Goal: Task Accomplishment & Management: Manage account settings

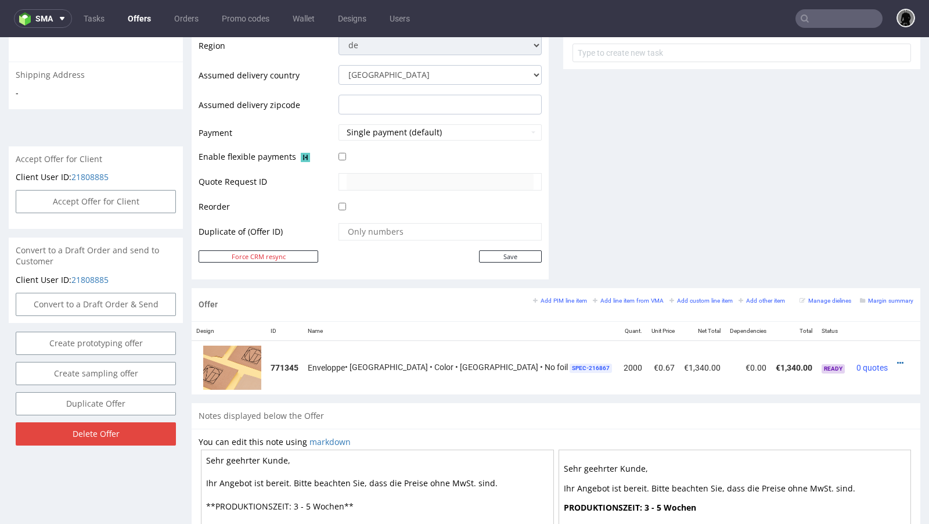
scroll to position [3, 0]
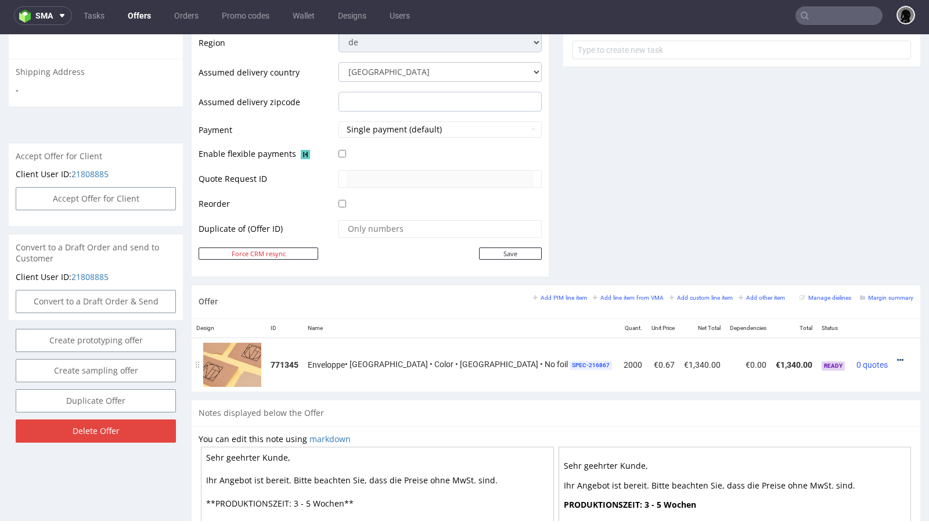
click at [897, 356] on icon at bounding box center [900, 360] width 6 height 8
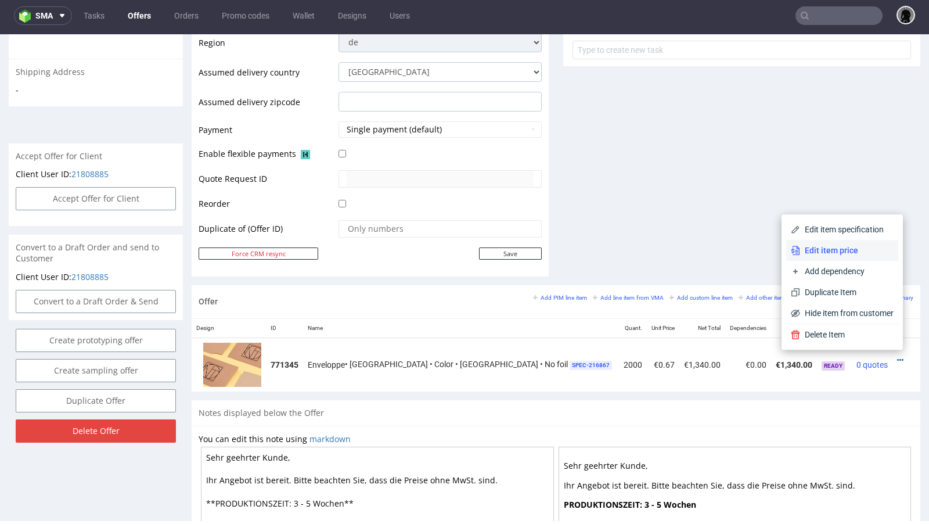
click at [834, 259] on li "Edit item price" at bounding box center [842, 250] width 112 height 21
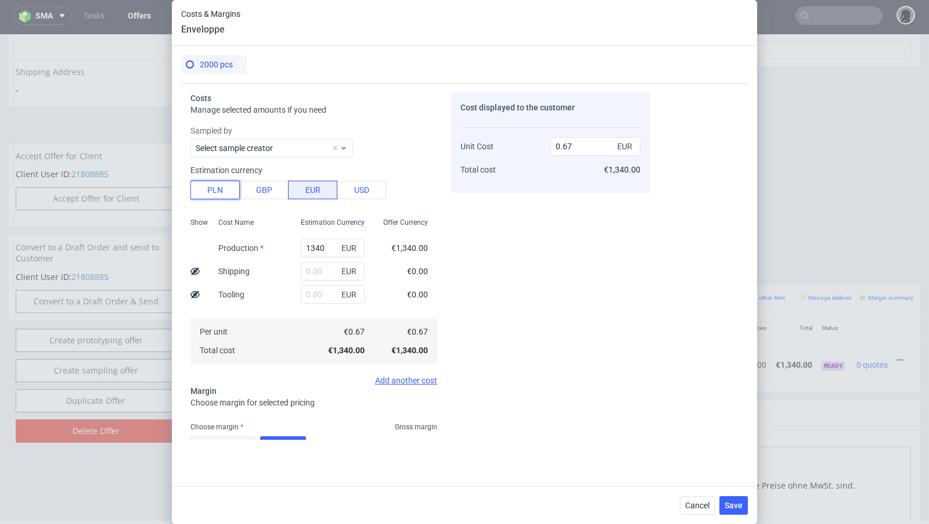
click at [217, 192] on button "PLN" at bounding box center [214, 190] width 49 height 19
type input "0.16"
click at [310, 240] on input "1340" at bounding box center [333, 248] width 64 height 19
paste input "292"
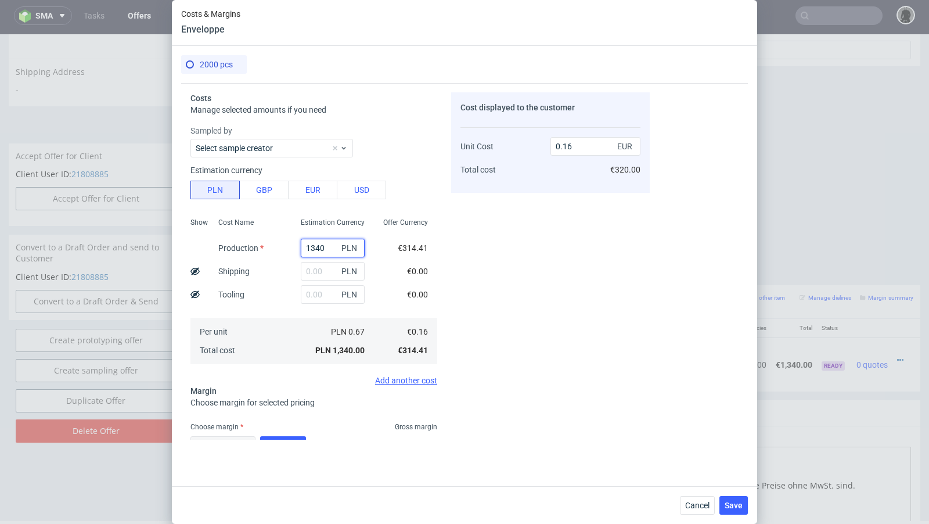
type input "2920"
type input "0.34"
type input "2920"
click at [316, 266] on input "text" at bounding box center [333, 271] width 64 height 19
paste input "320"
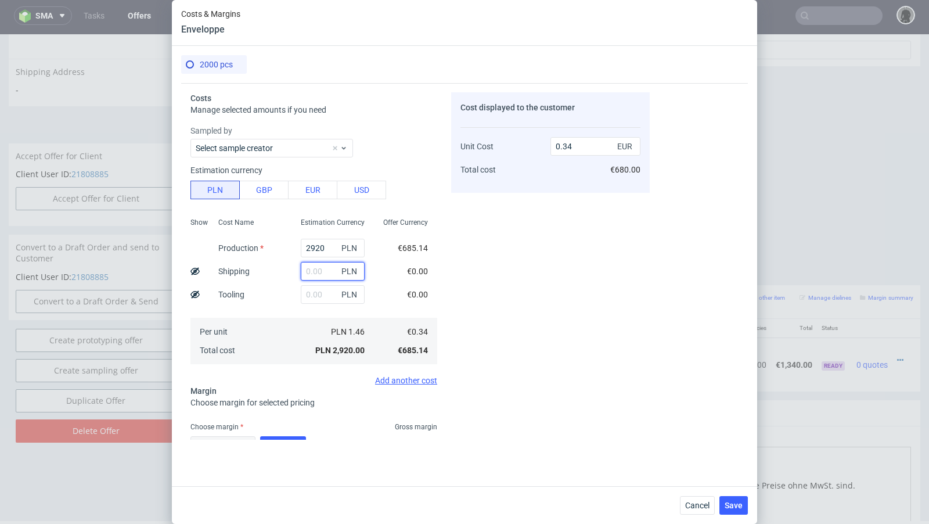
type input "320"
type input "0.38"
type input "320"
click at [263, 260] on div "Cost Name Production Shipping Tooling Per unit Total cost" at bounding box center [250, 289] width 82 height 153
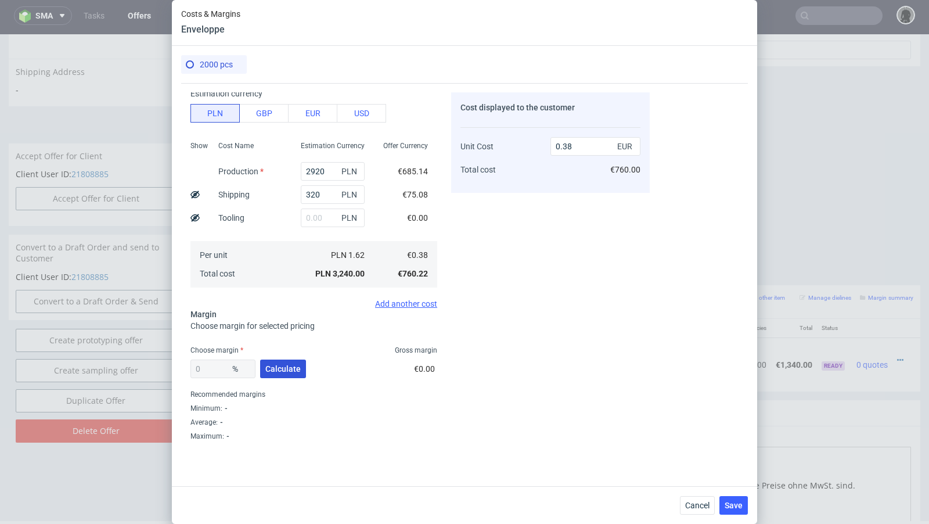
click at [282, 374] on button "Calculate" at bounding box center [283, 368] width 46 height 19
type input "41.18"
type input "0.65"
drag, startPoint x: 219, startPoint y: 365, endPoint x: 170, endPoint y: 365, distance: 49.9
click at [170, 365] on div "Costs & Margins Enveloppe 2000 pcs Costs Manage selected amounts if you need Sa…" at bounding box center [464, 262] width 929 height 524
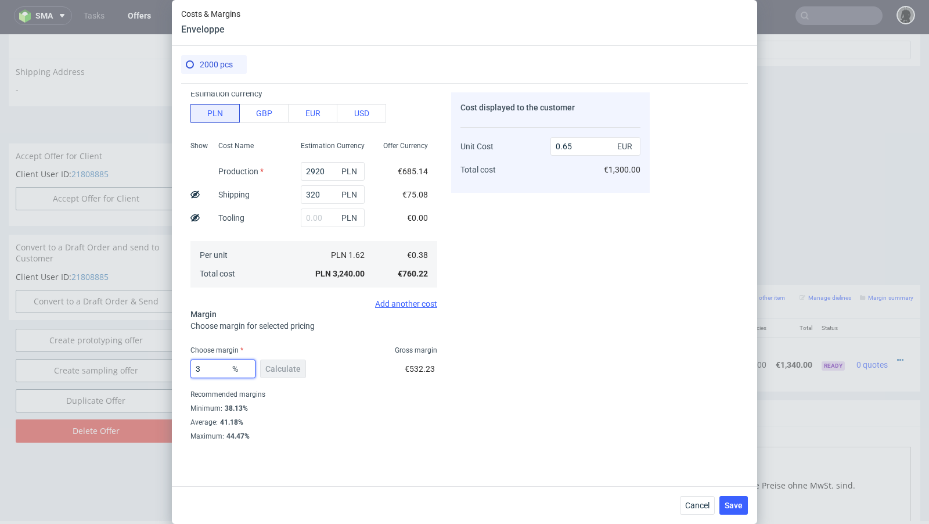
type input "39"
type input "0.63"
click at [588, 337] on div "Cost displayed to the customer Unit Cost Total cost 0.63 EUR €1,260.00" at bounding box center [550, 265] width 199 height 347
click at [211, 372] on input "39" at bounding box center [222, 368] width 65 height 19
type input "38"
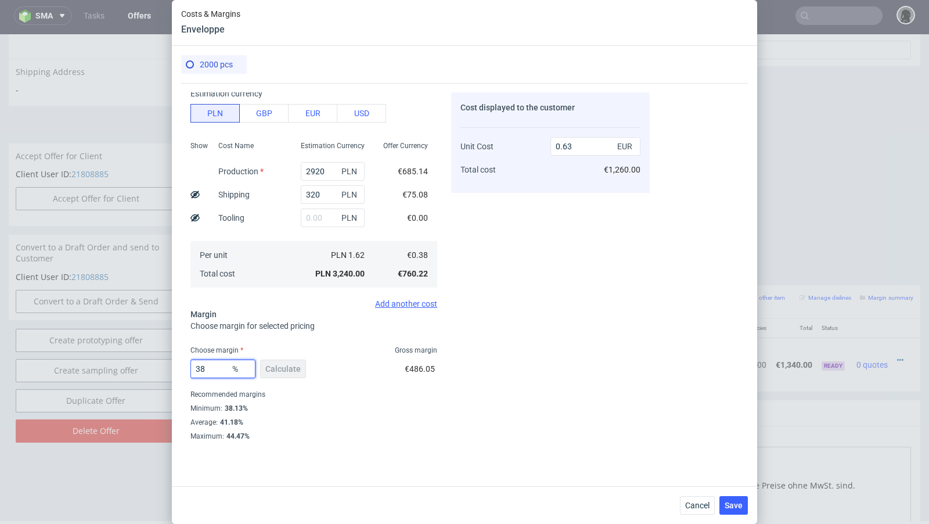
type input "0.62"
drag, startPoint x: 224, startPoint y: 369, endPoint x: 208, endPoint y: 369, distance: 15.1
click at [208, 369] on input "38.14" at bounding box center [222, 368] width 65 height 19
type input "38.99"
type input "0.63"
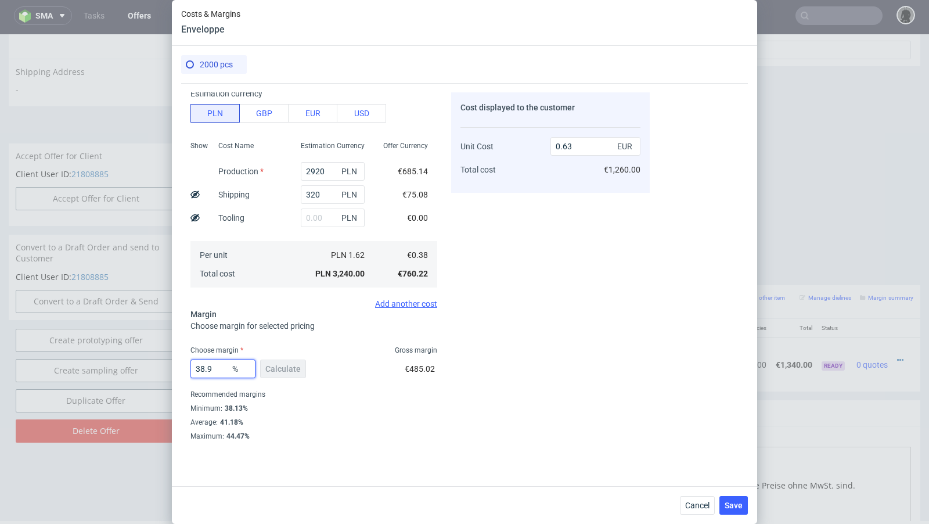
type input "38.93"
type input "0.62"
type input "38.95"
type input "0.63"
type input "38.94"
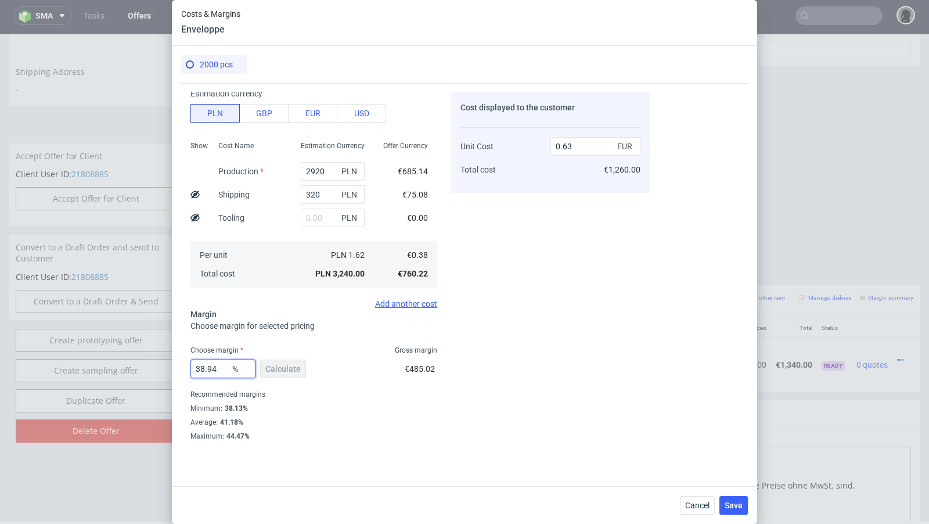
type input "0.62"
type input "38.94"
click at [623, 290] on div "Cost displayed to the customer Unit Cost Total cost 0.62 EUR €1,240.00" at bounding box center [550, 265] width 199 height 347
click at [732, 511] on button "Save" at bounding box center [733, 505] width 28 height 19
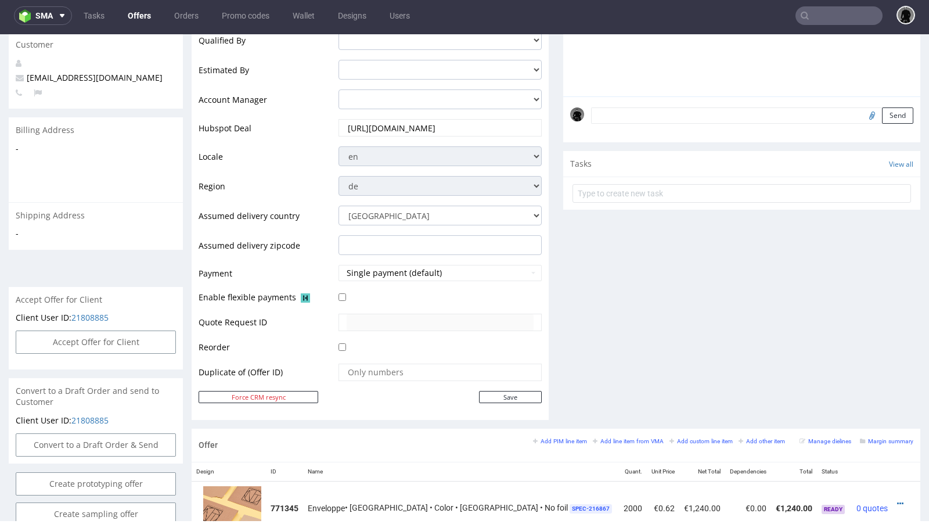
scroll to position [0, 0]
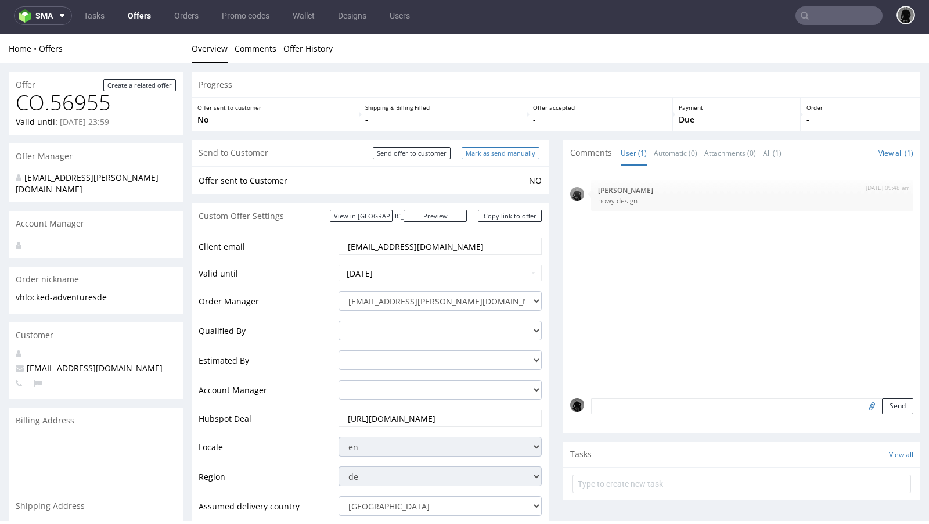
click at [478, 153] on input "Mark as send manually" at bounding box center [501, 153] width 78 height 12
type input "In progress..."
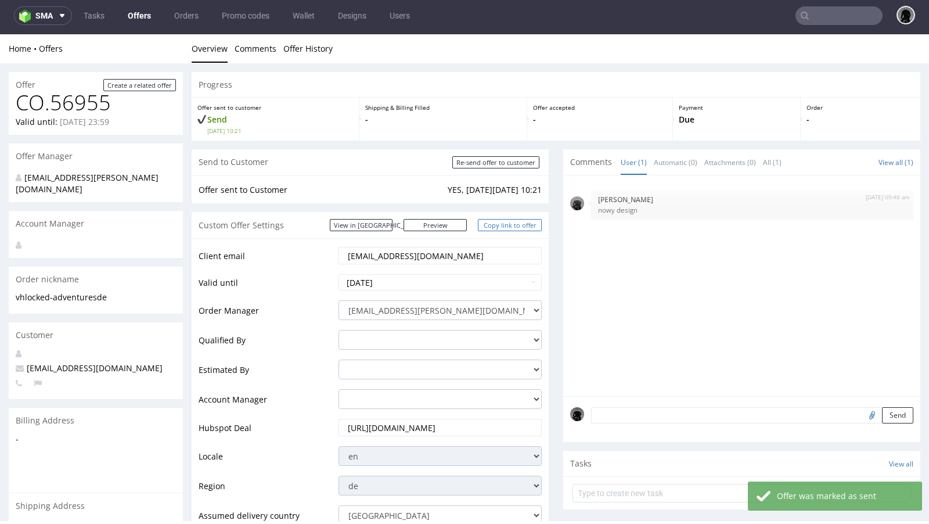
click at [496, 228] on link "Copy link to offer" at bounding box center [510, 225] width 64 height 12
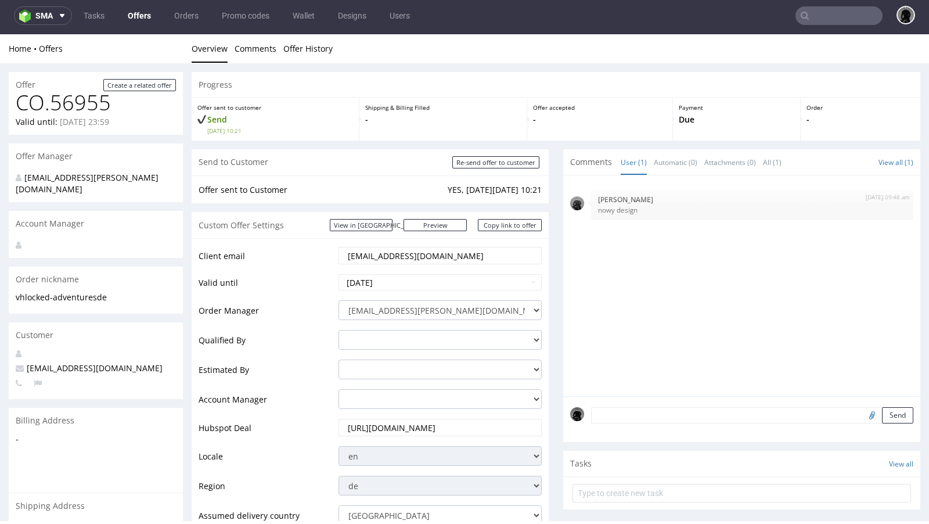
click at [133, 21] on link "Offers" at bounding box center [139, 15] width 37 height 19
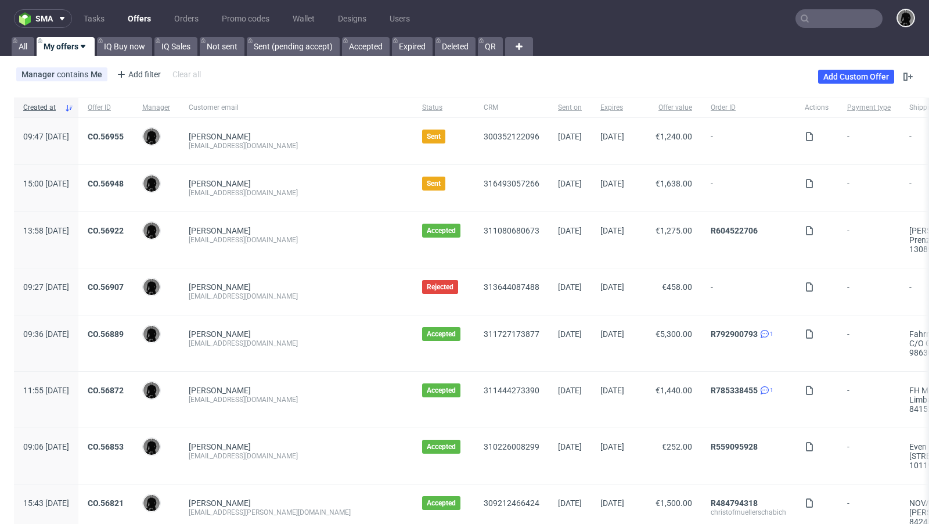
click at [135, 12] on link "Offers" at bounding box center [139, 18] width 37 height 19
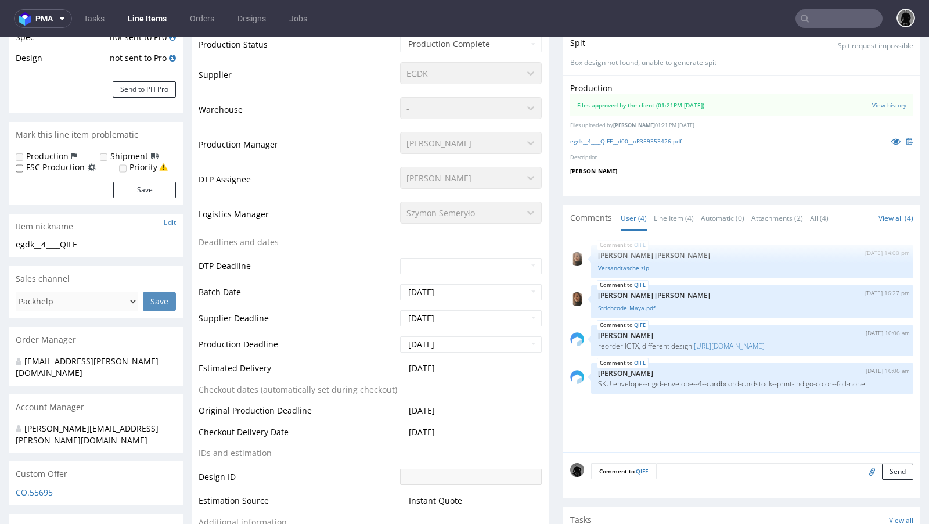
scroll to position [368, 0]
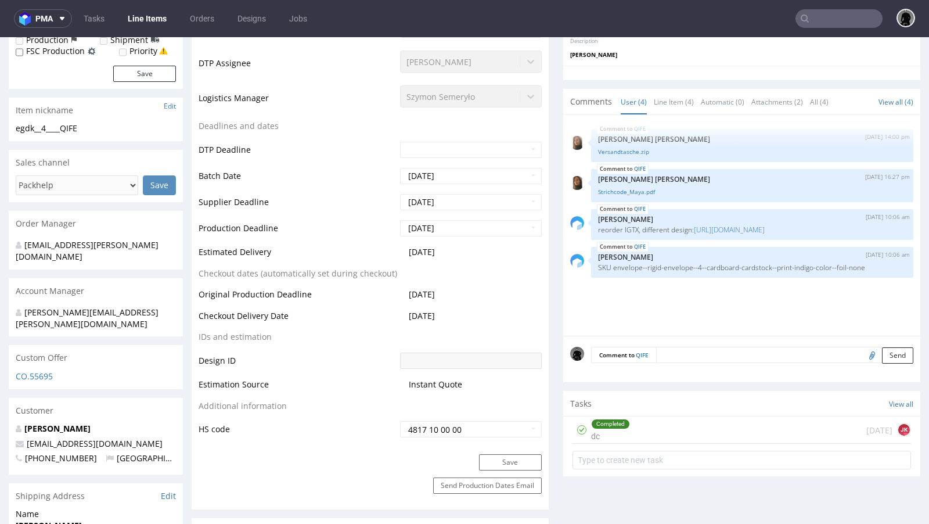
click at [34, 370] on div "CO.55695" at bounding box center [96, 379] width 174 height 19
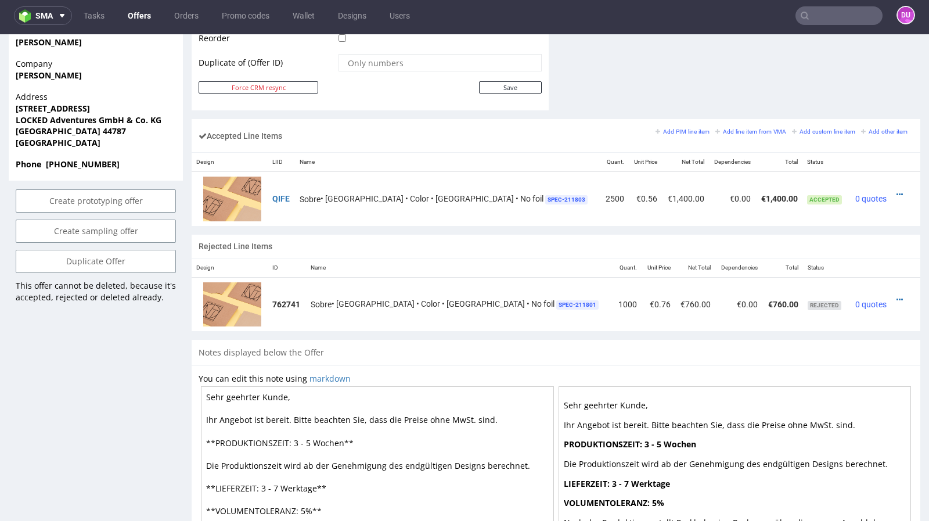
scroll to position [642, 0]
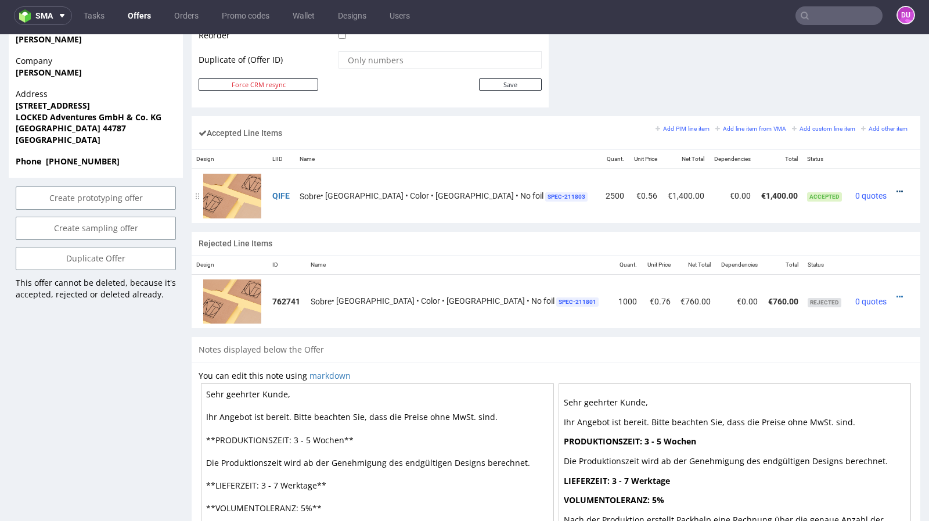
click at [896, 190] on icon at bounding box center [899, 192] width 6 height 8
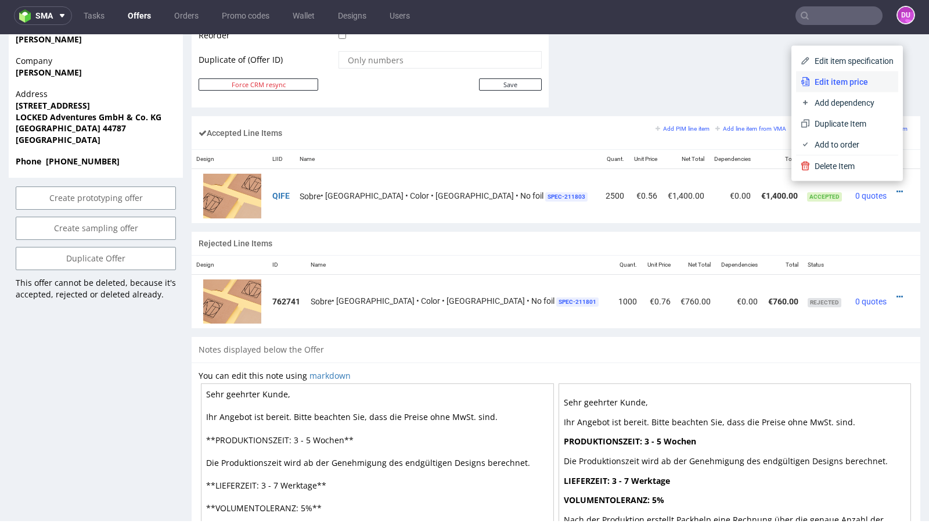
click at [826, 82] on span "Edit item price" at bounding box center [852, 82] width 84 height 12
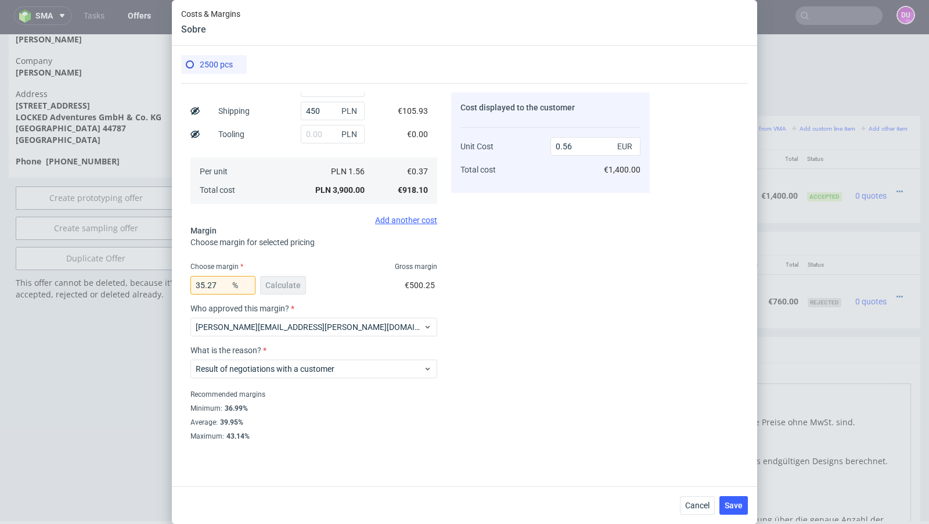
scroll to position [0, 0]
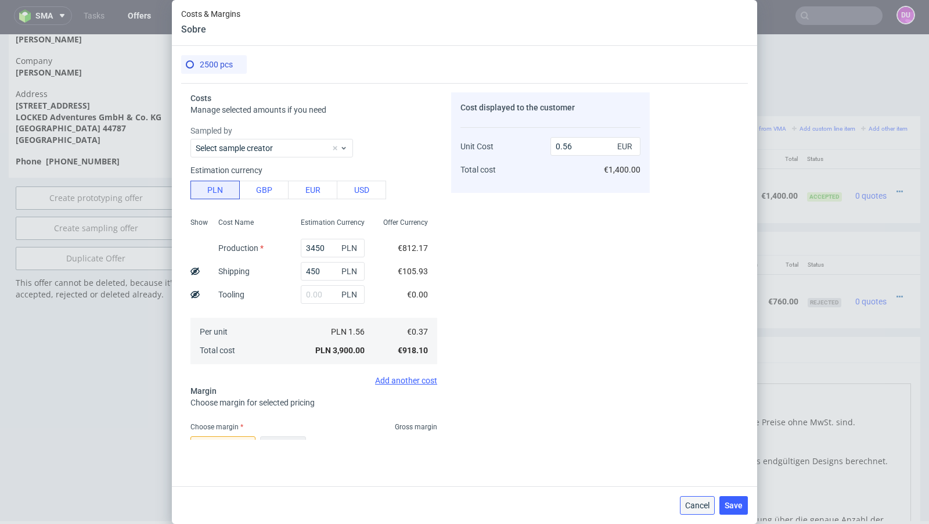
drag, startPoint x: 695, startPoint y: 505, endPoint x: 697, endPoint y: 470, distance: 34.3
click at [695, 505] on span "Cancel" at bounding box center [697, 505] width 24 height 8
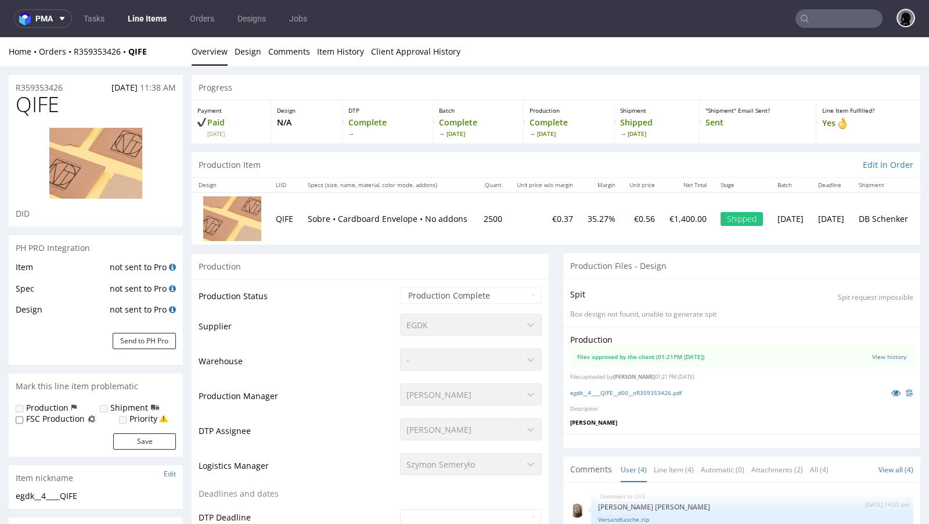
scroll to position [538, 0]
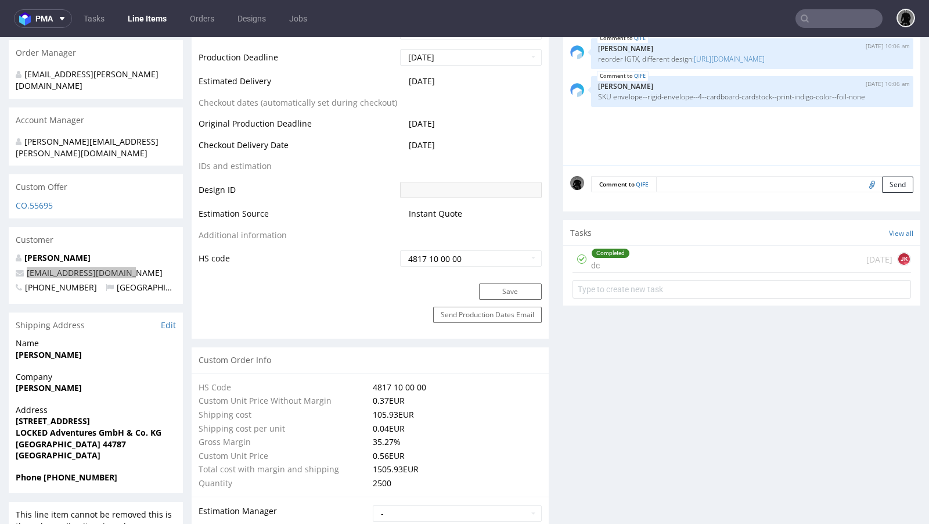
click at [822, 20] on input "text" at bounding box center [838, 18] width 87 height 19
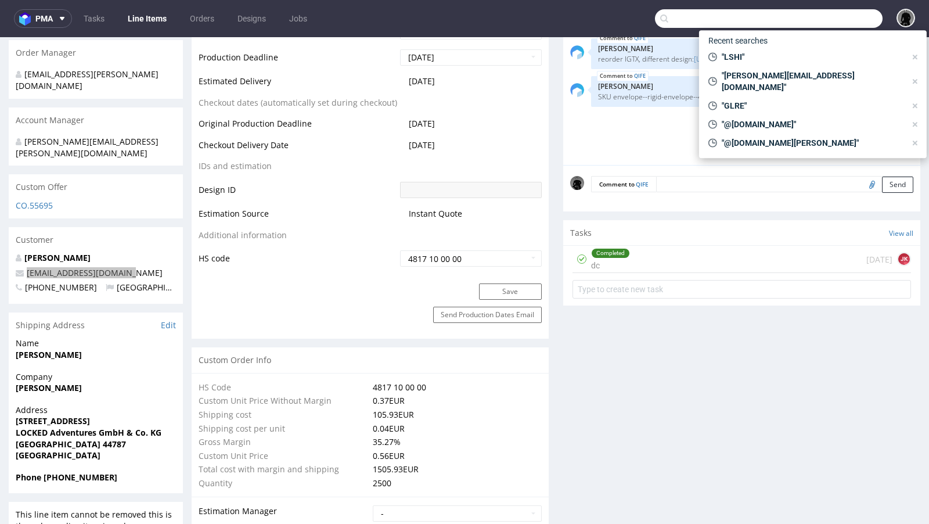
paste input "team@schlafzimmer.de"
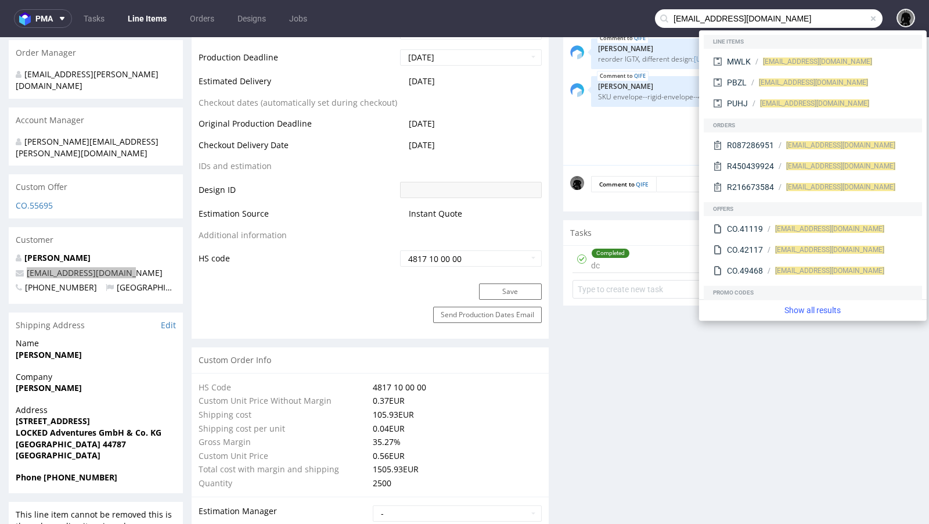
drag, startPoint x: 760, startPoint y: 21, endPoint x: 612, endPoint y: 22, distance: 148.1
click at [612, 22] on nav "pma Tasks Line Items Orders Designs Jobs team@schlafzimmer.de" at bounding box center [464, 18] width 929 height 37
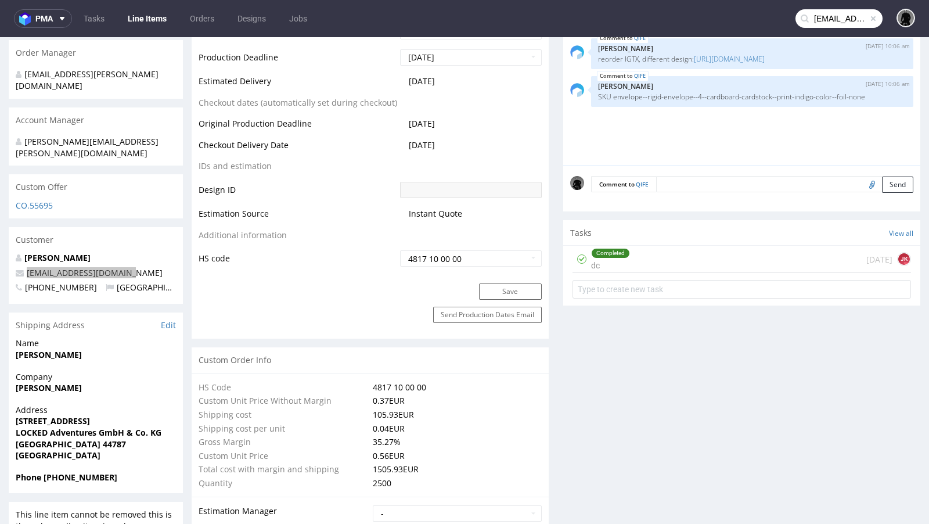
paste input "KYWV"
type input "KYWV"
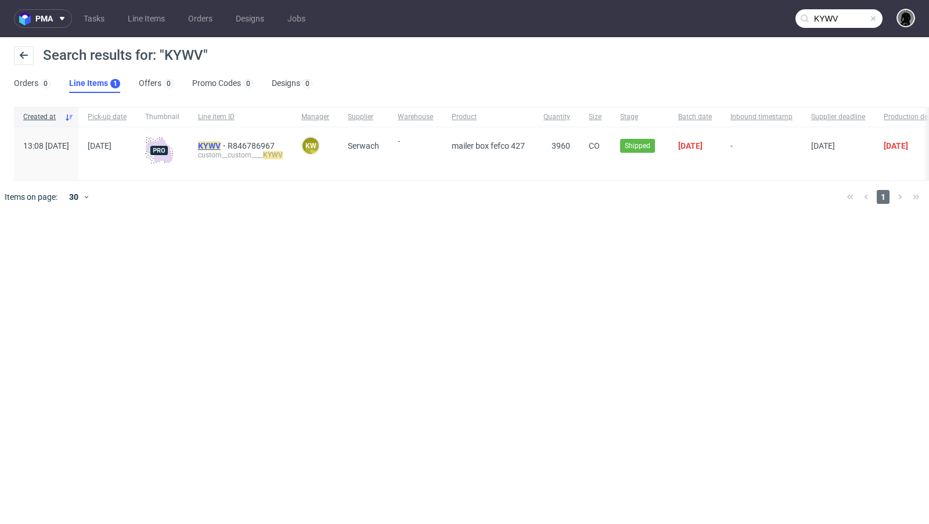
click at [221, 143] on mark "KYWV" at bounding box center [209, 145] width 23 height 9
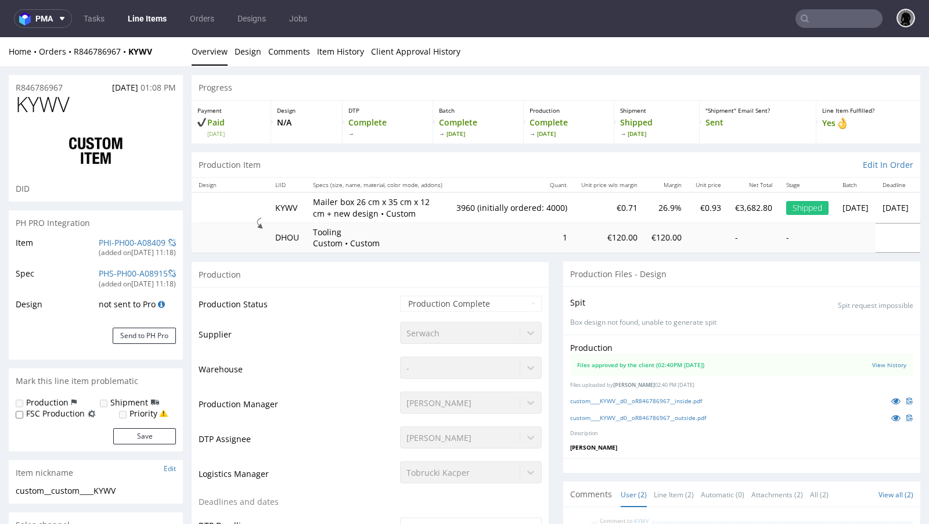
select select "in_progress"
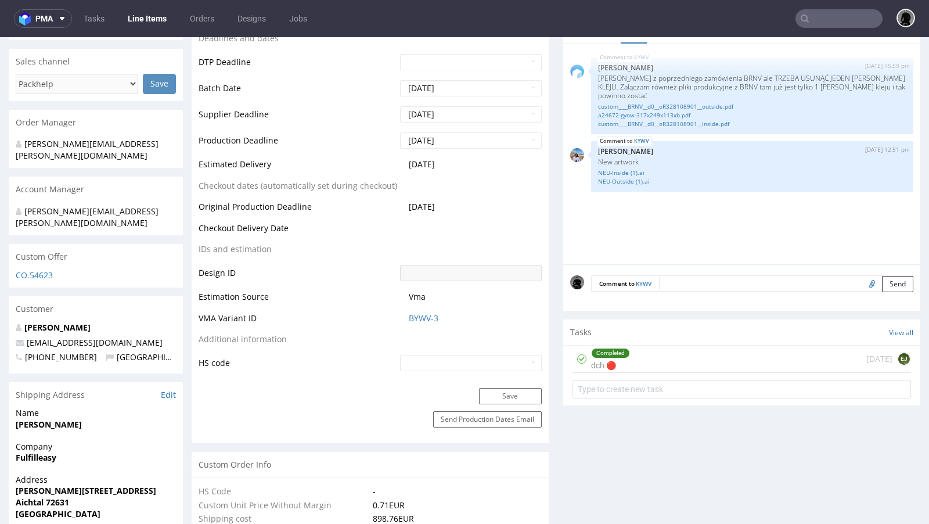
scroll to position [467, 0]
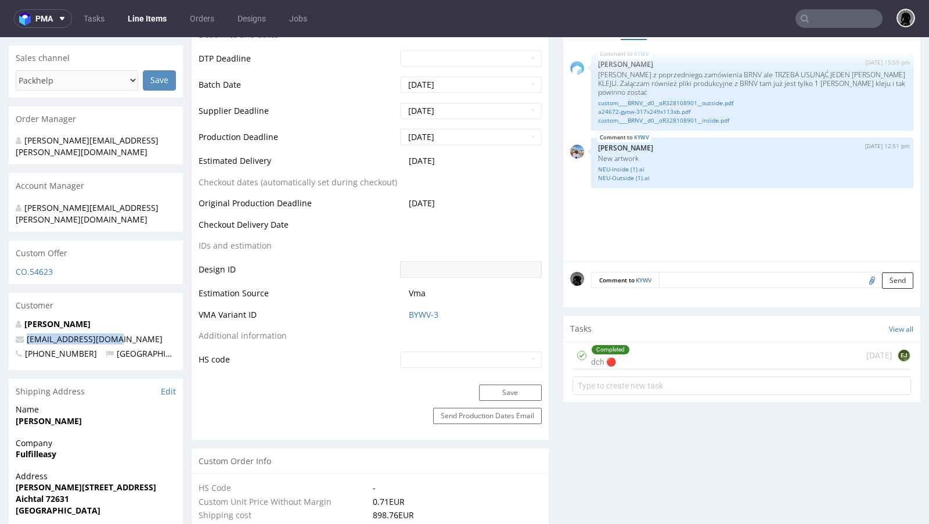
drag, startPoint x: 121, startPoint y: 316, endPoint x: 27, endPoint y: 320, distance: 94.1
click at [27, 333] on p "team@schlafzimmer.de" at bounding box center [96, 339] width 160 height 12
copy link "team@schlafzimmer.de"
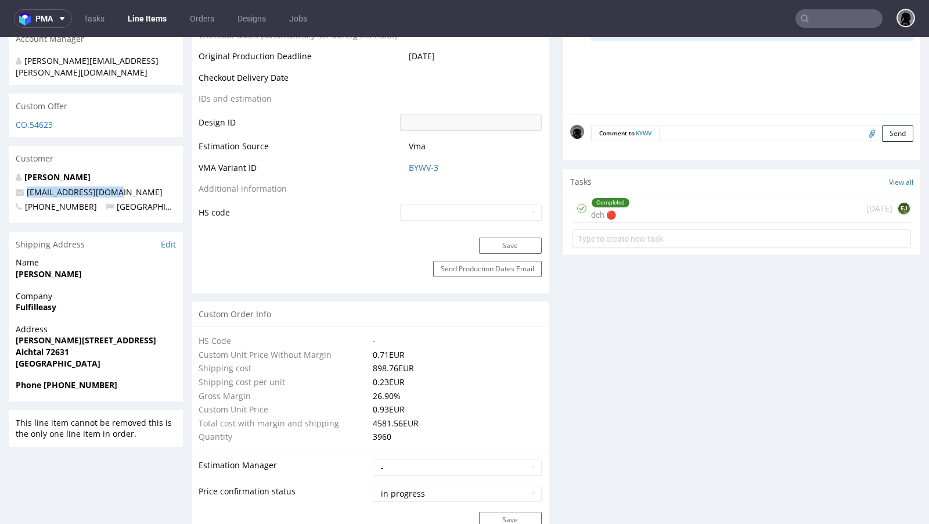
scroll to position [616, 0]
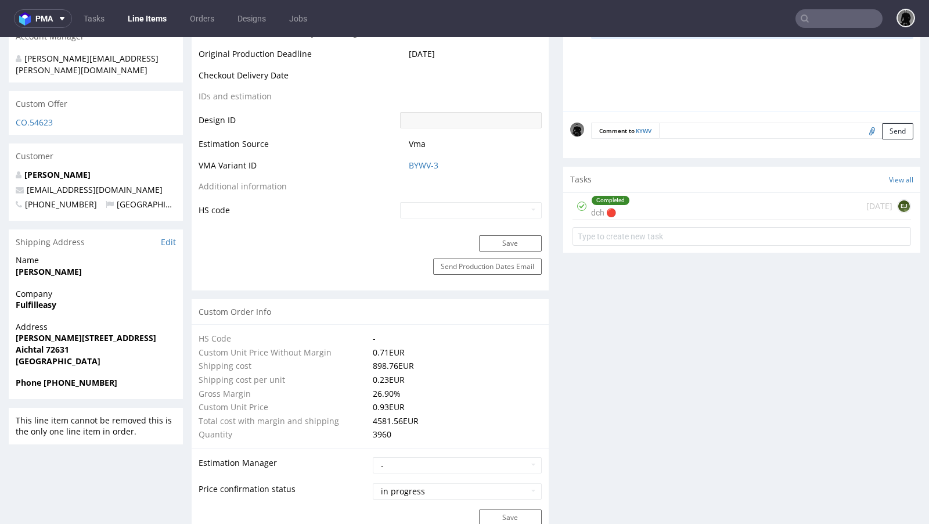
click at [63, 344] on strong "Aichtal 72631" at bounding box center [42, 349] width 53 height 11
copy strong "Aichtal 72631"
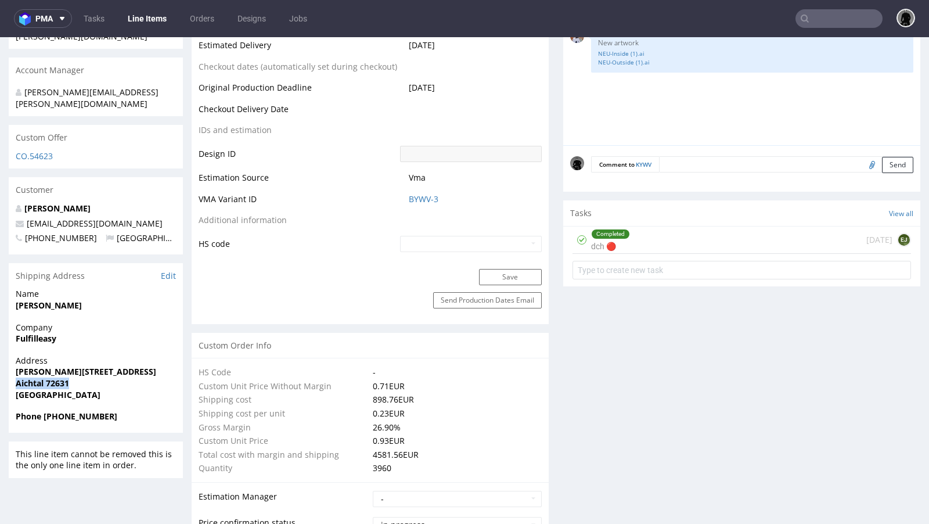
scroll to position [118, 0]
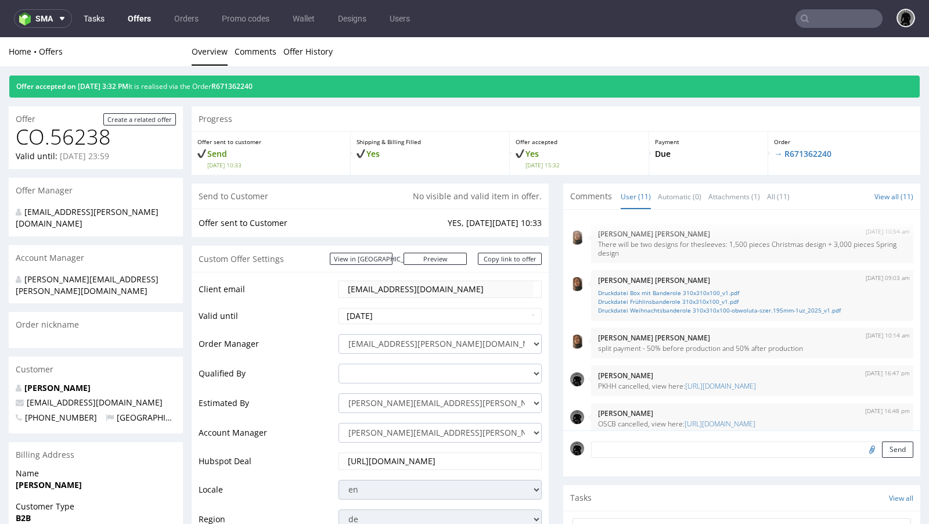
scroll to position [307, 0]
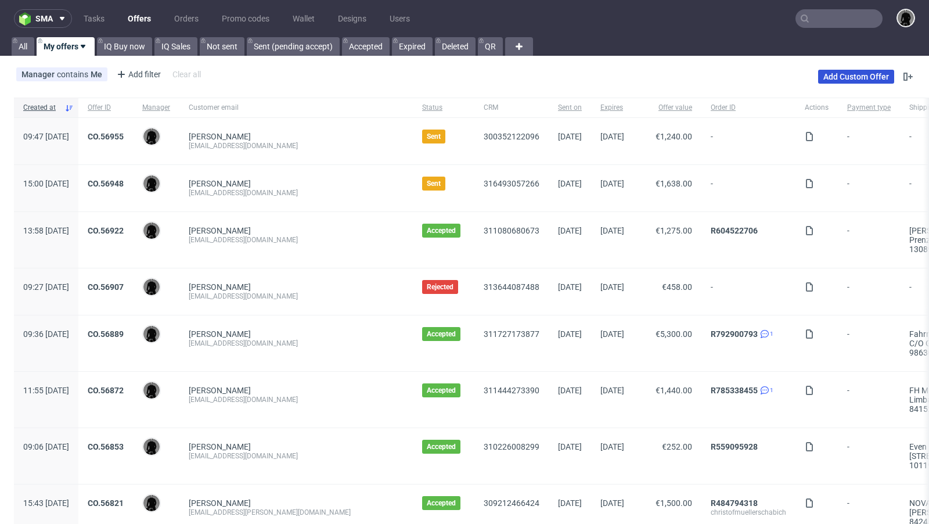
click at [824, 79] on link "Add Custom Offer" at bounding box center [856, 77] width 76 height 14
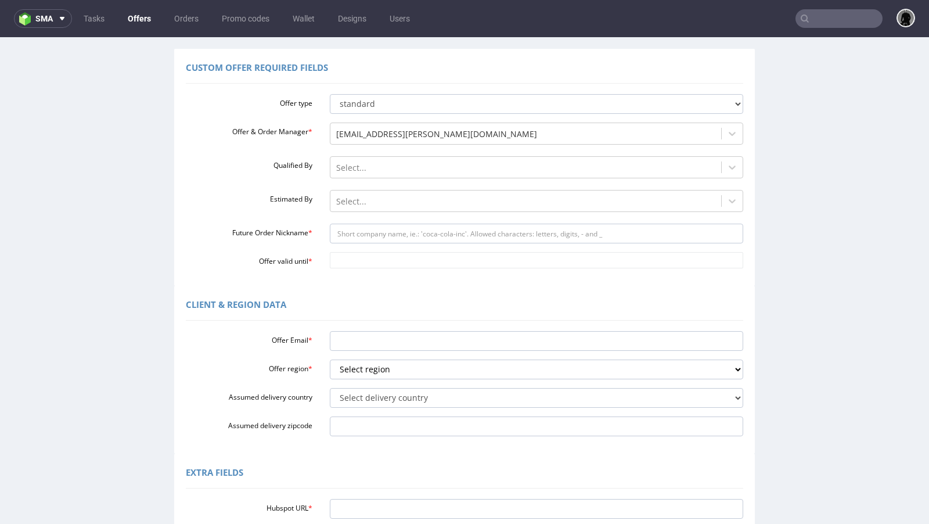
scroll to position [120, 0]
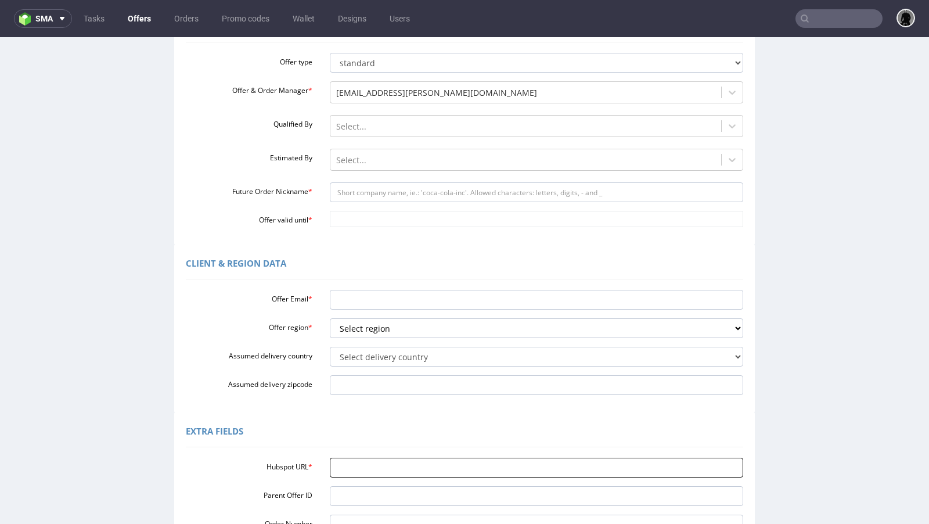
click at [361, 473] on input "Hubspot URL *" at bounding box center [537, 468] width 414 height 20
paste input "https://app-eu1.hubspot.com/contacts/25600958/record/0-3/302552251621"
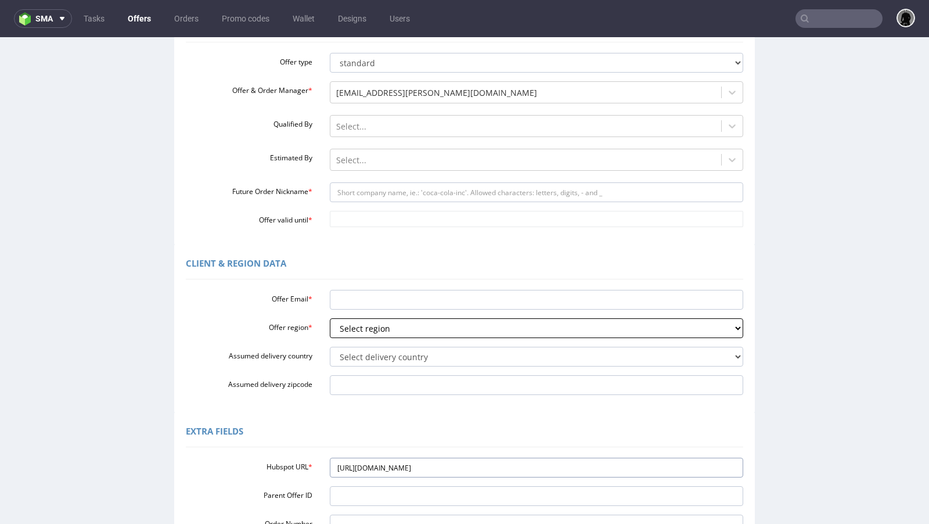
type input "https://app-eu1.hubspot.com/contacts/25600958/record/0-3/302552251621"
click at [349, 332] on select "Select region eu gb de pl fr it es" at bounding box center [537, 328] width 414 height 20
select select "de"
click at [330, 318] on select "Select region eu gb de pl fr it es" at bounding box center [537, 328] width 414 height 20
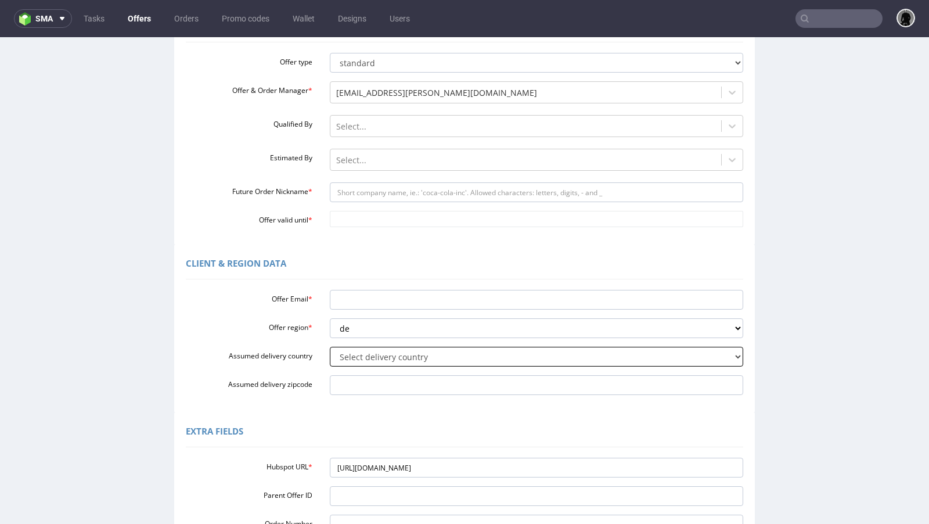
click at [357, 360] on select "Select delivery country Andorra Afghanistan Anguilla Albania Armenia Antarctica…" at bounding box center [537, 357] width 414 height 20
select select "57"
click at [330, 347] on select "Select delivery country Andorra Afghanistan Anguilla Albania Armenia Antarctica…" at bounding box center [537, 357] width 414 height 20
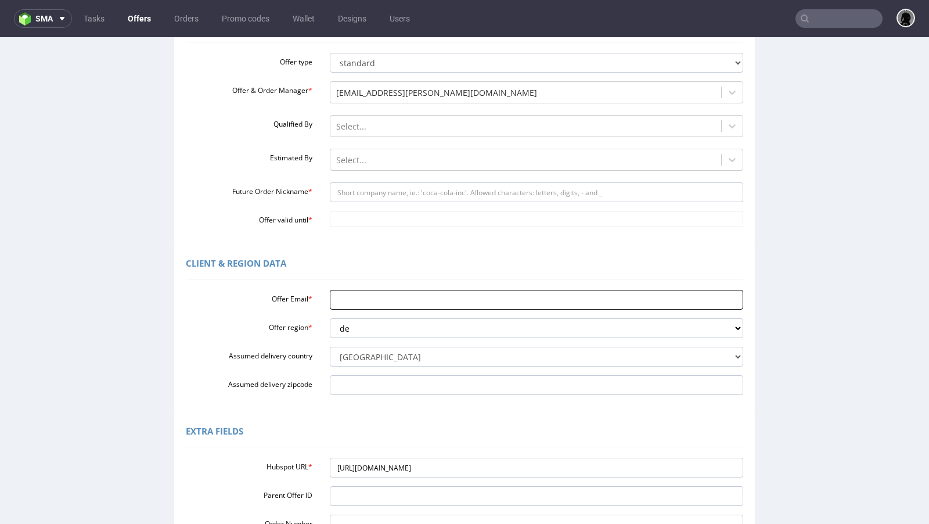
click at [362, 303] on input "Offer Email *" at bounding box center [537, 300] width 414 height 20
paste input "[EMAIL_ADDRESS][DOMAIN_NAME]"
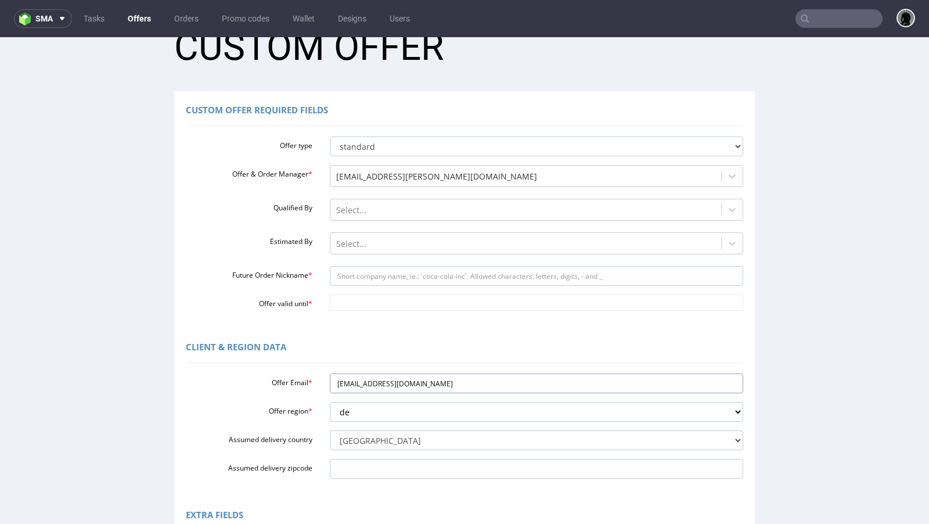
scroll to position [33, 0]
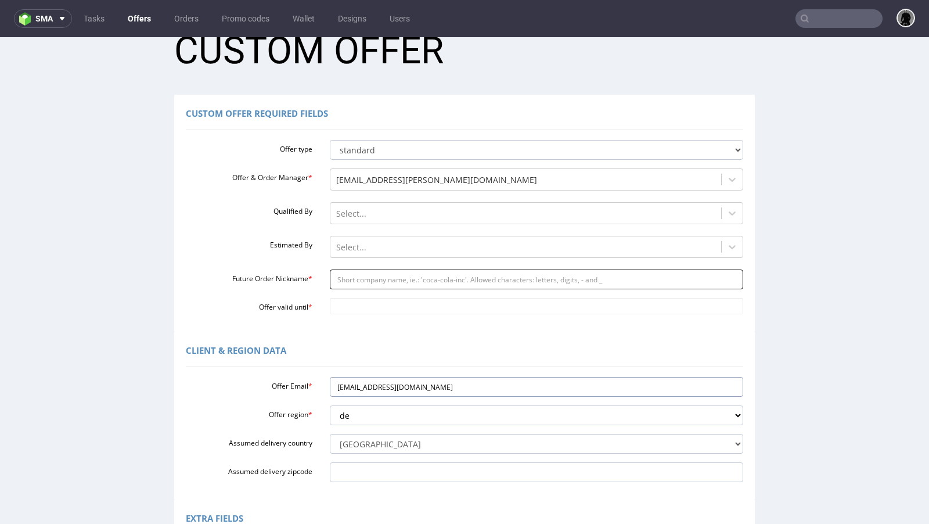
type input "[EMAIL_ADDRESS][DOMAIN_NAME]"
click at [379, 275] on input "Future Order Nickname *" at bounding box center [537, 279] width 414 height 20
paste input "teamschlafzimmerde"
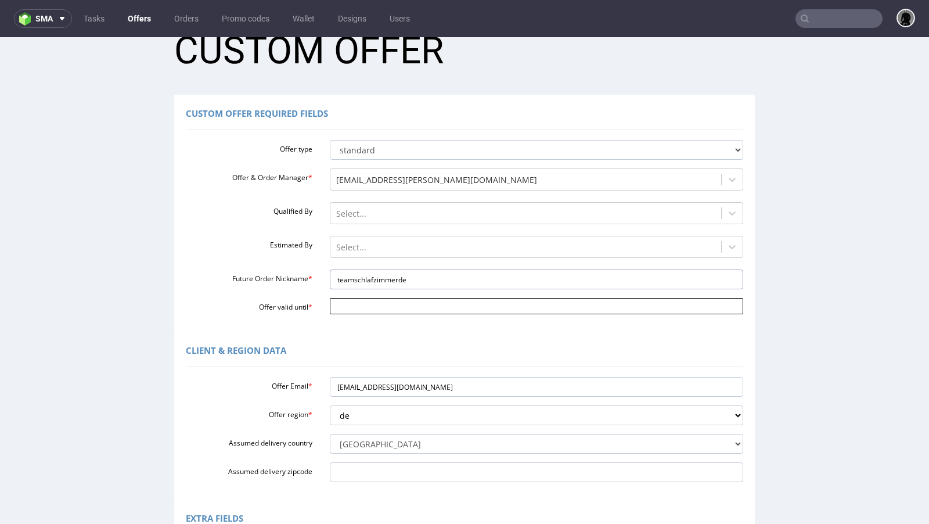
type input "teamschlafzimmerde"
click at [365, 306] on input "Offer valid until *" at bounding box center [537, 306] width 414 height 16
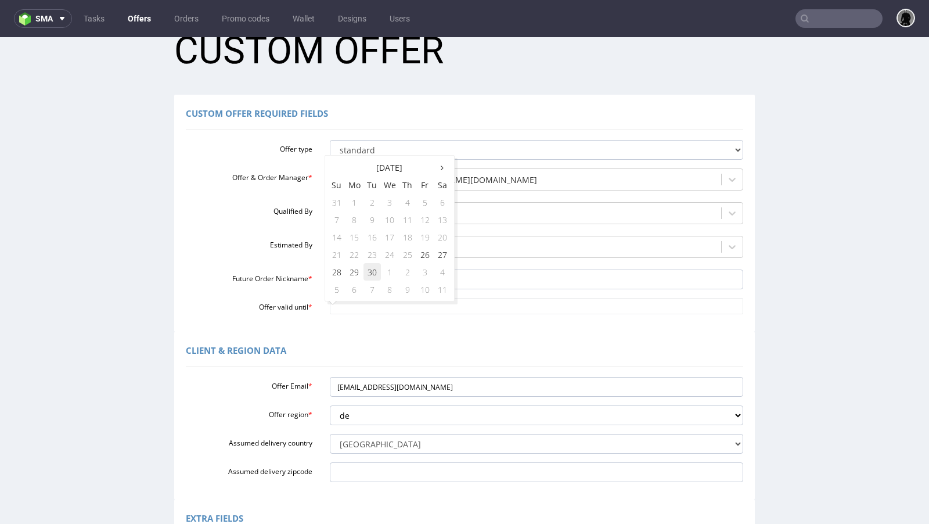
click at [370, 274] on td "30" at bounding box center [371, 271] width 17 height 17
type input "[DATE]"
click at [399, 338] on div "Client & Region data" at bounding box center [464, 352] width 557 height 28
click at [364, 246] on div at bounding box center [526, 247] width 380 height 14
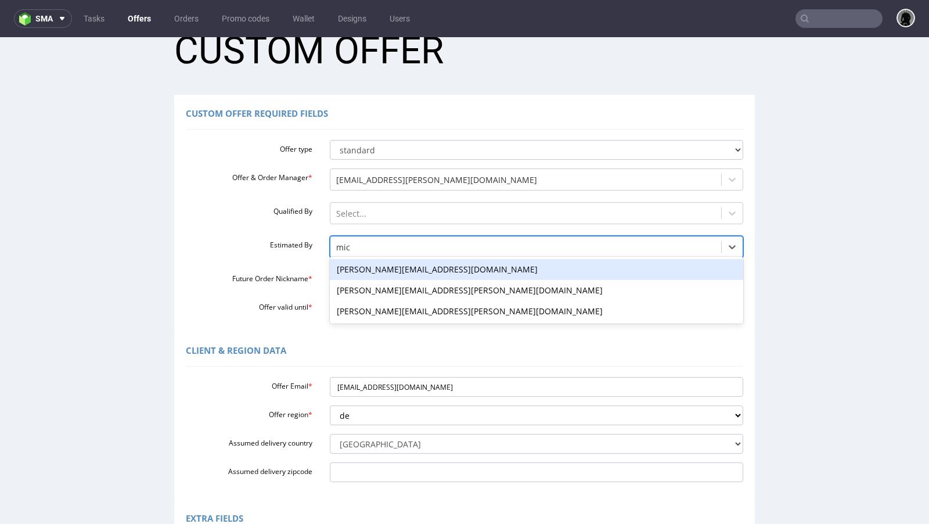
type input "mich"
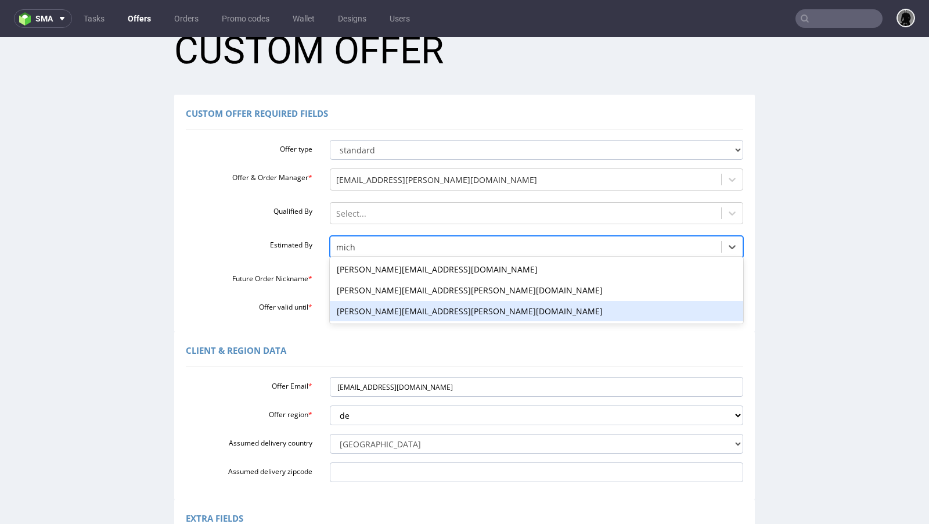
click at [379, 309] on div "[PERSON_NAME][EMAIL_ADDRESS][PERSON_NAME][DOMAIN_NAME]" at bounding box center [537, 311] width 414 height 21
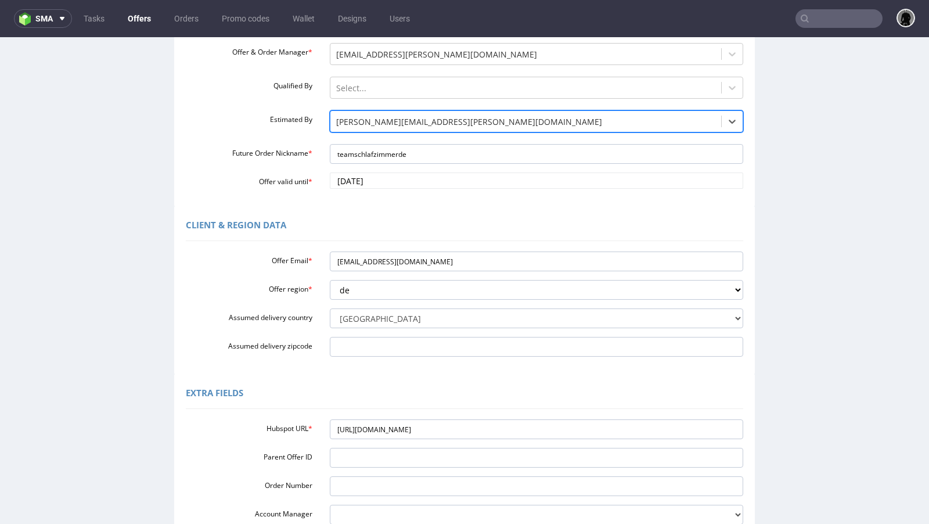
scroll to position [289, 0]
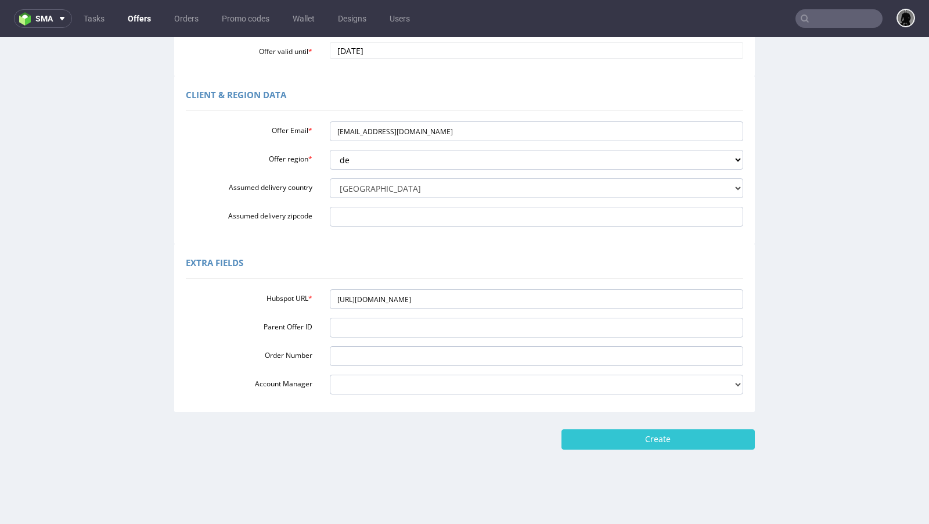
click at [613, 452] on div "Home New Custom Offer Custom Offer Custom Offer Required Fields Offer type stan…" at bounding box center [464, 137] width 929 height 776
click at [601, 437] on input "Create" at bounding box center [657, 439] width 193 height 20
type input "Please wait..."
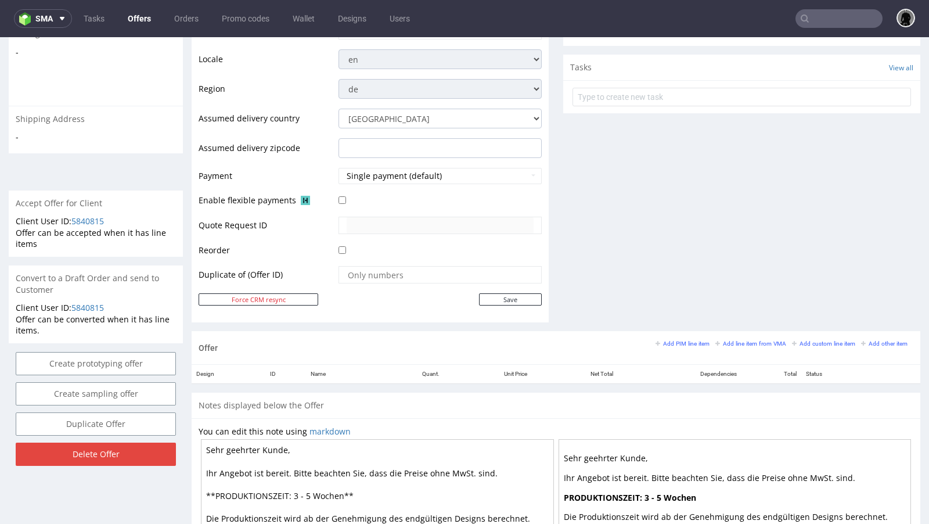
scroll to position [549, 0]
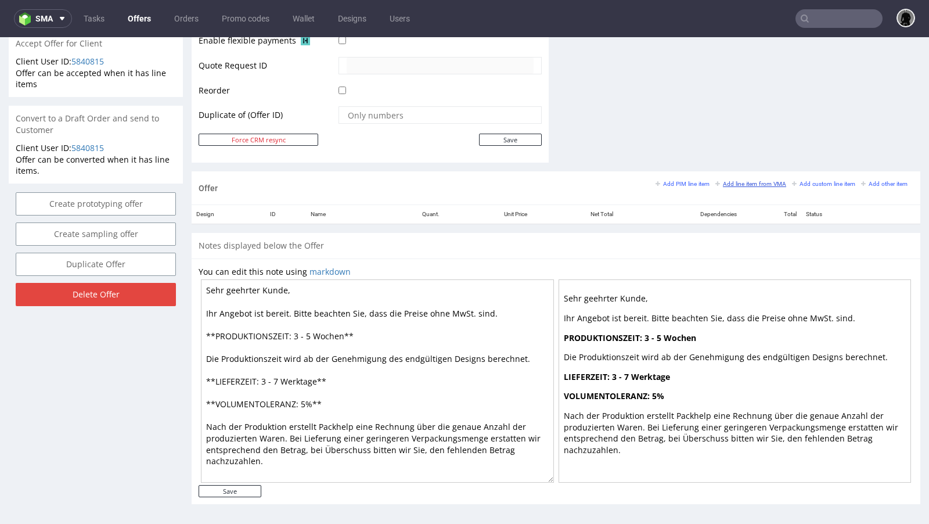
click at [756, 183] on small "Add line item from VMA" at bounding box center [750, 184] width 71 height 6
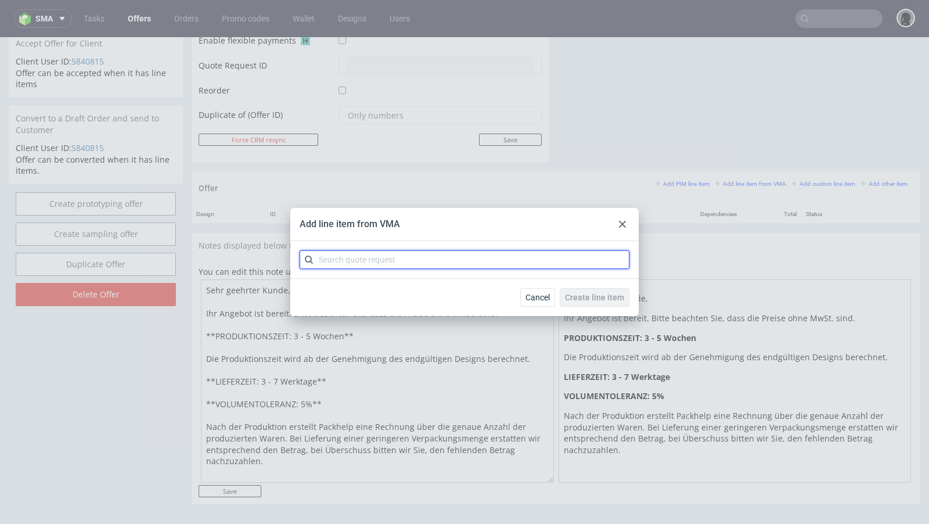
click at [372, 266] on input "text" at bounding box center [465, 259] width 330 height 19
paste input "CBOI"
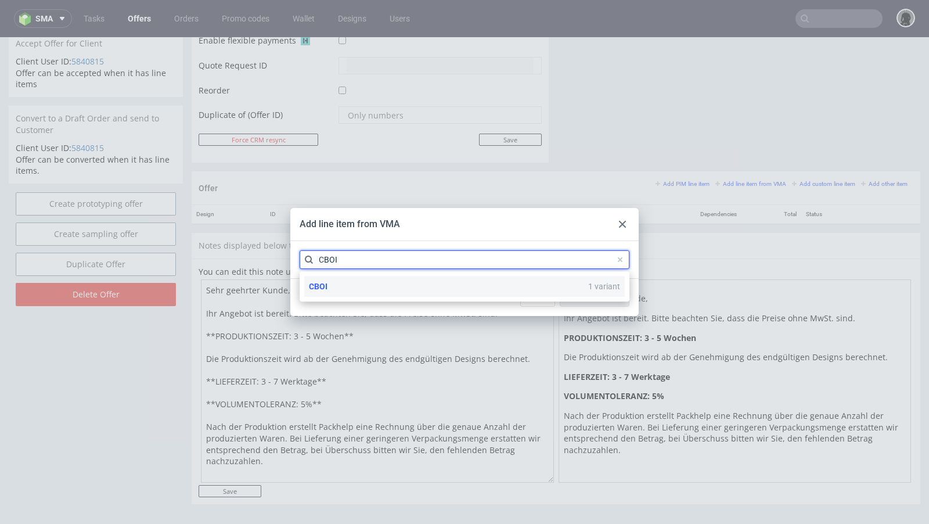
type input "CBOI"
click at [356, 283] on div "CBOI 1 variant" at bounding box center [464, 286] width 320 height 21
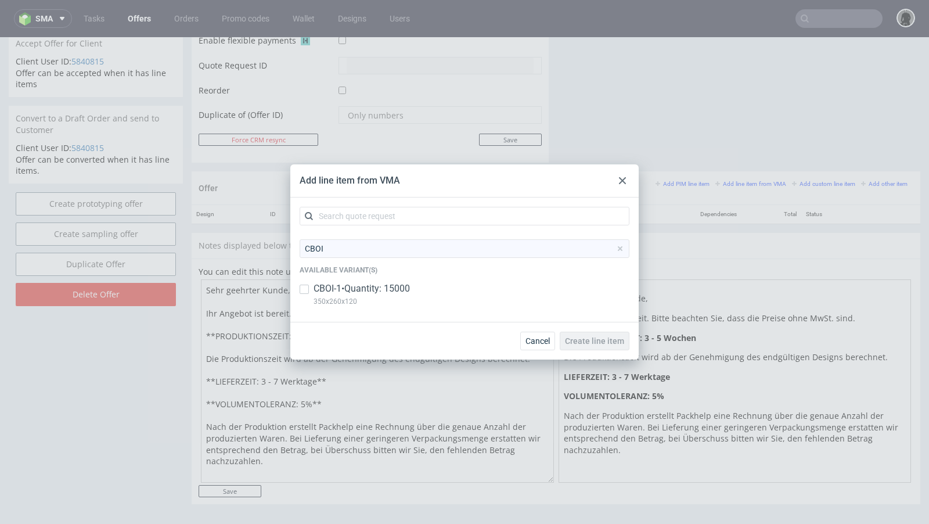
click at [348, 285] on p "CBOI-1 • Quantity: 15000" at bounding box center [362, 288] width 96 height 13
checkbox input "true"
click at [586, 344] on span "Create line item" at bounding box center [594, 341] width 59 height 8
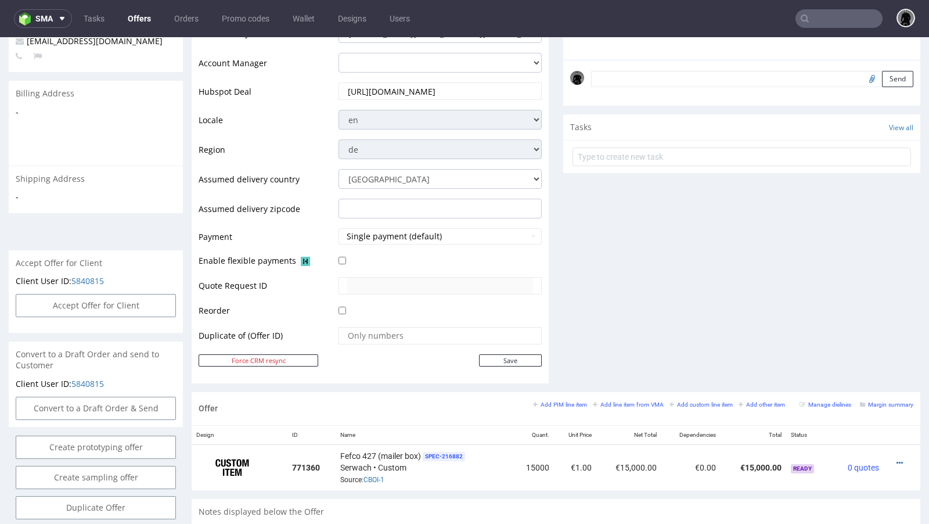
scroll to position [341, 0]
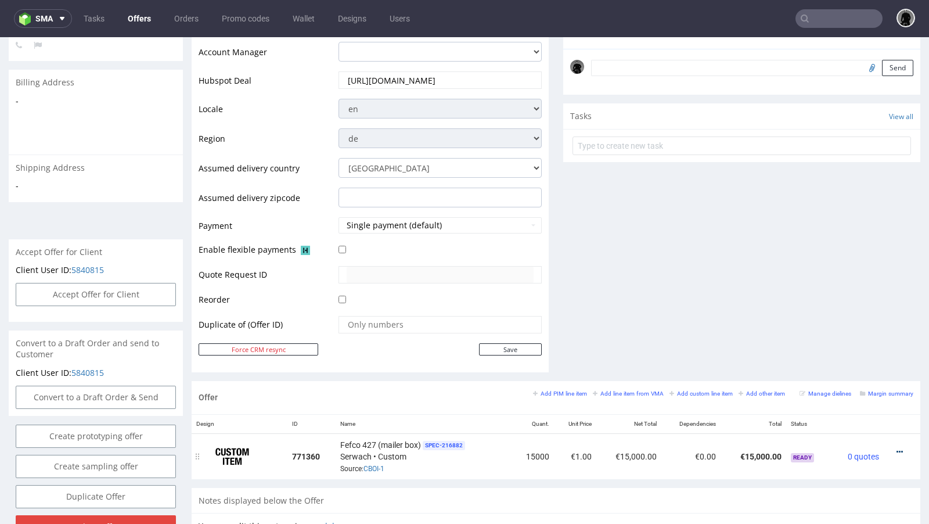
click at [896, 448] on icon at bounding box center [899, 452] width 6 height 8
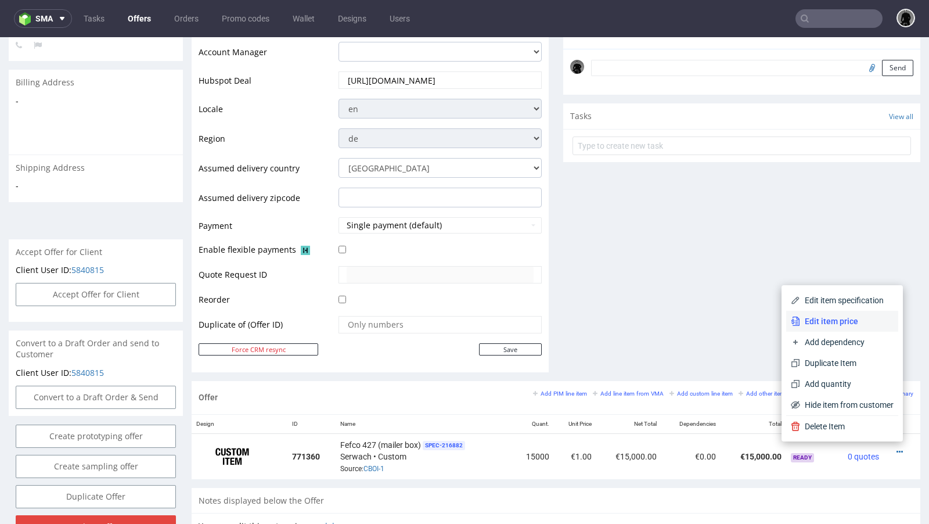
click at [837, 320] on span "Edit item price" at bounding box center [846, 321] width 93 height 12
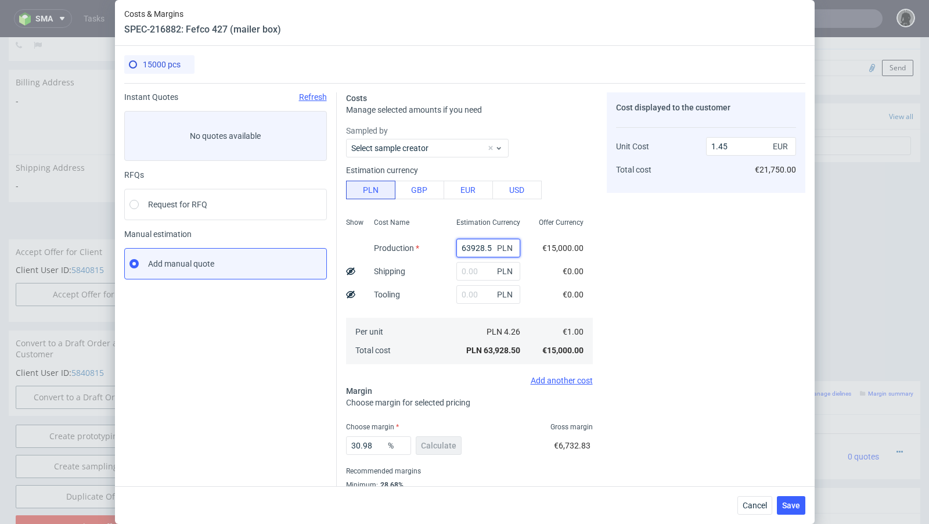
click at [459, 247] on input "63928.5" at bounding box center [488, 248] width 64 height 19
paste input "26550.00"
type input "26550"
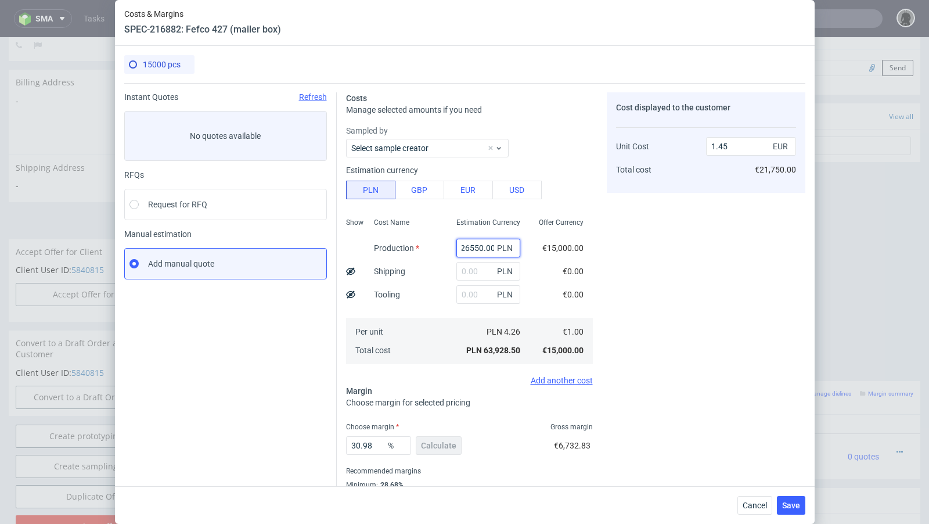
type input "0.6"
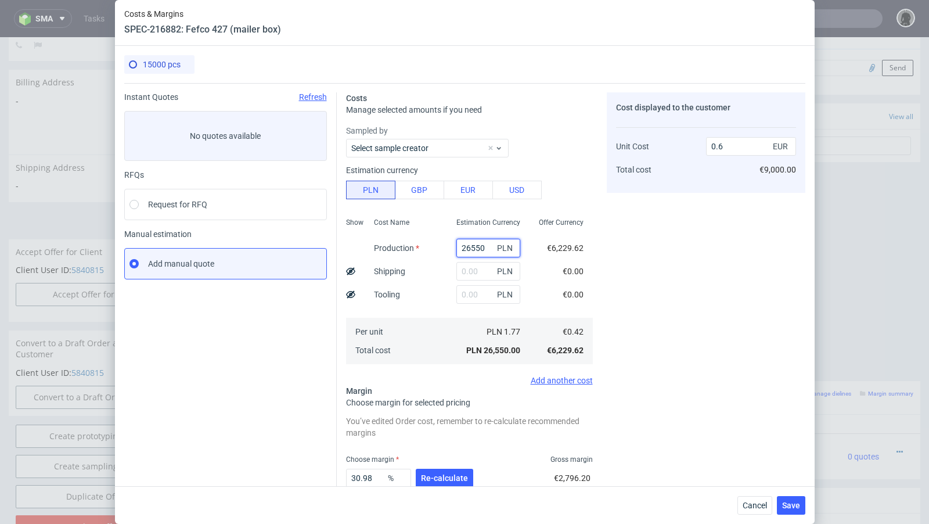
scroll to position [0, 0]
type input "26550"
click at [267, 332] on div "Instant Quotes Refresh No quotes available RFQs Request for RFQ Manual estimati…" at bounding box center [230, 321] width 213 height 458
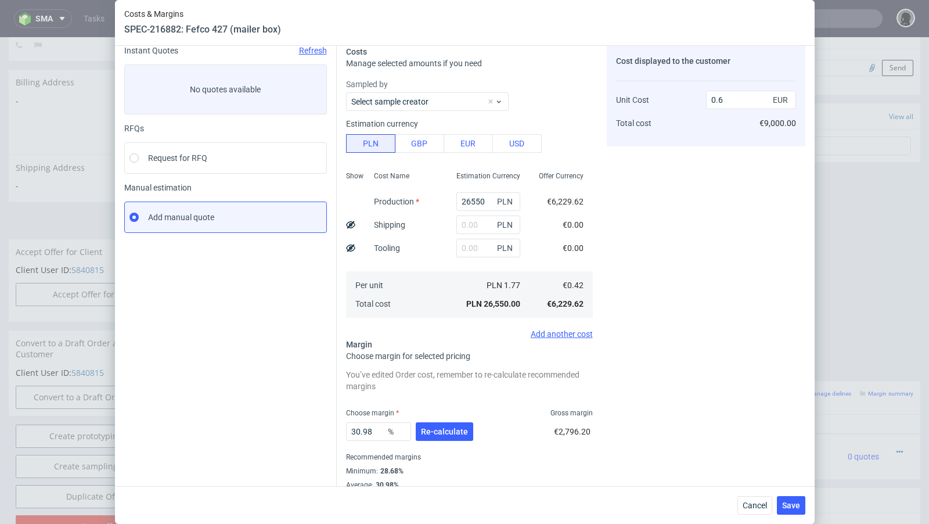
scroll to position [72, 0]
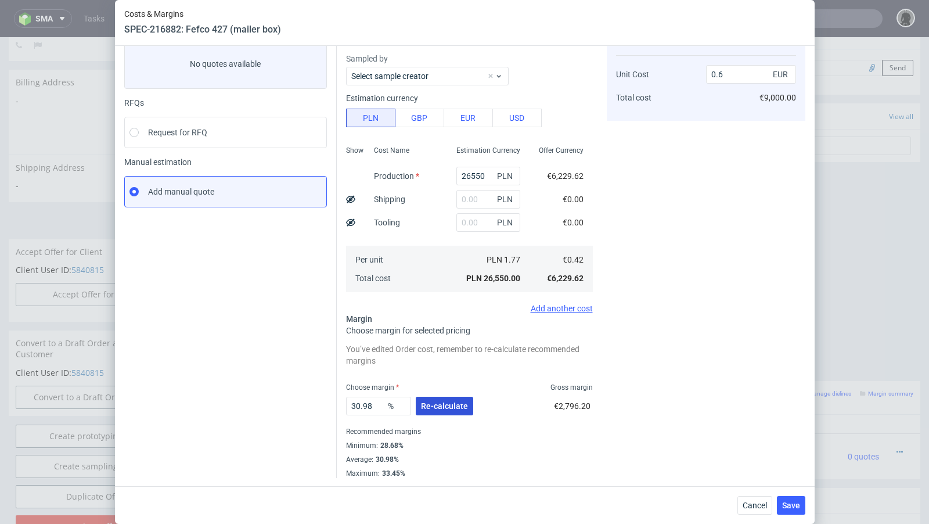
click at [442, 398] on button "Re-calculate" at bounding box center [444, 406] width 57 height 19
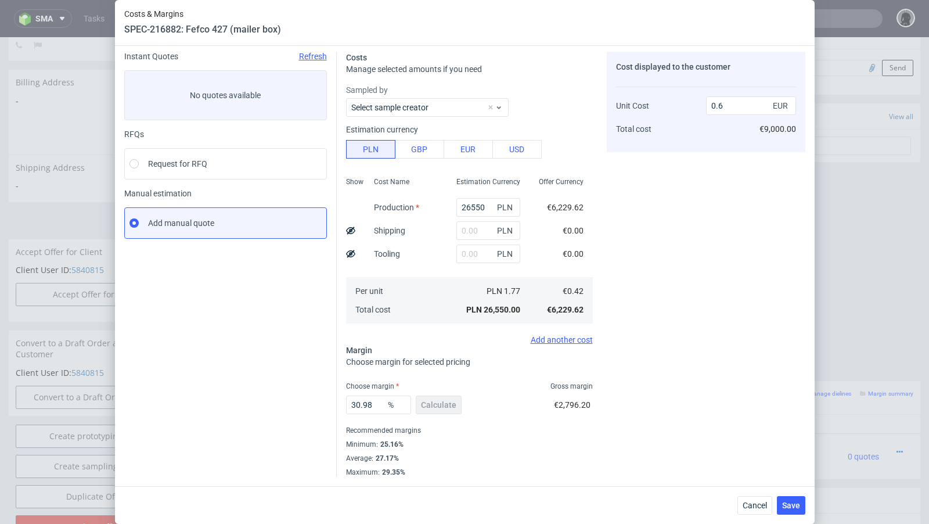
scroll to position [39, 0]
click at [794, 501] on span "Save" at bounding box center [791, 505] width 18 height 8
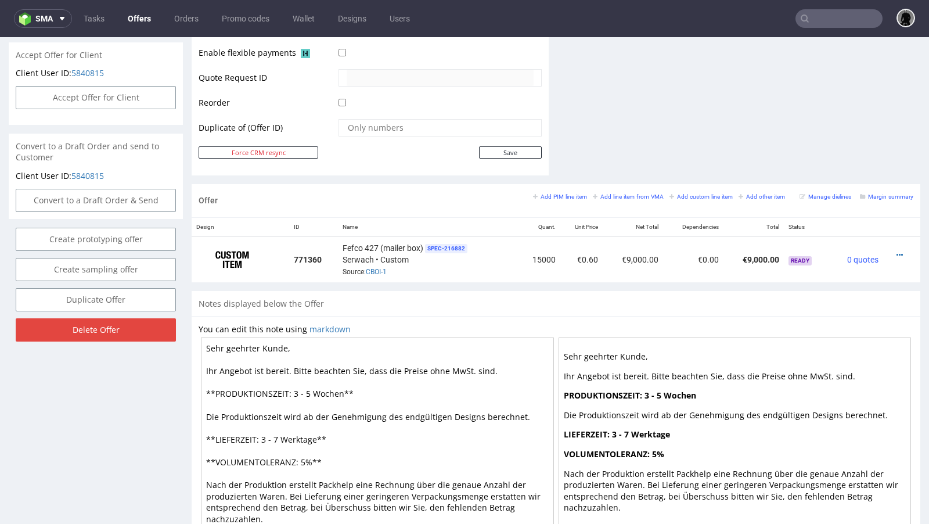
scroll to position [0, 0]
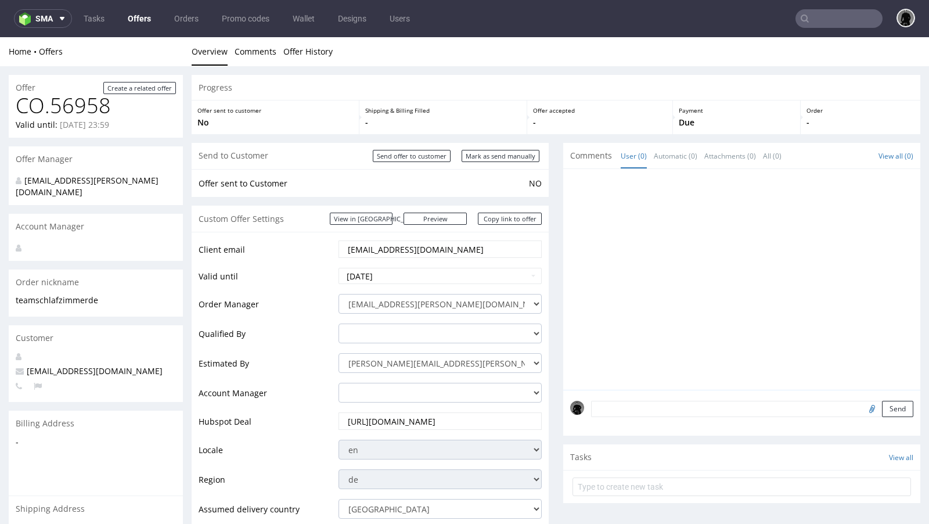
click at [137, 23] on link "Offers" at bounding box center [139, 18] width 37 height 19
click at [125, 15] on link "Offers" at bounding box center [139, 18] width 37 height 19
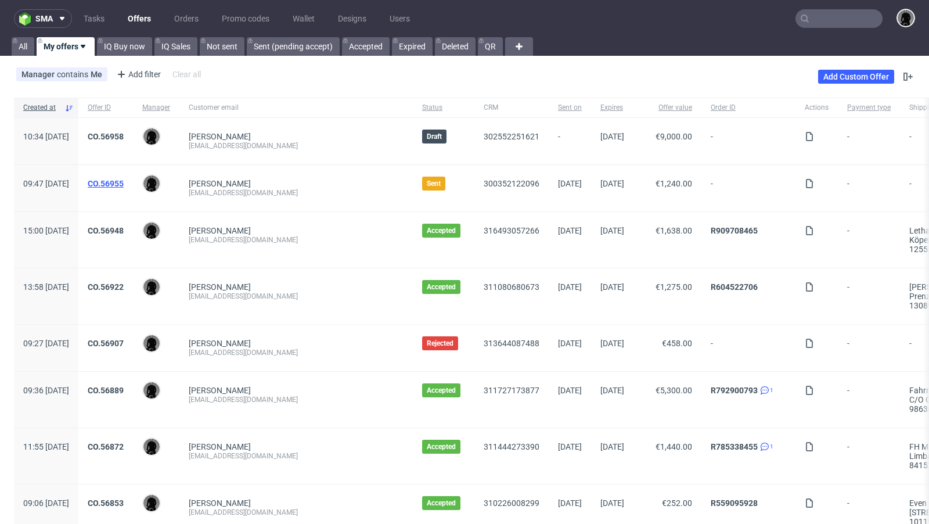
click at [124, 183] on link "CO.56955" at bounding box center [106, 183] width 36 height 9
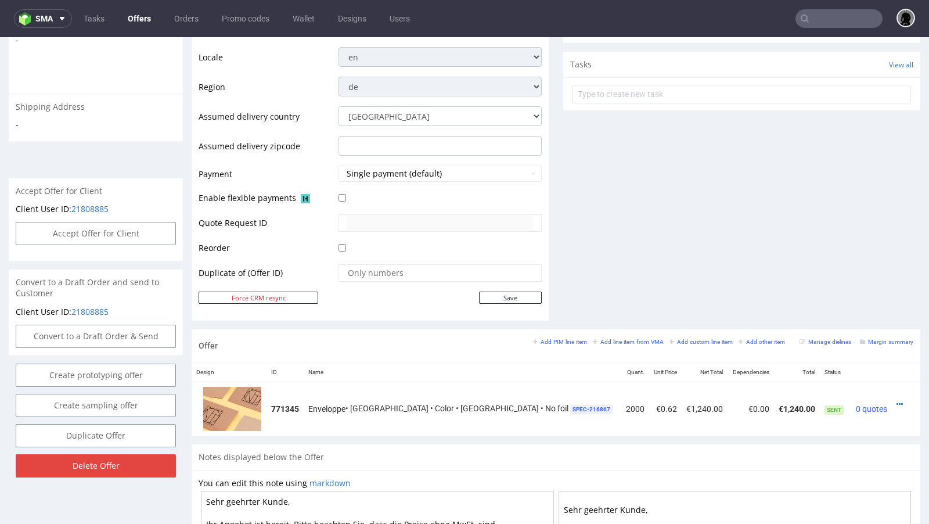
scroll to position [422, 0]
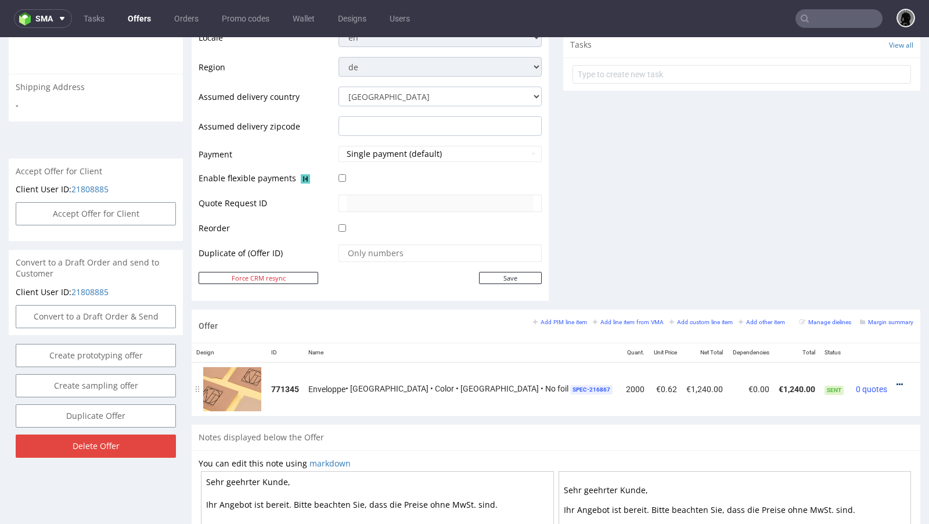
click at [896, 380] on icon at bounding box center [899, 384] width 6 height 8
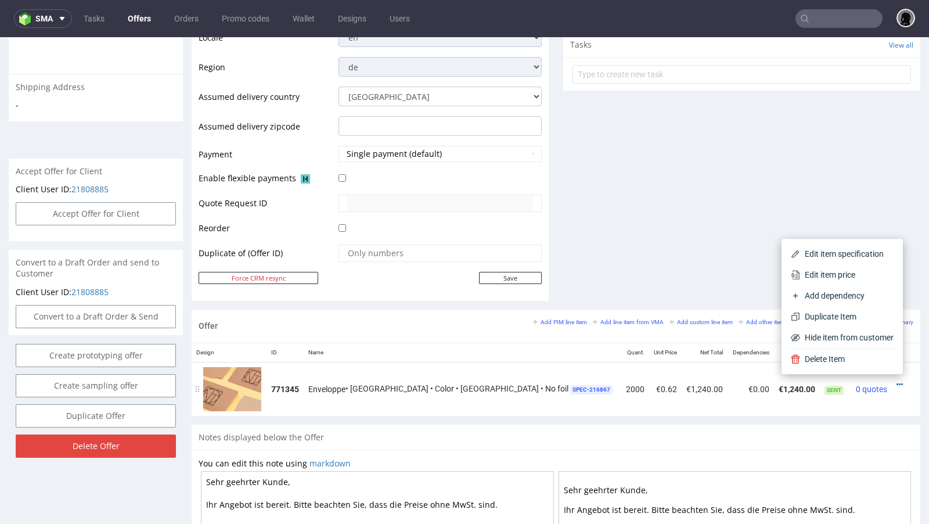
click at [505, 399] on td "Enveloppe • EGDK • Color • Cardstock • No foil SPEC- 216867" at bounding box center [463, 389] width 318 height 54
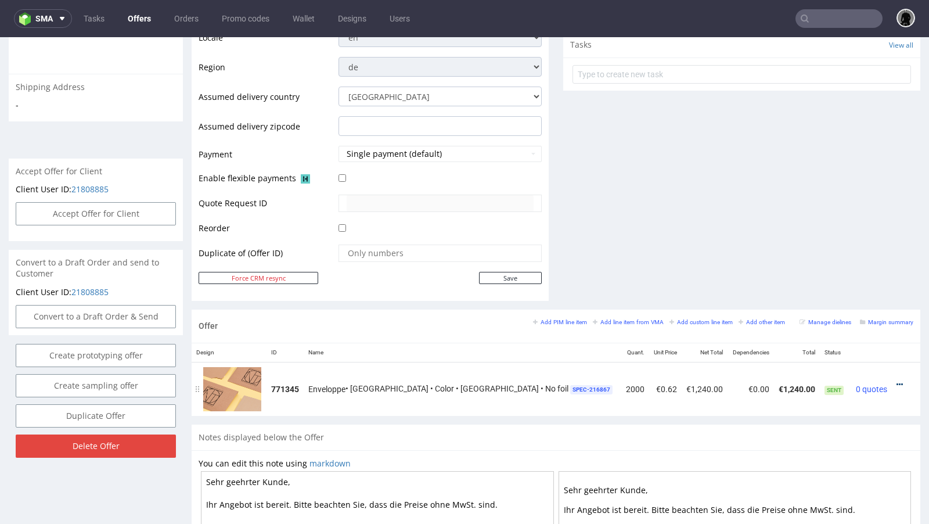
click at [896, 381] on icon at bounding box center [899, 384] width 6 height 8
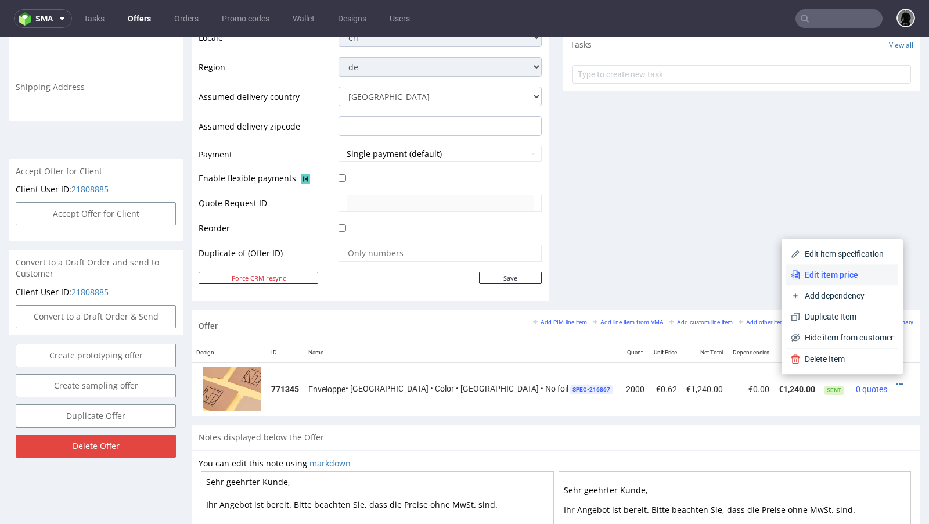
click at [834, 280] on li "Edit item price" at bounding box center [842, 274] width 112 height 21
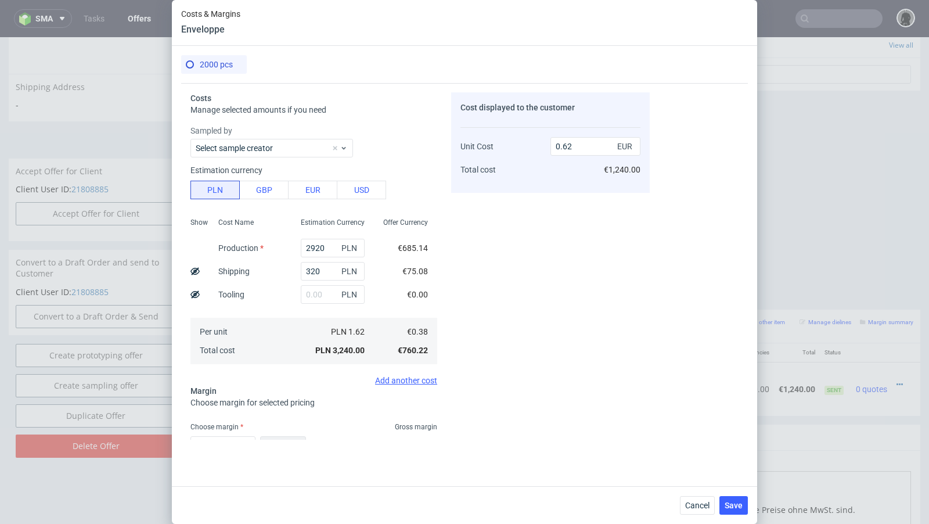
scroll to position [77, 0]
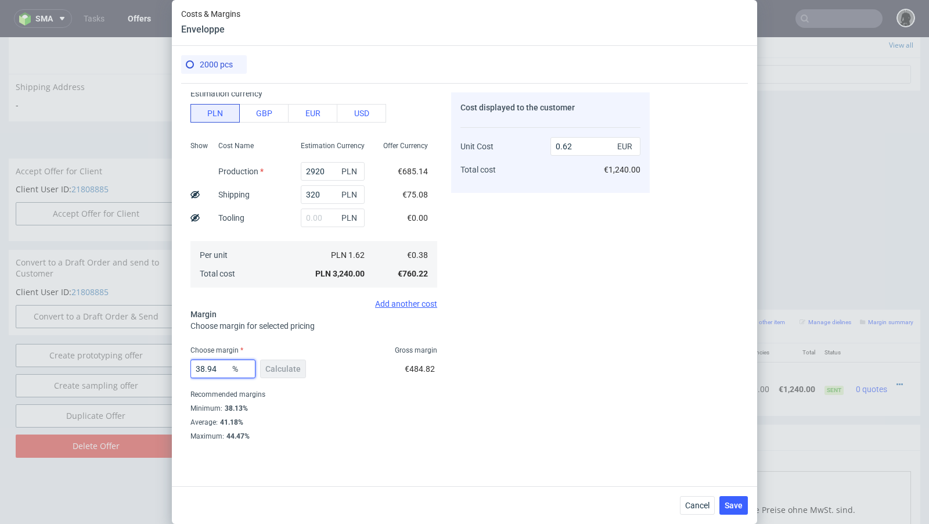
drag, startPoint x: 225, startPoint y: 368, endPoint x: 201, endPoint y: 366, distance: 24.5
click at [201, 366] on input "38.94" at bounding box center [222, 368] width 65 height 19
type input "36"
type input "0.6"
type input "36"
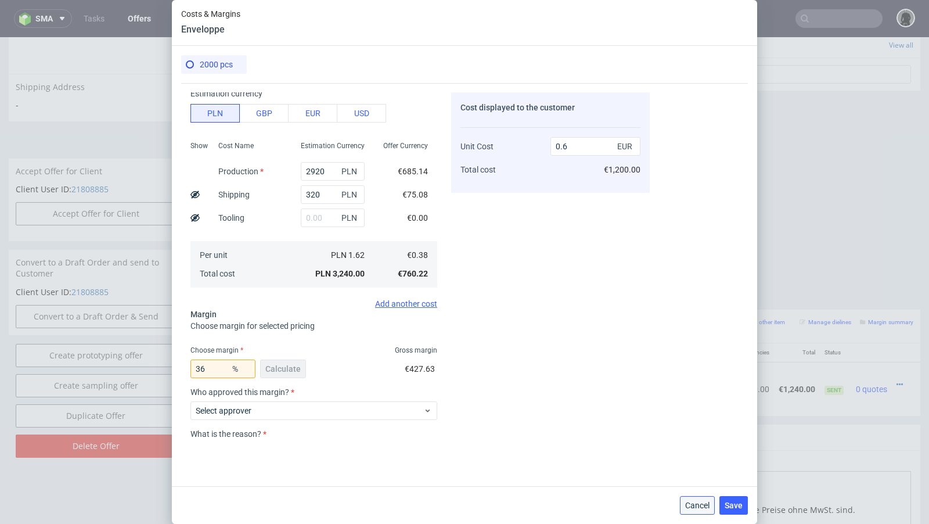
click at [683, 504] on button "Cancel" at bounding box center [697, 505] width 35 height 19
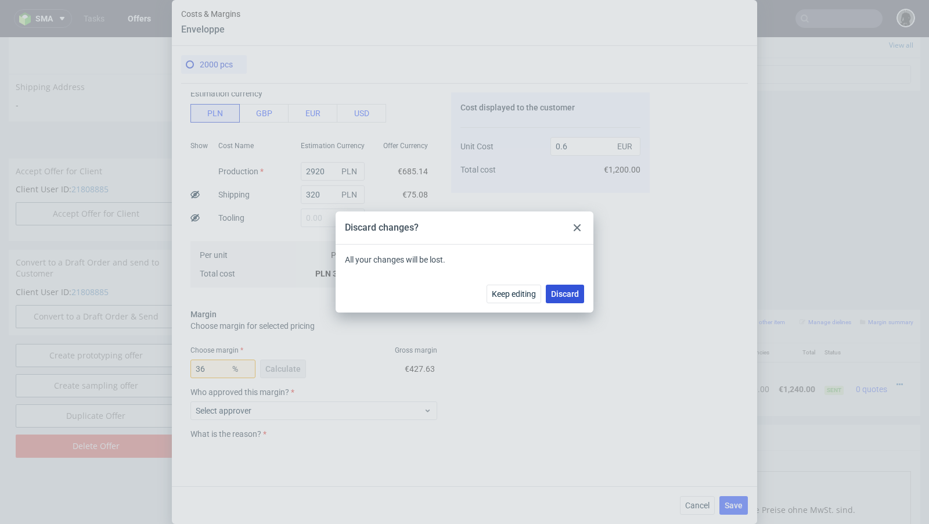
click at [562, 296] on span "Discard" at bounding box center [565, 294] width 28 height 8
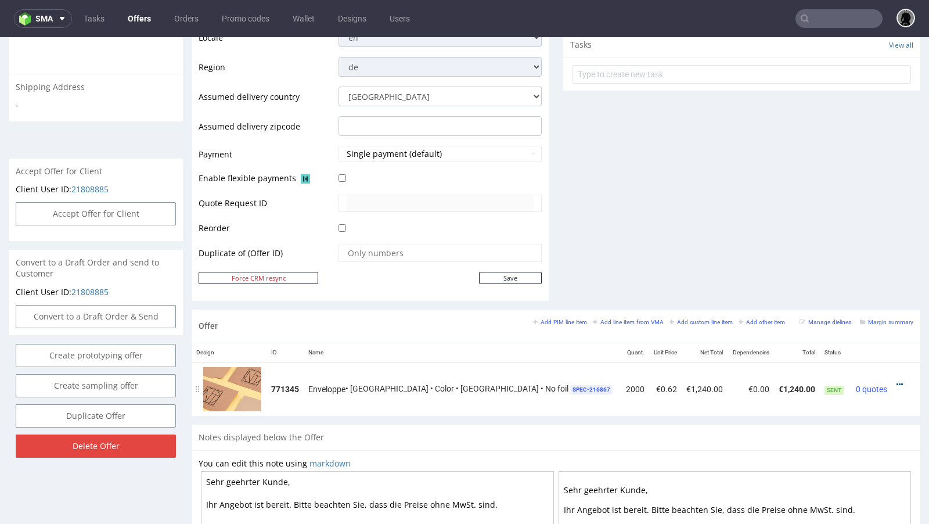
click at [896, 380] on icon at bounding box center [899, 384] width 6 height 8
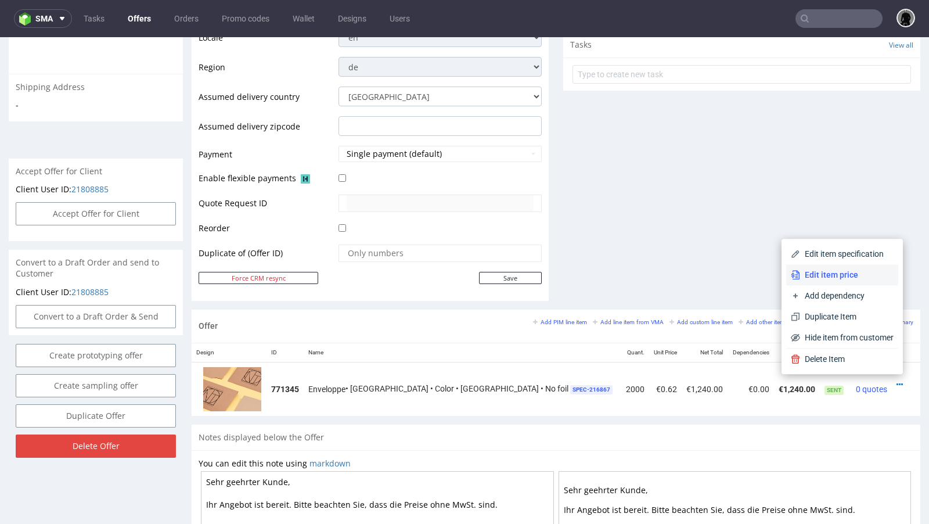
click at [836, 273] on span "Edit item price" at bounding box center [846, 275] width 93 height 12
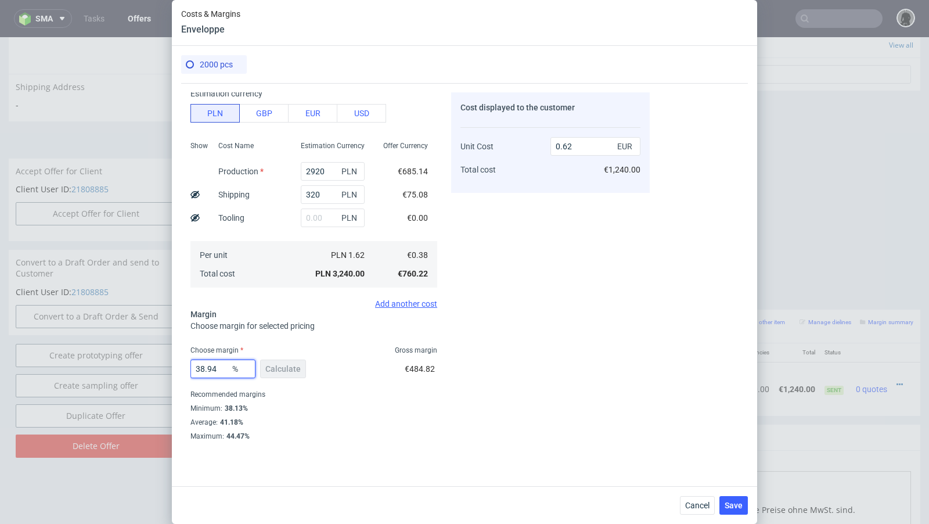
drag, startPoint x: 219, startPoint y: 368, endPoint x: 200, endPoint y: 366, distance: 19.2
click at [200, 366] on input "38.94" at bounding box center [222, 368] width 65 height 19
type input "36"
type input "0.6"
click at [379, 380] on div "36 % Calculate €427.63" at bounding box center [313, 371] width 247 height 33
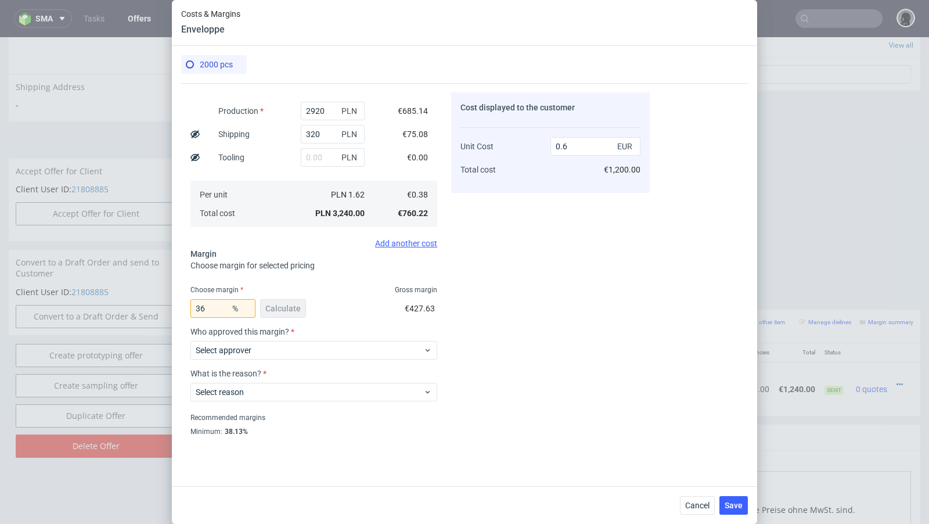
scroll to position [160, 0]
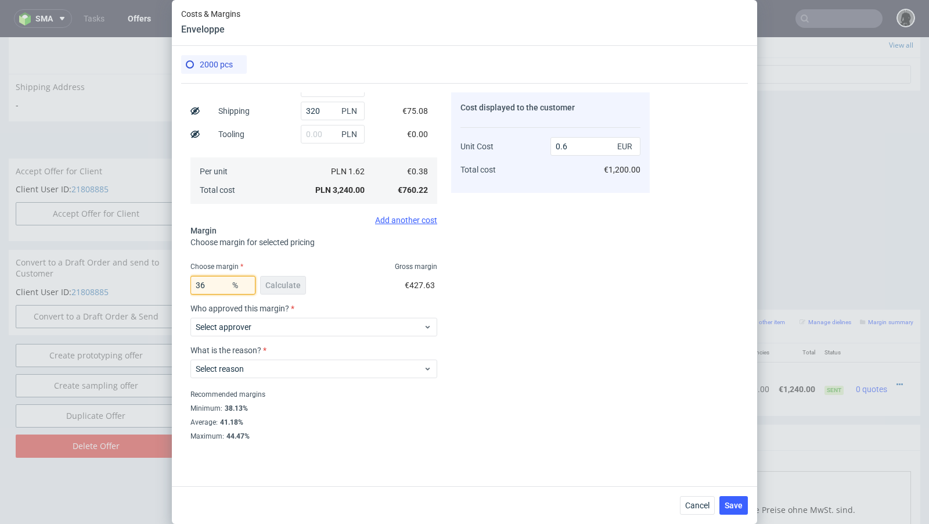
click at [213, 286] on input "36" at bounding box center [222, 285] width 65 height 19
type input "36.99"
type input "0.61"
type input "36.91"
type input "0.6"
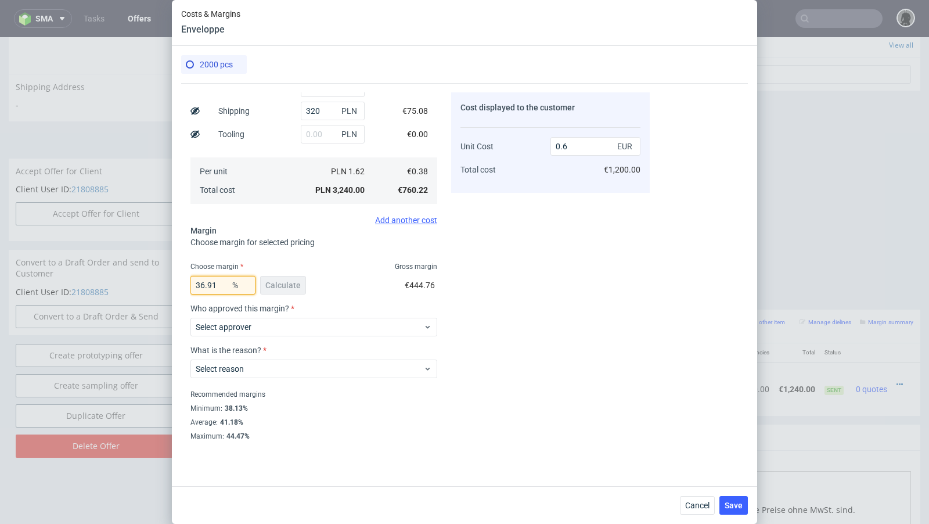
type input "36.91"
click at [535, 310] on div "Cost displayed to the customer Unit Cost Total cost 0.6 EUR €1,200.00" at bounding box center [550, 265] width 199 height 347
click at [225, 326] on label "Select approver" at bounding box center [224, 326] width 56 height 9
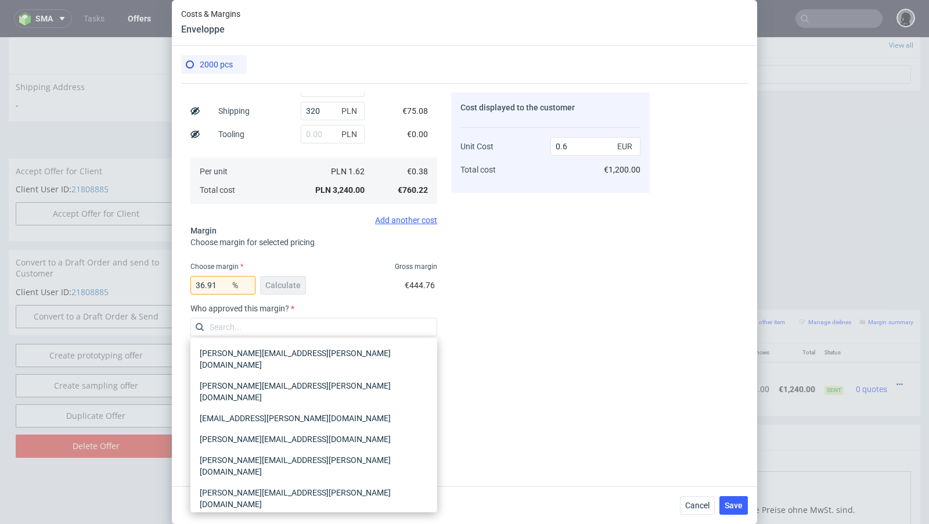
click at [255, 514] on div "[PERSON_NAME][EMAIL_ADDRESS][PERSON_NAME][DOMAIN_NAME]" at bounding box center [313, 530] width 237 height 33
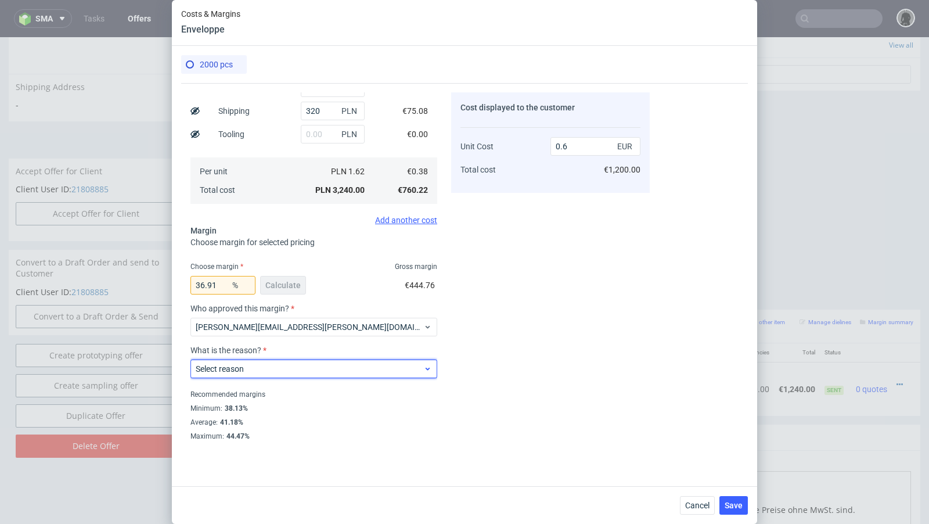
click at [240, 374] on div "Select reason" at bounding box center [313, 368] width 247 height 19
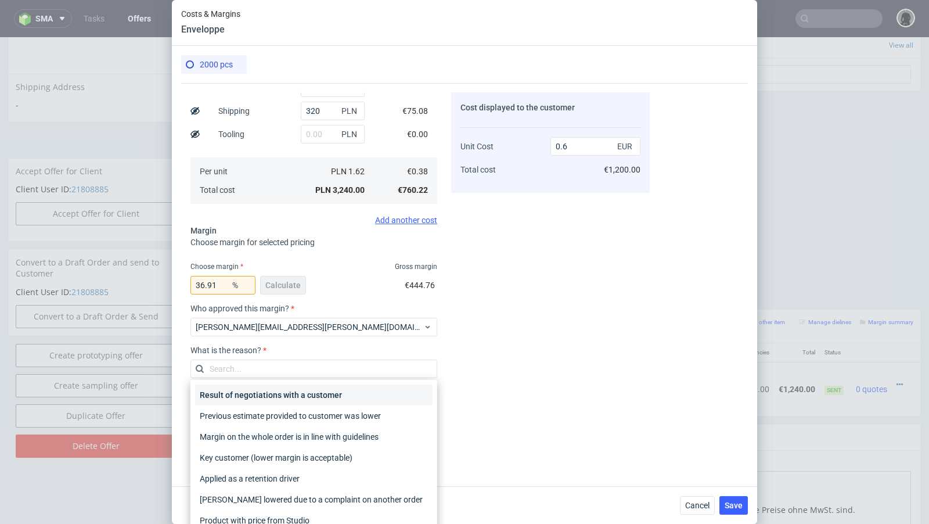
click at [251, 393] on div "Result of negotiations with a customer" at bounding box center [313, 394] width 237 height 21
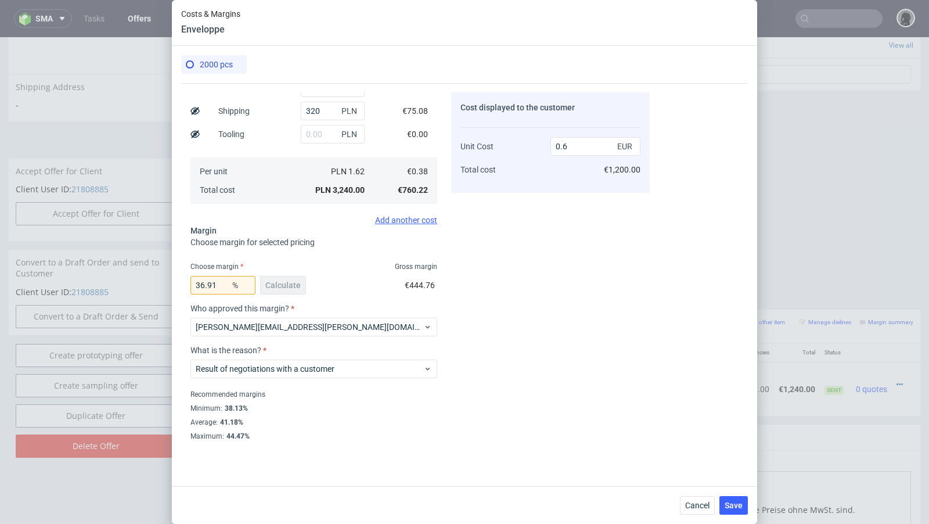
click at [517, 338] on div "Cost displayed to the customer Unit Cost Total cost 0.6 EUR €1,200.00" at bounding box center [550, 265] width 199 height 347
click at [730, 503] on span "Save" at bounding box center [734, 505] width 18 height 8
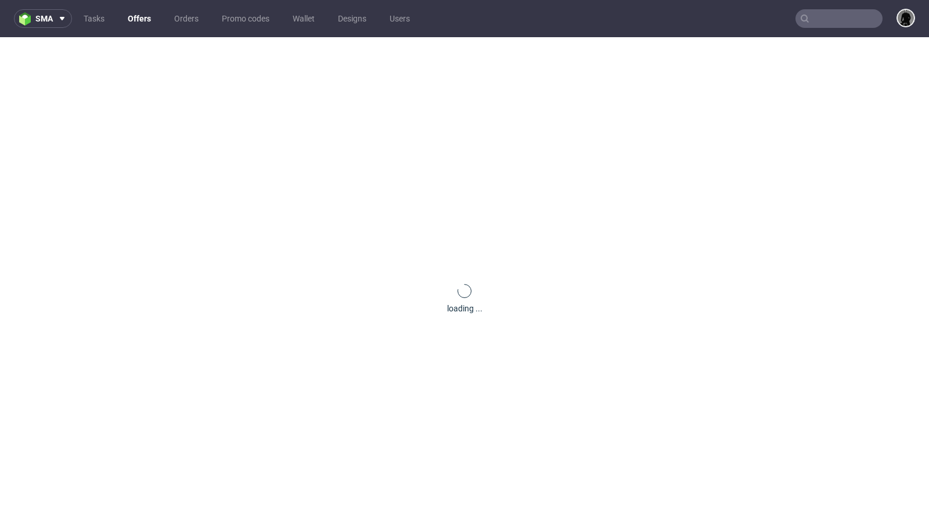
scroll to position [0, 0]
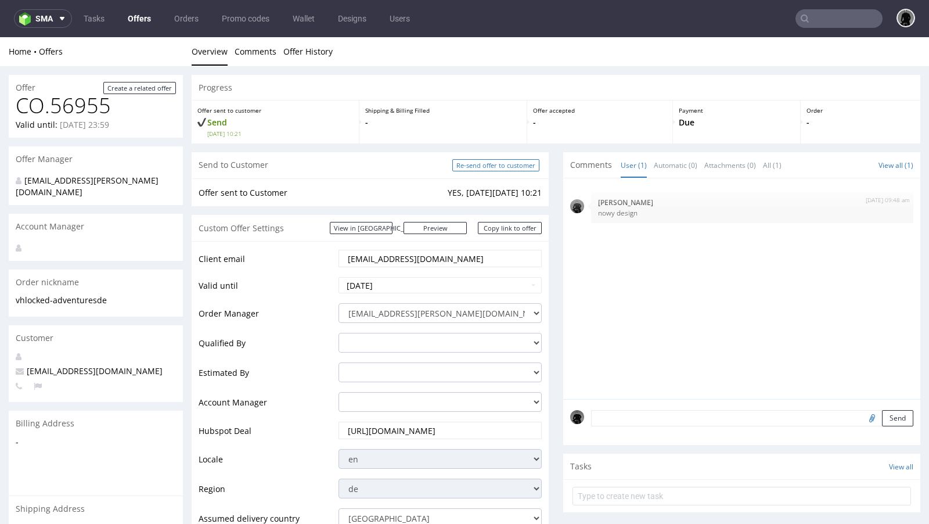
click at [504, 164] on input "Re-send offer to customer" at bounding box center [495, 165] width 87 height 12
type input "In progress..."
click at [136, 20] on link "Offers" at bounding box center [139, 18] width 37 height 19
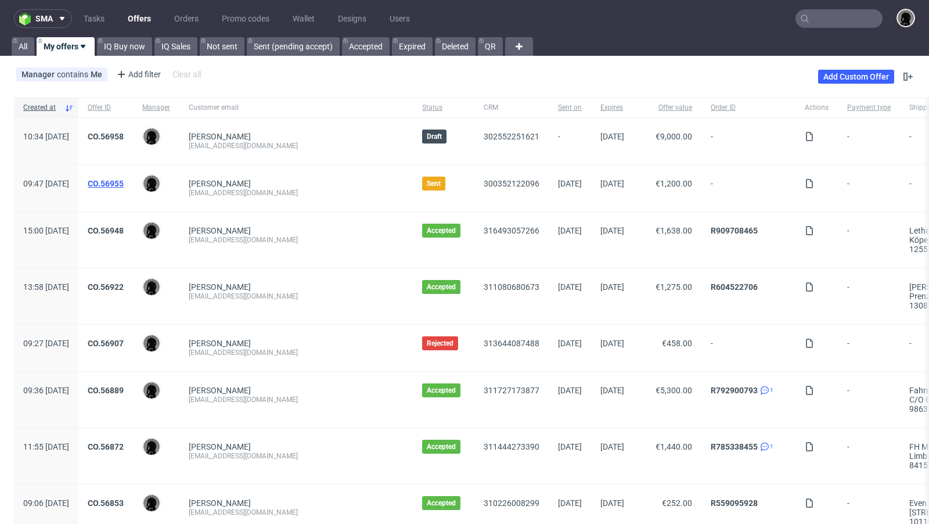
click at [124, 181] on link "CO.56955" at bounding box center [106, 183] width 36 height 9
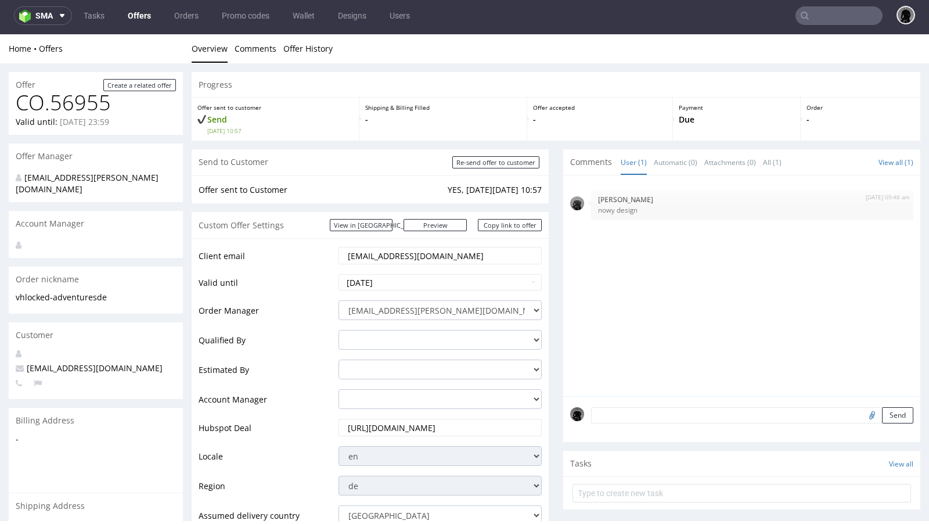
click at [132, 21] on link "Offers" at bounding box center [139, 15] width 37 height 19
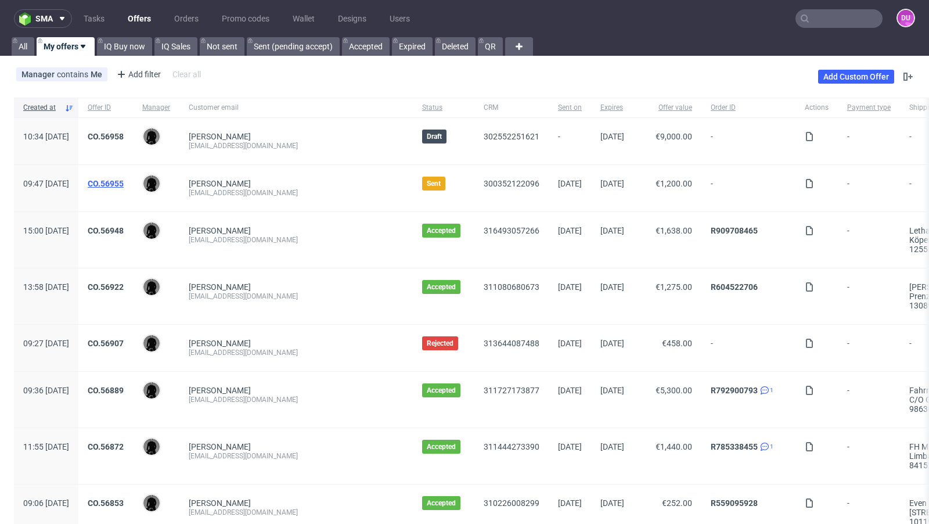
click at [124, 183] on link "CO.56955" at bounding box center [106, 183] width 36 height 9
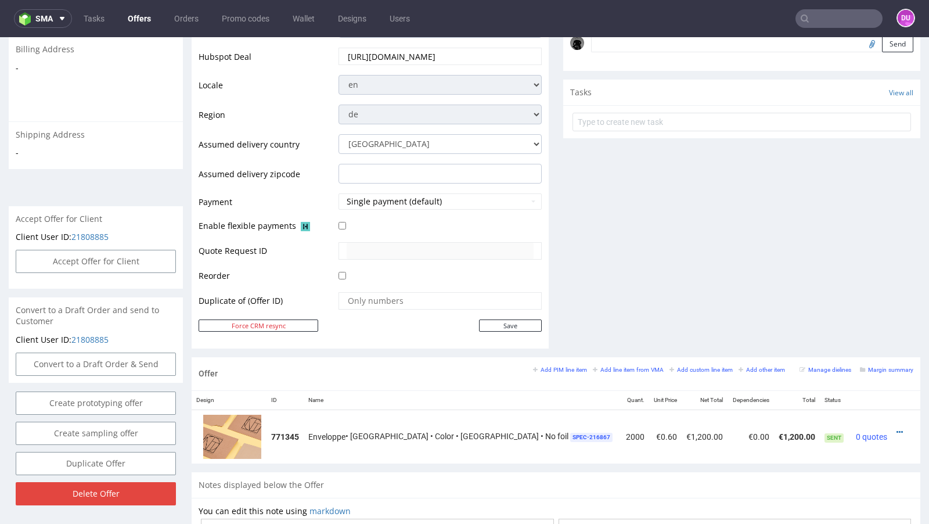
scroll to position [233, 0]
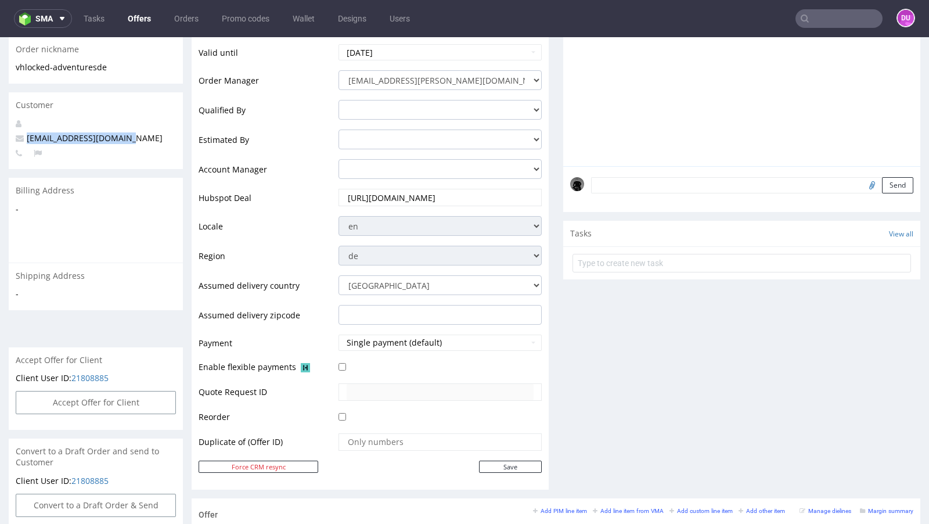
drag, startPoint x: 128, startPoint y: 126, endPoint x: 21, endPoint y: 129, distance: 106.9
click at [21, 132] on p "[EMAIL_ADDRESS][DOMAIN_NAME]" at bounding box center [96, 138] width 160 height 12
copy span "[EMAIL_ADDRESS][DOMAIN_NAME]"
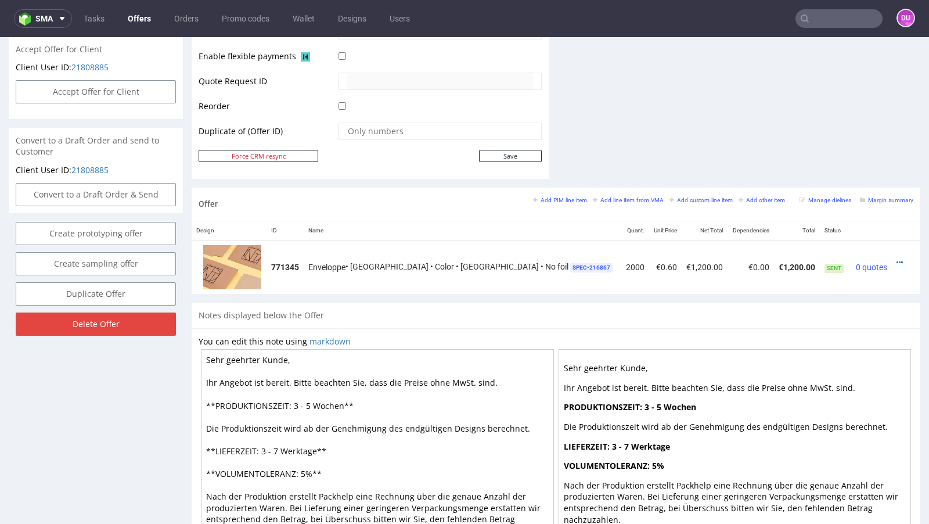
scroll to position [546, 0]
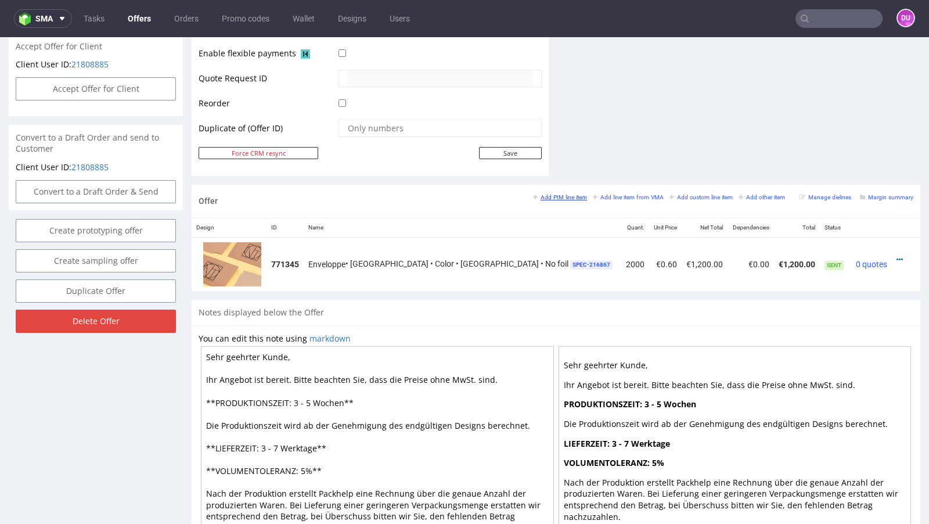
click at [557, 194] on small "Add PIM line item" at bounding box center [560, 197] width 54 height 6
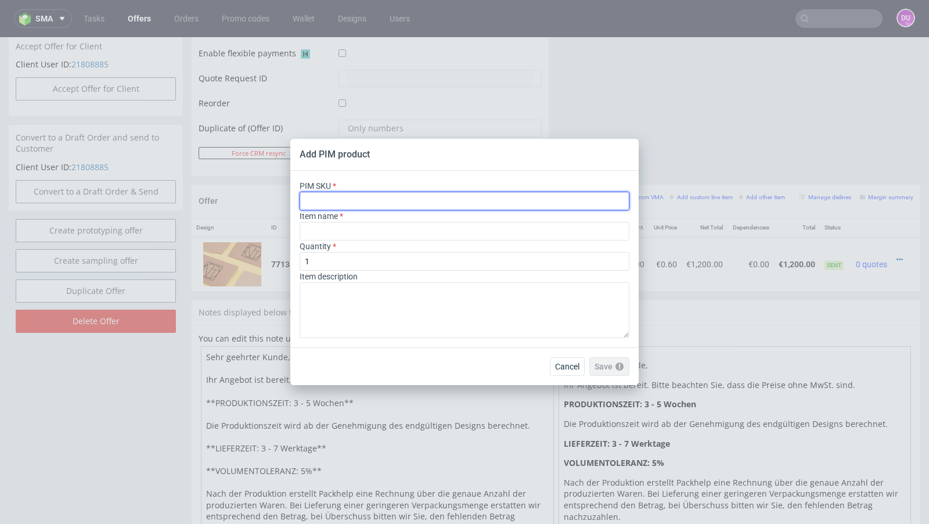
click at [367, 197] on input "text" at bounding box center [465, 201] width 330 height 19
paste input "envelope--rigid-envelope--4--cardboard-cardstock--print-indigo-color--foil-none"
type input "envelope--rigid-envelope--4--cardboard-cardstock--print-indigo-color--foil-none"
type input "Enveloppe"
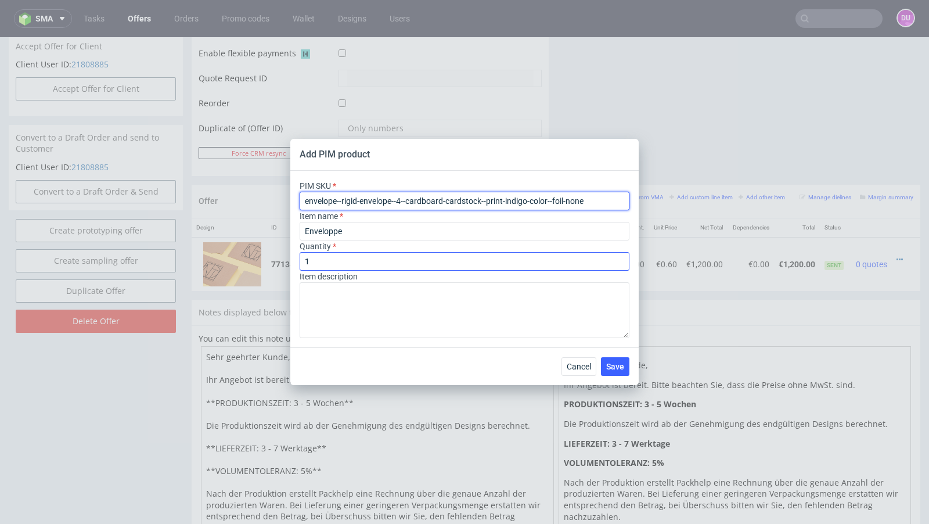
type input "envelope--rigid-envelope--4--cardboard-cardstock--print-indigo-color--foil-none"
drag, startPoint x: 330, startPoint y: 262, endPoint x: 264, endPoint y: 263, distance: 65.6
click at [264, 263] on div "Add PIM product PIM SKU envelope--rigid-envelope--4--cardboard-cardstock--print…" at bounding box center [464, 262] width 929 height 524
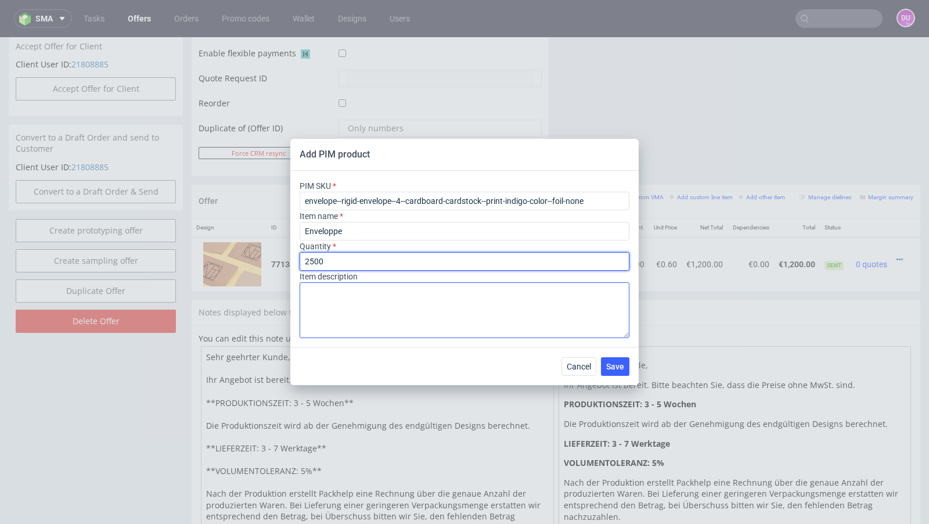
type input "2500"
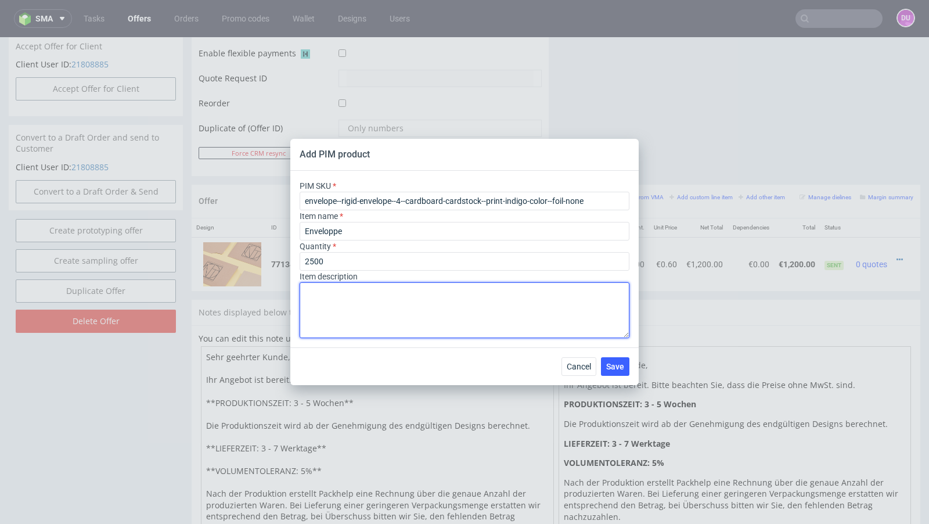
click at [322, 318] on textarea at bounding box center [465, 310] width 330 height 56
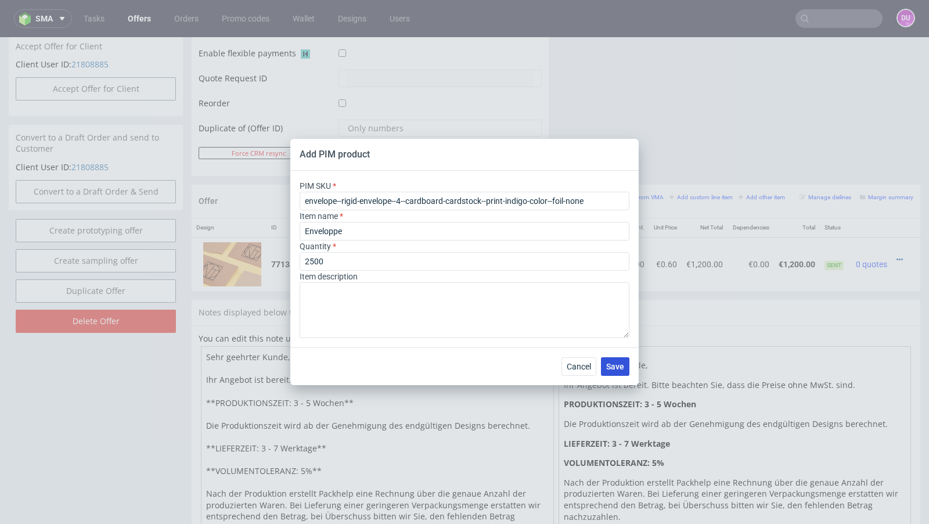
click at [614, 372] on button "Save" at bounding box center [615, 366] width 28 height 19
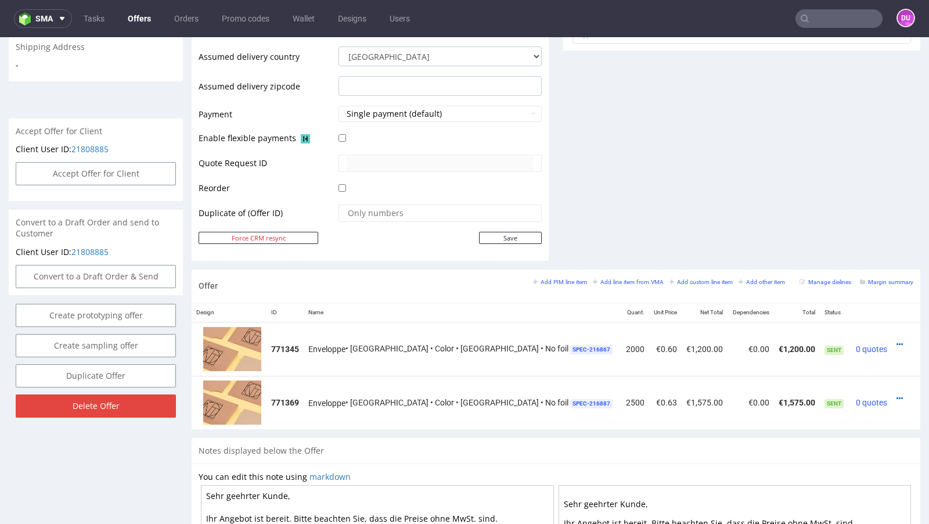
scroll to position [475, 0]
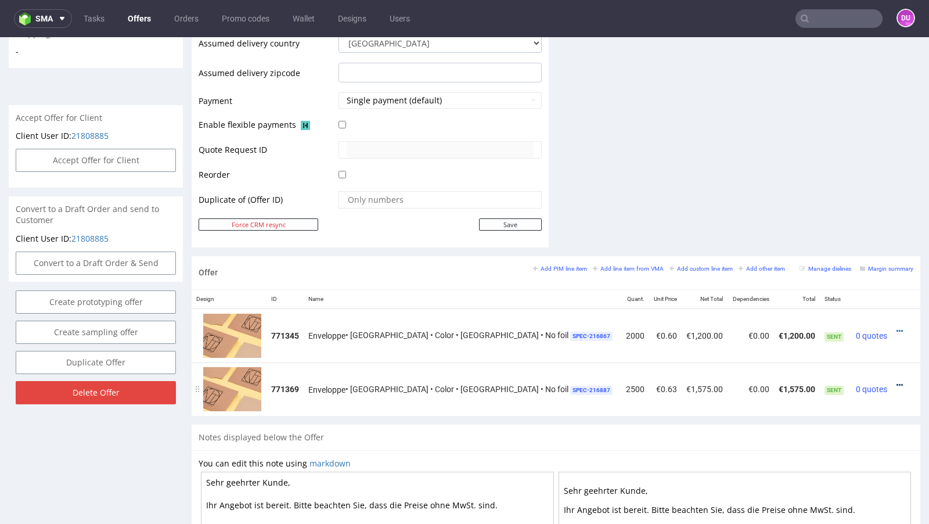
click at [896, 381] on icon at bounding box center [899, 385] width 6 height 8
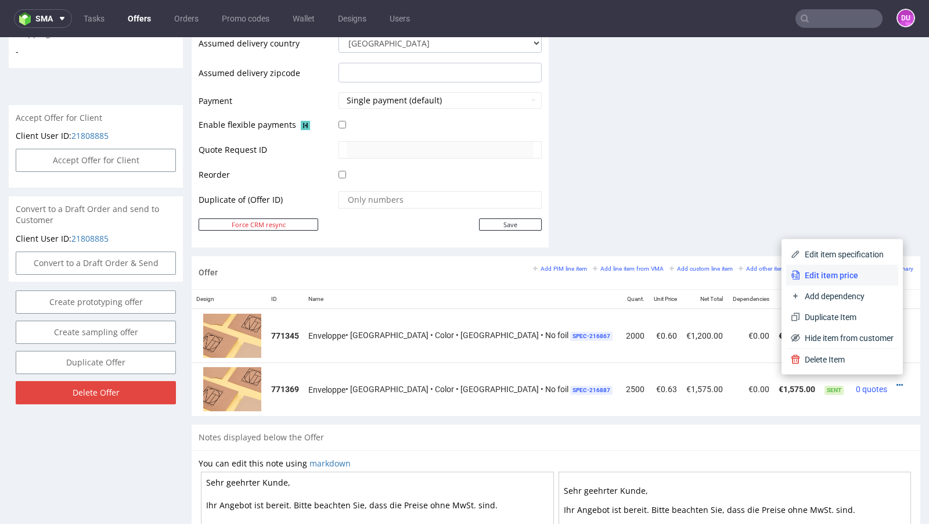
click at [831, 274] on span "Edit item price" at bounding box center [846, 275] width 93 height 12
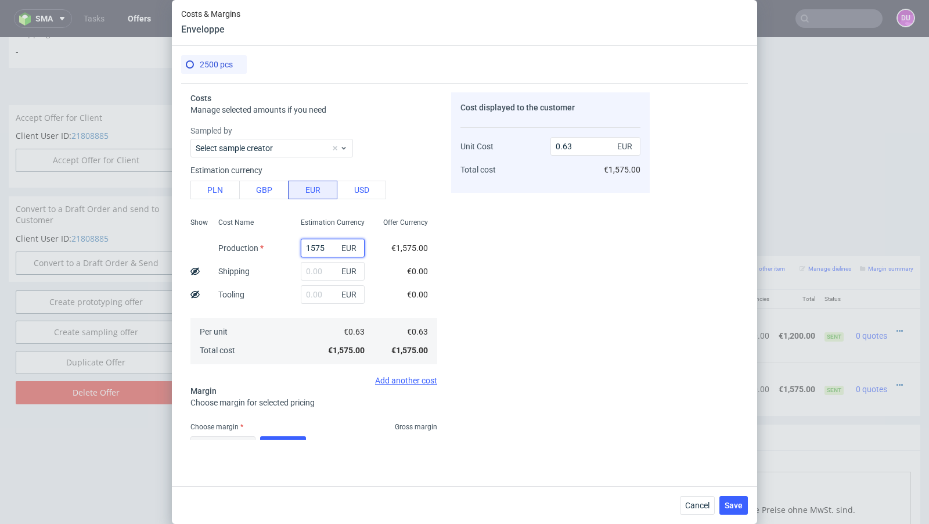
click at [316, 245] on input "1575" at bounding box center [333, 248] width 64 height 19
paste input "3450"
type input "3450"
type input "1.38"
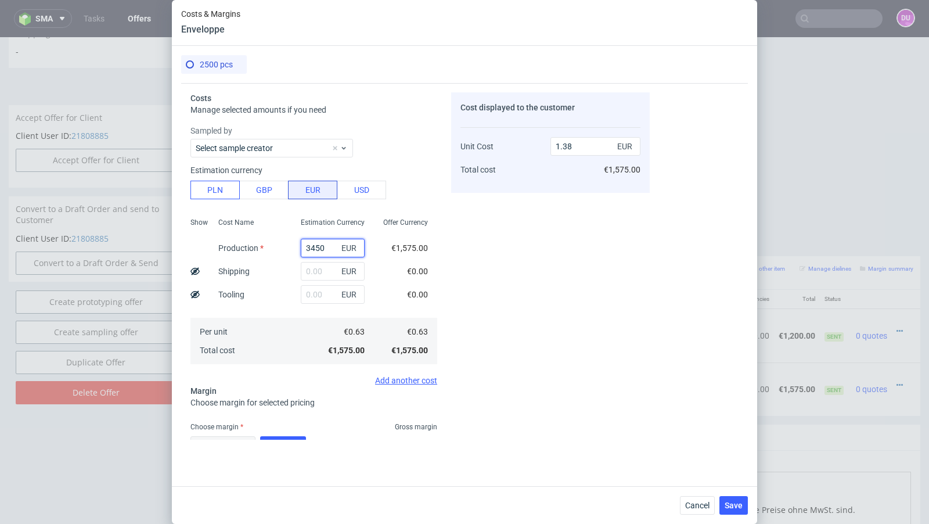
type input "3450"
click at [211, 191] on button "PLN" at bounding box center [214, 190] width 49 height 19
type input "0.32"
click at [319, 275] on input "text" at bounding box center [333, 271] width 64 height 19
paste input "450"
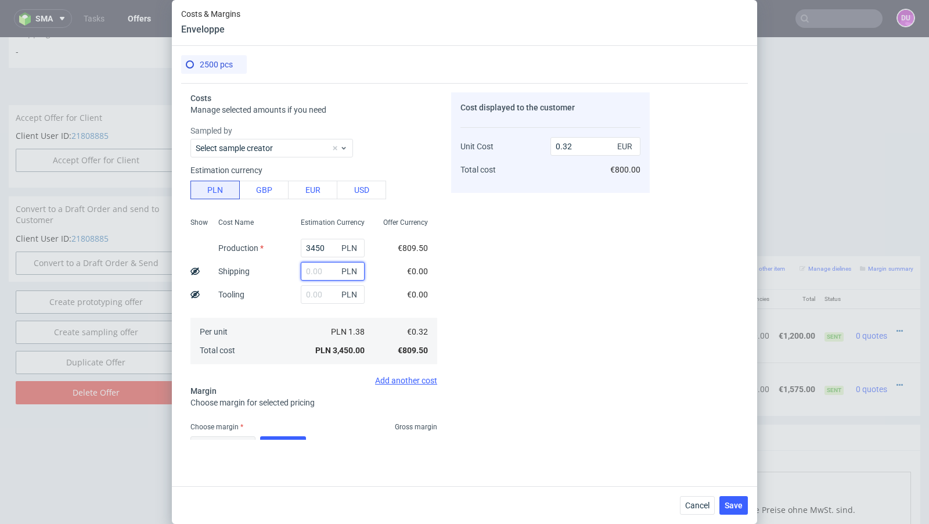
type input "450"
type input "0.36"
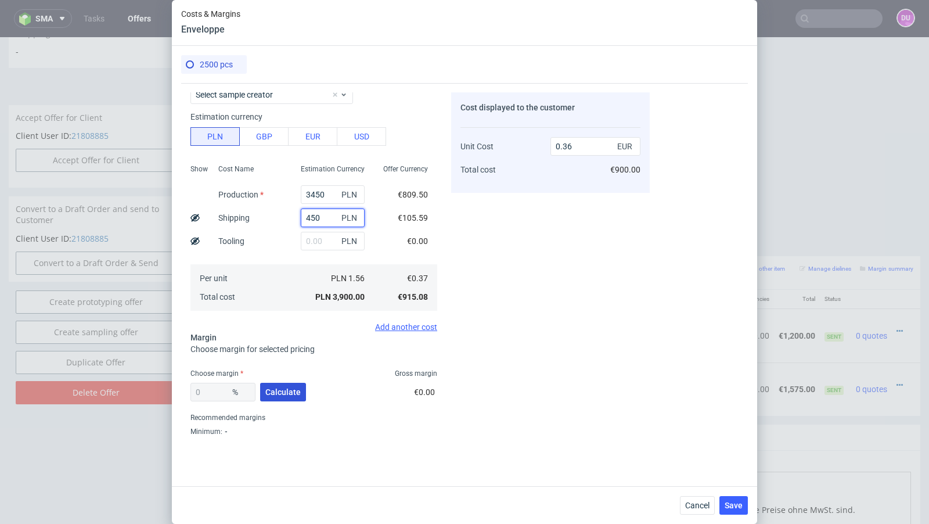
type input "450"
click at [285, 397] on button "Calculate" at bounding box center [283, 392] width 46 height 19
type input "39.95"
type input "0.61"
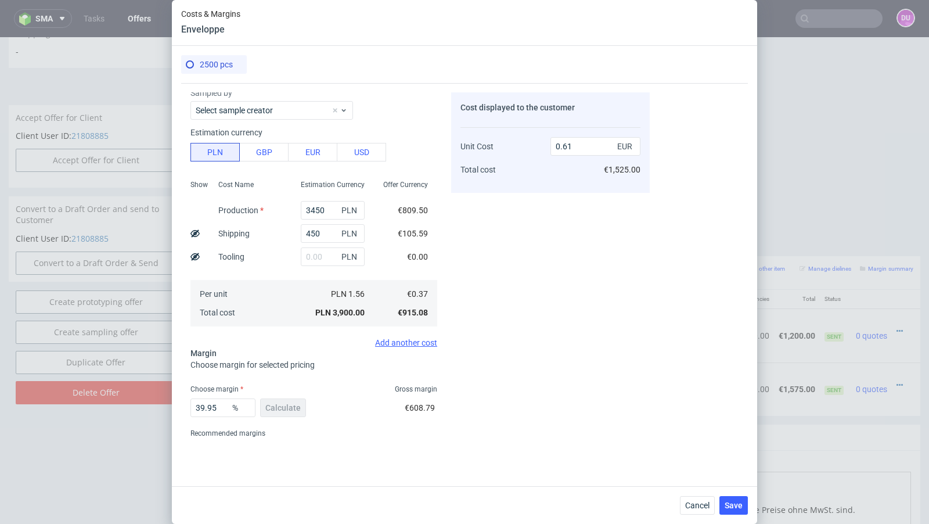
scroll to position [77, 0]
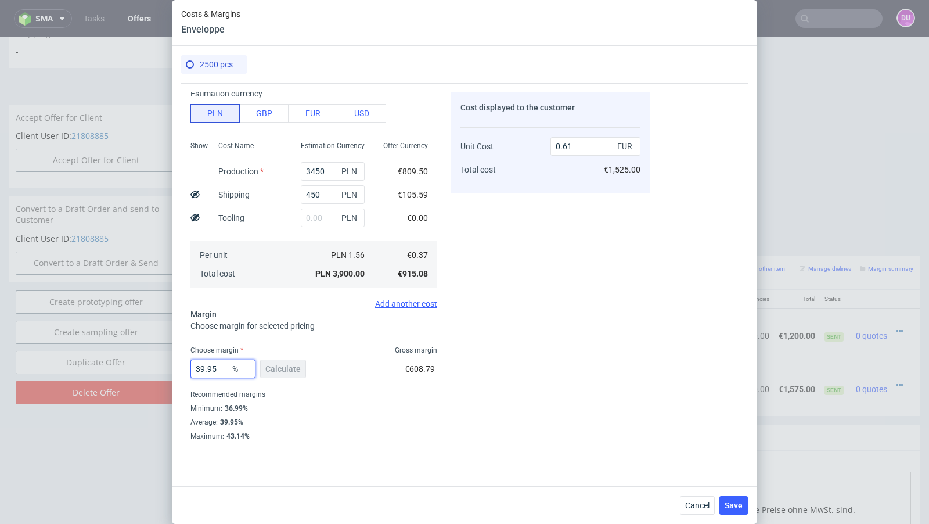
drag, startPoint x: 221, startPoint y: 370, endPoint x: 138, endPoint y: 370, distance: 83.0
click at [138, 370] on div "Costs & Margins Enveloppe 2500 pcs Costs Manage selected amounts if you need Sa…" at bounding box center [464, 262] width 929 height 524
type input "37"
type input "0.58"
click at [509, 356] on div "Cost displayed to the customer Unit Cost Total cost 0.58 EUR €1,450.00" at bounding box center [550, 265] width 199 height 347
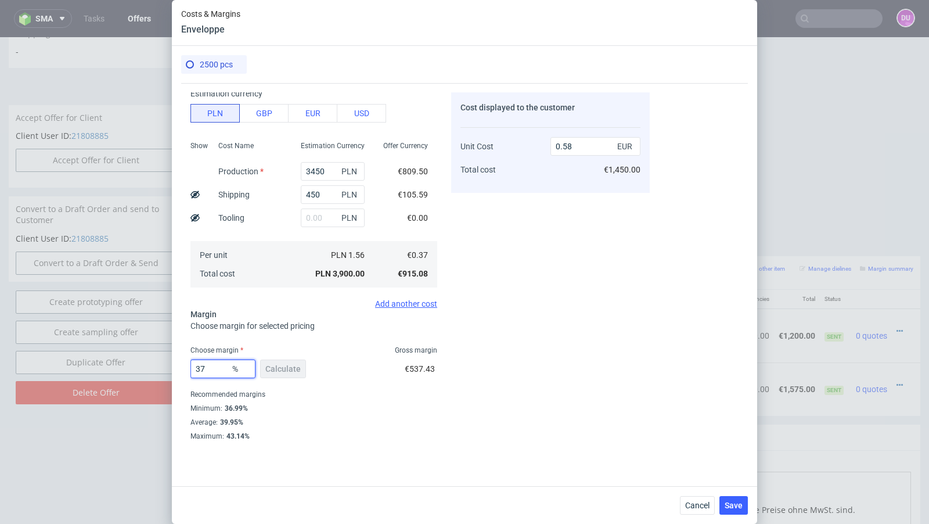
click at [218, 369] on input "37" at bounding box center [222, 368] width 65 height 19
type input "36"
type input "0.57"
type input "35"
type input "0.56"
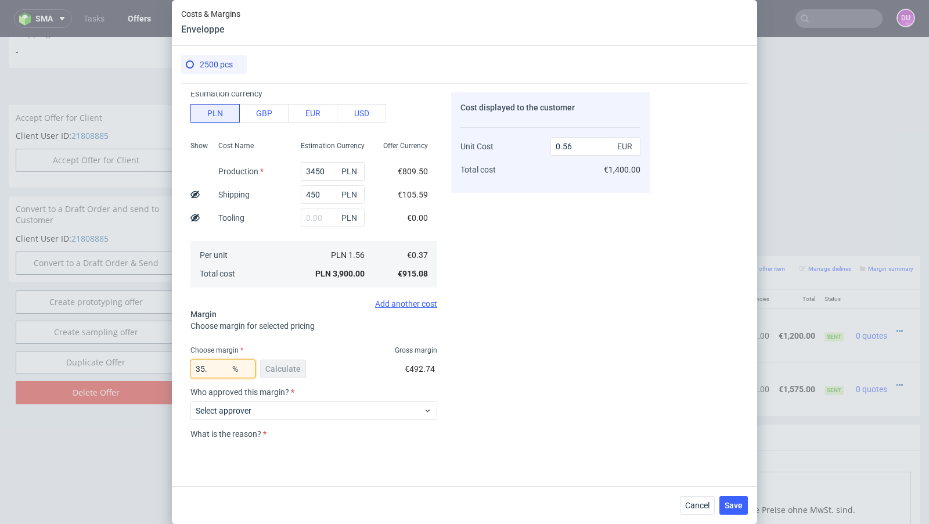
type input "35.5"
type input "0.57"
type input "35.4"
type input "0.56"
type input "35.48"
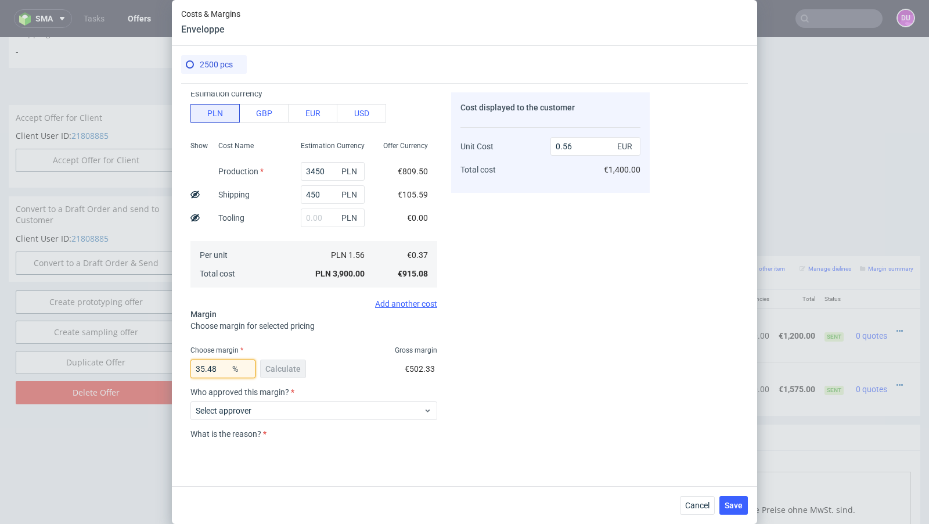
type input "0.57"
type input "35.47"
type input "0.56"
type input "35.47"
click at [654, 323] on div "Costs Manage selected amounts if you need Sampled by Select sample creator Esti…" at bounding box center [464, 280] width 567 height 394
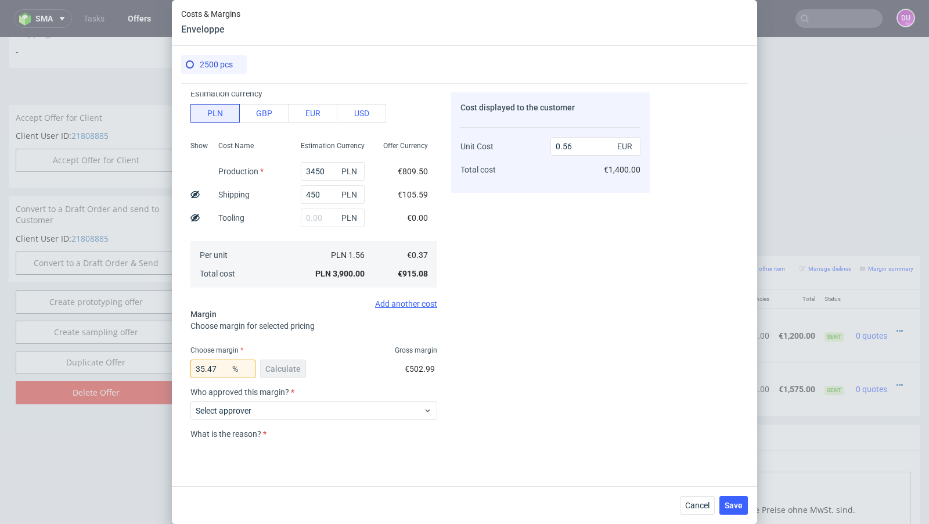
scroll to position [160, 0]
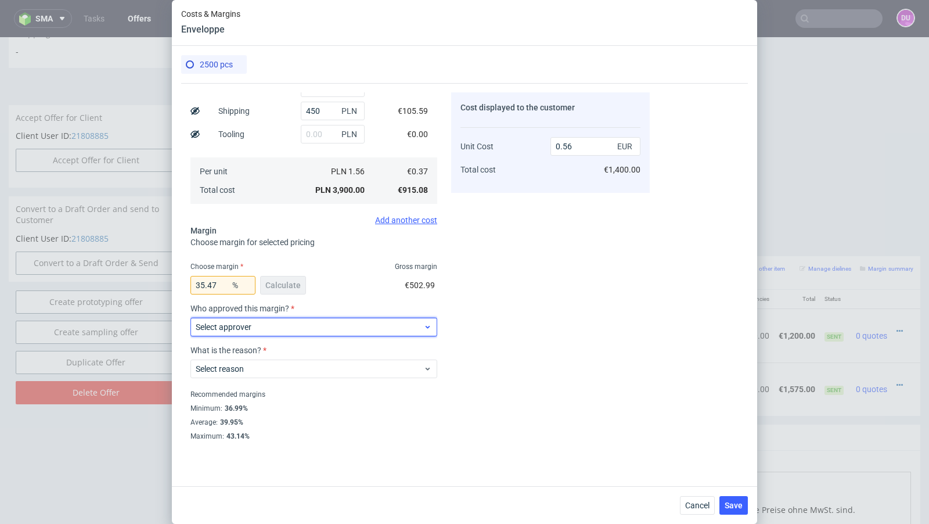
click at [285, 326] on span "Select approver" at bounding box center [310, 327] width 228 height 12
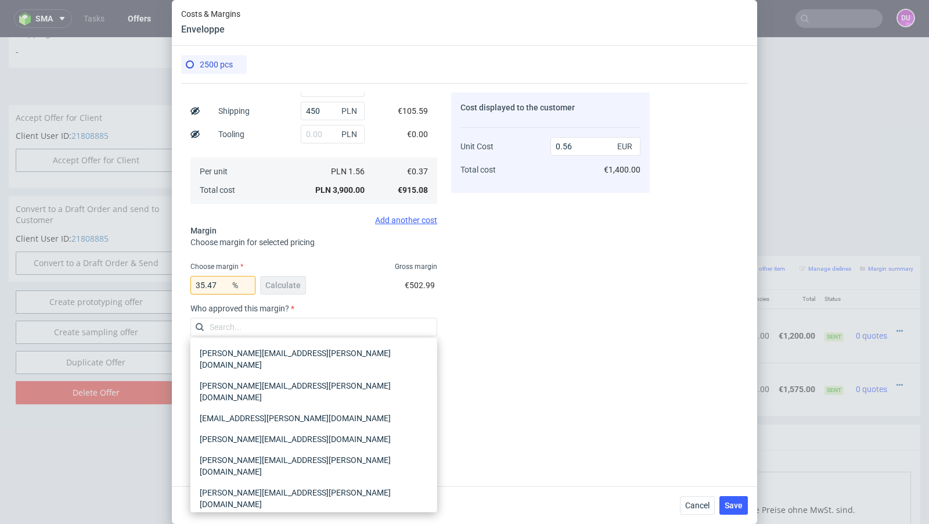
click at [246, 514] on div "[PERSON_NAME][EMAIL_ADDRESS][PERSON_NAME][DOMAIN_NAME]" at bounding box center [313, 530] width 237 height 33
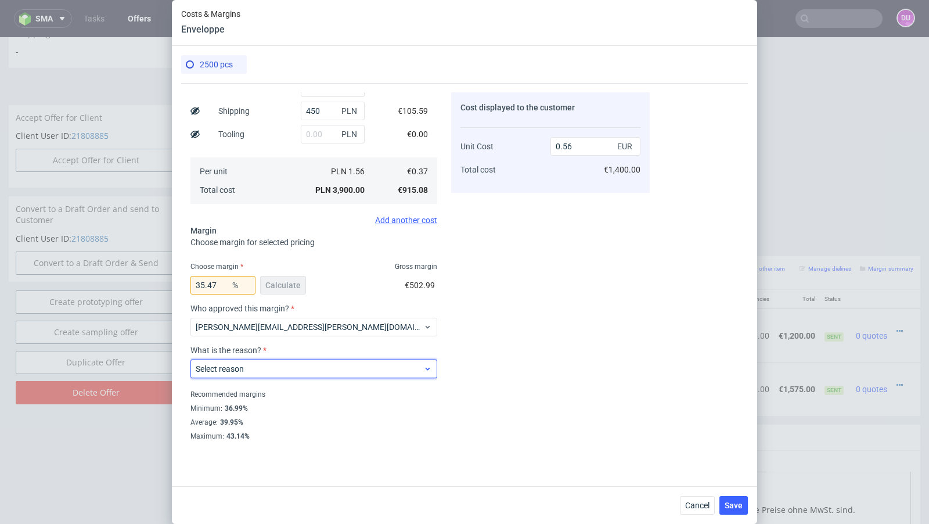
click at [262, 376] on div "Select reason" at bounding box center [313, 368] width 247 height 19
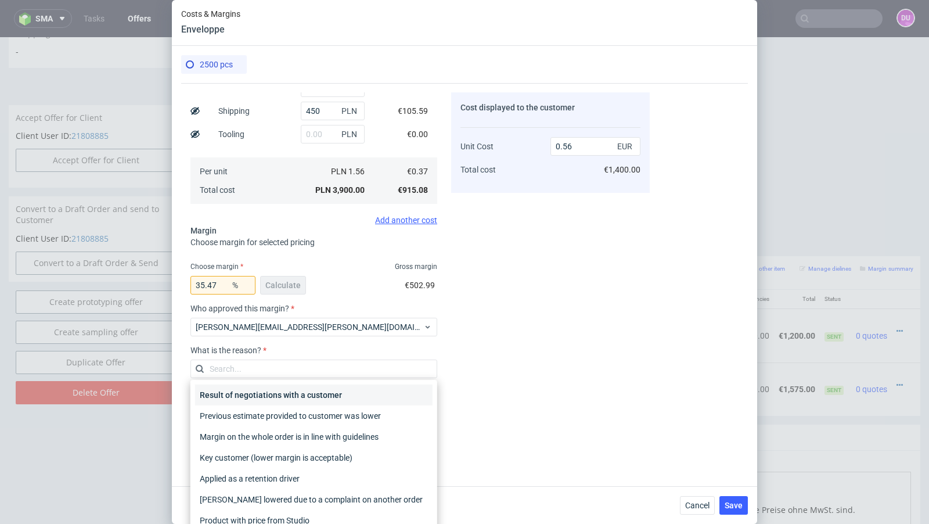
click at [264, 400] on div "Result of negotiations with a customer" at bounding box center [313, 394] width 237 height 21
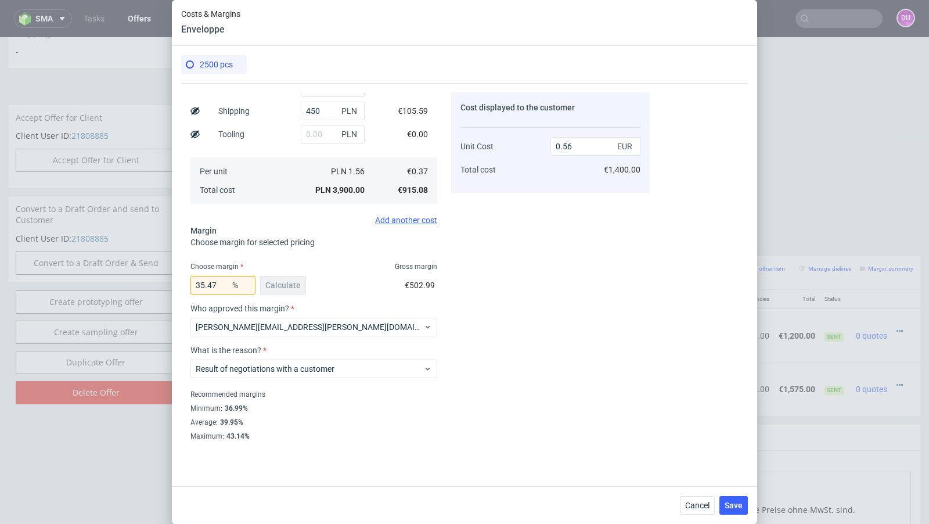
click at [557, 350] on div "Cost displayed to the customer Unit Cost Total cost 0.56 EUR €1,400.00" at bounding box center [550, 265] width 199 height 347
click at [738, 503] on span "Save" at bounding box center [734, 505] width 18 height 8
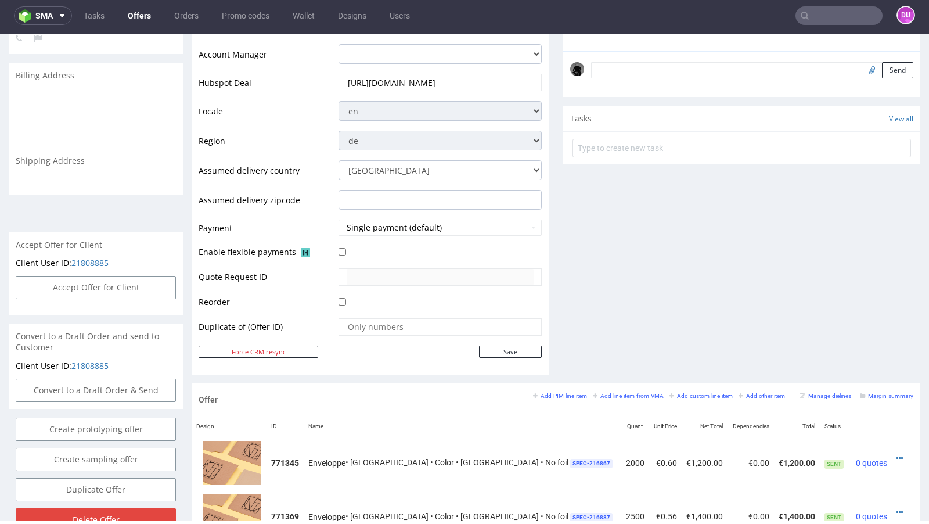
scroll to position [0, 0]
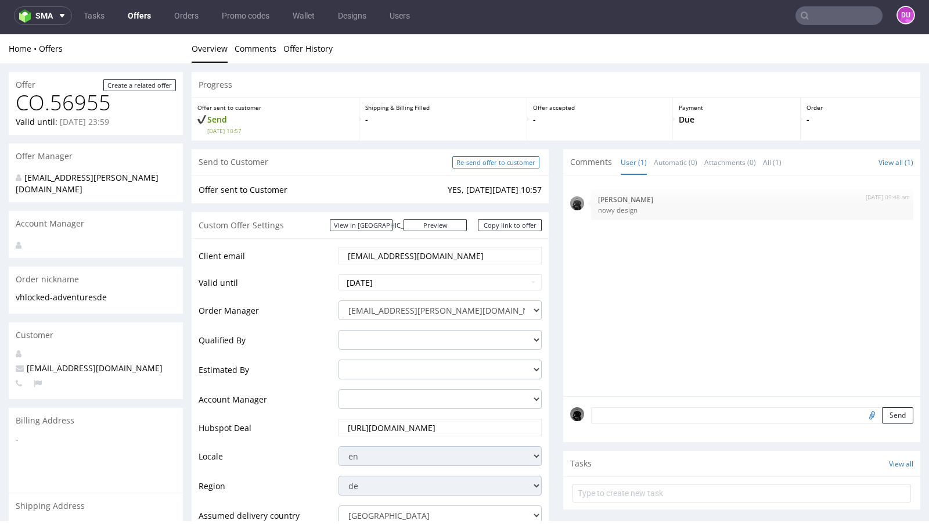
click at [486, 166] on input "Re-send offer to customer" at bounding box center [495, 162] width 87 height 12
type input "In progress..."
click at [145, 12] on link "Offers" at bounding box center [139, 15] width 37 height 19
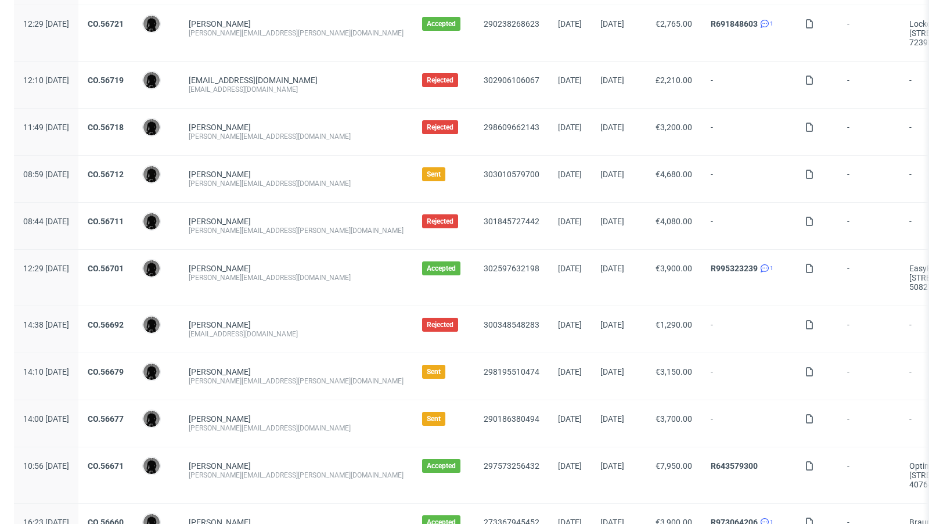
scroll to position [1191, 0]
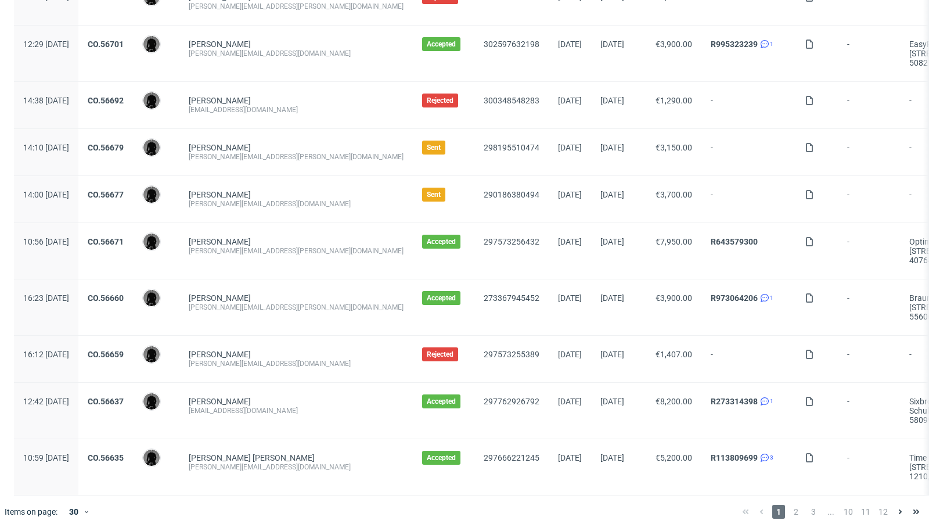
click at [786, 516] on div "1 2 3 ... 10 11 12" at bounding box center [831, 511] width 196 height 33
click at [790, 507] on span "2" at bounding box center [796, 512] width 13 height 14
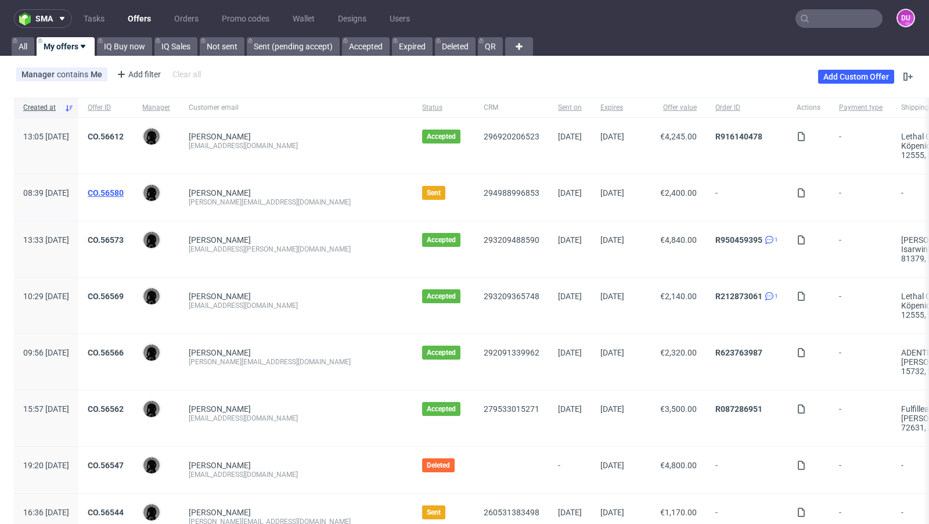
click at [124, 190] on link "CO.56580" at bounding box center [106, 192] width 36 height 9
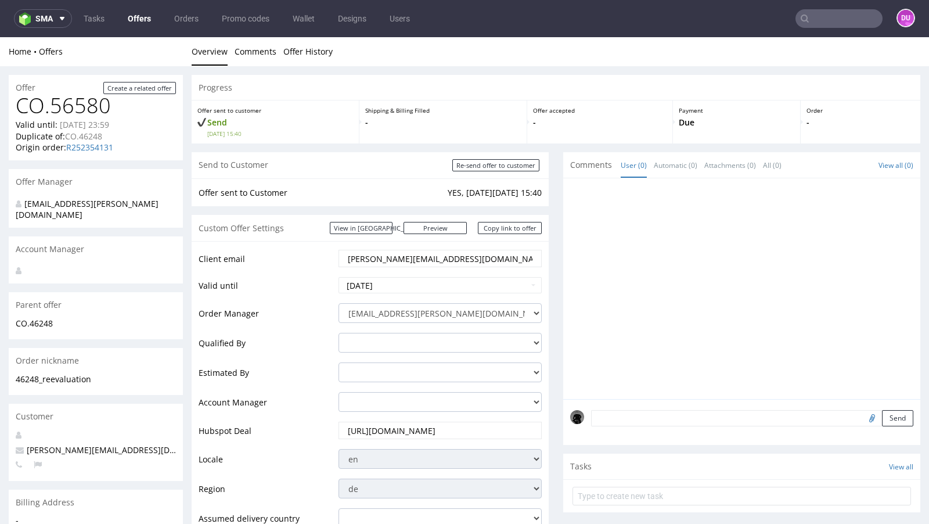
click at [138, 16] on link "Offers" at bounding box center [139, 18] width 37 height 19
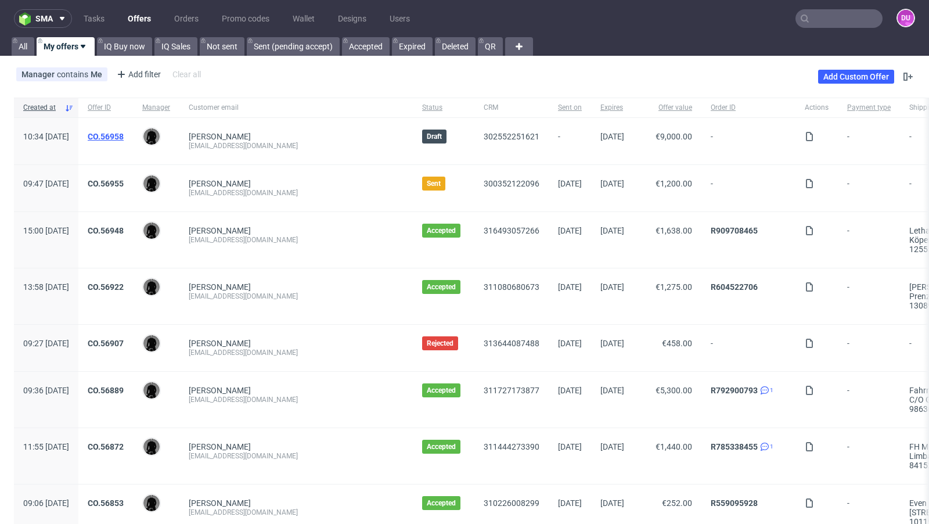
click at [124, 136] on link "CO.56958" at bounding box center [106, 136] width 36 height 9
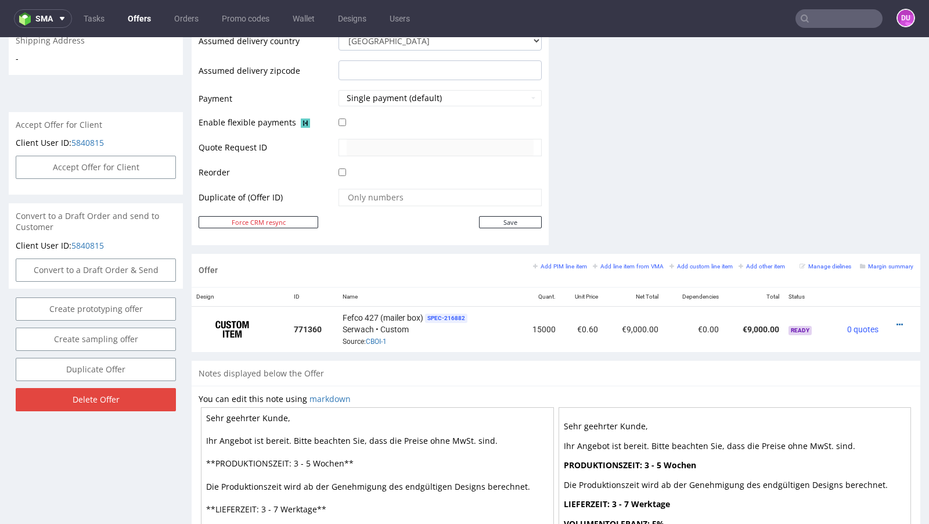
scroll to position [478, 0]
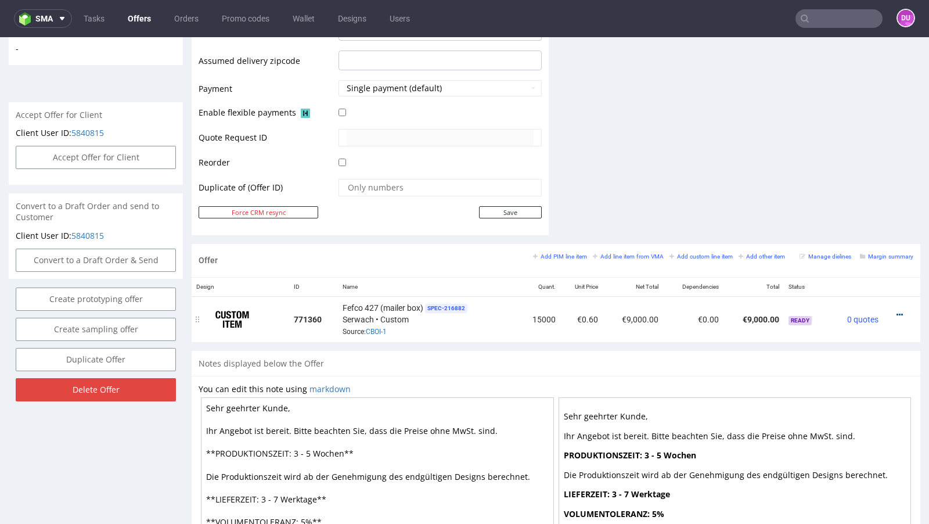
click at [896, 311] on icon at bounding box center [899, 315] width 6 height 8
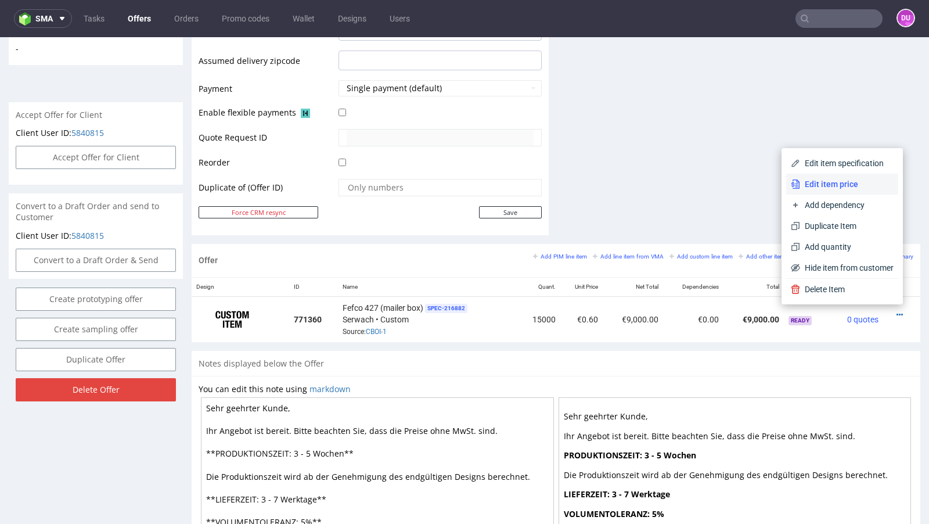
click at [808, 189] on span "Edit item price" at bounding box center [846, 184] width 93 height 12
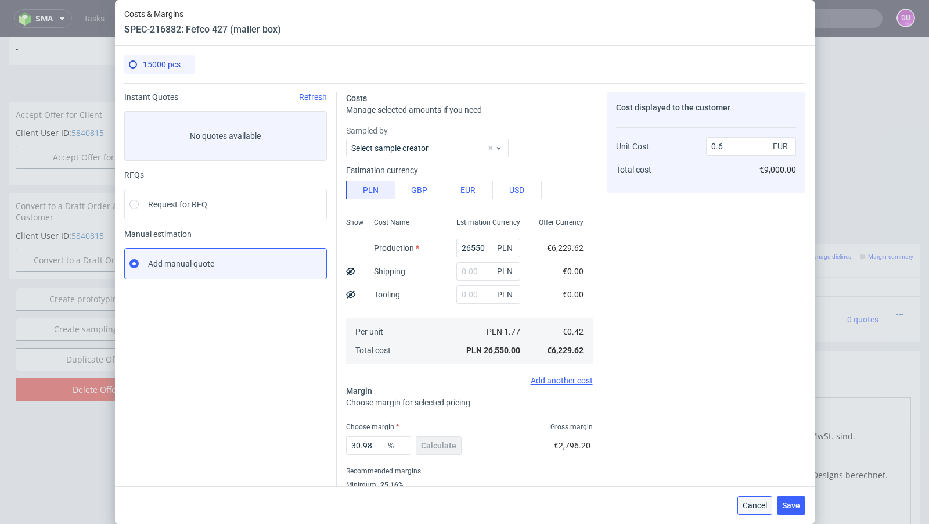
click at [748, 502] on span "Cancel" at bounding box center [755, 505] width 24 height 8
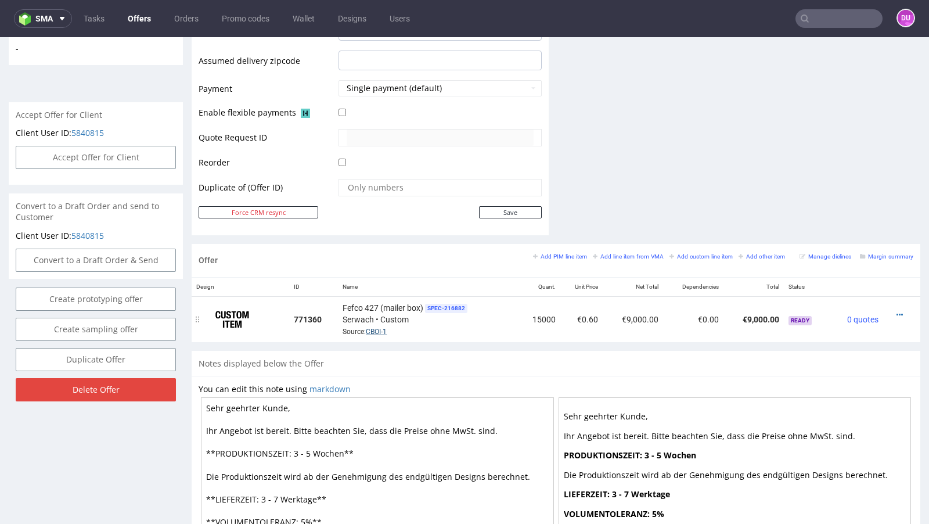
click at [373, 327] on link "CBOI-1" at bounding box center [376, 331] width 21 height 8
click at [896, 312] on icon at bounding box center [899, 315] width 6 height 8
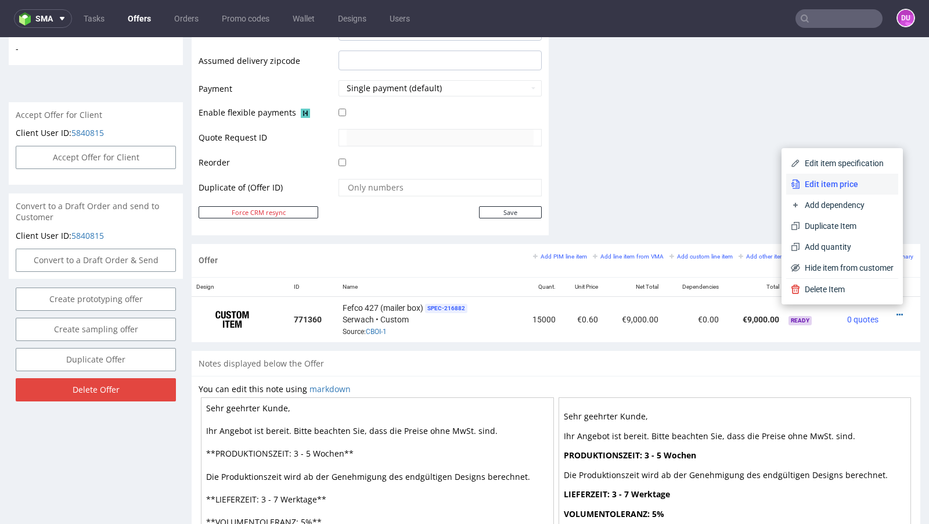
click at [817, 182] on span "Edit item price" at bounding box center [846, 184] width 93 height 12
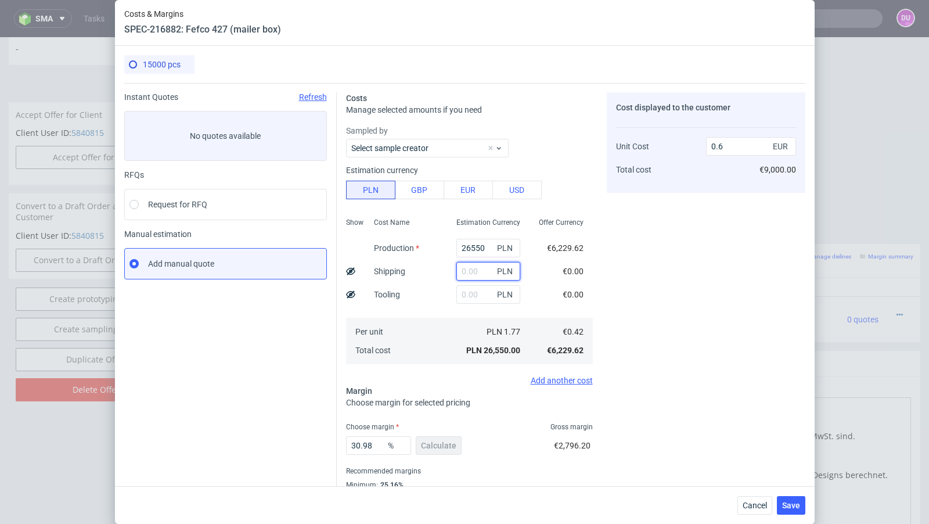
click at [468, 271] on input "text" at bounding box center [488, 271] width 64 height 19
paste input "5541"
type input "5541"
type input "0.73"
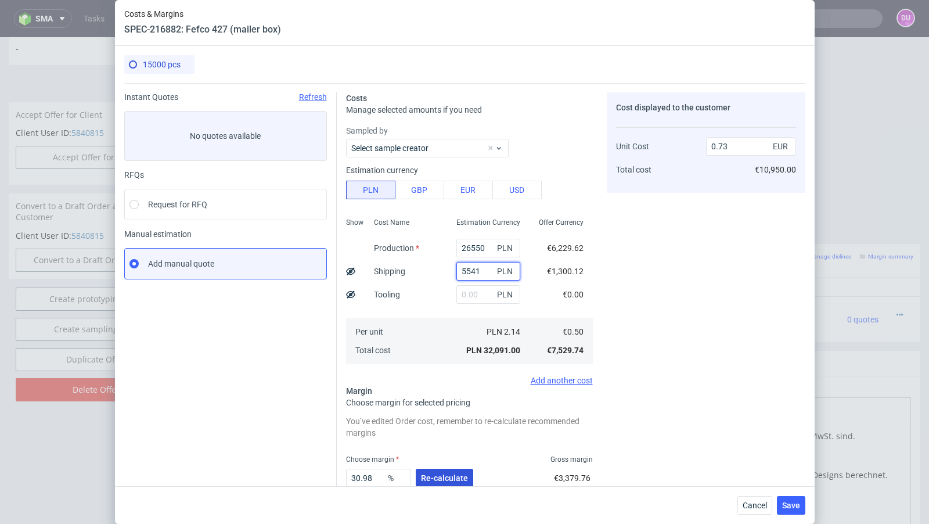
type input "5541"
click at [440, 474] on span "Re-calculate" at bounding box center [444, 478] width 47 height 8
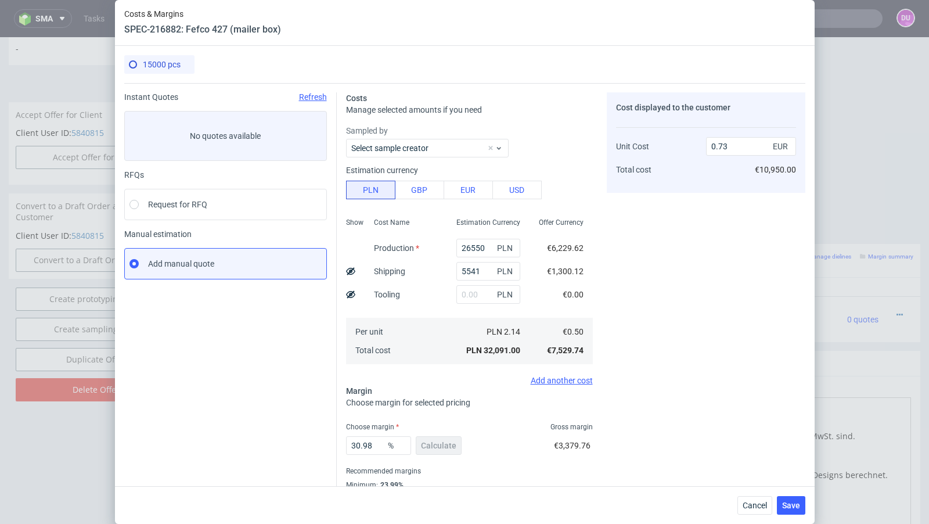
click at [351, 271] on use at bounding box center [350, 271] width 9 height 8
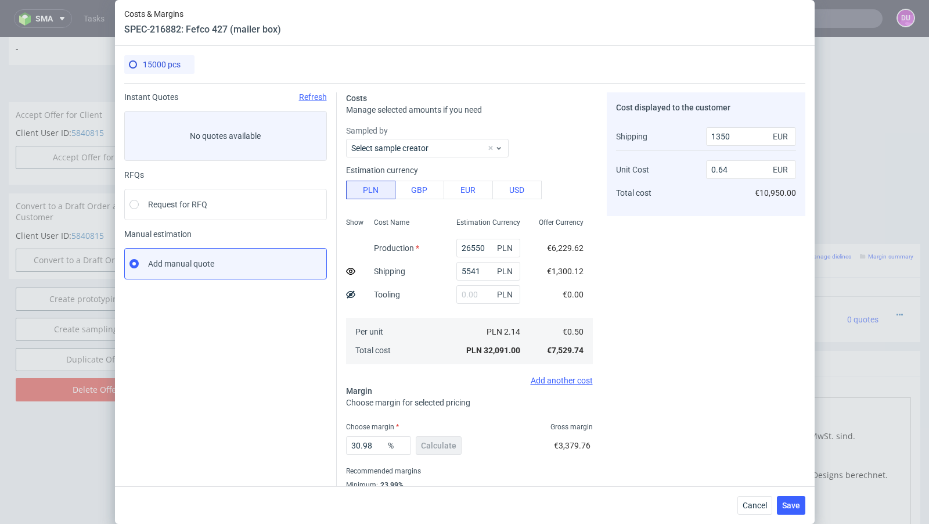
click at [351, 271] on use at bounding box center [350, 271] width 9 height 7
type input "0.73"
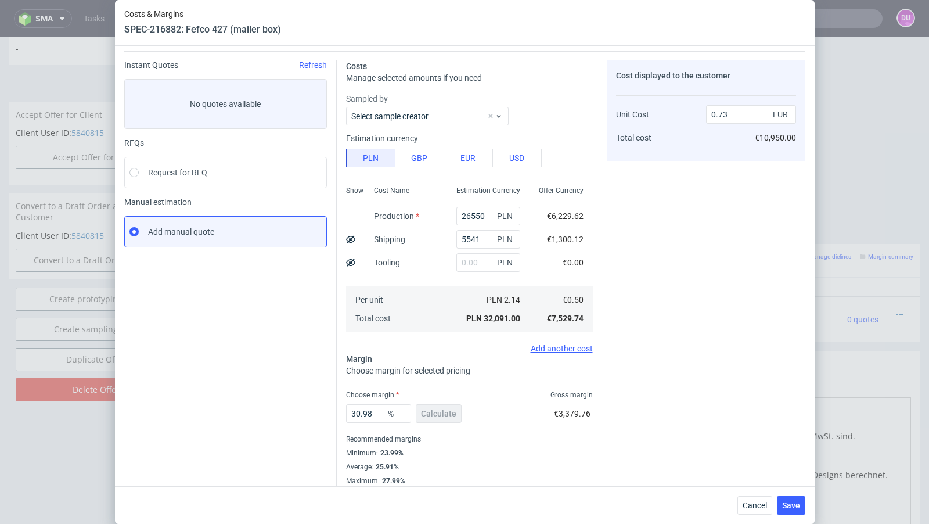
scroll to position [39, 0]
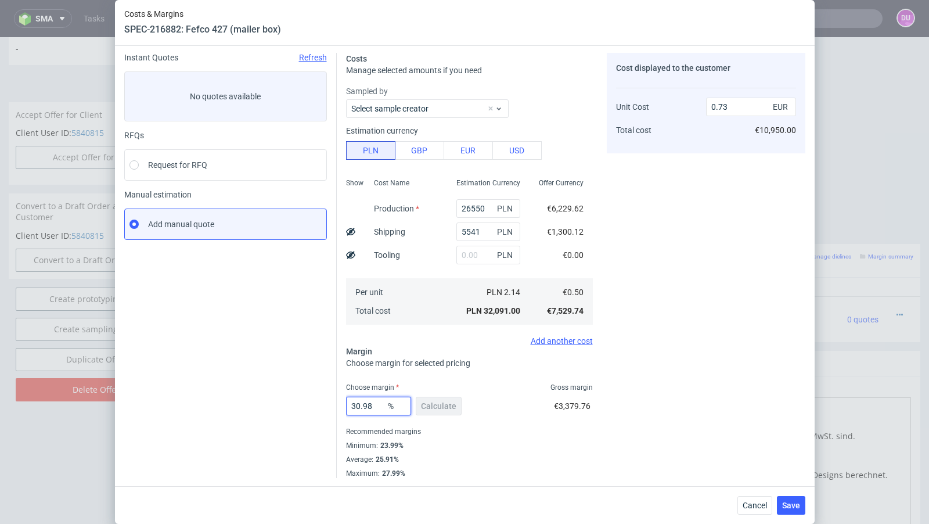
drag, startPoint x: 380, startPoint y: 406, endPoint x: 356, endPoint y: 405, distance: 23.3
click at [356, 405] on input "30.98" at bounding box center [378, 406] width 65 height 19
click at [275, 420] on div "Instant Quotes Refresh No quotes available RFQs Request for RFQ Manual estimati…" at bounding box center [230, 265] width 213 height 425
click at [374, 407] on input "31" at bounding box center [378, 406] width 65 height 19
type input "31.4"
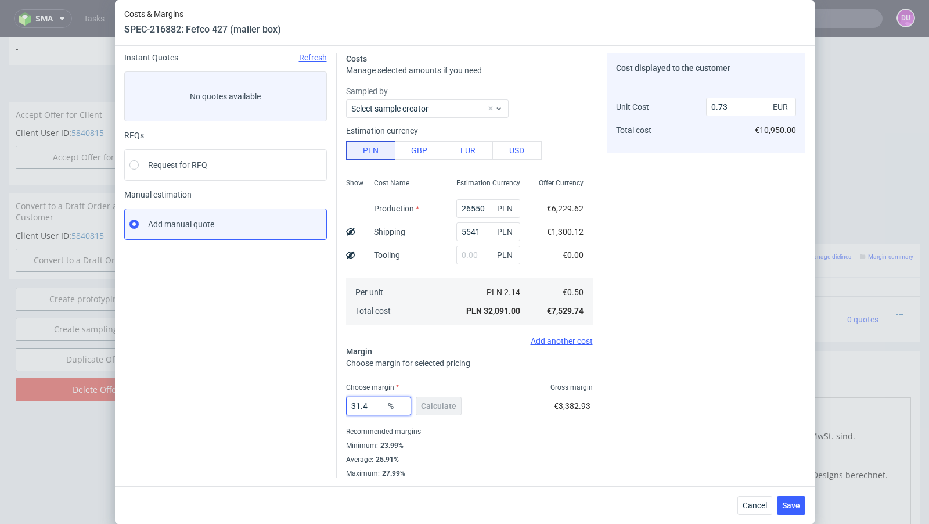
type input "0.74"
type input "31.3"
type input "0.73"
type input "31.4"
type input "0.74"
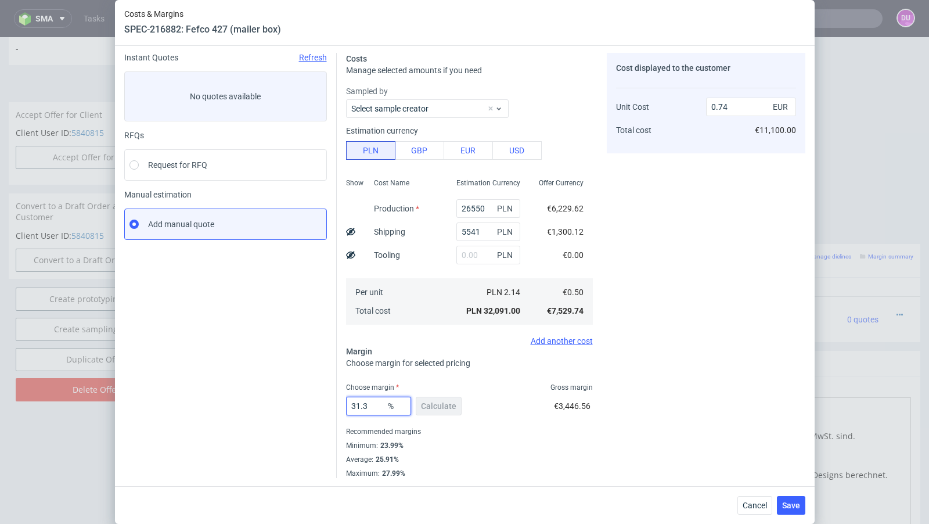
type input "31.39"
type input "0.73"
type input "31.39"
click at [300, 412] on div "Instant Quotes Refresh No quotes available RFQs Request for RFQ Manual estimati…" at bounding box center [230, 265] width 213 height 425
click at [788, 503] on span "Save" at bounding box center [791, 505] width 18 height 8
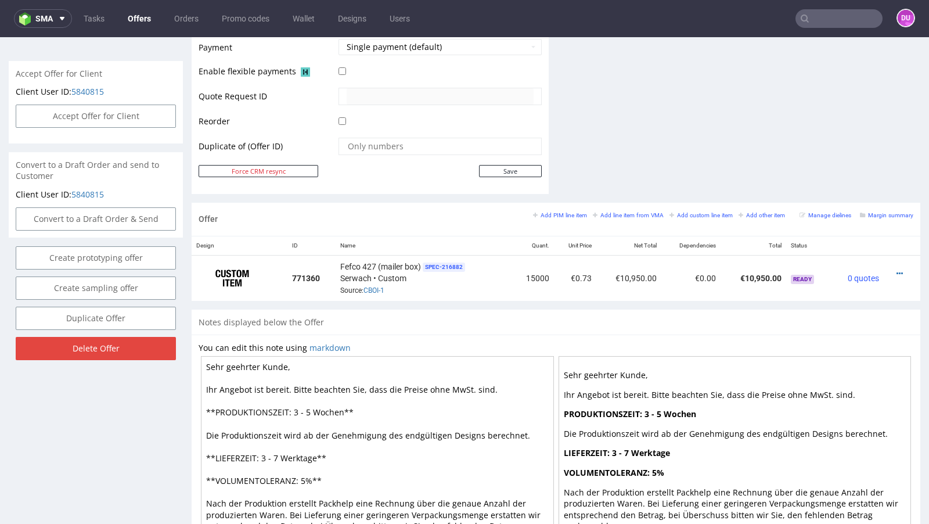
scroll to position [517, 0]
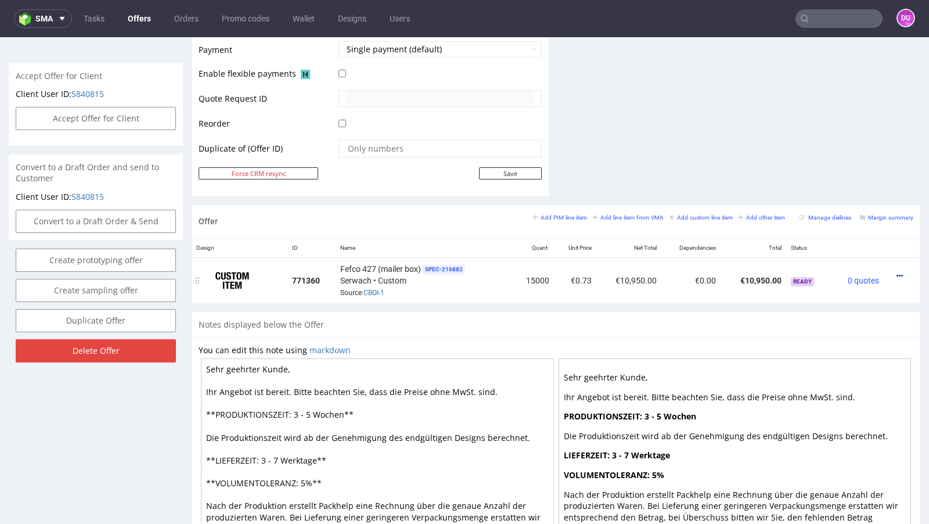
click at [896, 272] on icon at bounding box center [899, 276] width 6 height 8
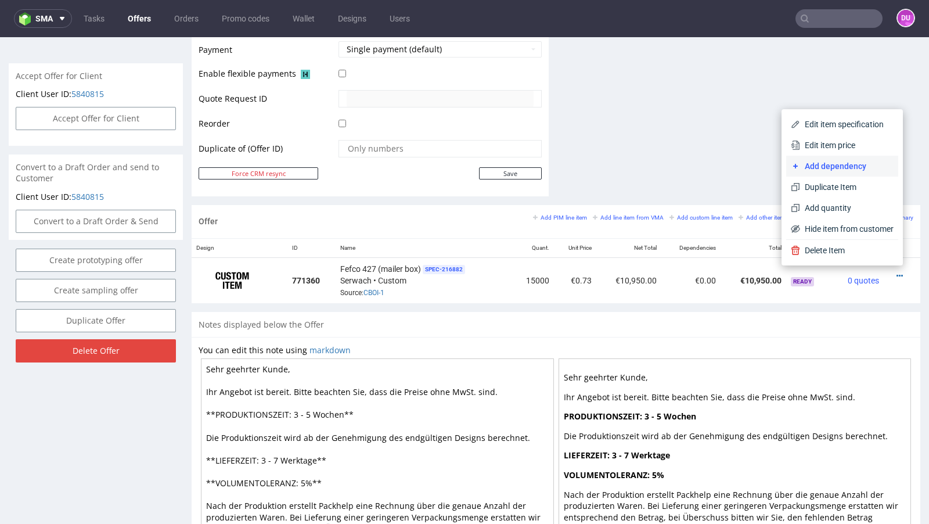
click at [833, 171] on span "Add dependency" at bounding box center [846, 166] width 93 height 12
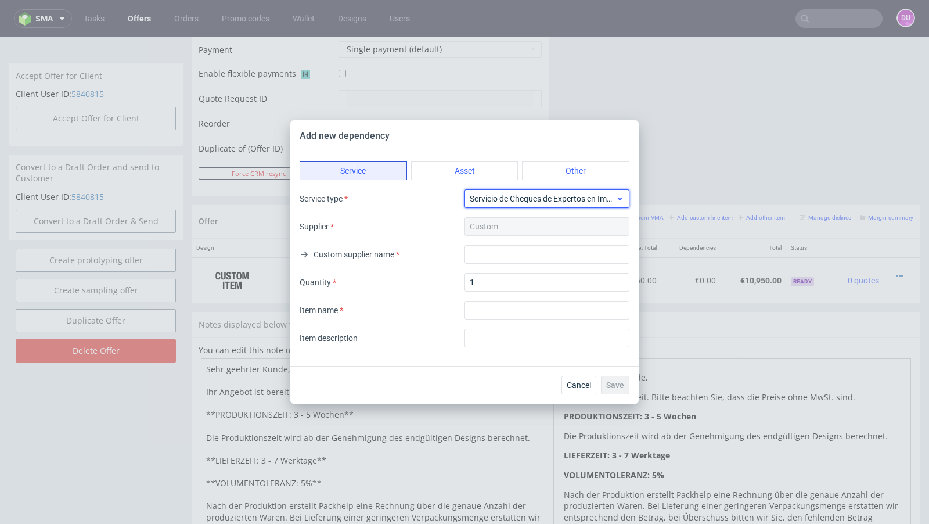
click at [544, 199] on span "Servicio de Cheques de Expertos en Impresión" at bounding box center [543, 199] width 146 height 12
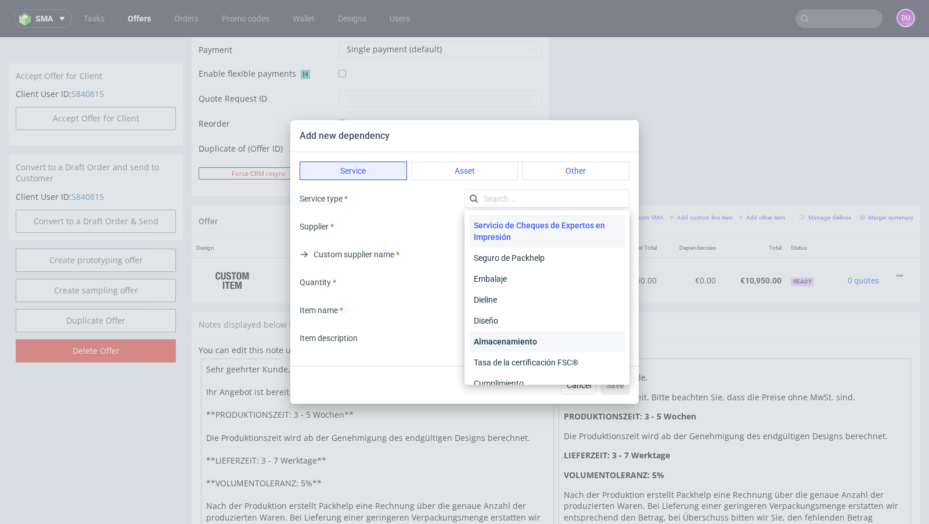
click at [523, 345] on div "Almacenamiento" at bounding box center [547, 341] width 156 height 21
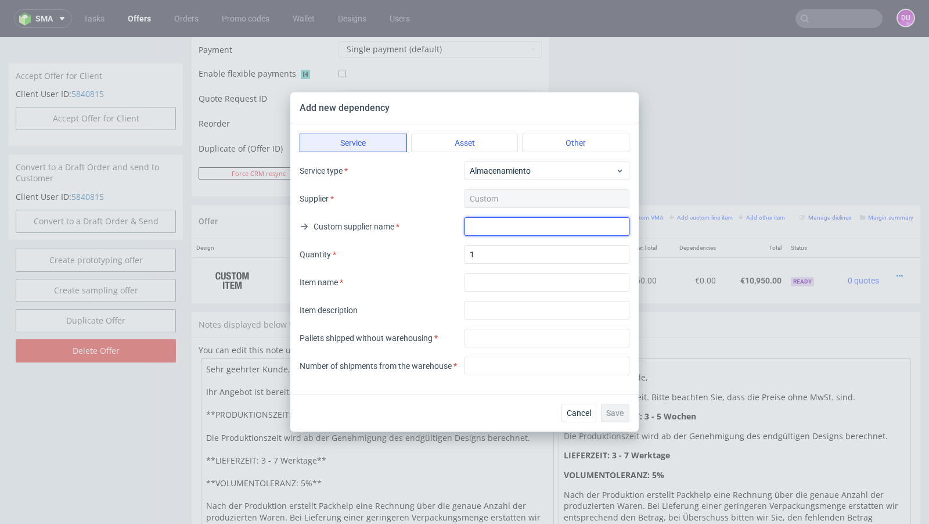
click at [477, 226] on input "text" at bounding box center [546, 226] width 165 height 19
type input "."
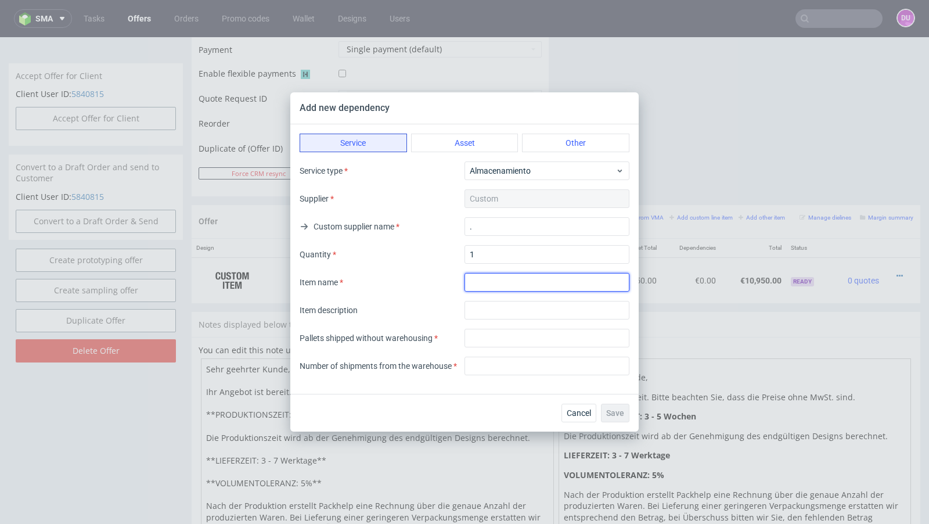
click at [483, 282] on input "textarea" at bounding box center [546, 282] width 165 height 19
type input "Warehousing"
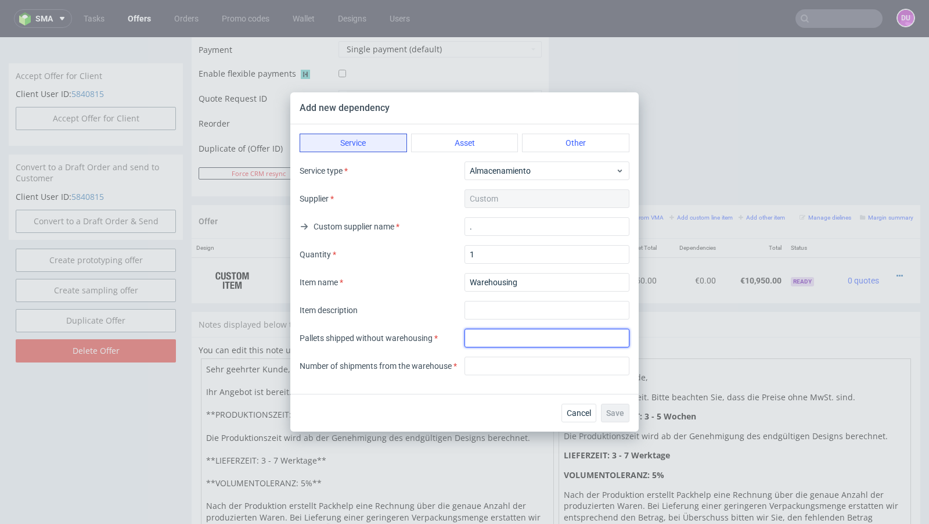
click at [474, 344] on input "number" at bounding box center [546, 338] width 165 height 19
type input "12"
click at [415, 304] on div "Item description" at bounding box center [465, 310] width 330 height 19
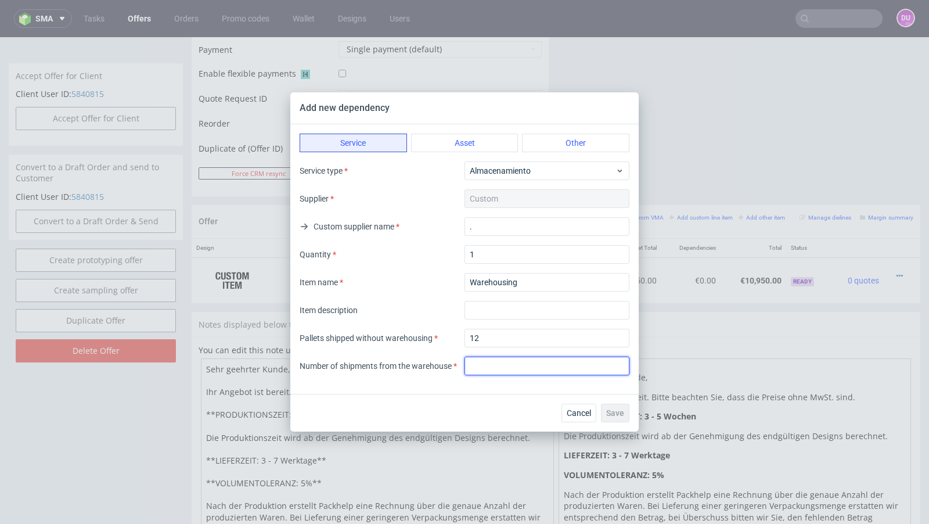
click at [488, 362] on input "number" at bounding box center [546, 365] width 165 height 19
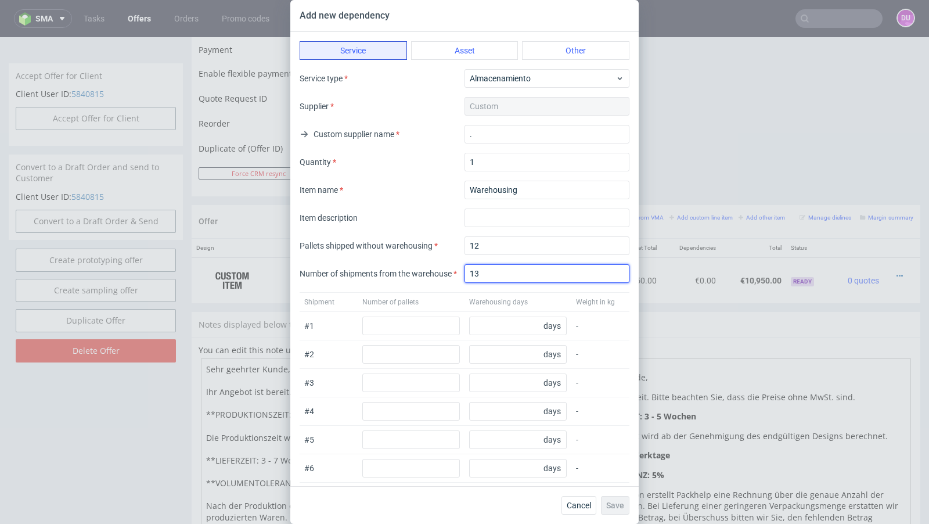
type input "13"
click at [415, 206] on div "Service type Almacenamiento Supplier Custom Custom supplier name . Quantity 1 I…" at bounding box center [465, 148] width 330 height 158
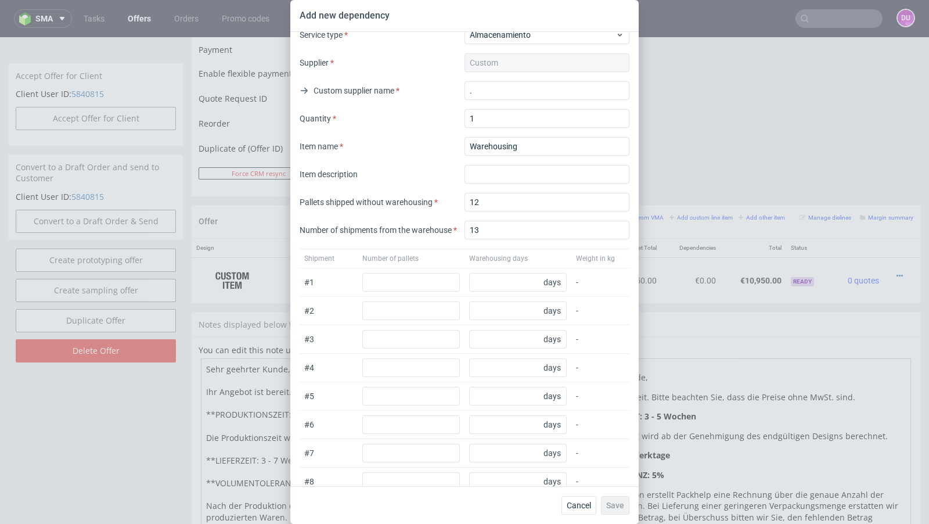
scroll to position [44, 0]
click at [400, 282] on input "number" at bounding box center [411, 281] width 98 height 19
type input "13"
click at [431, 253] on div "Number of pallets" at bounding box center [411, 257] width 98 height 9
click at [495, 282] on input "number" at bounding box center [518, 281] width 98 height 19
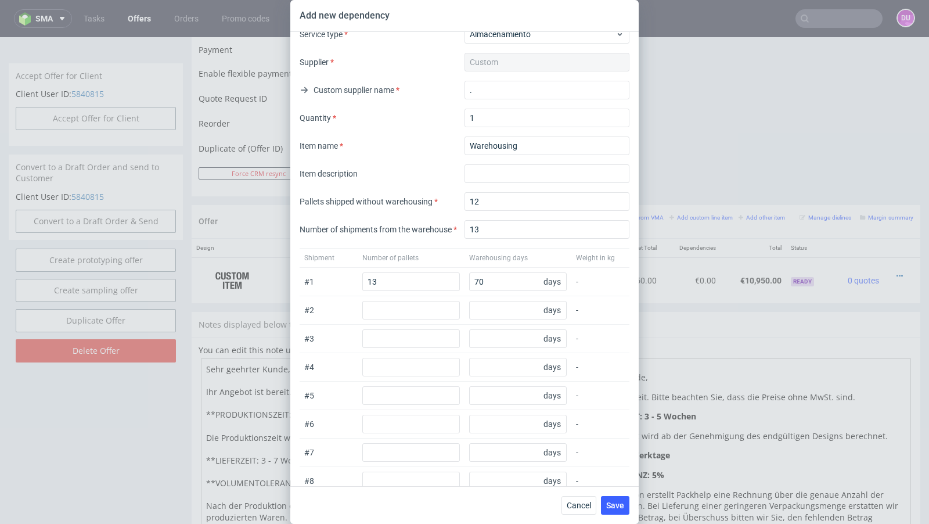
click at [437, 258] on div "Number of pallets" at bounding box center [411, 257] width 98 height 9
click at [491, 280] on input "70" at bounding box center [518, 281] width 98 height 19
type input "75"
click at [445, 248] on div "Shipment Number of pallets Warehousing days Weight in kg" at bounding box center [465, 258] width 330 height 20
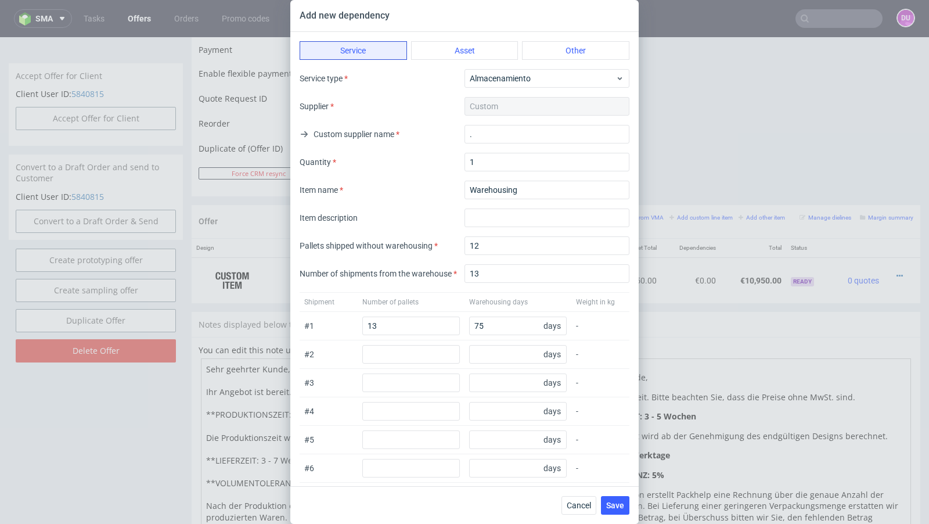
scroll to position [200, 0]
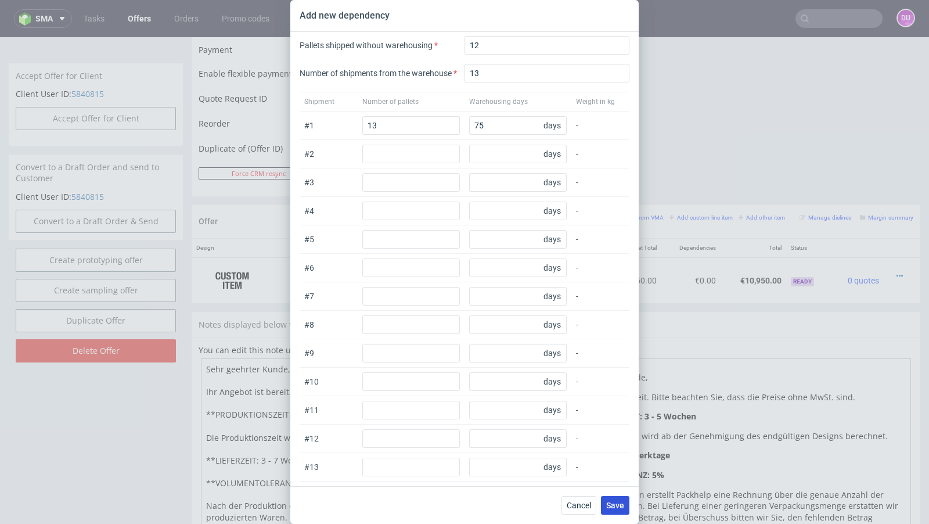
click at [624, 506] on span "Save" at bounding box center [615, 505] width 18 height 8
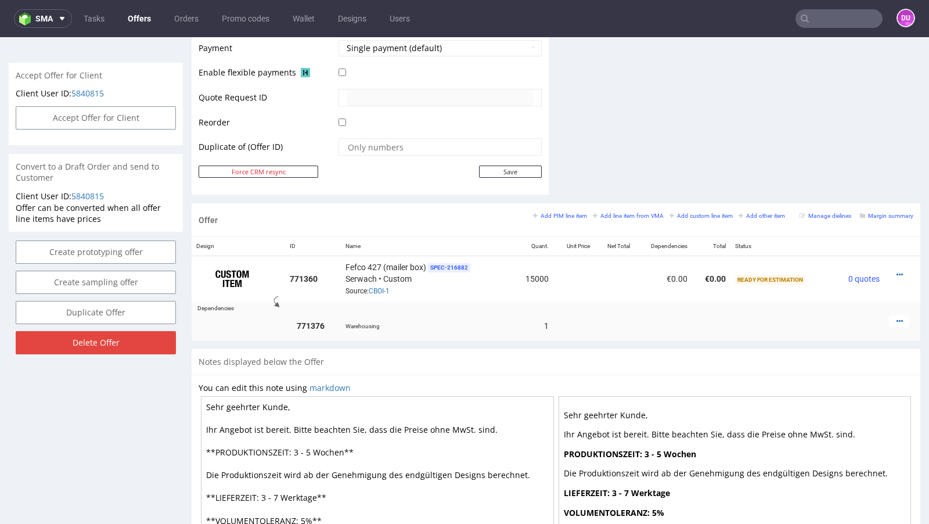
scroll to position [536, 0]
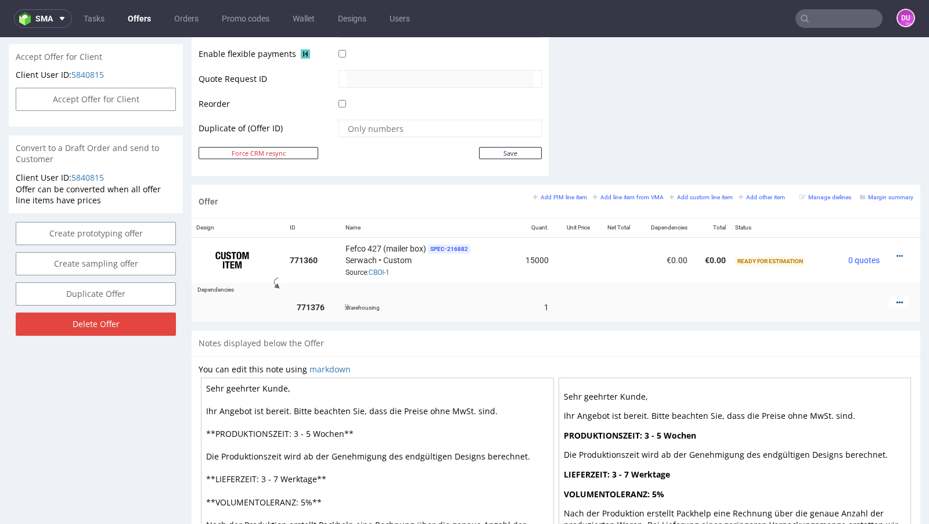
click at [896, 298] on icon at bounding box center [899, 302] width 6 height 8
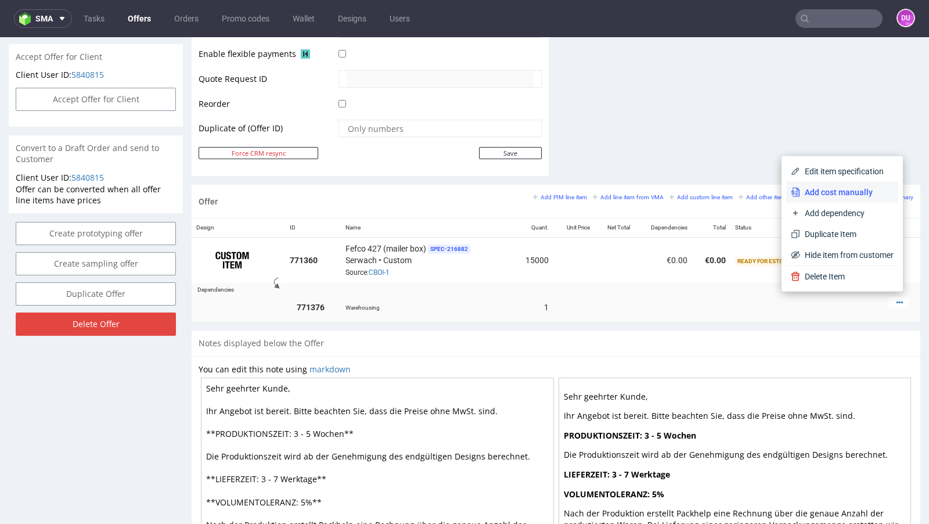
click at [831, 195] on span "Add cost manually" at bounding box center [846, 192] width 93 height 12
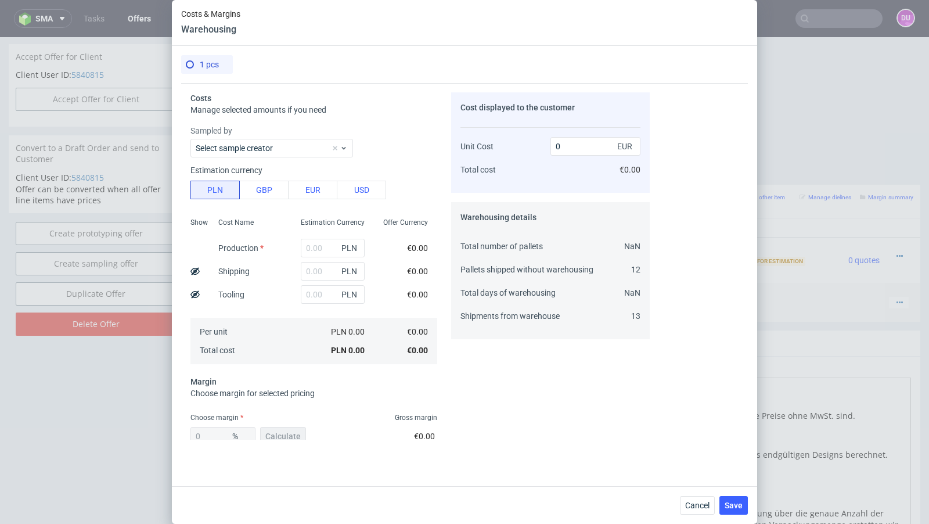
scroll to position [67, 0]
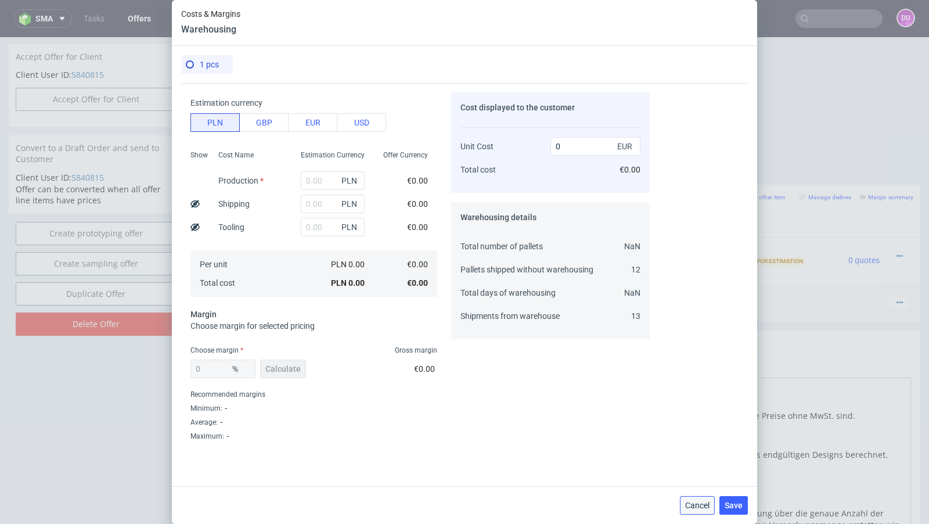
click at [704, 502] on span "Cancel" at bounding box center [697, 505] width 24 height 8
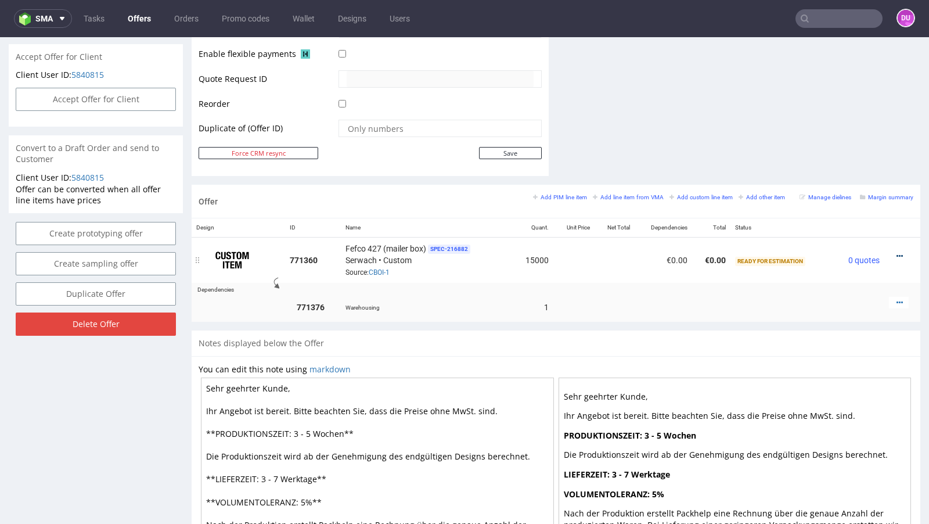
click at [896, 253] on icon at bounding box center [899, 256] width 6 height 8
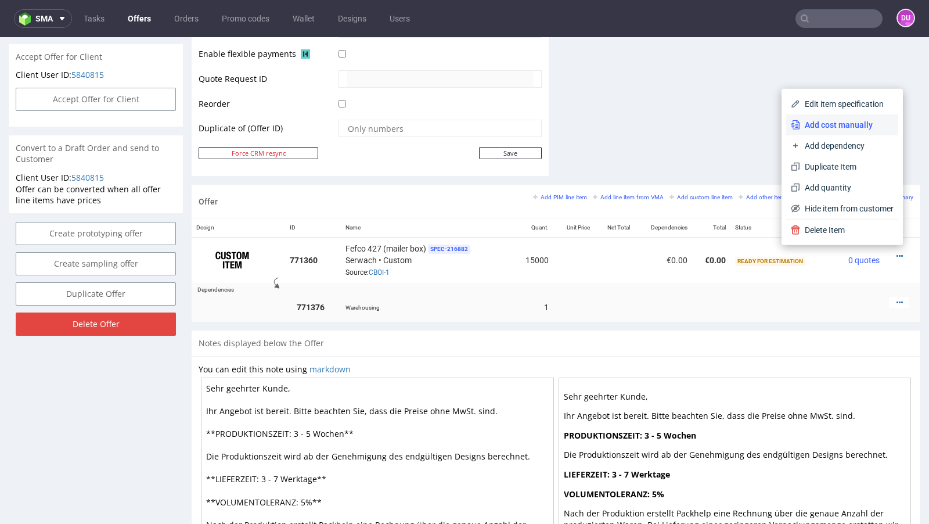
click at [833, 128] on span "Add cost manually" at bounding box center [846, 125] width 93 height 12
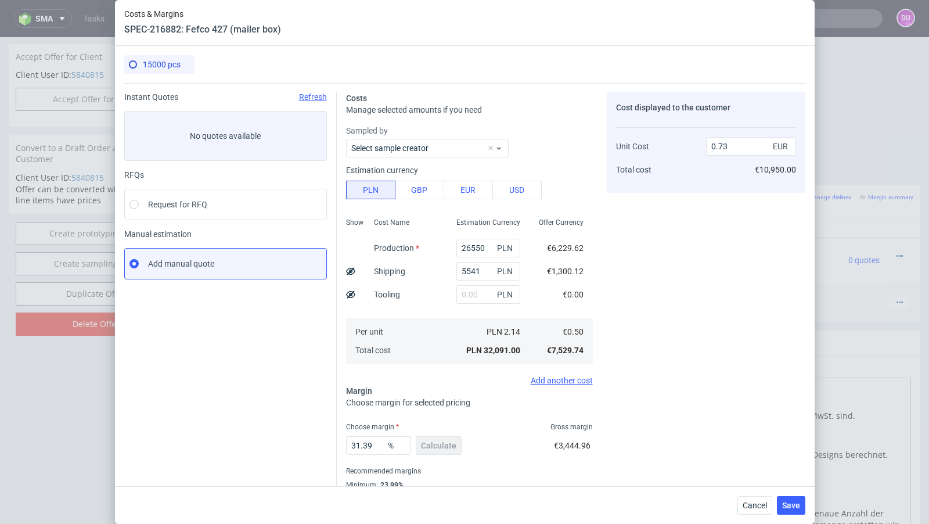
scroll to position [39, 0]
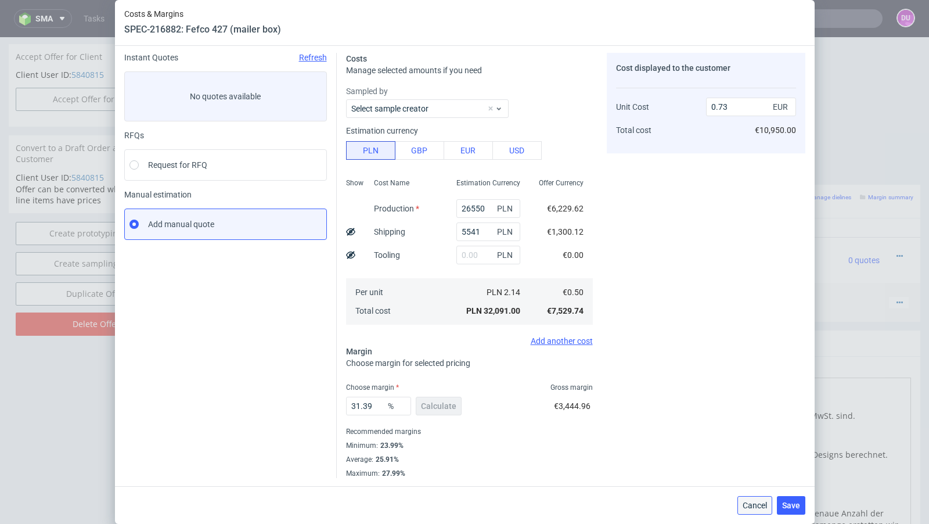
click at [751, 502] on span "Cancel" at bounding box center [755, 505] width 24 height 8
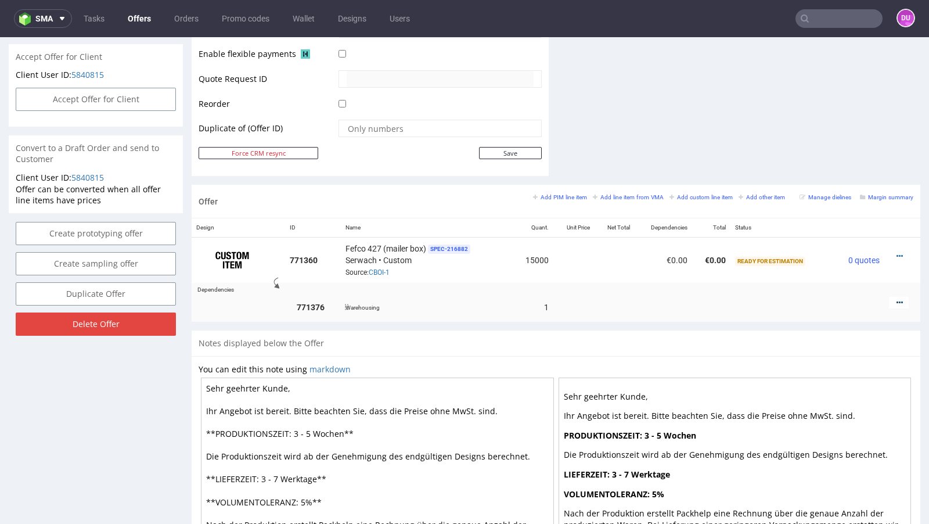
click at [896, 299] on icon at bounding box center [899, 302] width 6 height 8
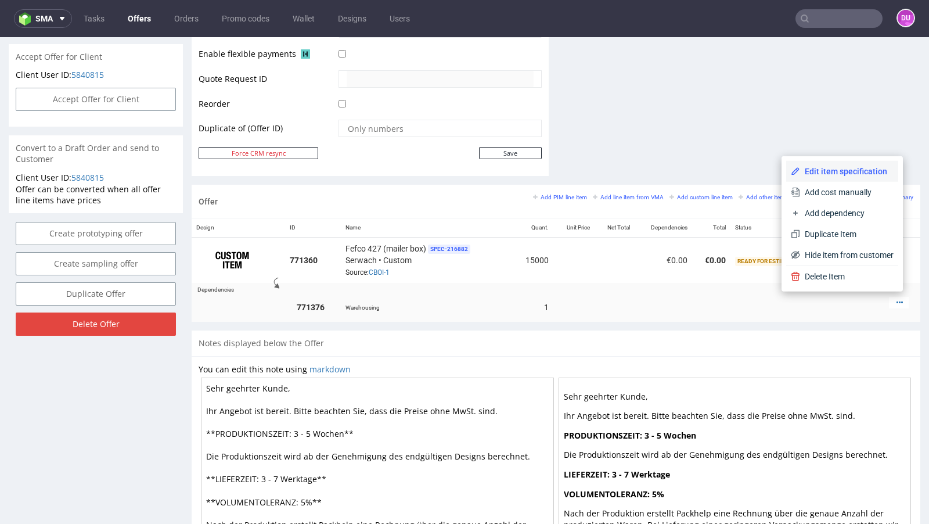
click at [838, 174] on span "Edit item specification" at bounding box center [846, 171] width 93 height 12
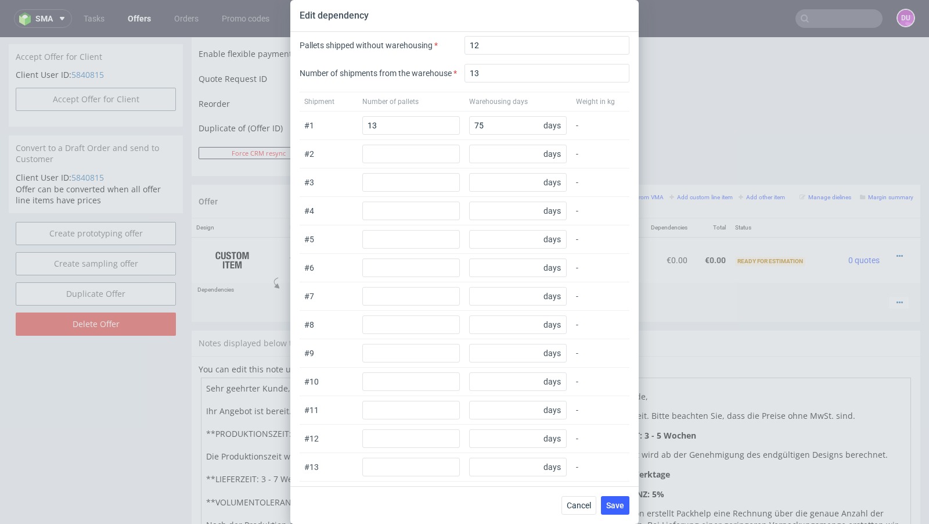
scroll to position [0, 0]
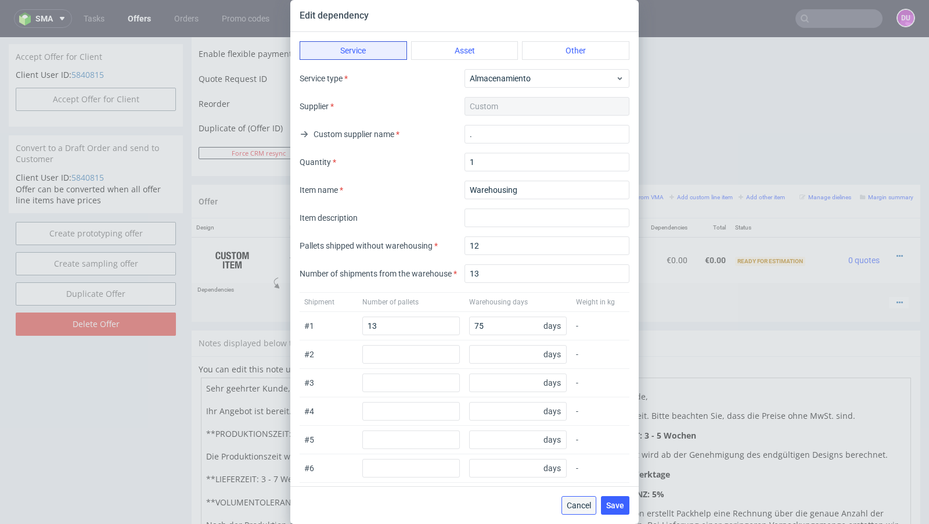
click at [584, 506] on span "Cancel" at bounding box center [579, 505] width 24 height 8
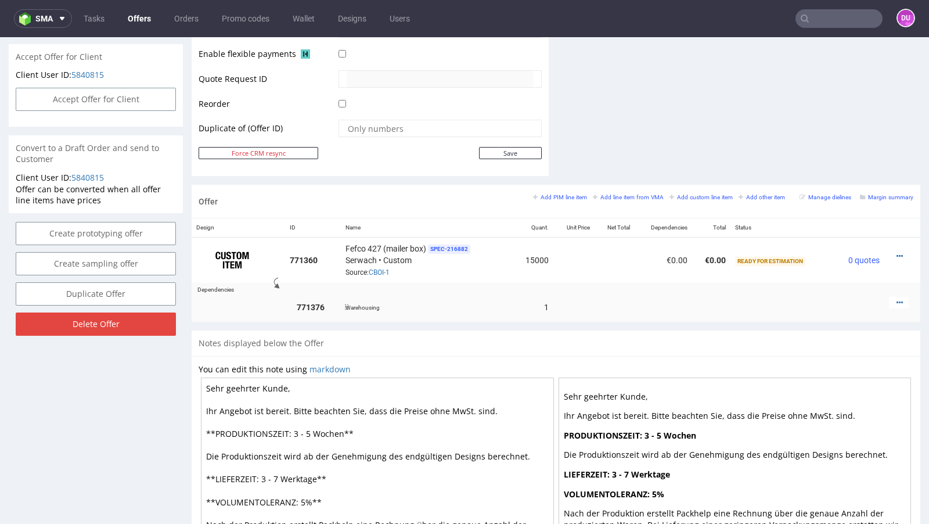
click at [892, 297] on div at bounding box center [899, 303] width 20 height 12
click at [896, 300] on icon at bounding box center [899, 302] width 6 height 8
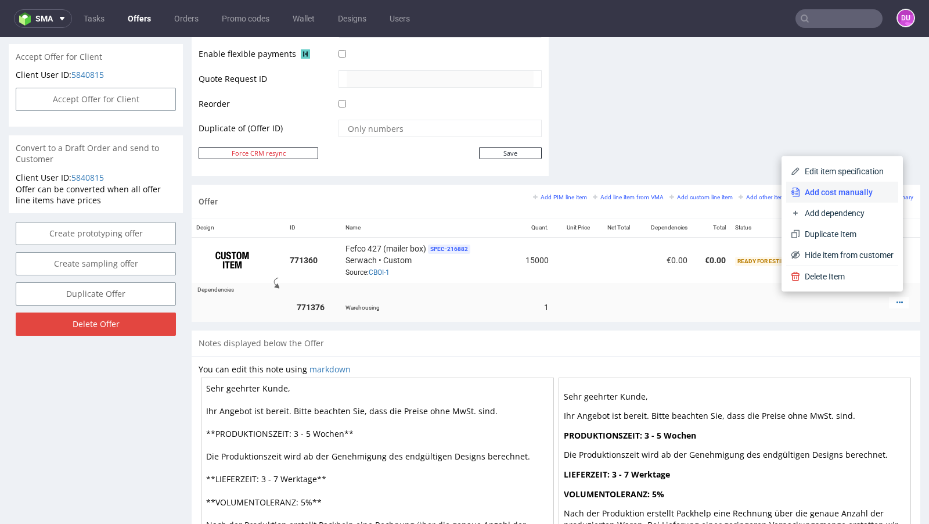
click at [815, 192] on span "Add cost manually" at bounding box center [846, 192] width 93 height 12
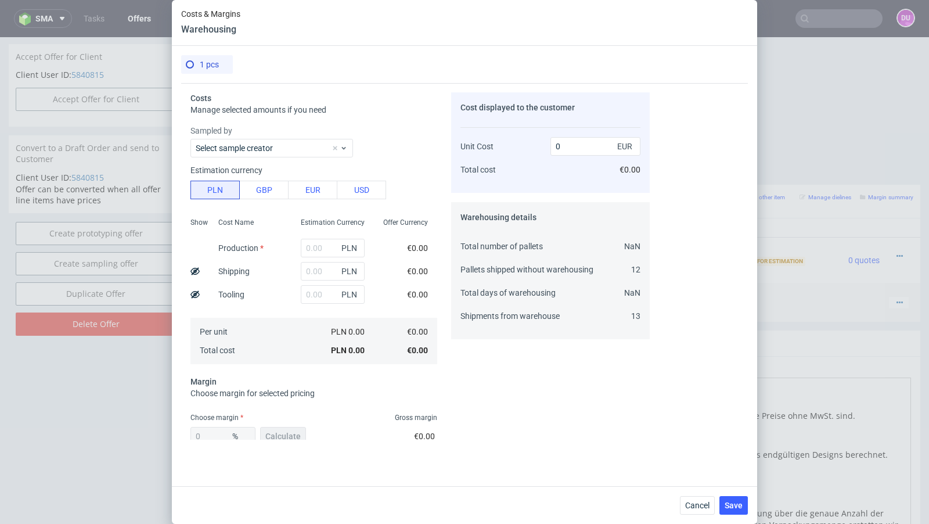
click at [255, 62] on div "1 pcs" at bounding box center [464, 69] width 567 height 28
click at [694, 507] on span "Cancel" at bounding box center [697, 505] width 24 height 8
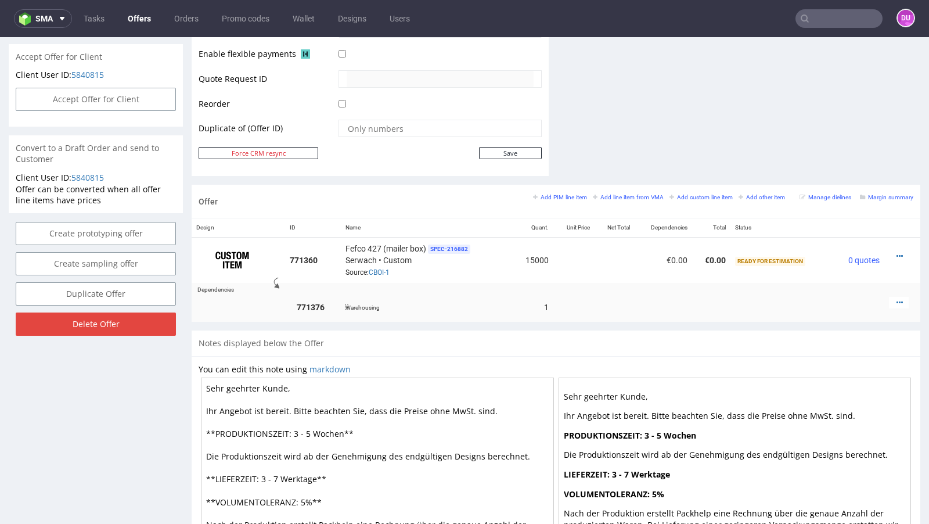
click at [889, 297] on div at bounding box center [899, 303] width 20 height 12
click at [896, 298] on icon at bounding box center [899, 302] width 6 height 8
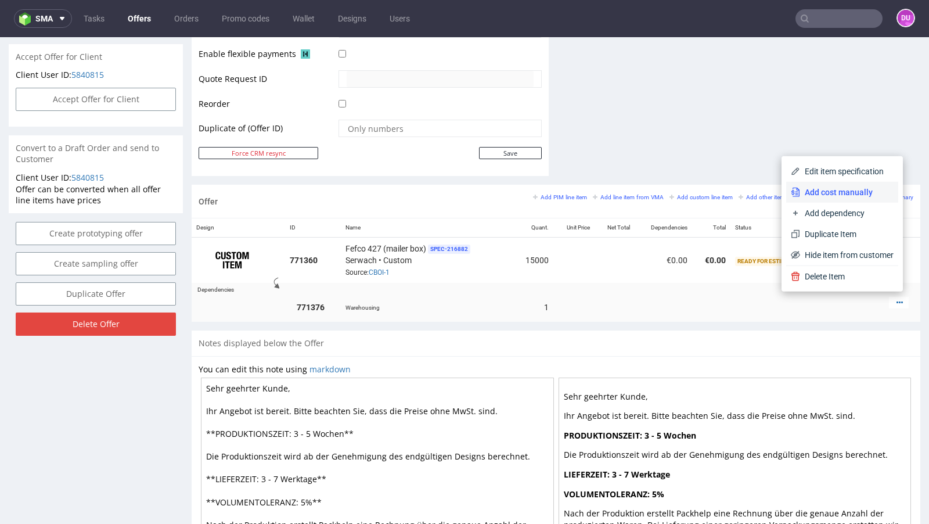
click at [834, 196] on span "Add cost manually" at bounding box center [846, 192] width 93 height 12
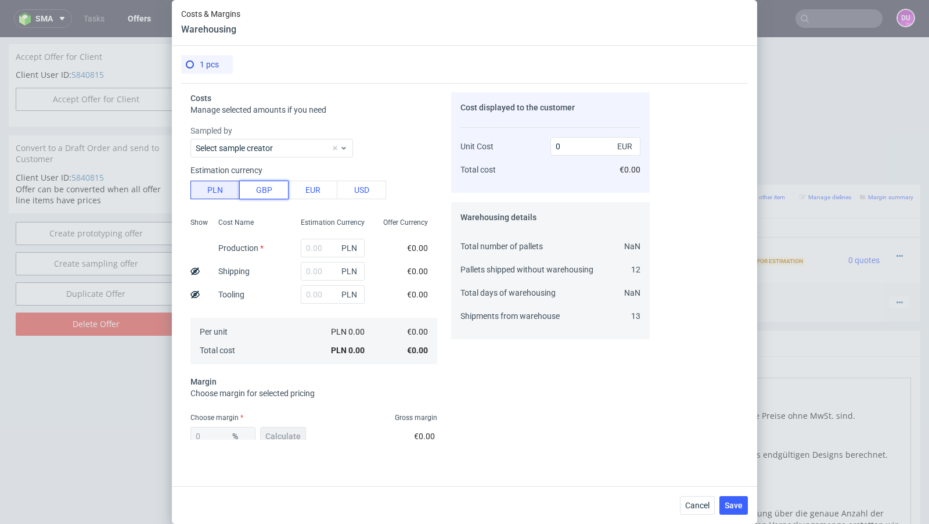
click at [280, 196] on button "GBP" at bounding box center [263, 190] width 49 height 19
click at [313, 196] on button "EUR" at bounding box center [312, 190] width 49 height 19
click at [354, 196] on button "USD" at bounding box center [361, 190] width 49 height 19
click at [208, 200] on div "Sampled by Select sample creator Estimation currency PLN GBP EUR USD Show Cost …" at bounding box center [313, 246] width 247 height 242
click at [210, 193] on button "PLN" at bounding box center [214, 190] width 49 height 19
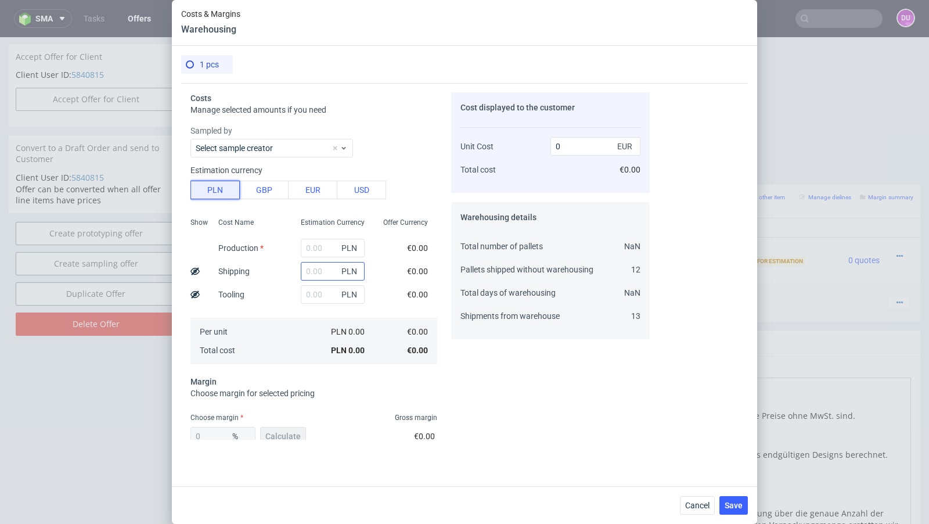
scroll to position [67, 0]
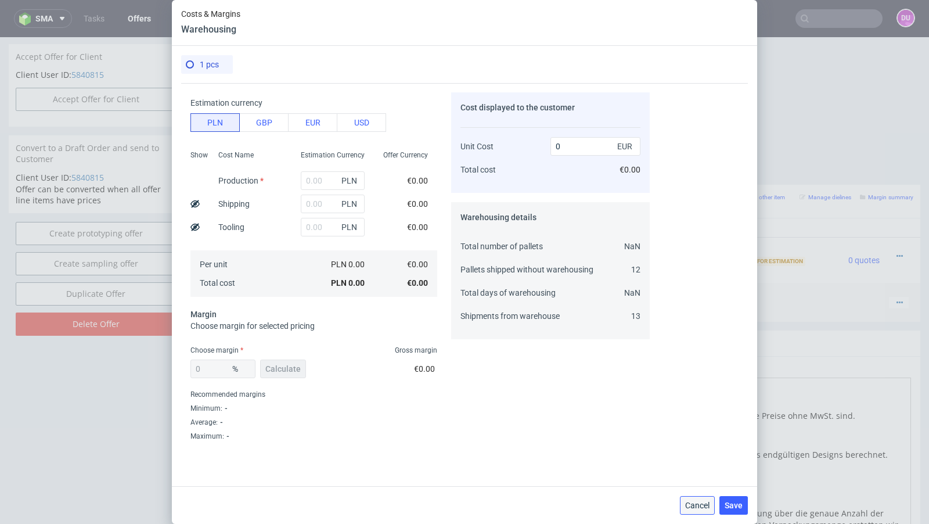
click at [694, 510] on button "Cancel" at bounding box center [697, 505] width 35 height 19
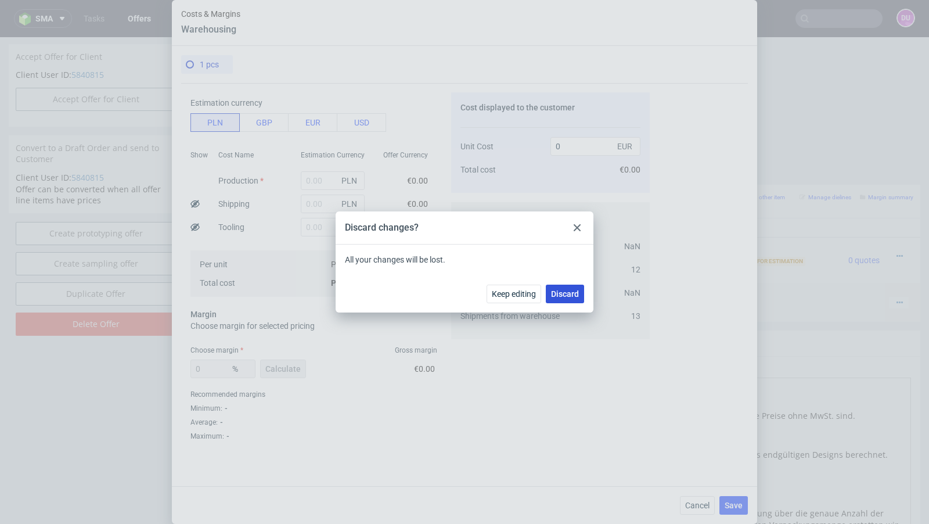
click at [566, 296] on span "Discard" at bounding box center [565, 294] width 28 height 8
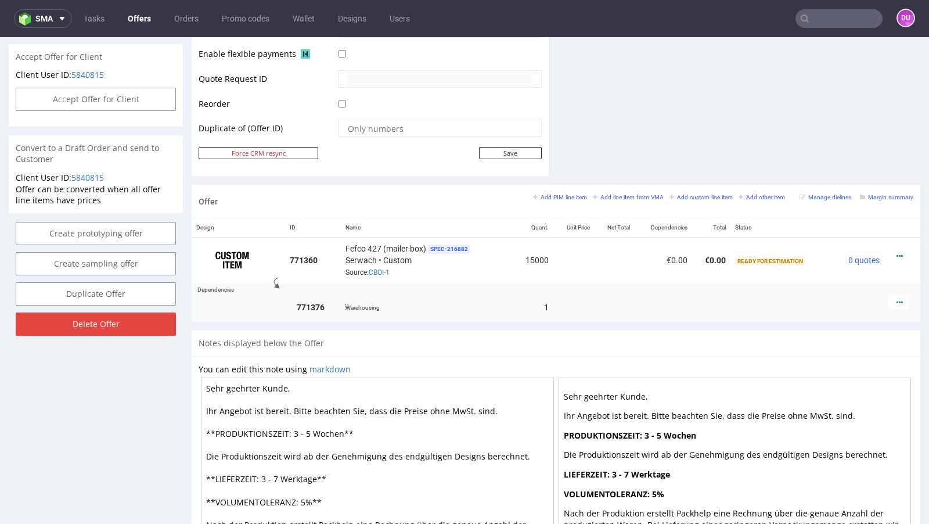
click at [740, 308] on td at bounding box center [781, 307] width 103 height 30
click at [889, 297] on div at bounding box center [899, 303] width 20 height 12
click at [896, 300] on icon at bounding box center [899, 302] width 6 height 8
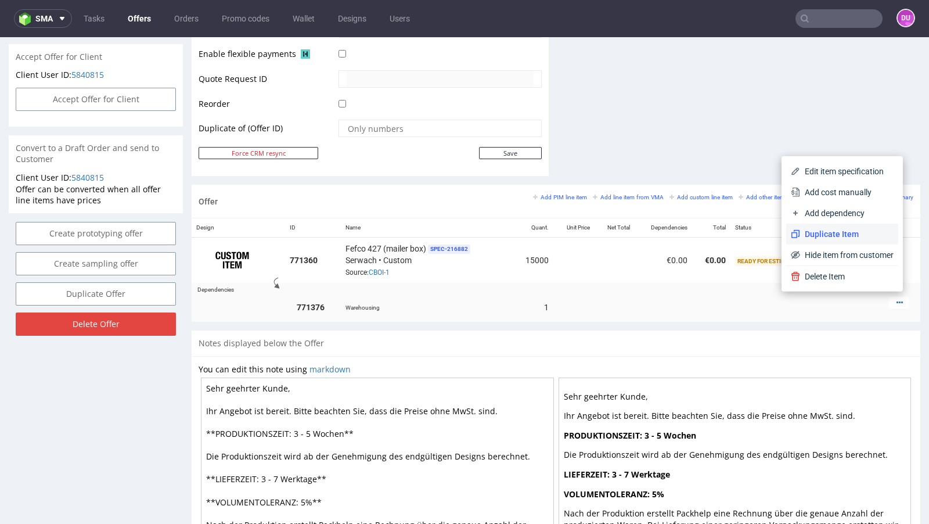
click at [836, 232] on span "Duplicate Item" at bounding box center [846, 234] width 93 height 12
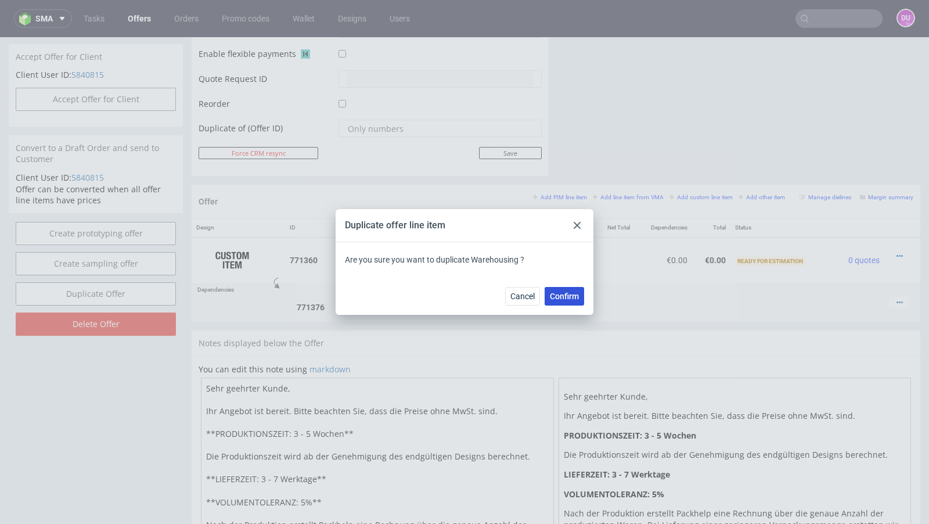
click at [574, 299] on span "Confirm" at bounding box center [564, 296] width 29 height 8
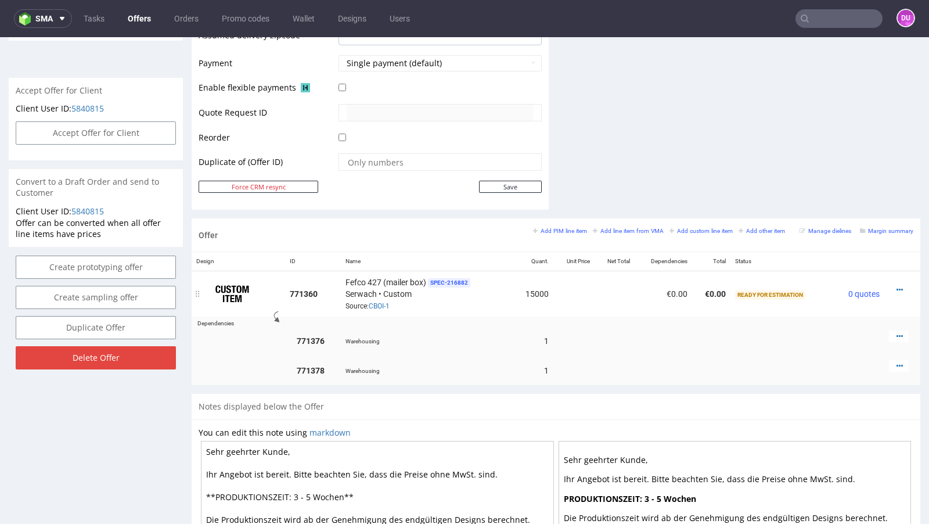
scroll to position [511, 0]
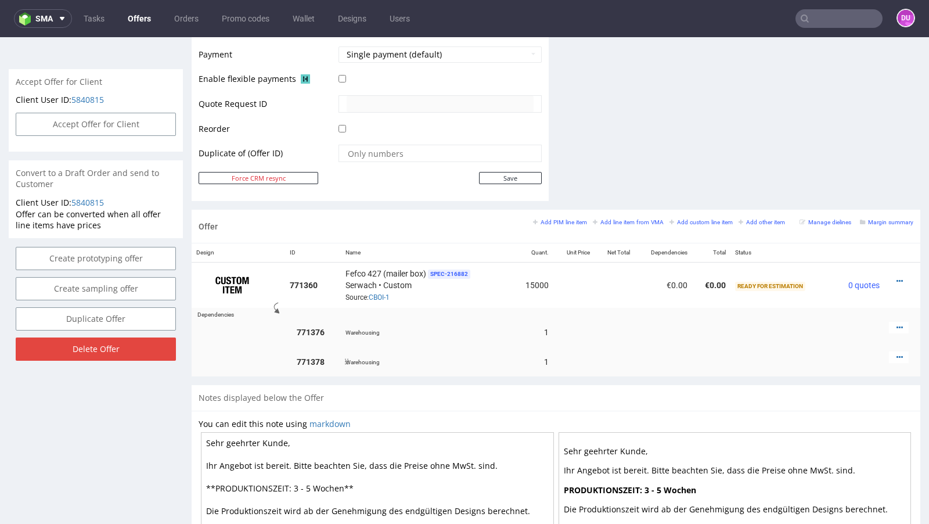
click at [889, 354] on div at bounding box center [899, 357] width 20 height 12
click at [896, 353] on icon at bounding box center [899, 357] width 6 height 8
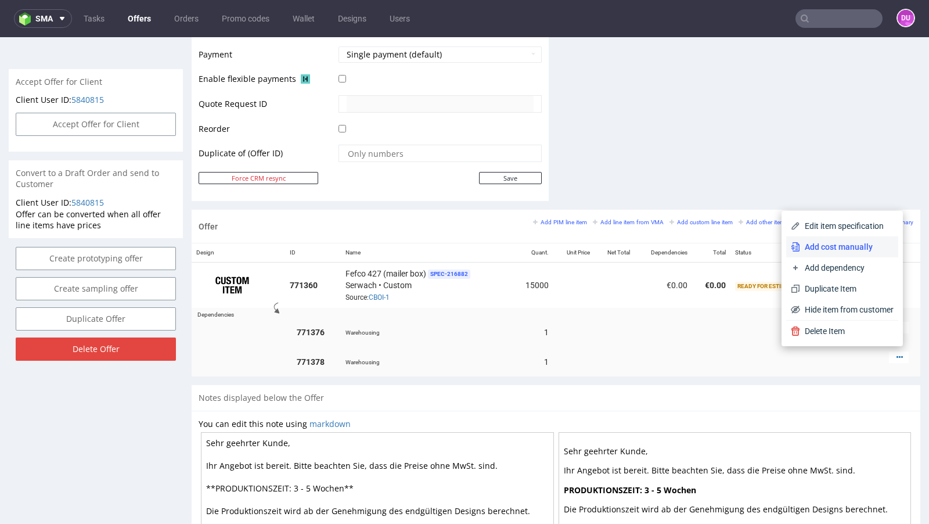
click at [834, 250] on span "Add cost manually" at bounding box center [846, 247] width 93 height 12
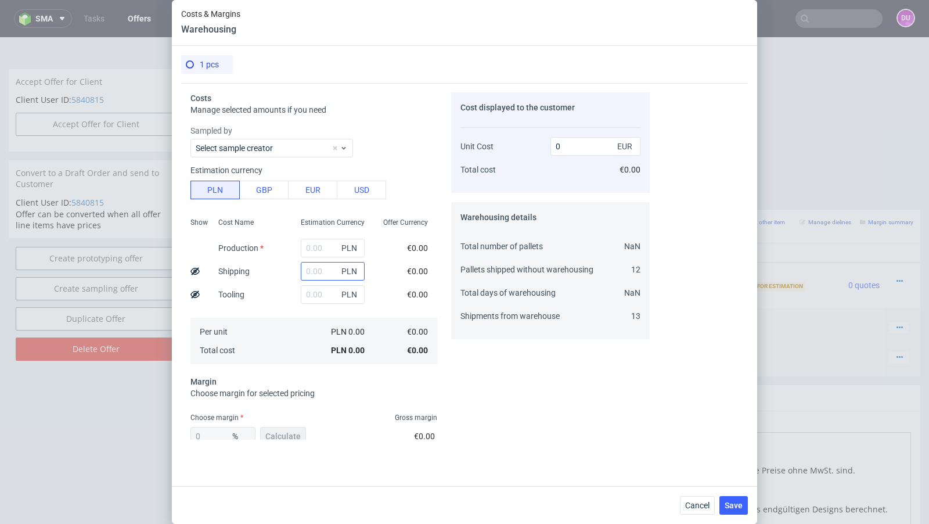
scroll to position [67, 0]
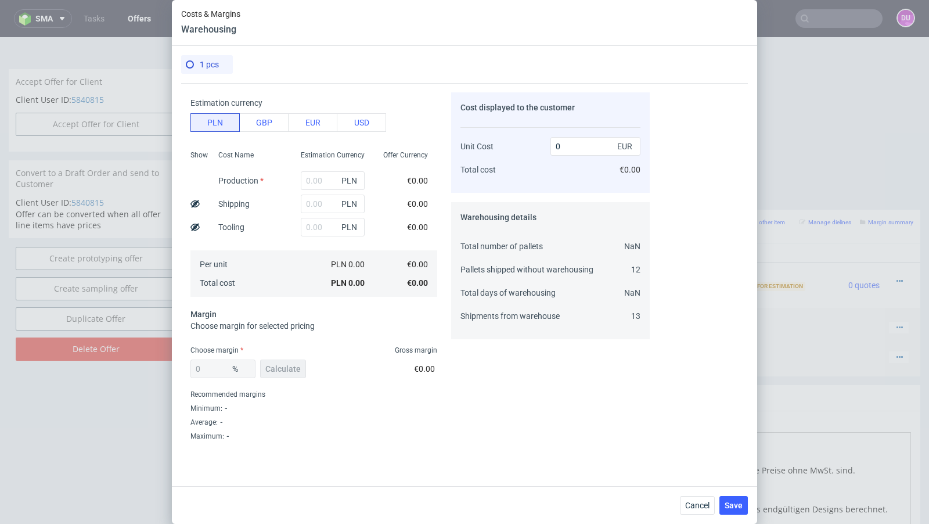
click at [686, 516] on div "Cancel Save" at bounding box center [464, 505] width 585 height 38
click at [700, 510] on button "Cancel" at bounding box center [697, 505] width 35 height 19
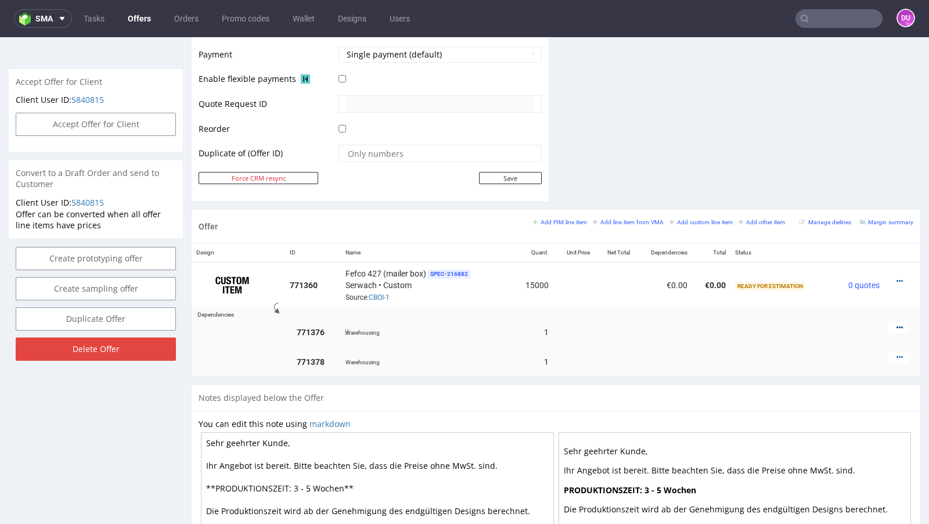
click at [896, 323] on icon at bounding box center [899, 327] width 6 height 8
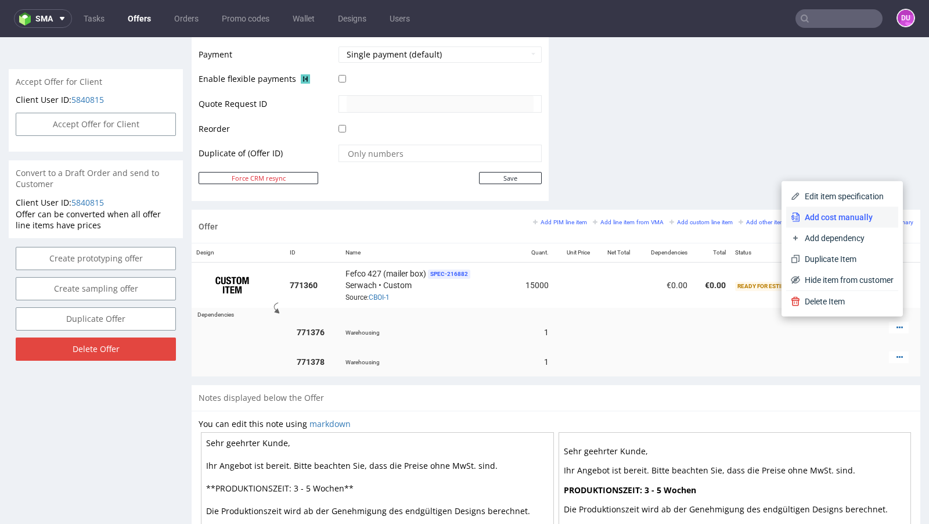
click at [827, 220] on span "Add cost manually" at bounding box center [846, 217] width 93 height 12
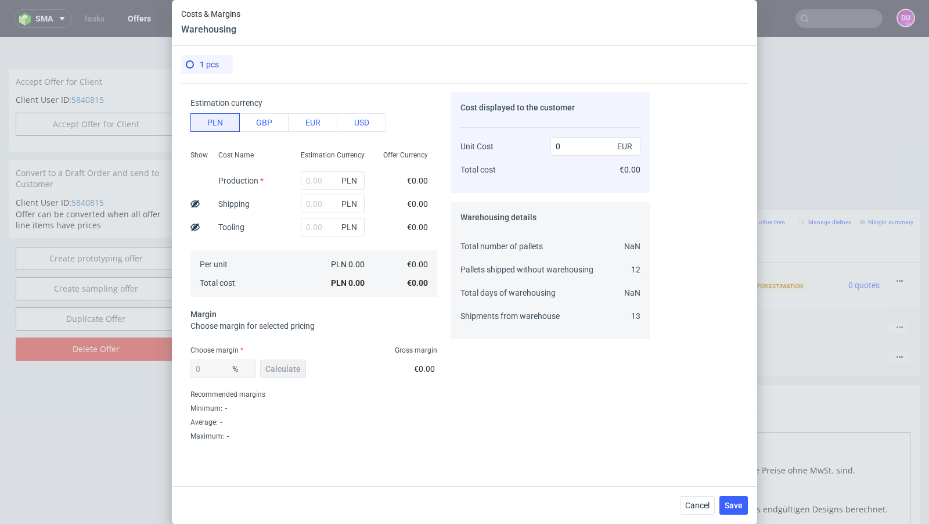
scroll to position [0, 0]
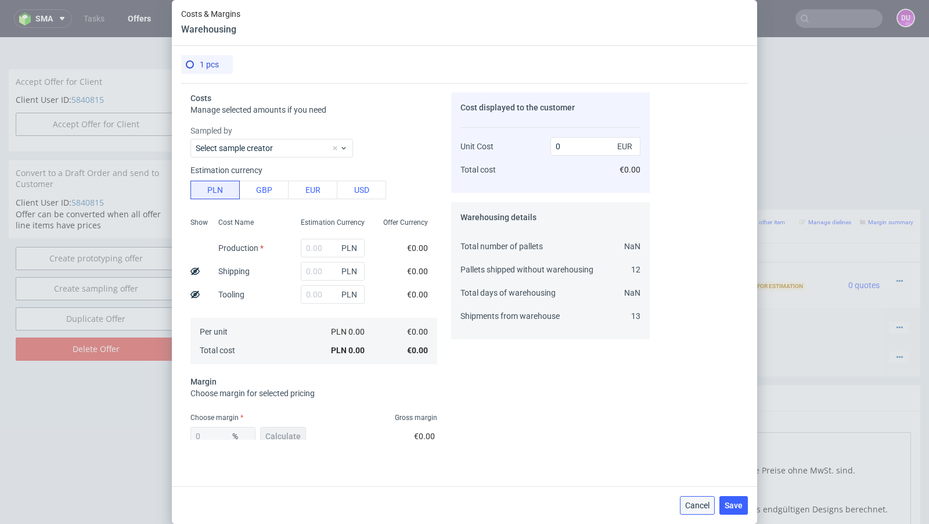
click at [701, 510] on button "Cancel" at bounding box center [697, 505] width 35 height 19
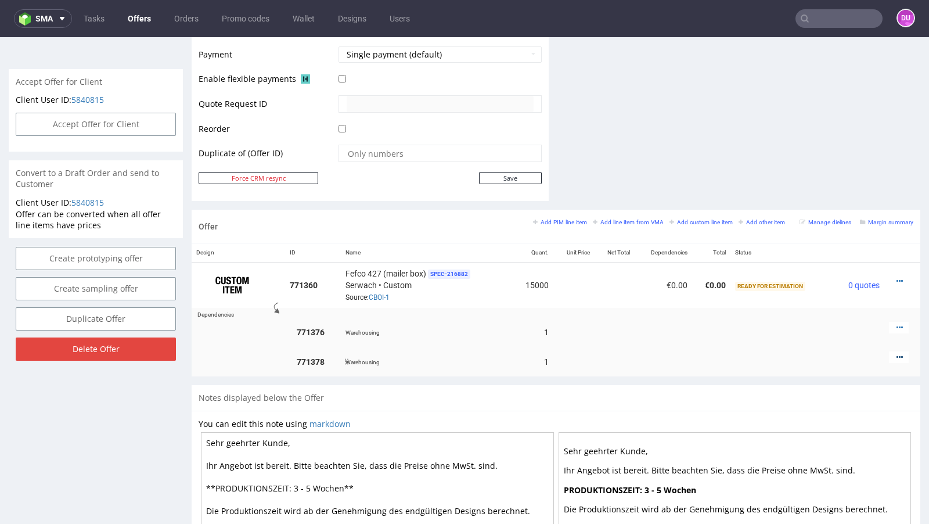
click at [896, 354] on icon at bounding box center [899, 357] width 6 height 8
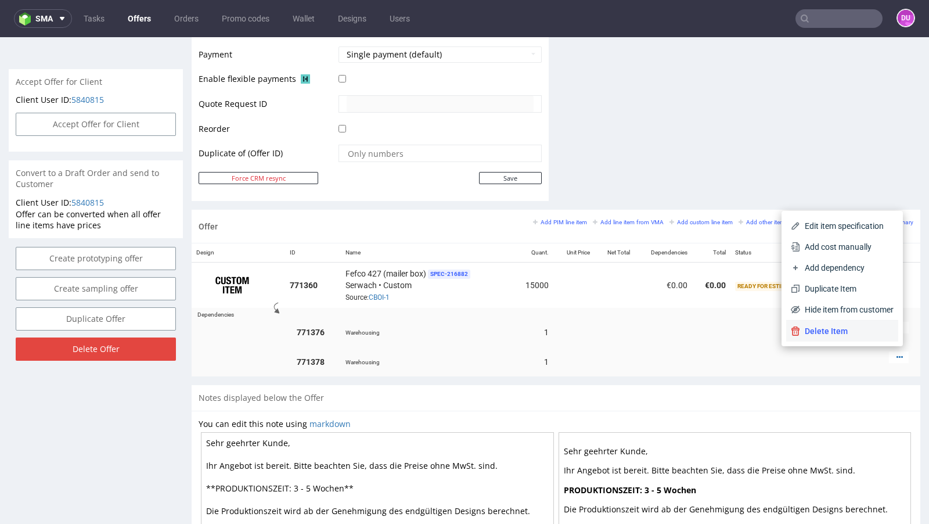
click at [836, 326] on span "Delete Item" at bounding box center [846, 331] width 93 height 12
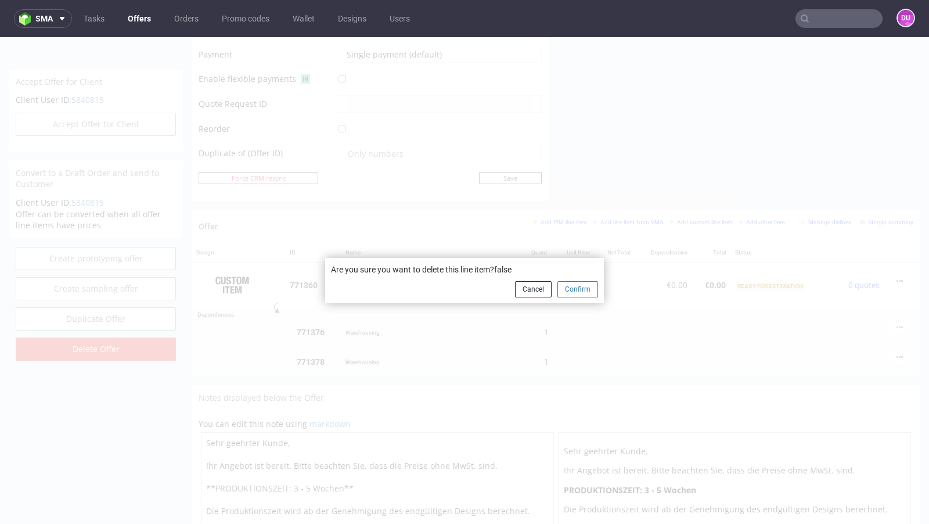
click at [571, 296] on button "Confirm" at bounding box center [577, 289] width 41 height 16
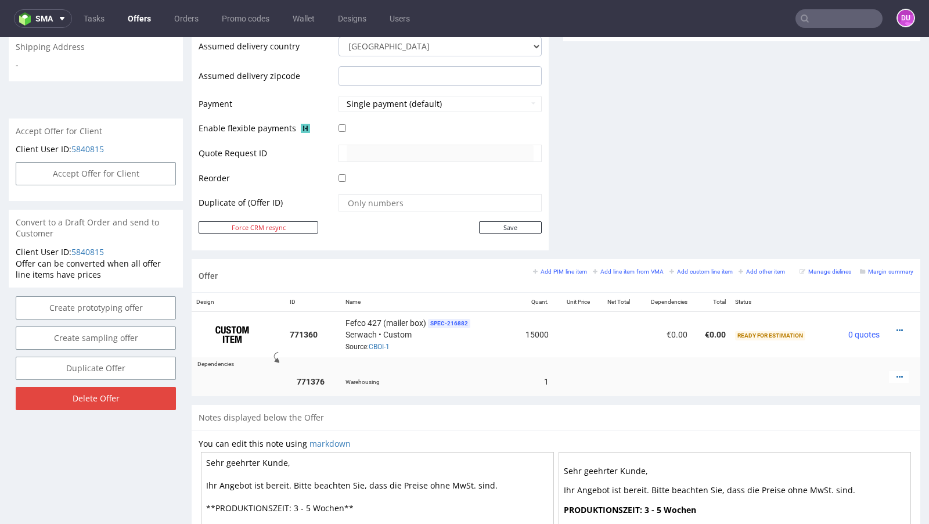
scroll to position [466, 0]
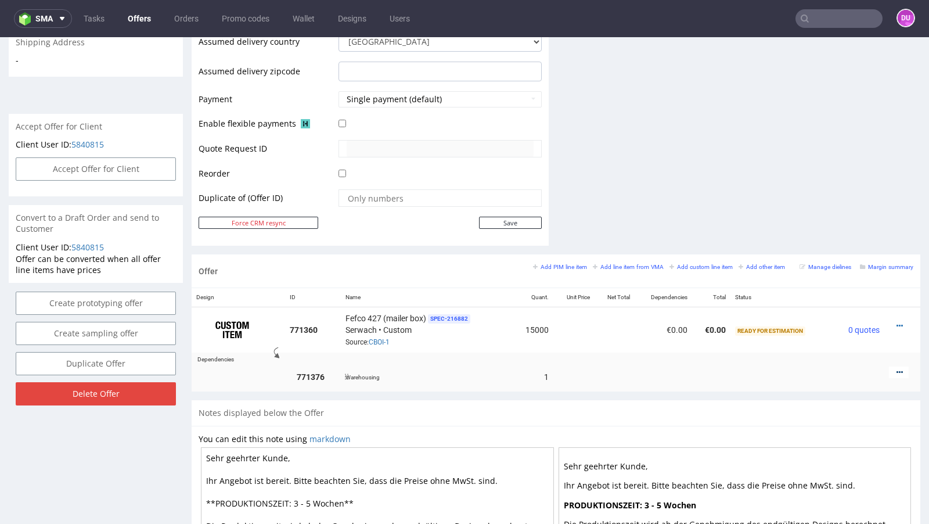
click at [896, 368] on icon at bounding box center [899, 372] width 6 height 8
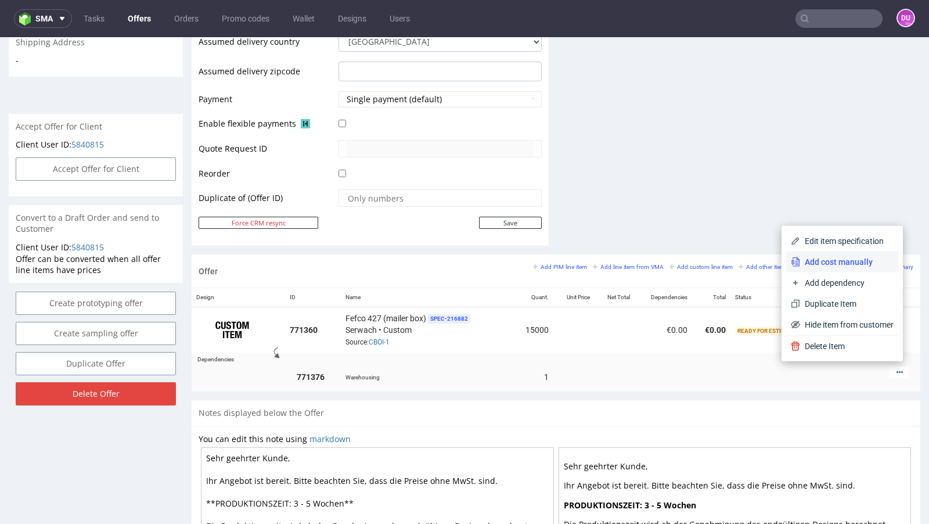
click at [825, 259] on span "Add cost manually" at bounding box center [846, 262] width 93 height 12
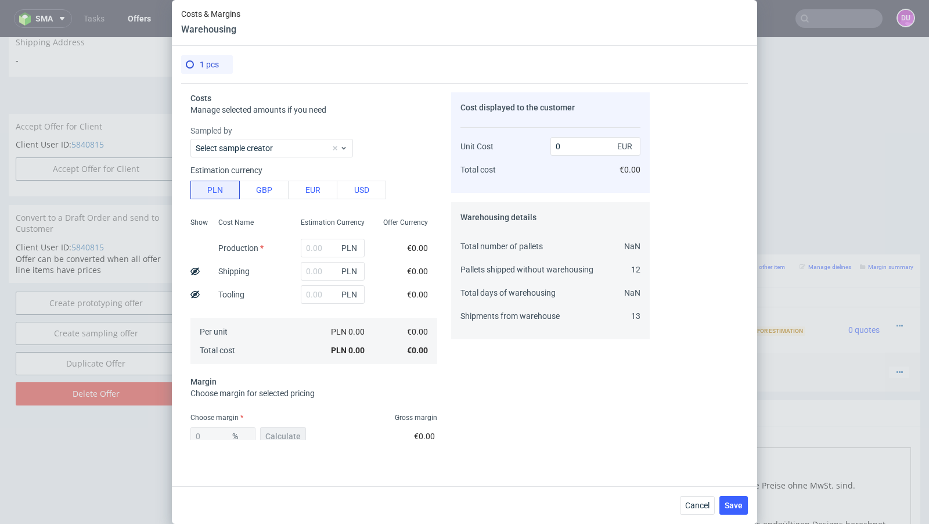
scroll to position [67, 0]
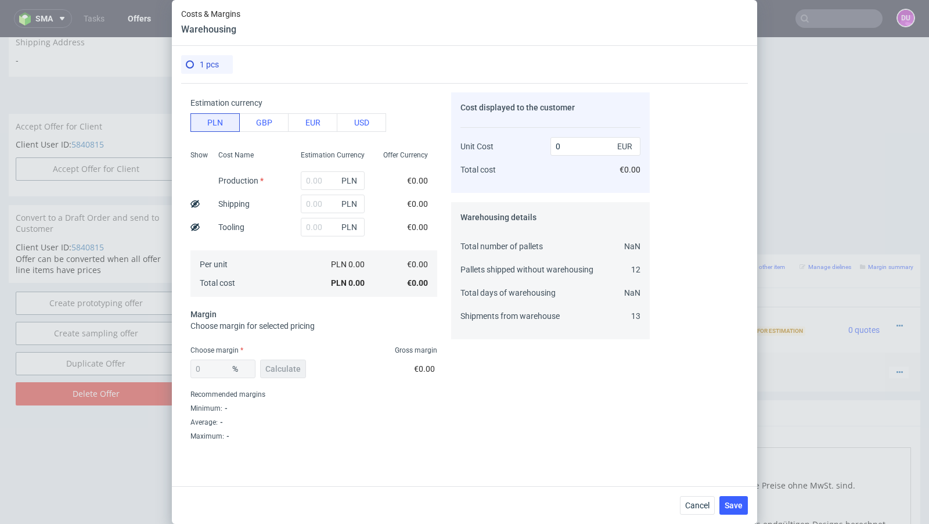
click at [687, 523] on div "Cancel Save" at bounding box center [464, 505] width 585 height 38
click at [696, 512] on button "Cancel" at bounding box center [697, 505] width 35 height 19
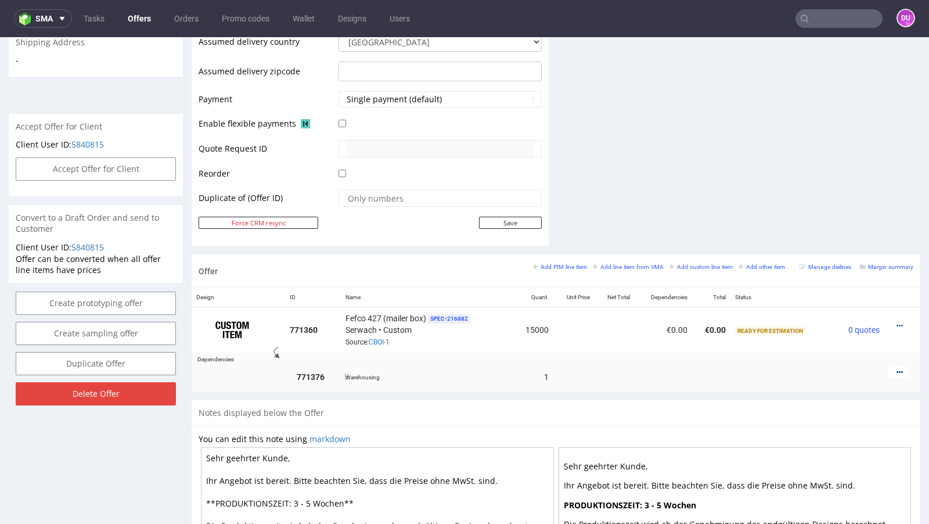
click at [896, 368] on icon at bounding box center [899, 372] width 6 height 8
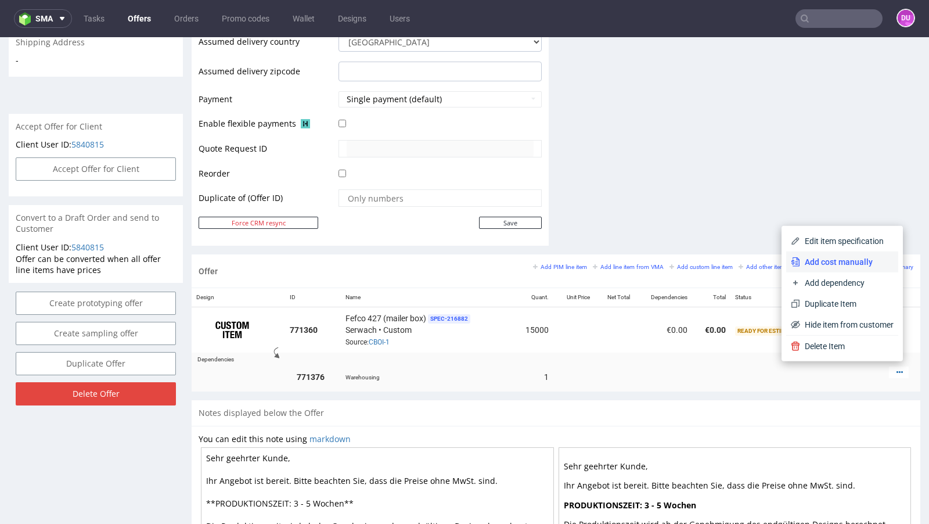
click at [832, 261] on span "Add cost manually" at bounding box center [846, 262] width 93 height 12
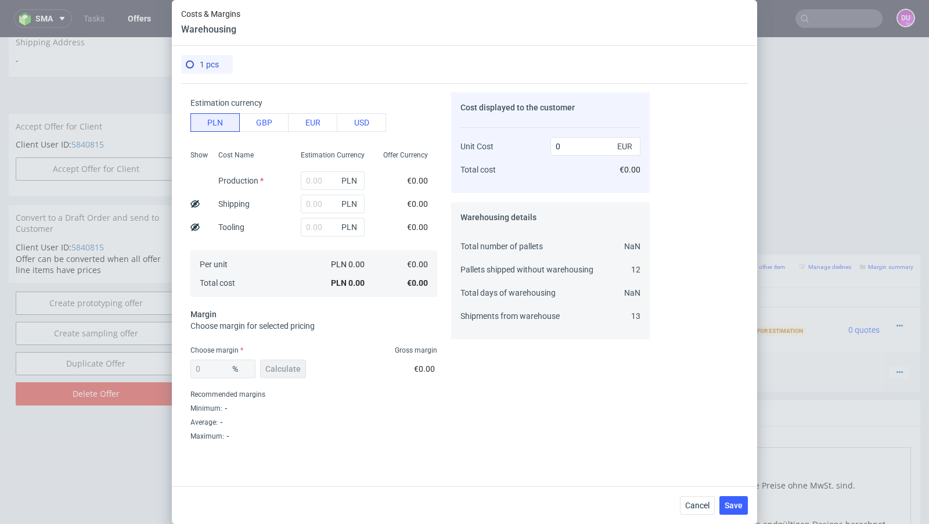
scroll to position [0, 0]
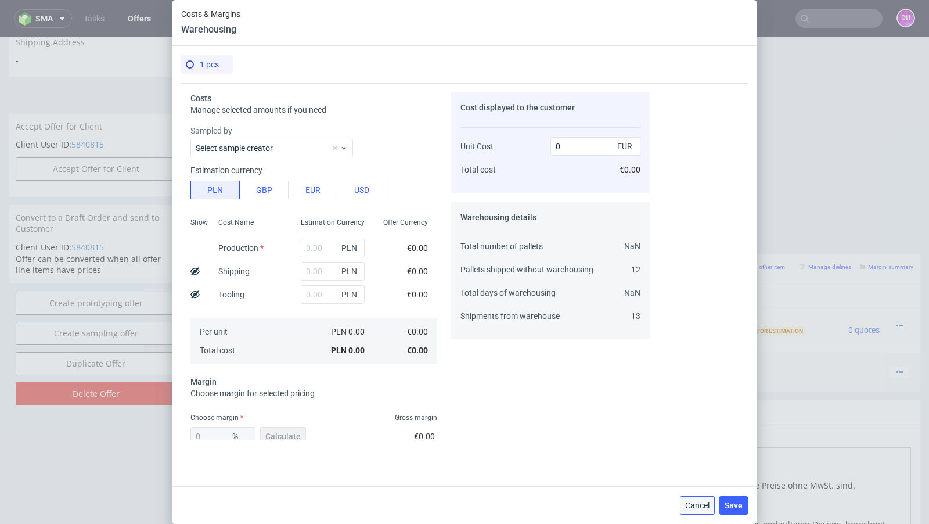
click at [692, 504] on span "Cancel" at bounding box center [697, 505] width 24 height 8
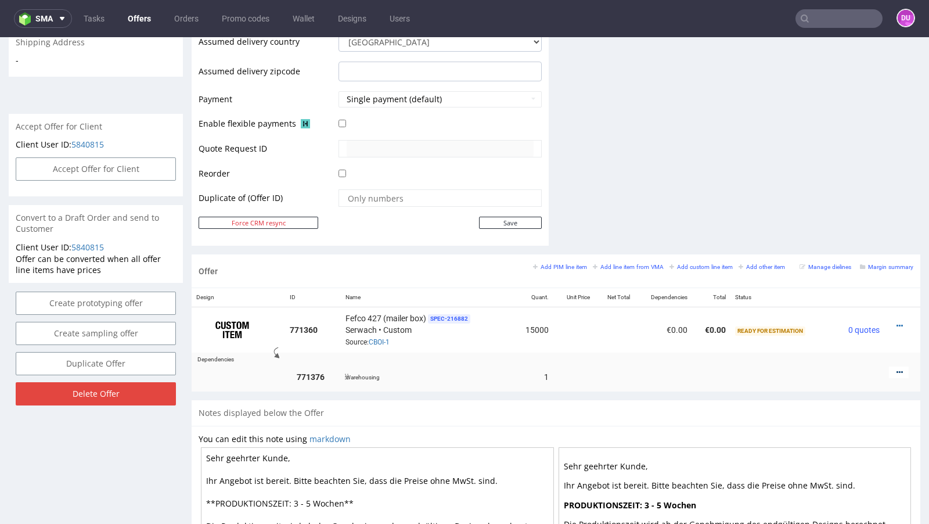
click at [896, 368] on icon at bounding box center [899, 372] width 6 height 8
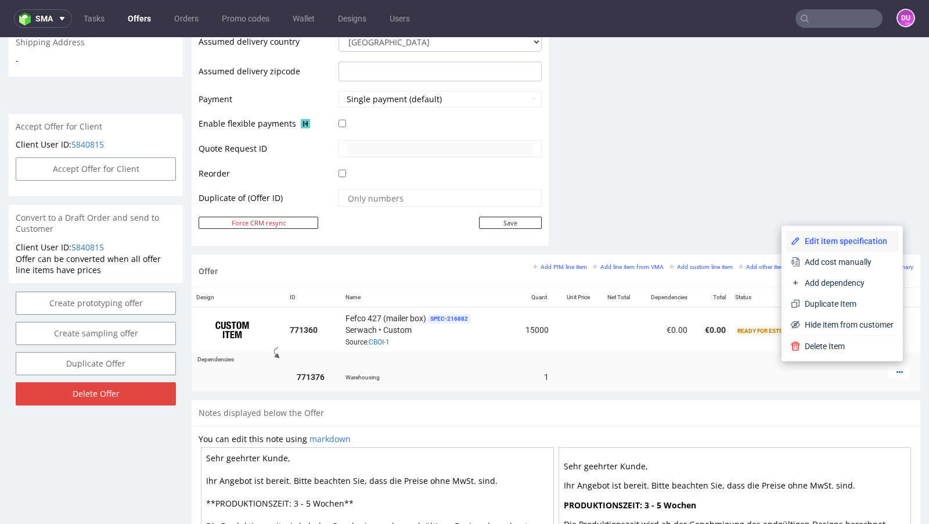
click at [837, 242] on span "Edit item specification" at bounding box center [846, 241] width 93 height 12
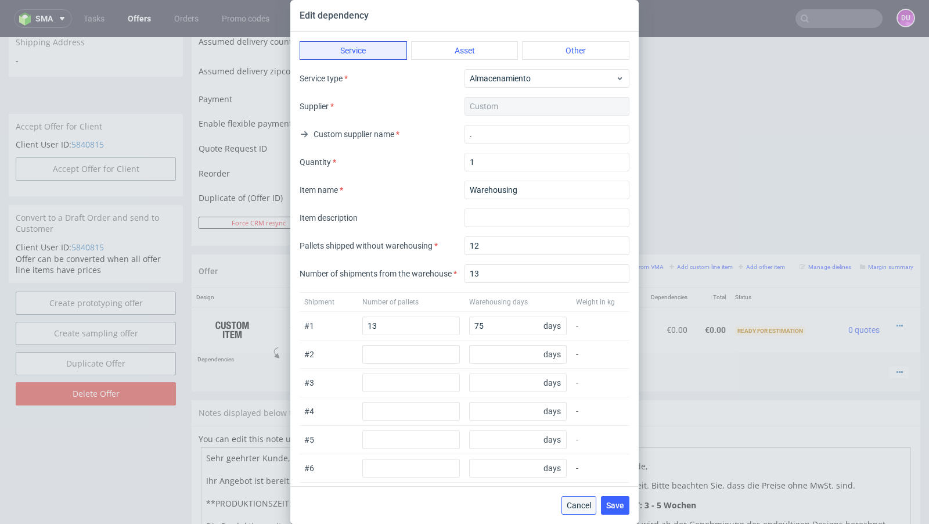
click at [574, 500] on button "Cancel" at bounding box center [578, 505] width 35 height 19
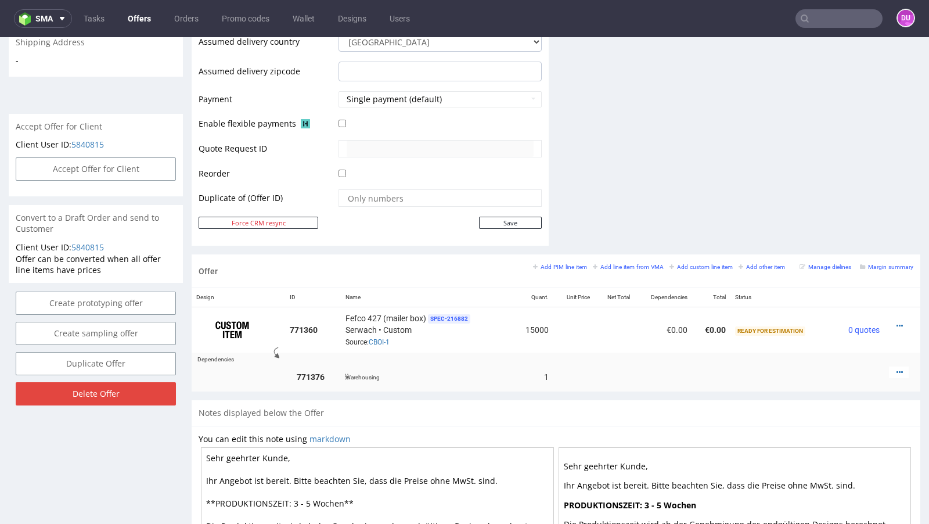
click at [889, 369] on div at bounding box center [899, 372] width 20 height 12
click at [896, 369] on icon at bounding box center [899, 372] width 6 height 8
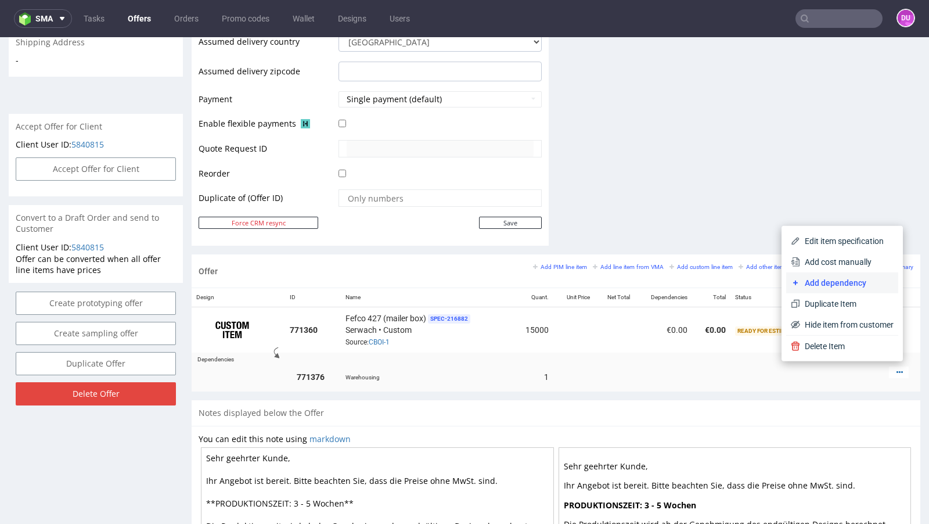
click at [838, 285] on span "Add dependency" at bounding box center [846, 283] width 93 height 12
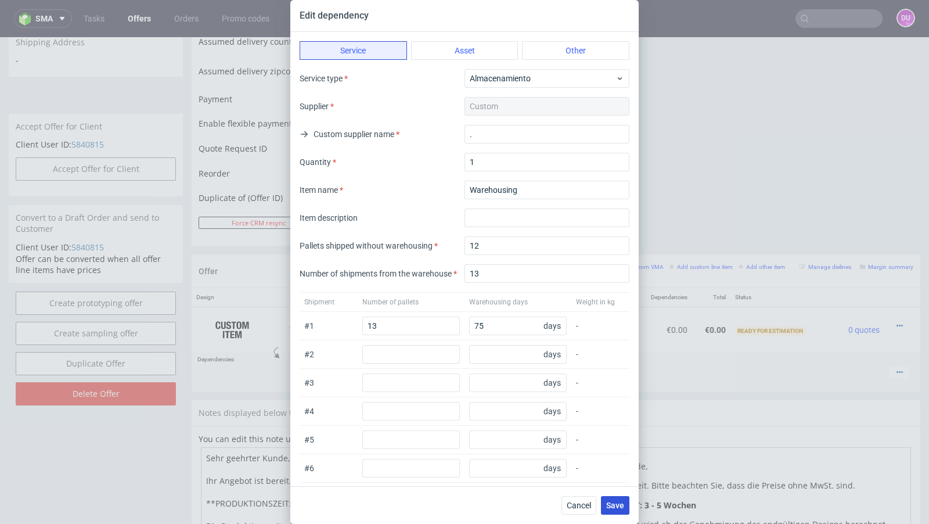
click at [614, 504] on span "Save" at bounding box center [615, 505] width 18 height 8
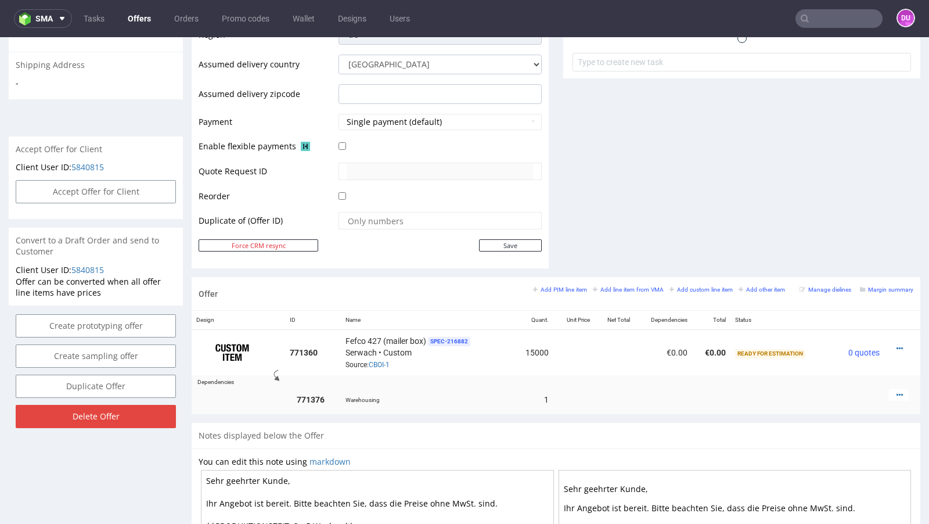
scroll to position [3, 0]
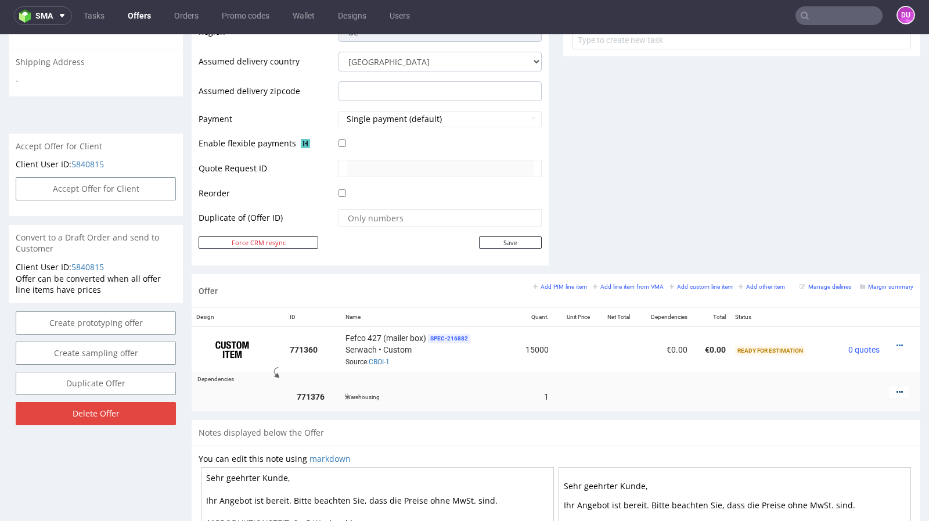
click at [896, 388] on icon at bounding box center [899, 392] width 6 height 8
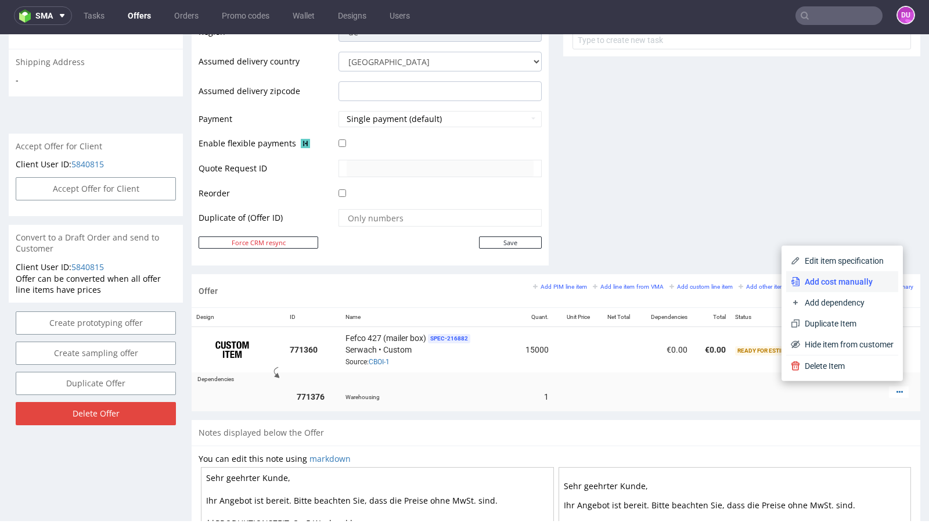
click at [848, 282] on span "Add cost manually" at bounding box center [846, 282] width 93 height 12
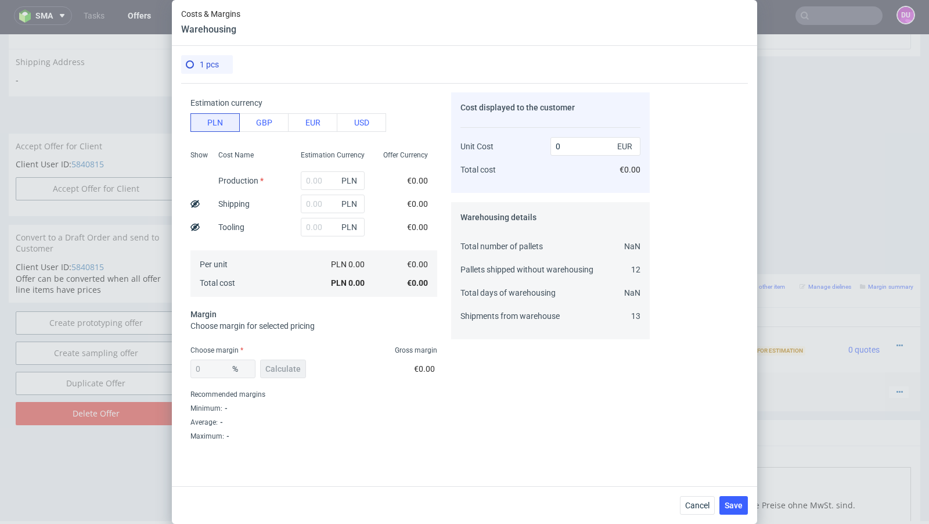
scroll to position [0, 0]
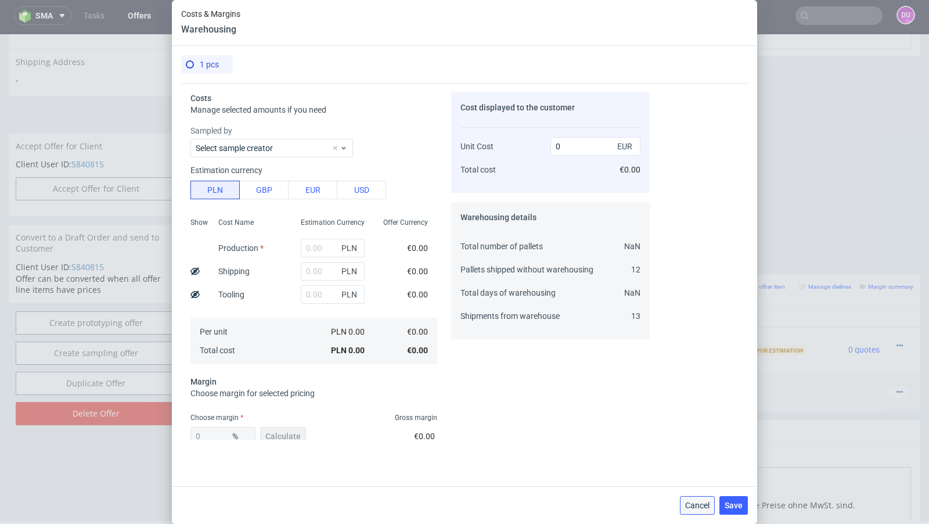
click at [705, 501] on span "Cancel" at bounding box center [697, 505] width 24 height 8
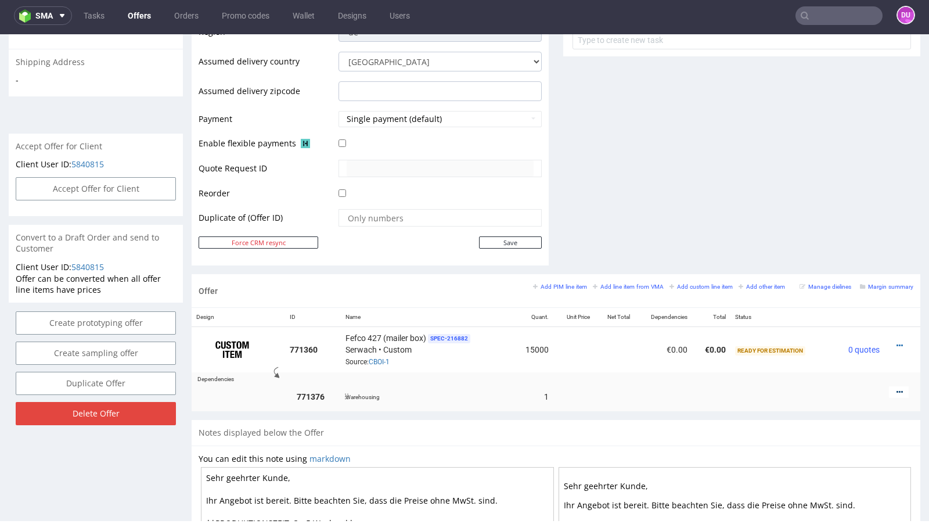
click at [896, 388] on icon at bounding box center [899, 392] width 6 height 8
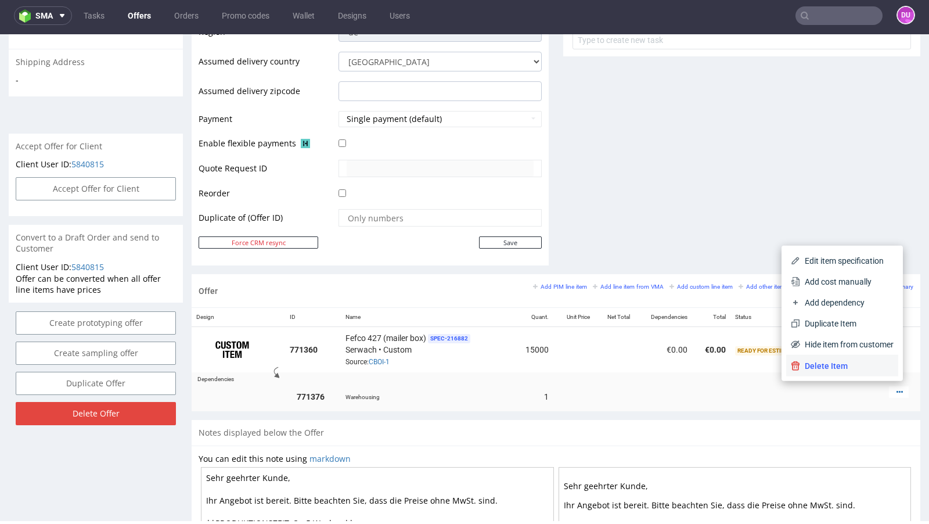
click at [851, 367] on span "Delete Item" at bounding box center [846, 366] width 93 height 12
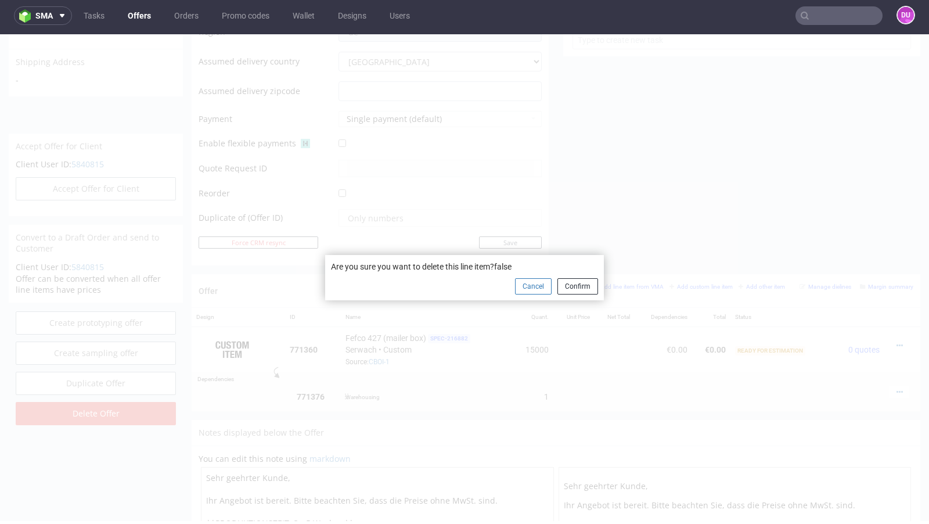
click at [538, 288] on button "Cancel" at bounding box center [533, 286] width 37 height 16
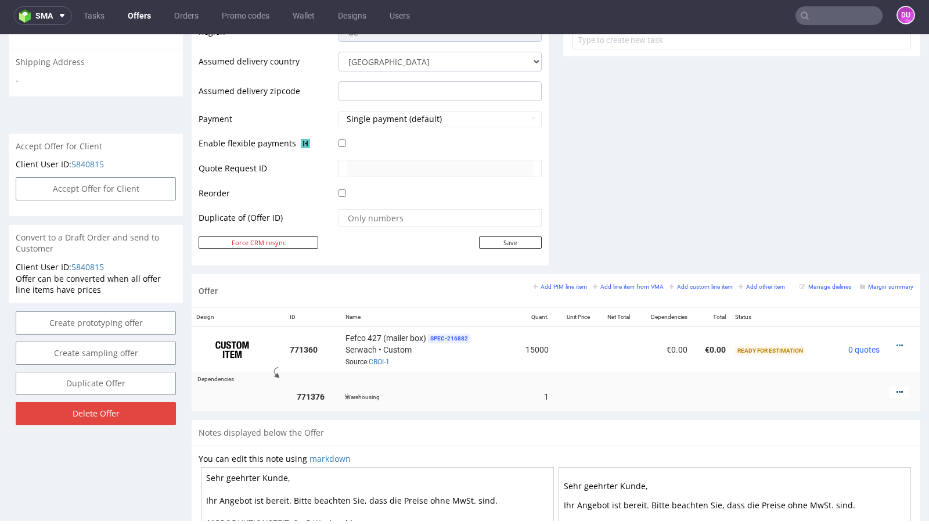
click at [896, 388] on icon at bounding box center [899, 392] width 6 height 8
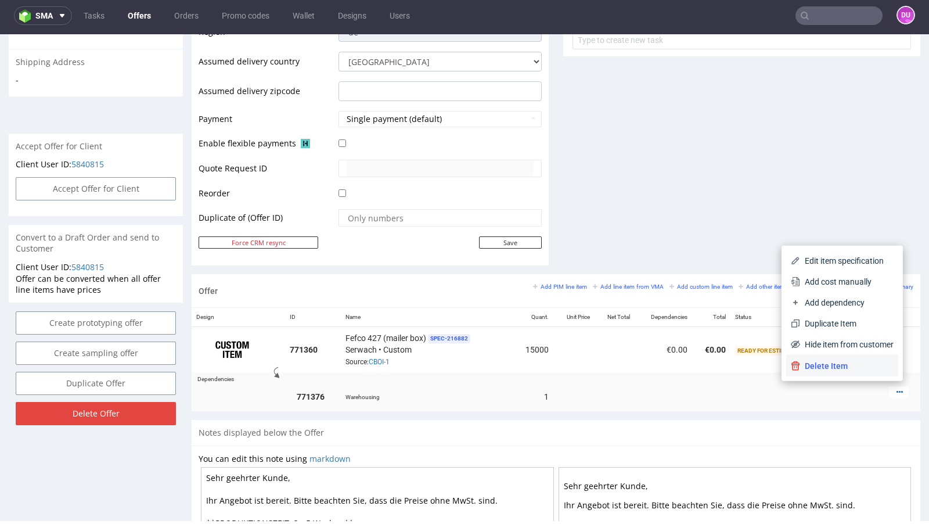
click at [818, 363] on span "Delete Item" at bounding box center [846, 366] width 93 height 12
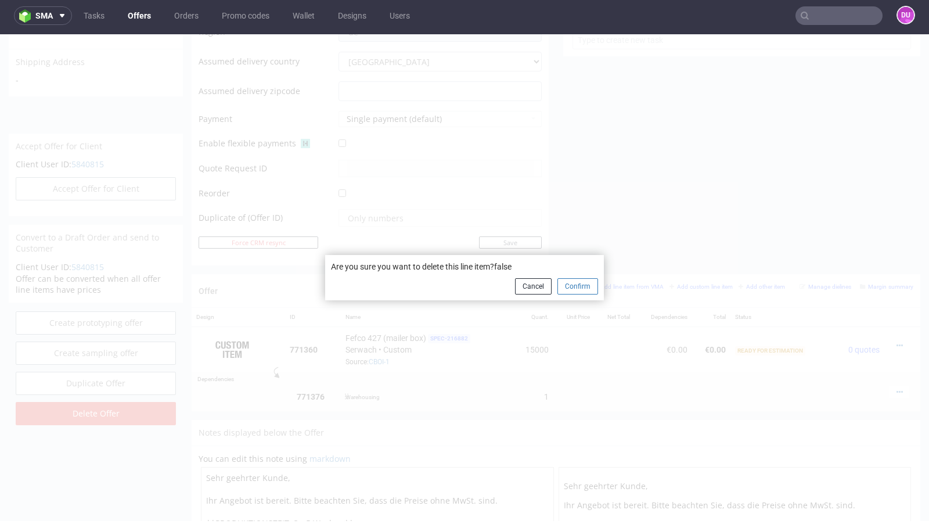
click at [571, 291] on button "Confirm" at bounding box center [577, 286] width 41 height 16
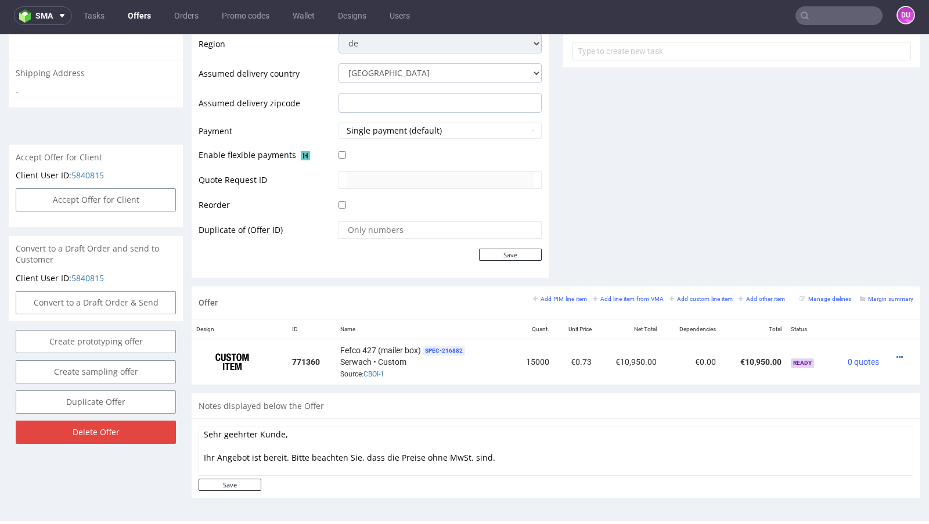
scroll to position [595, 0]
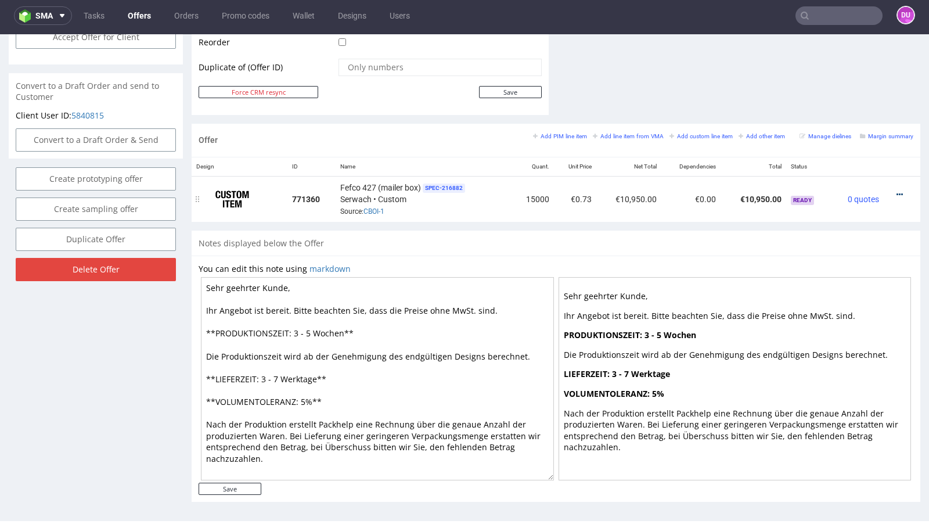
click at [896, 190] on icon at bounding box center [899, 194] width 6 height 8
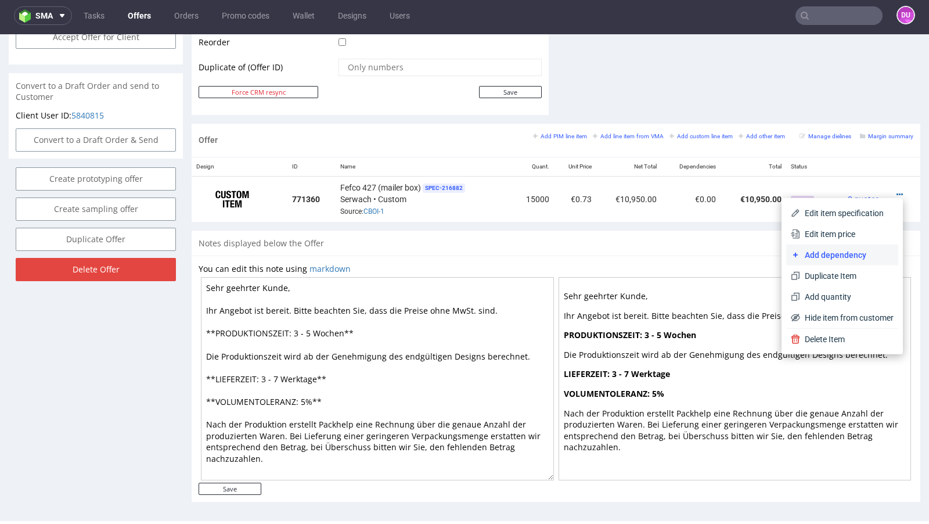
click at [834, 250] on span "Add dependency" at bounding box center [846, 255] width 93 height 12
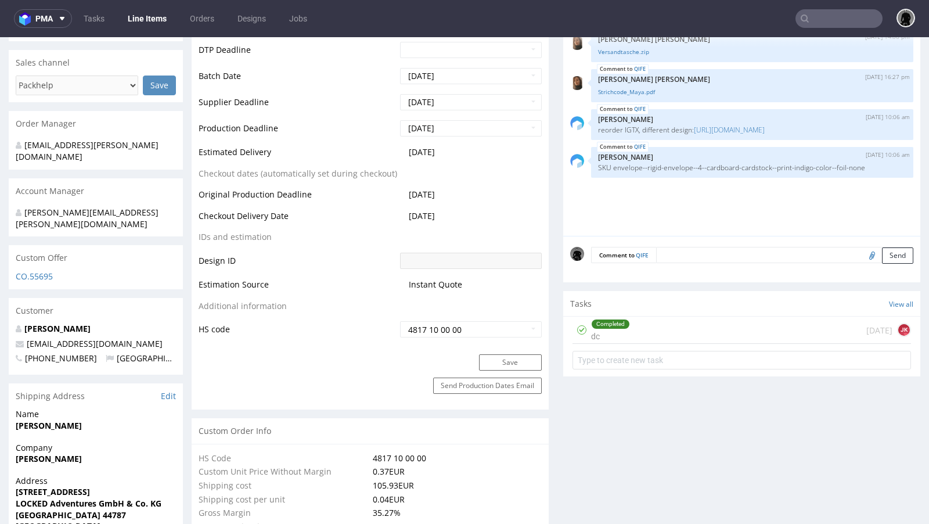
scroll to position [468, 0]
click at [43, 270] on div "CO.55695" at bounding box center [96, 279] width 174 height 19
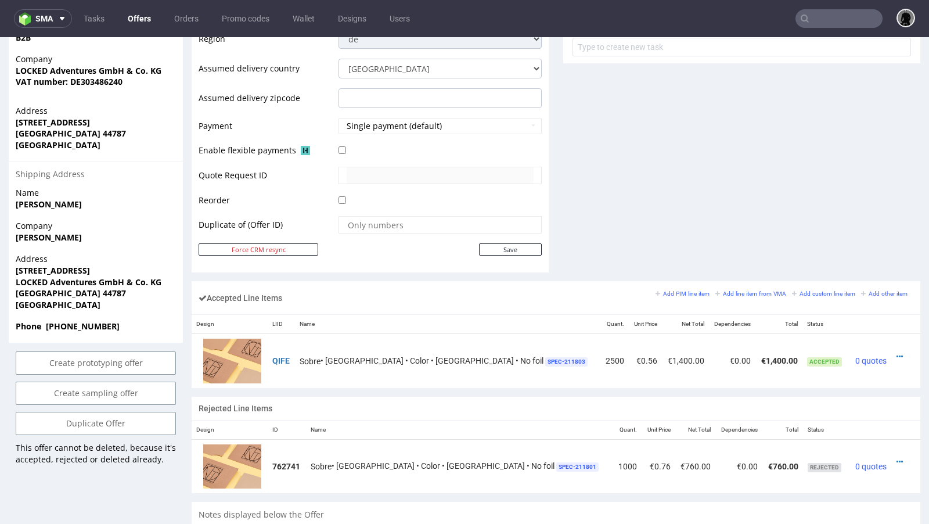
scroll to position [486, 0]
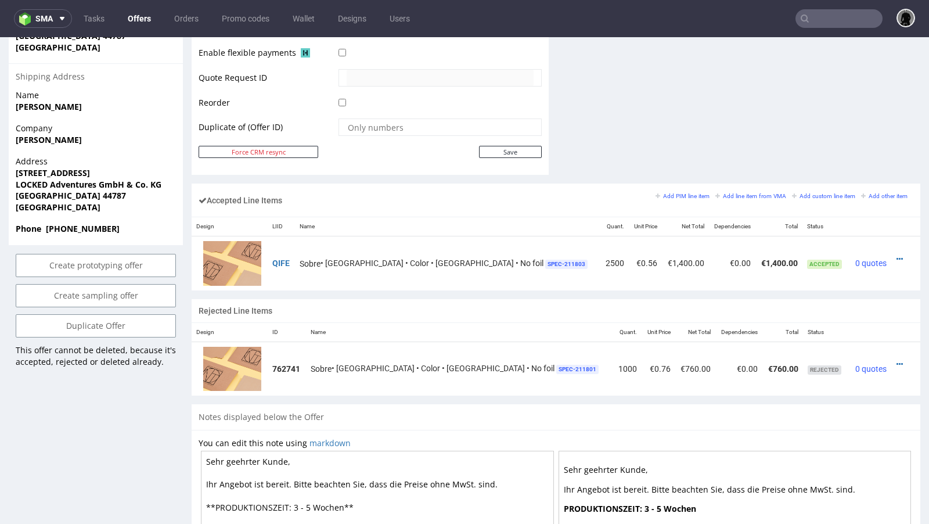
scroll to position [578, 0]
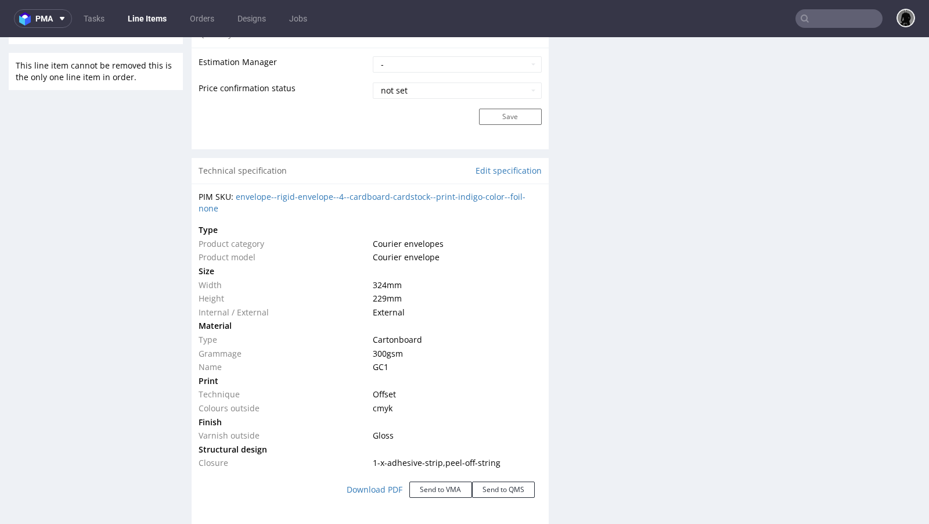
scroll to position [1009, 0]
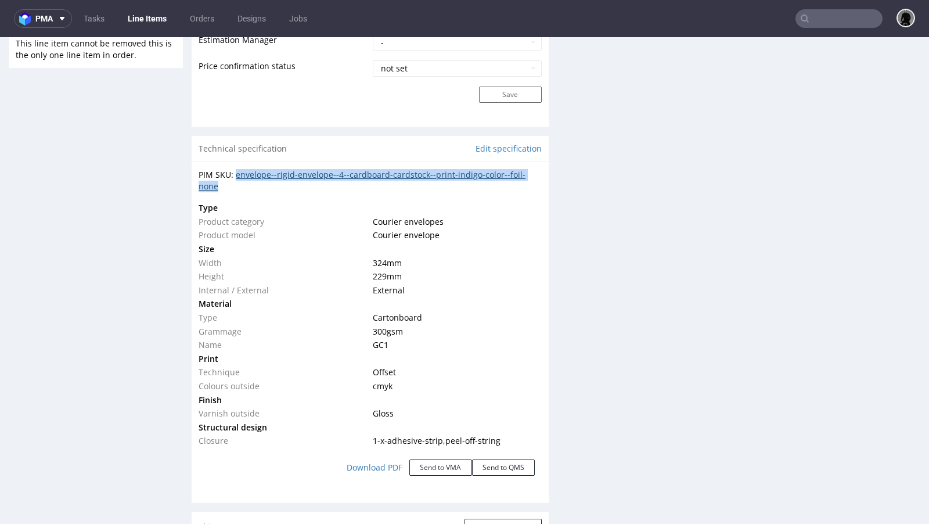
drag, startPoint x: 234, startPoint y: 188, endPoint x: 236, endPoint y: 174, distance: 14.7
click at [236, 174] on div "PIM SKU: envelope--rigid-envelope--4--cardboard-cardstock--print-indigo-color--…" at bounding box center [370, 180] width 343 height 23
copy link "envelope--rigid-envelope--4--cardboard-cardstock--print-indigo-color--foil-none"
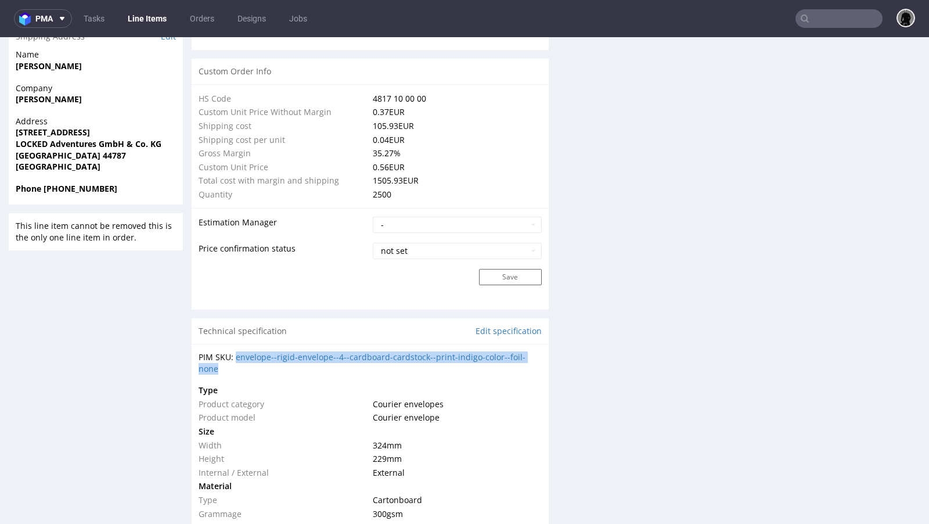
scroll to position [728, 0]
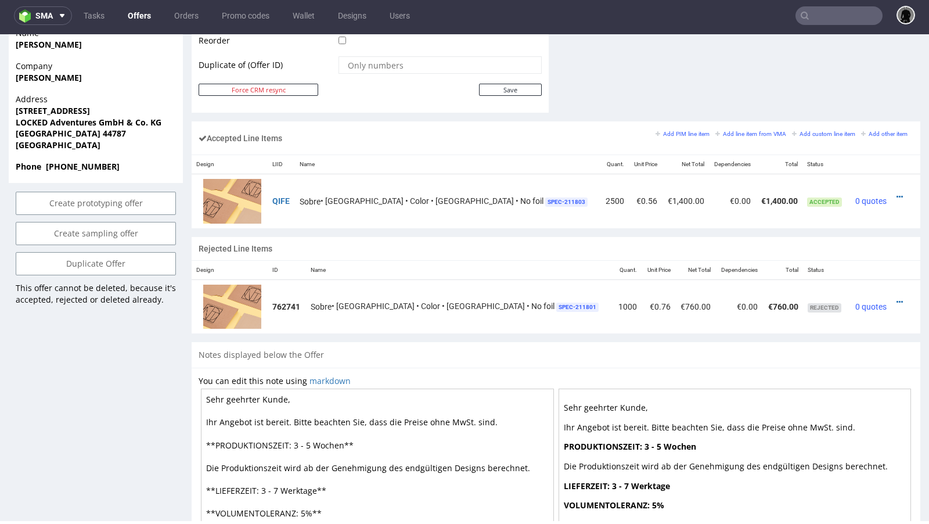
scroll to position [639, 0]
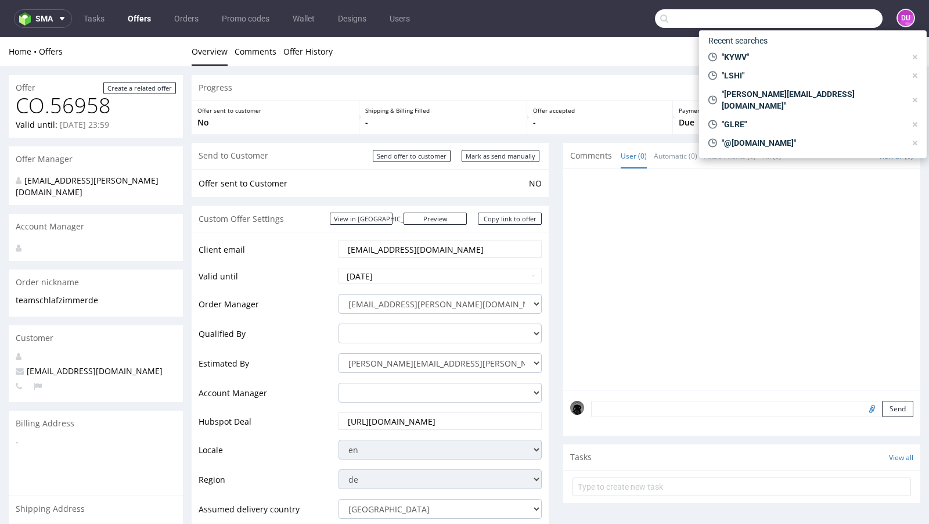
click at [806, 11] on input "text" at bounding box center [769, 18] width 228 height 19
paste input "KYWV"
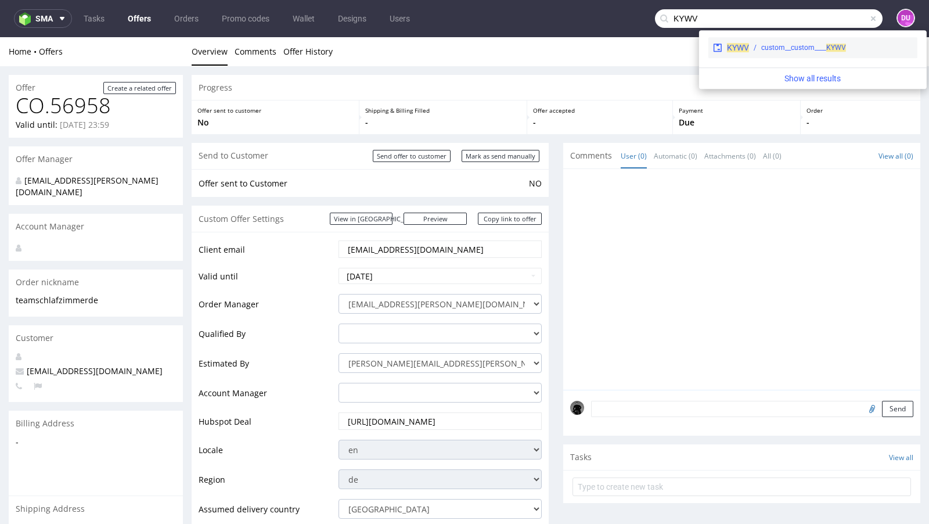
type input "KYWV"
click at [742, 50] on span "KYWV" at bounding box center [738, 47] width 22 height 9
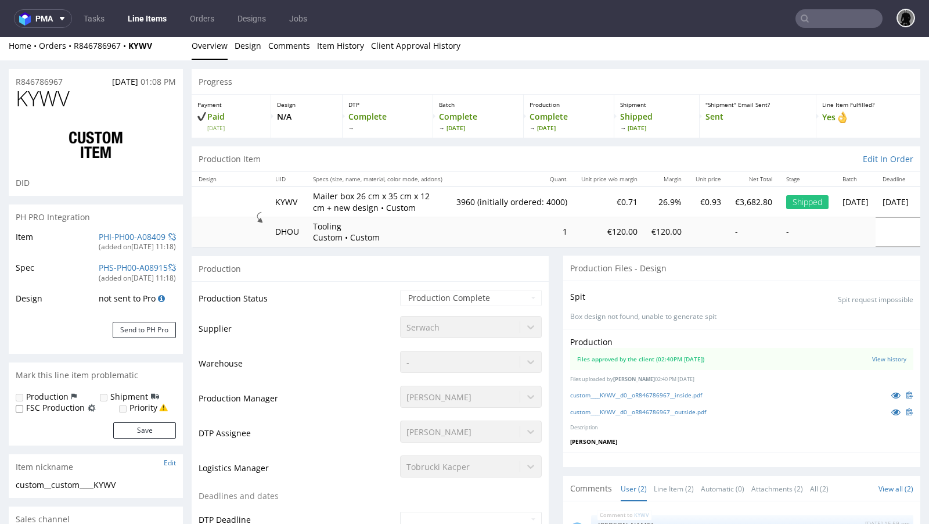
select select "in_progress"
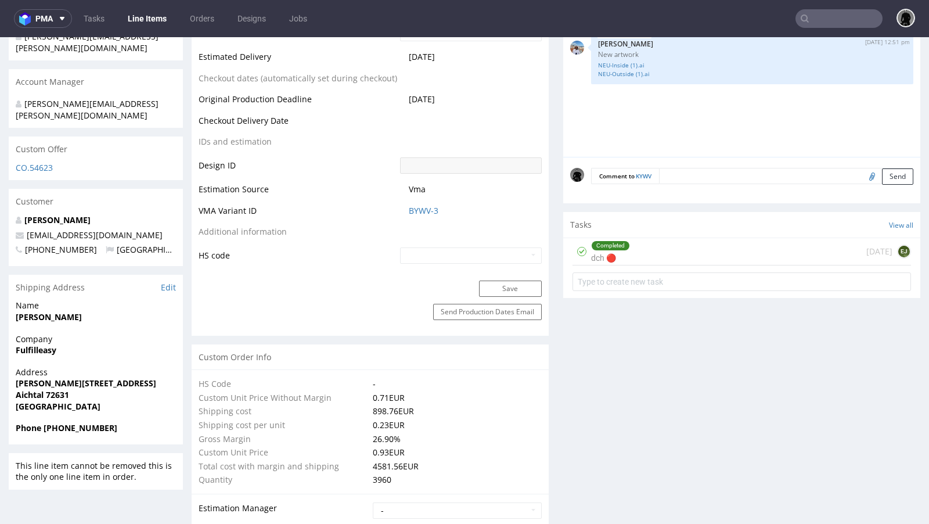
scroll to position [514, 0]
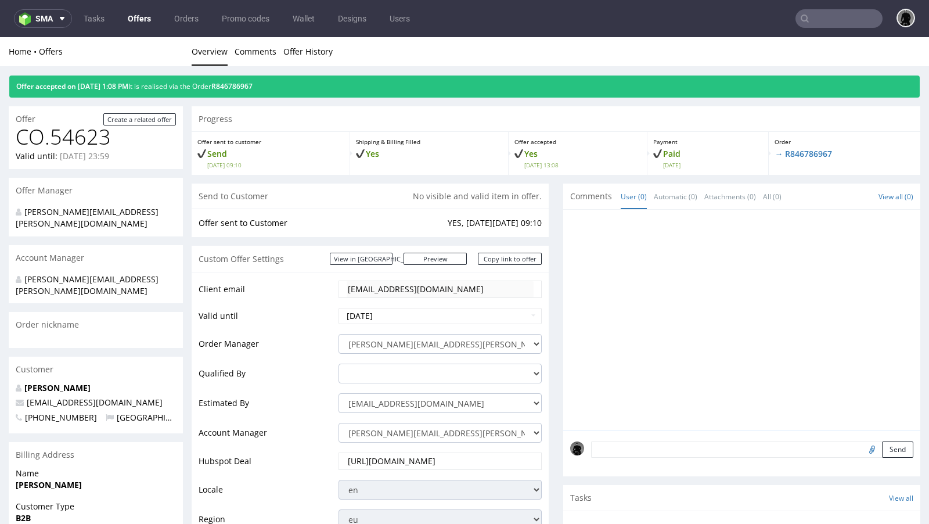
click at [128, 12] on link "Offers" at bounding box center [139, 18] width 37 height 19
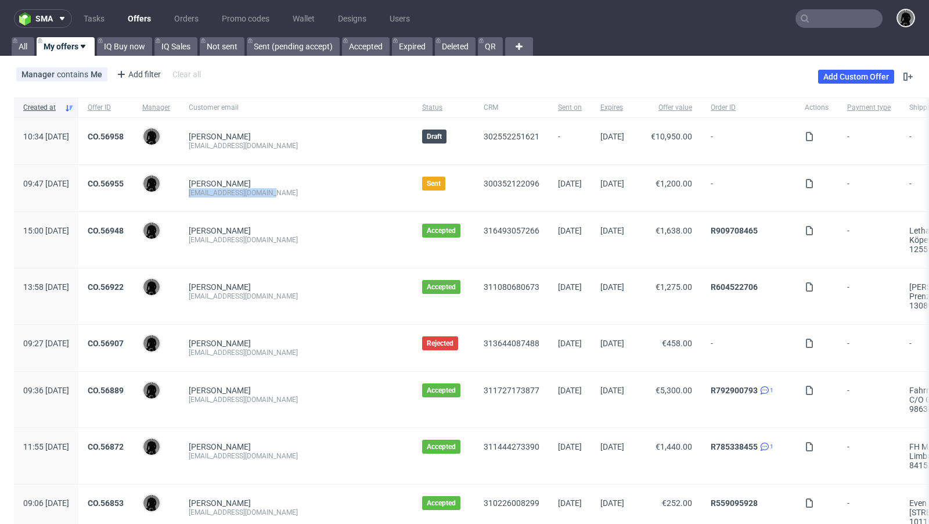
drag, startPoint x: 308, startPoint y: 193, endPoint x: 218, endPoint y: 193, distance: 90.0
click at [218, 193] on div "Viktor Huhn vh@locked-adventures.de" at bounding box center [295, 188] width 233 height 46
copy div "vh@locked-adventures.de"
click at [124, 185] on link "CO.56955" at bounding box center [106, 183] width 36 height 9
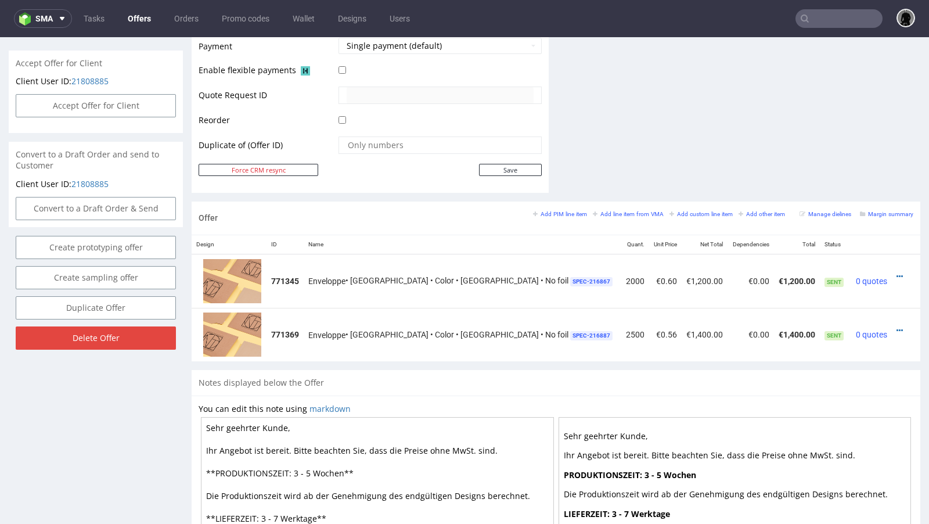
scroll to position [531, 0]
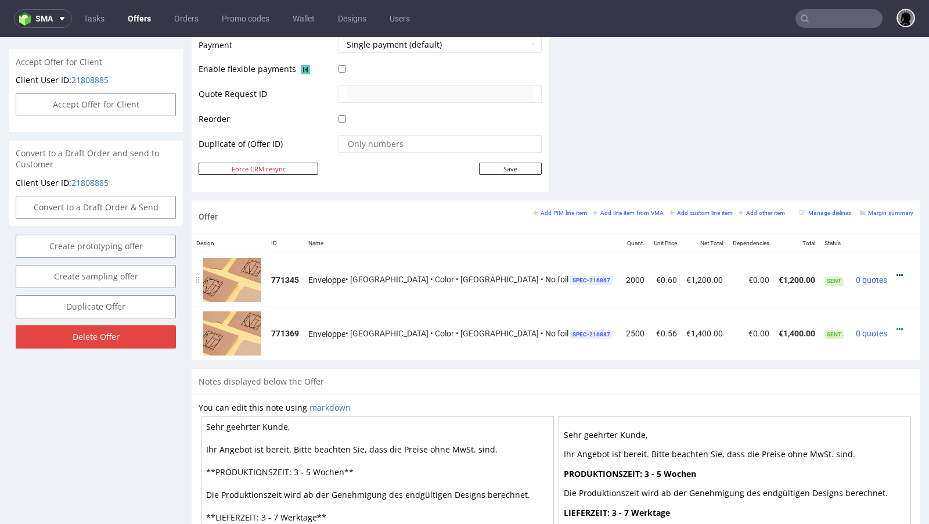
click at [896, 273] on icon at bounding box center [899, 275] width 6 height 8
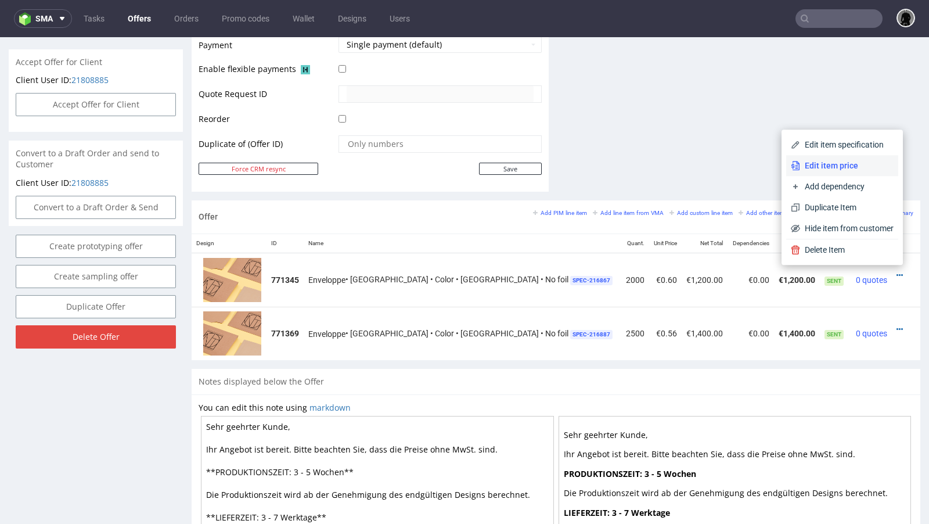
click at [820, 170] on span "Edit item price" at bounding box center [846, 166] width 93 height 12
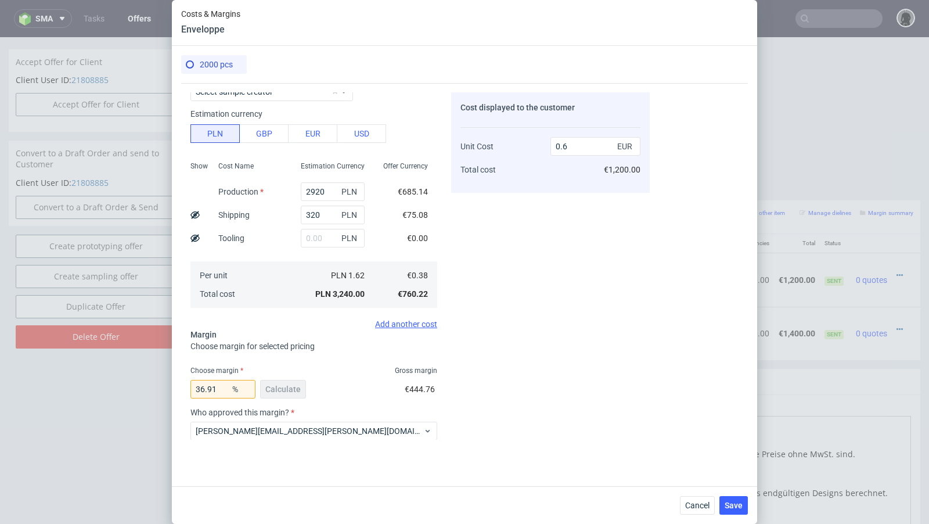
scroll to position [0, 0]
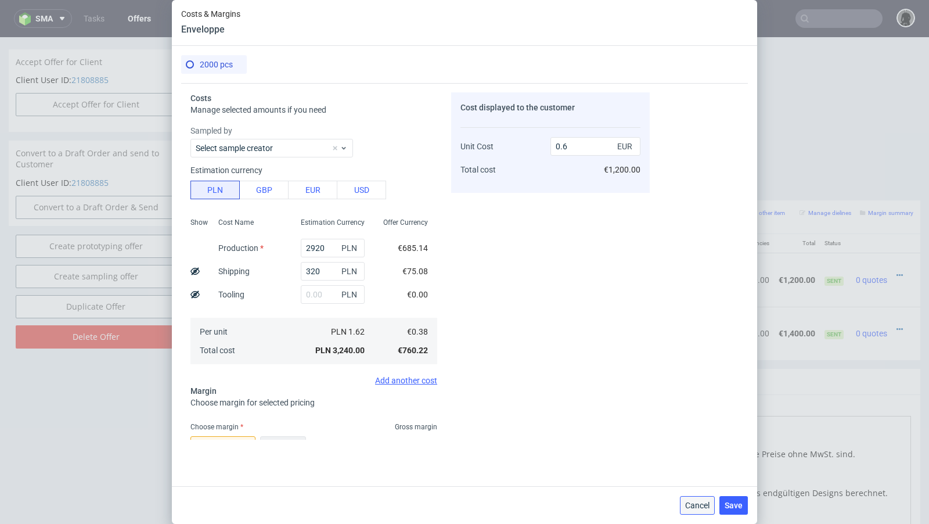
click at [698, 509] on span "Cancel" at bounding box center [697, 505] width 24 height 8
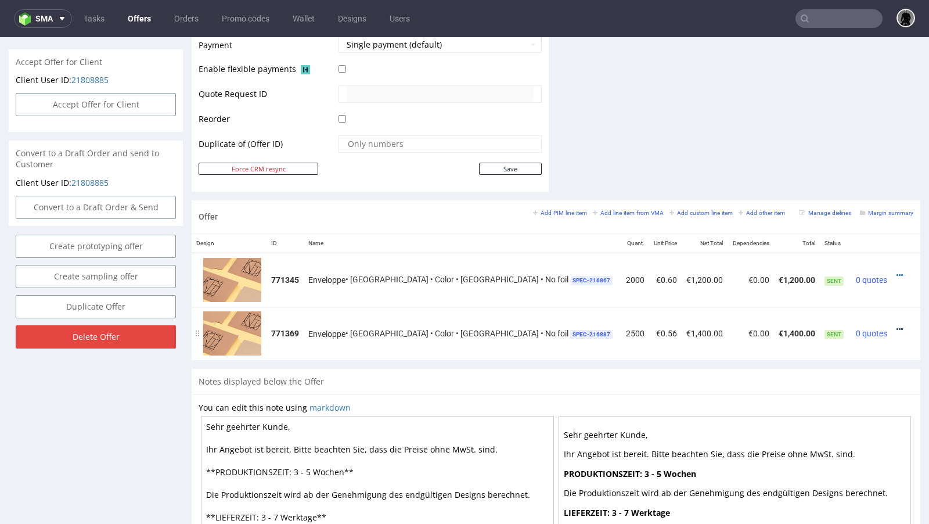
click at [896, 325] on icon at bounding box center [899, 329] width 6 height 8
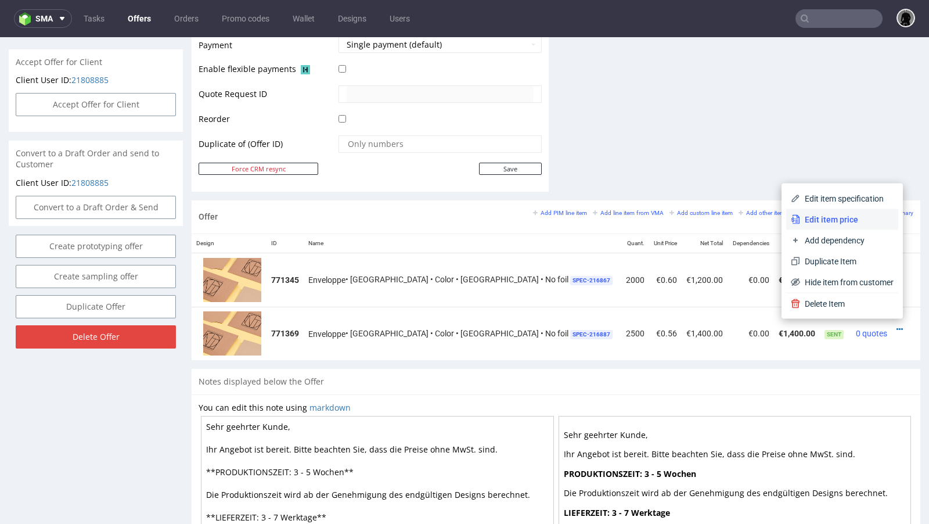
click at [840, 209] on li "Edit item price" at bounding box center [842, 219] width 112 height 21
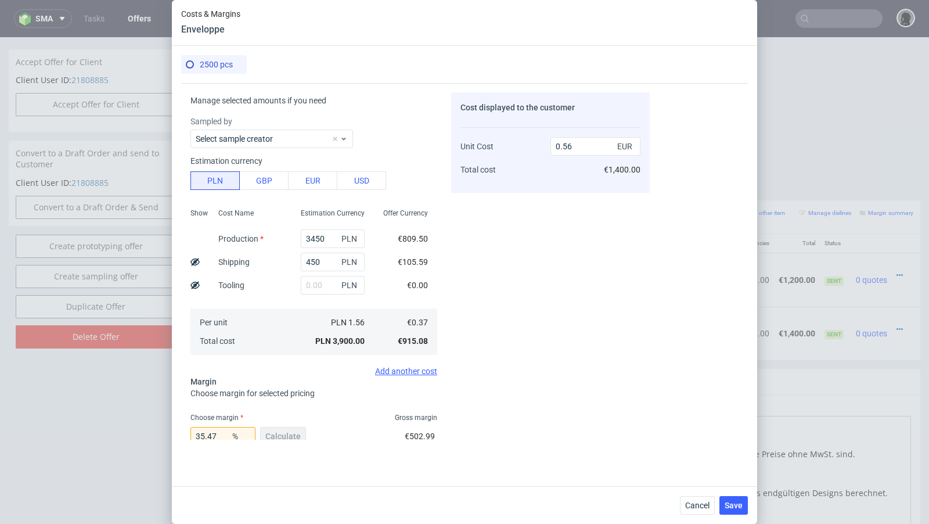
scroll to position [10, 0]
click at [693, 496] on button "Cancel" at bounding box center [697, 505] width 35 height 19
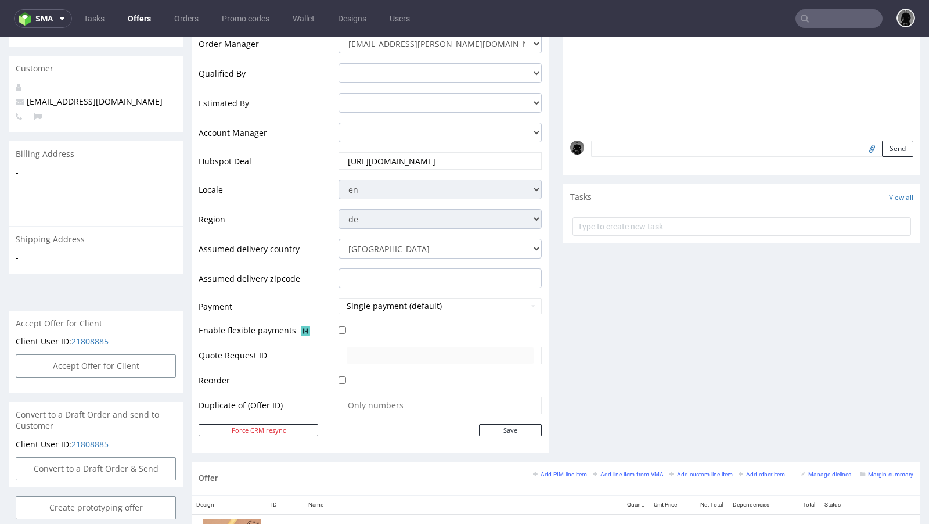
scroll to position [0, 0]
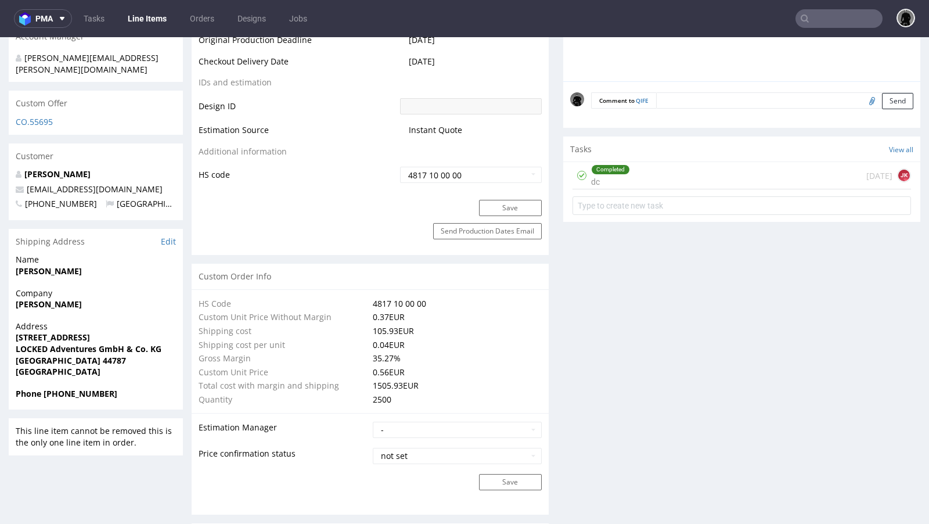
scroll to position [548, 0]
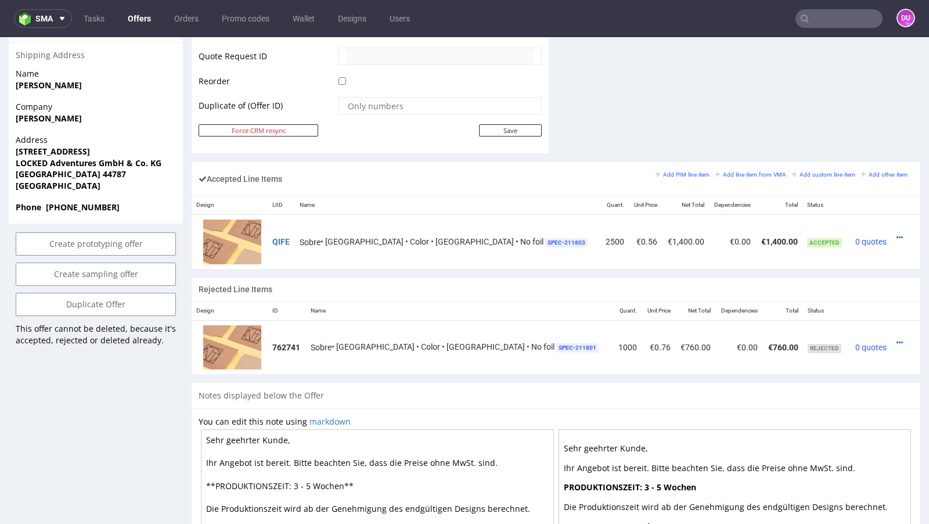
scroll to position [600, 0]
click at [896, 233] on icon at bounding box center [899, 237] width 6 height 8
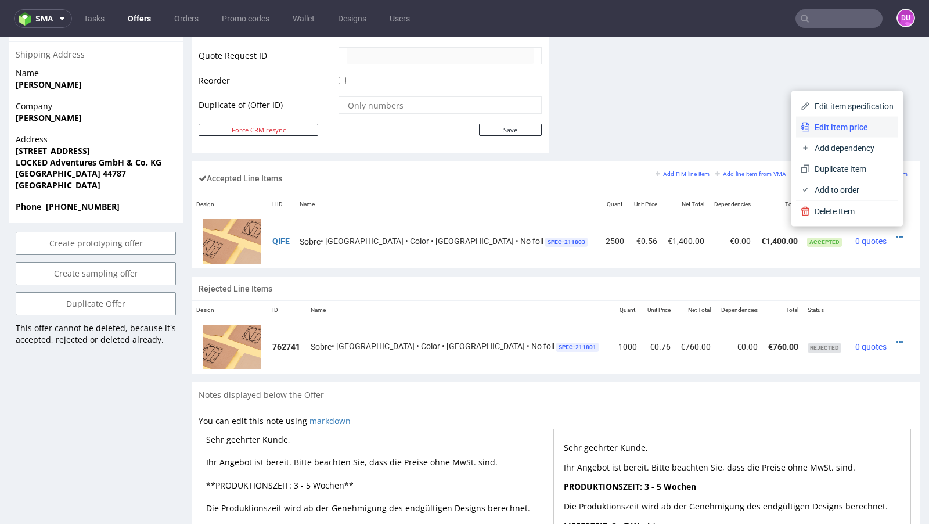
click at [824, 117] on li "Edit item price" at bounding box center [847, 127] width 102 height 21
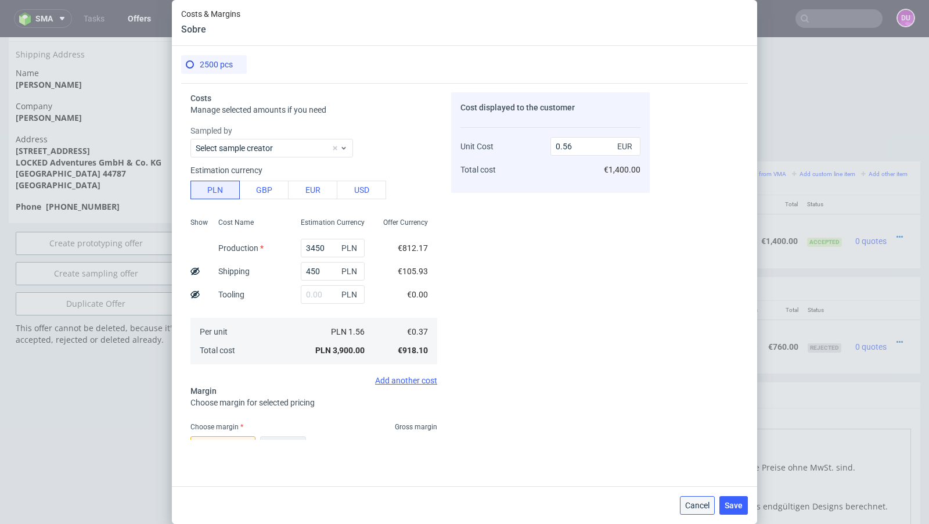
drag, startPoint x: 705, startPoint y: 502, endPoint x: 586, endPoint y: 382, distance: 168.3
click at [705, 502] on span "Cancel" at bounding box center [697, 505] width 24 height 8
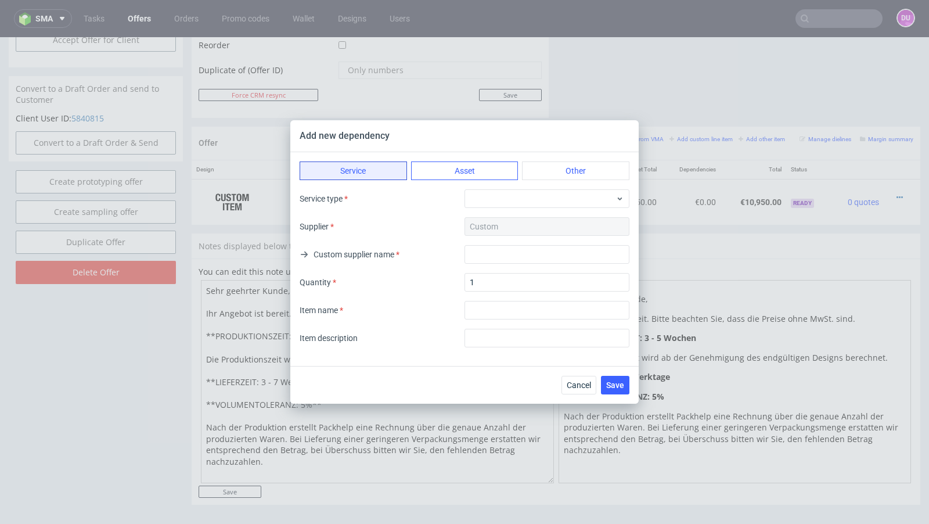
scroll to position [3, 0]
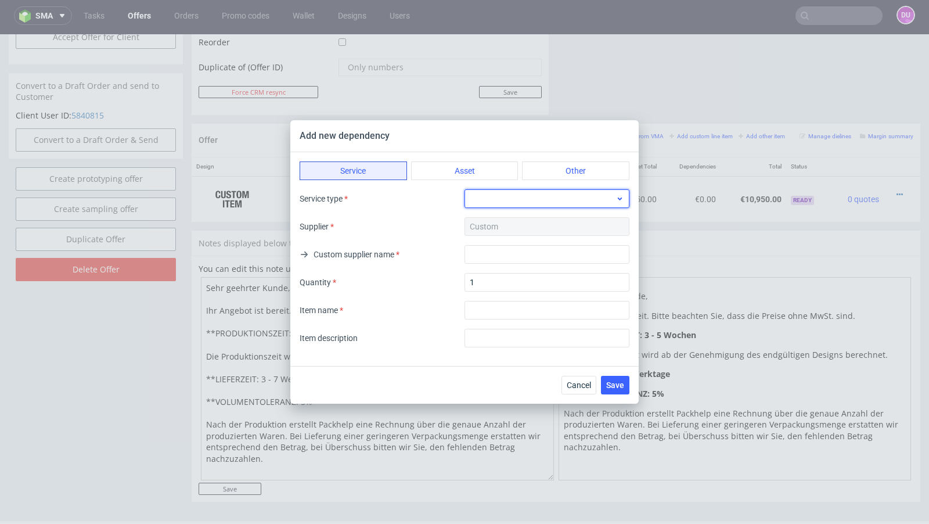
click at [492, 202] on div at bounding box center [546, 198] width 165 height 19
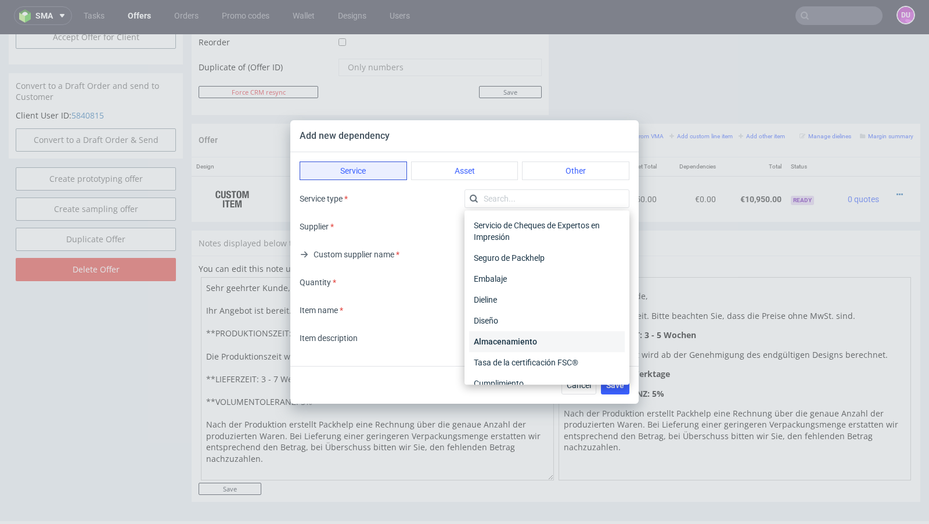
click at [500, 343] on div "Almacenamiento" at bounding box center [547, 341] width 156 height 21
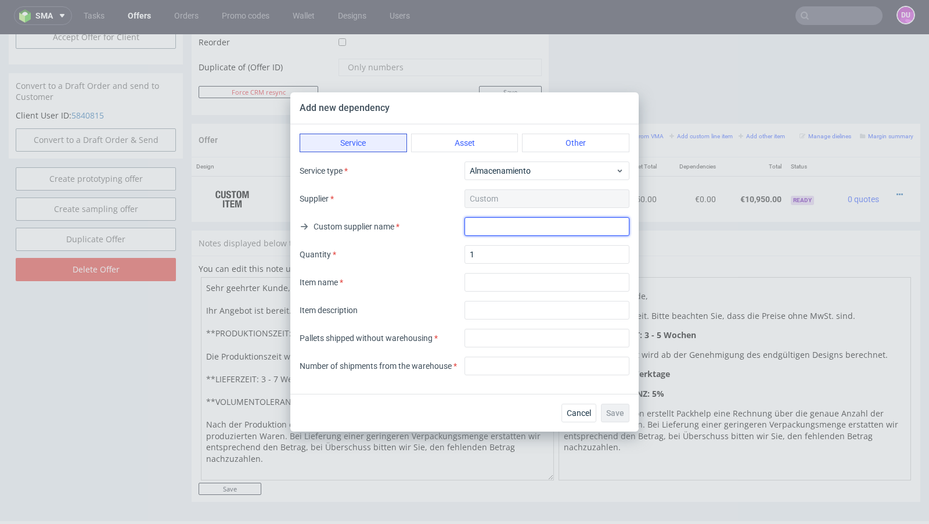
click at [481, 228] on input "text" at bounding box center [546, 226] width 165 height 19
type input "."
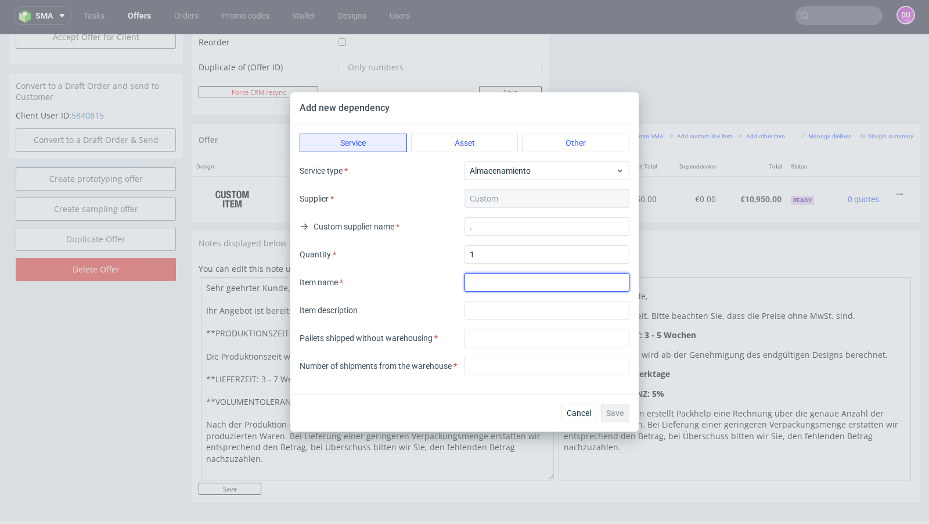
click at [497, 277] on input "textarea" at bounding box center [546, 282] width 165 height 19
type input "Warehousing"
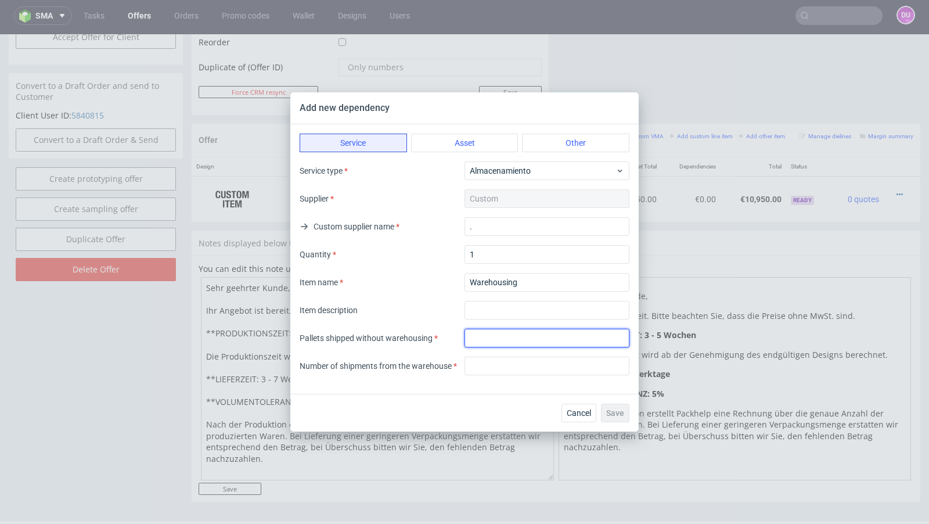
click at [517, 334] on input "number" at bounding box center [546, 338] width 165 height 19
click at [513, 340] on input "number" at bounding box center [546, 338] width 165 height 19
type input "12"
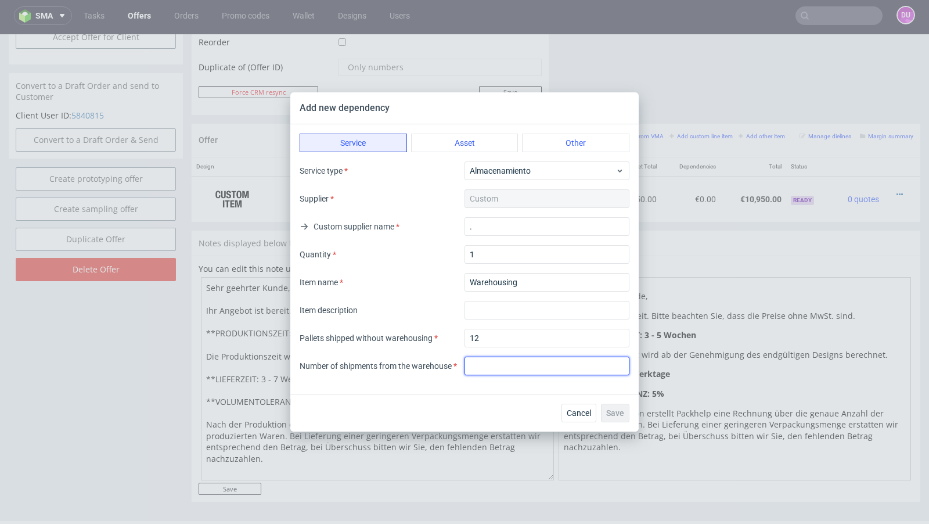
click at [508, 364] on input "number" at bounding box center [546, 365] width 165 height 19
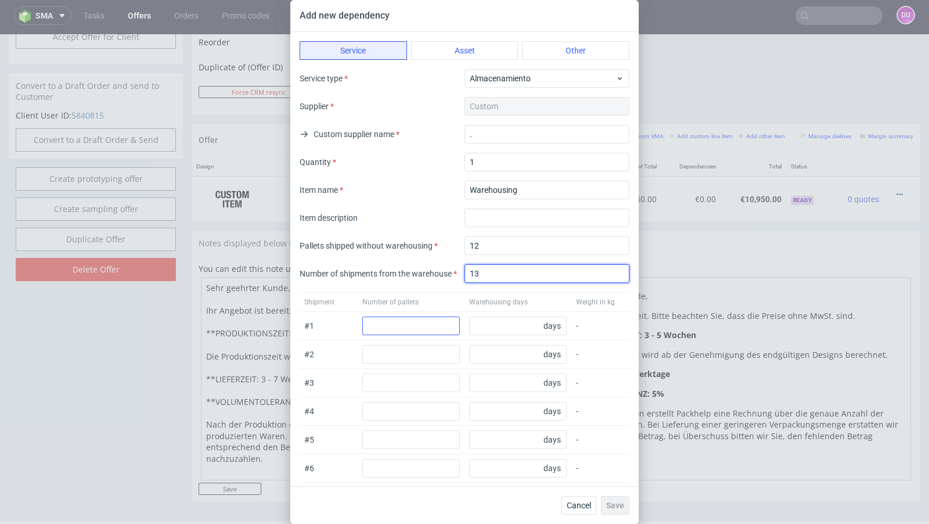
type input "13"
click at [415, 326] on input "number" at bounding box center [411, 325] width 98 height 19
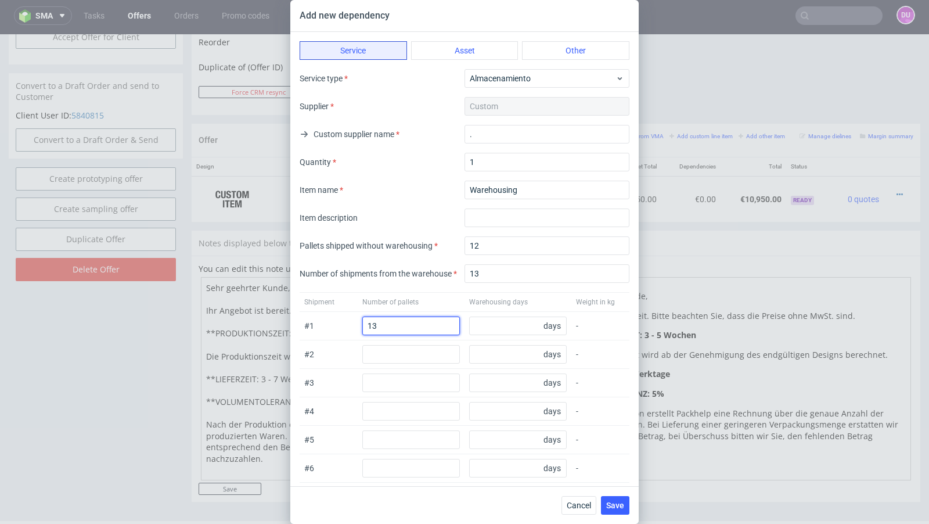
type input "13"
click at [404, 292] on div "Shipment Number of pallets Warehousing days Weight in kg" at bounding box center [465, 302] width 330 height 20
click at [487, 323] on input "number" at bounding box center [518, 325] width 98 height 19
type input "75"
click at [460, 329] on div "# 1 13 75 days -" at bounding box center [465, 326] width 330 height 28
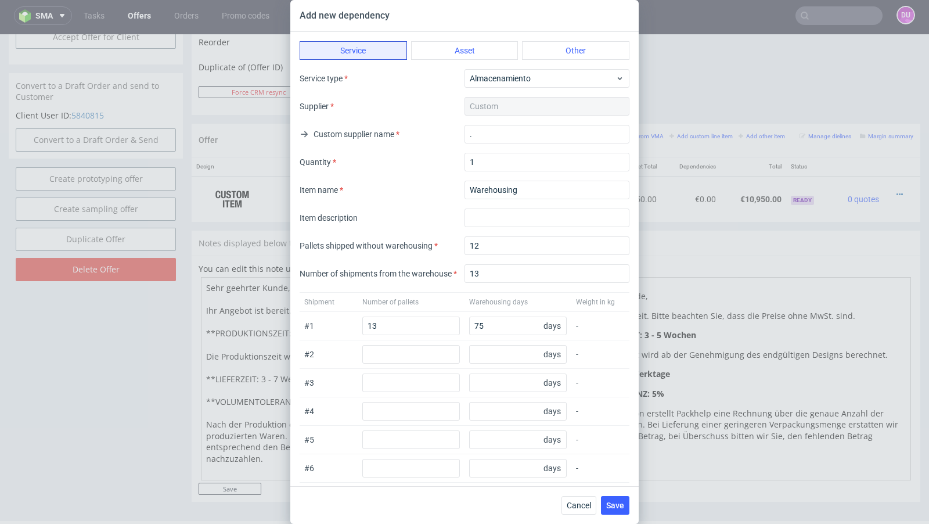
click at [464, 340] on div "# 2 days -" at bounding box center [465, 354] width 330 height 28
click at [460, 298] on div "Shipment Number of pallets Warehousing days Weight in kg" at bounding box center [465, 302] width 330 height 20
click at [467, 380] on div "# 3 days -" at bounding box center [465, 383] width 330 height 28
click at [462, 383] on div "# 3 days -" at bounding box center [465, 383] width 330 height 28
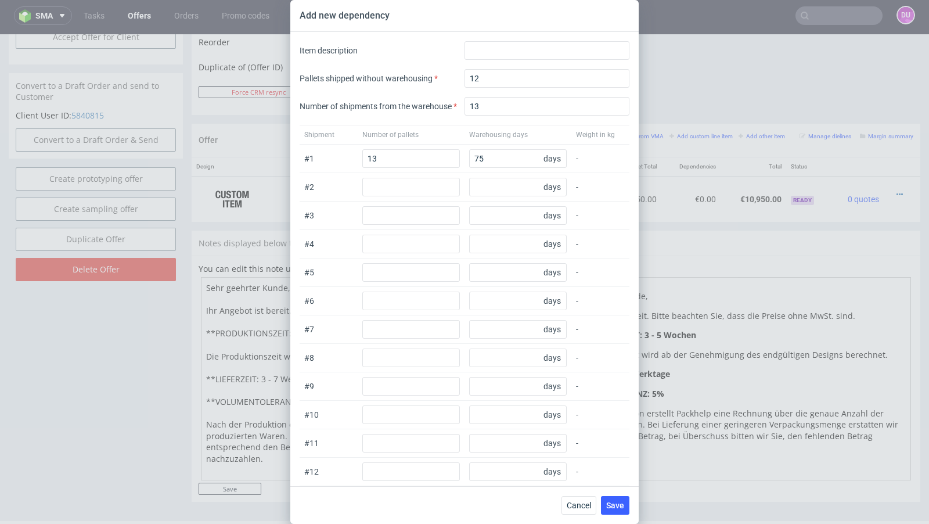
scroll to position [200, 0]
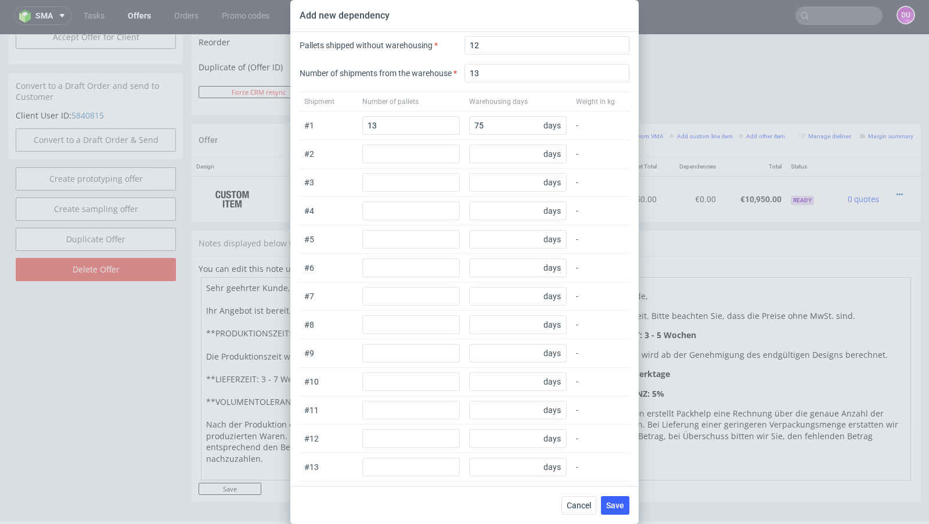
click at [464, 377] on div "# 10 days -" at bounding box center [465, 382] width 330 height 28
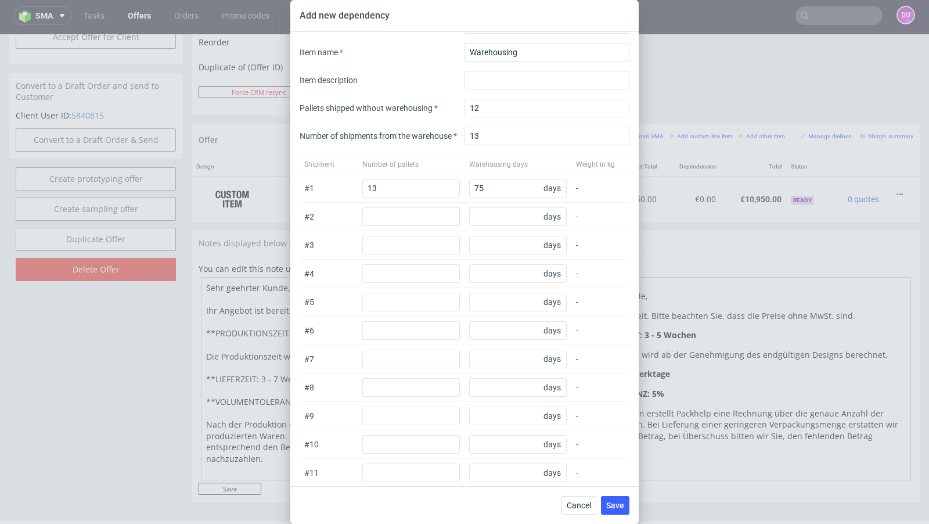
scroll to position [136, 0]
click at [616, 507] on span "Save" at bounding box center [615, 505] width 18 height 8
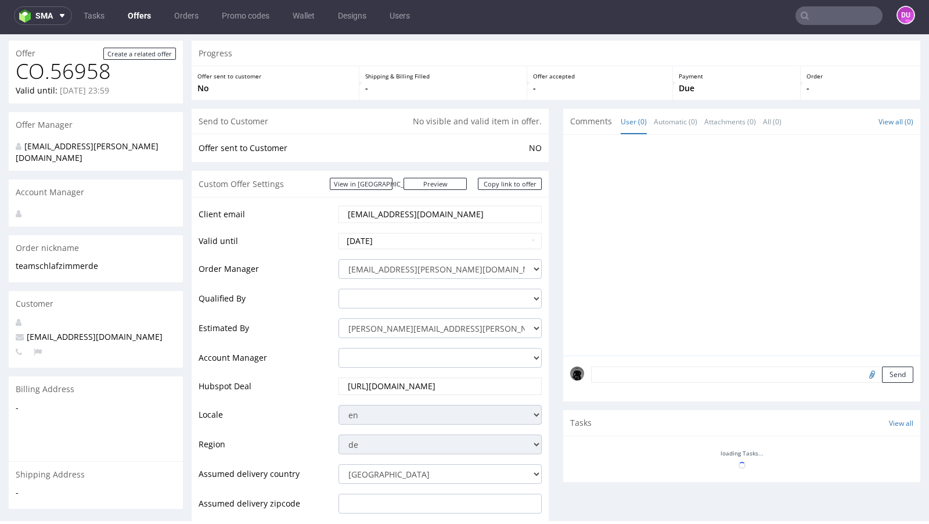
scroll to position [444, 0]
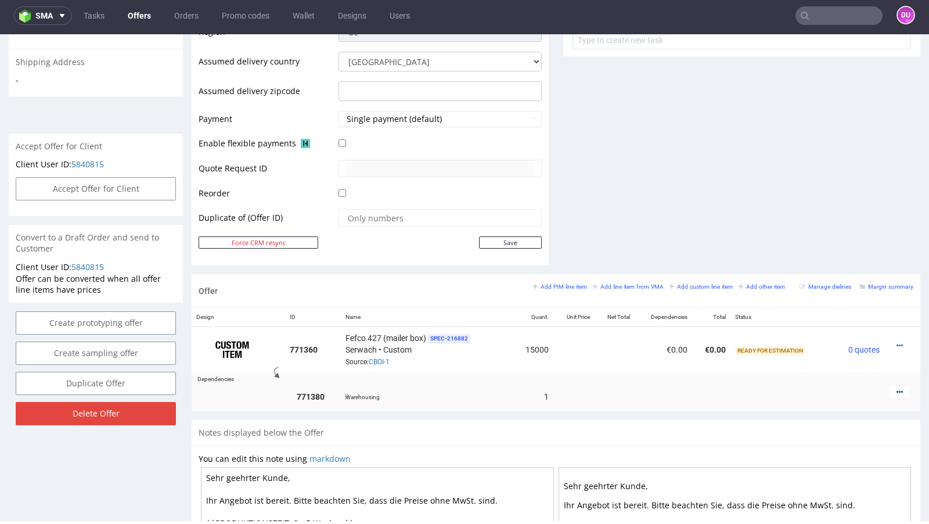
click at [896, 388] on icon at bounding box center [899, 392] width 6 height 8
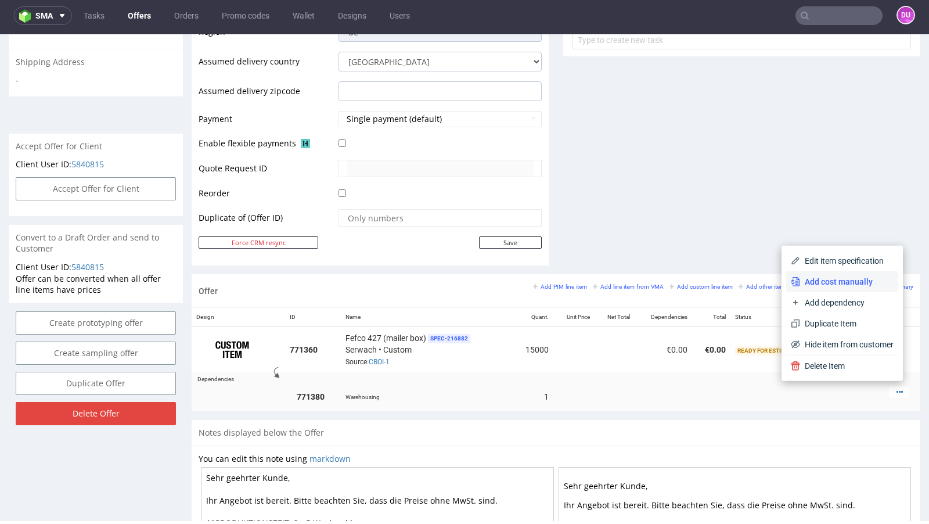
click at [833, 285] on span "Add cost manually" at bounding box center [846, 282] width 93 height 12
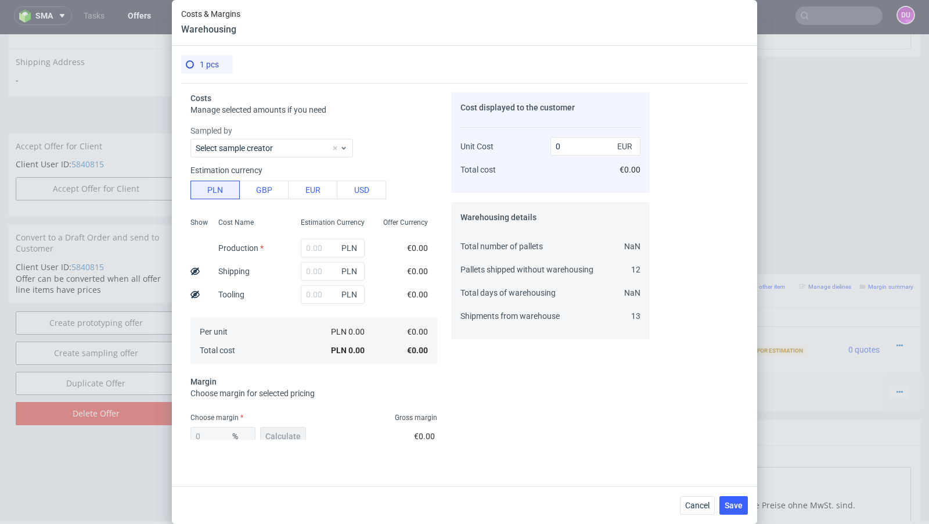
scroll to position [67, 0]
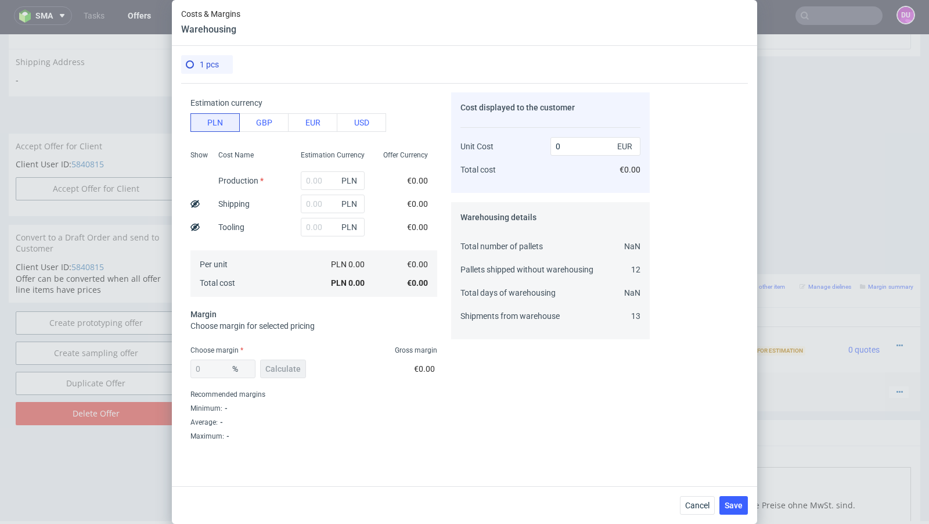
click at [296, 326] on span "Choose margin for selected pricing" at bounding box center [252, 325] width 124 height 9
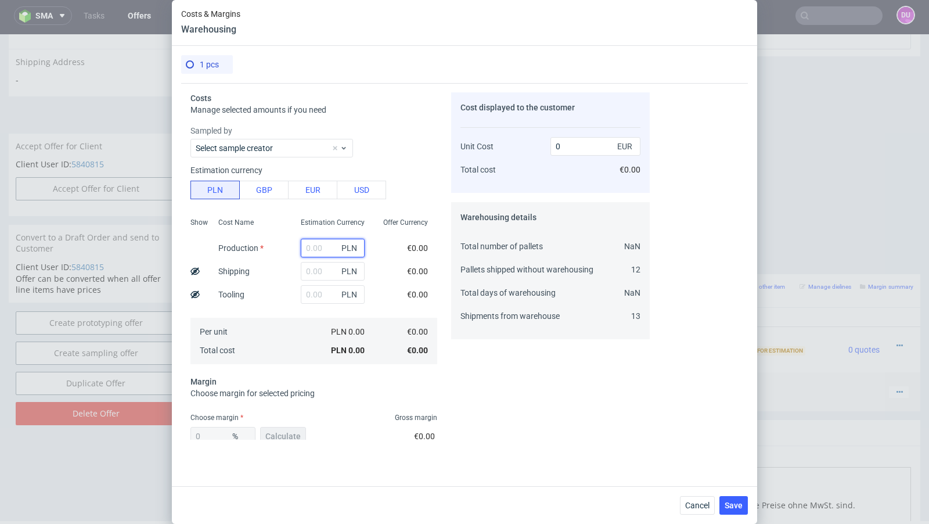
click at [319, 253] on input "text" at bounding box center [333, 248] width 64 height 19
click at [692, 501] on span "Cancel" at bounding box center [697, 505] width 24 height 8
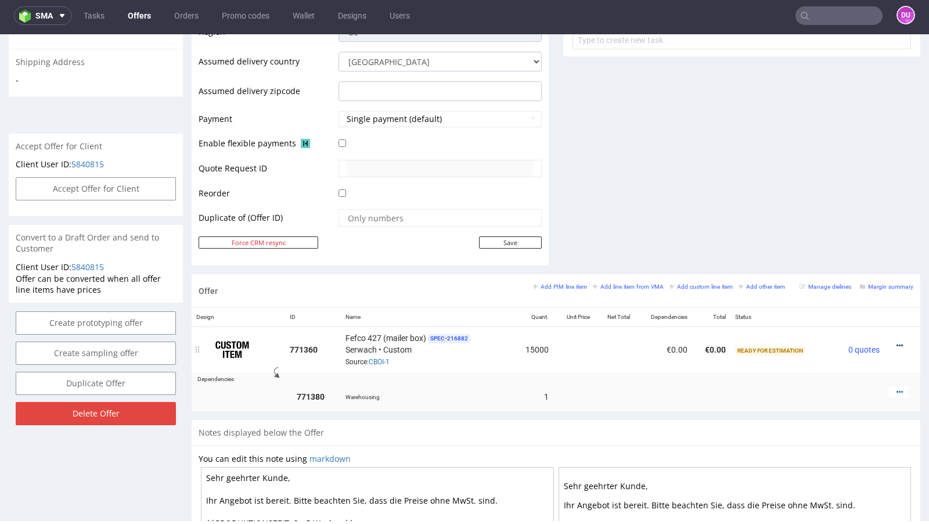
click at [896, 341] on icon at bounding box center [899, 345] width 6 height 8
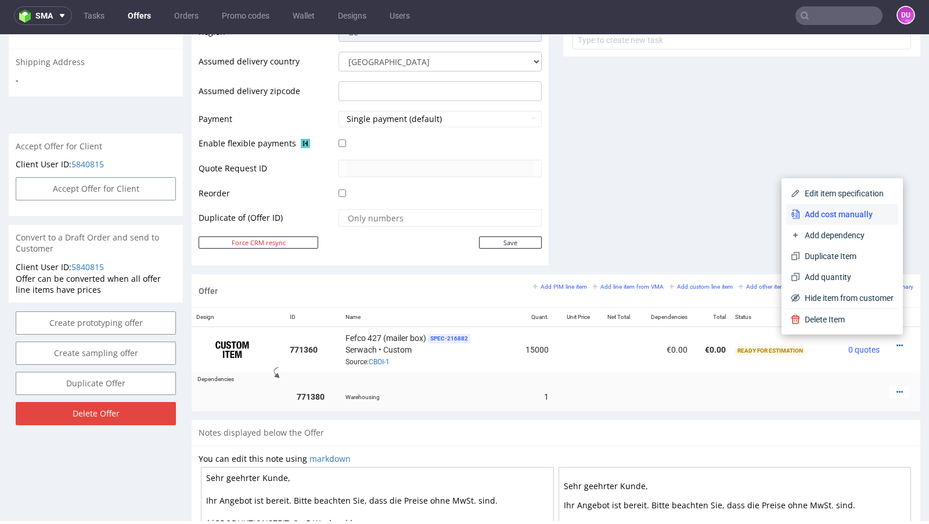
click at [842, 211] on span "Add cost manually" at bounding box center [846, 214] width 93 height 12
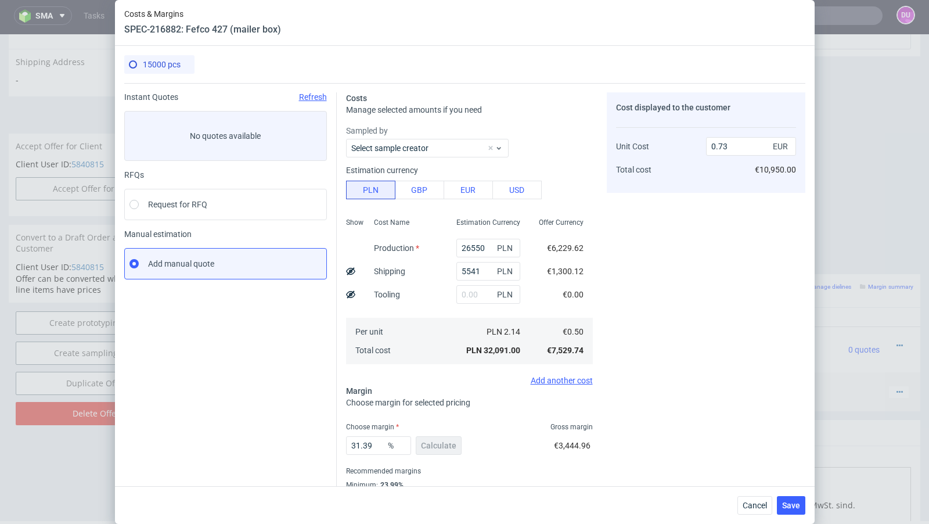
scroll to position [39, 0]
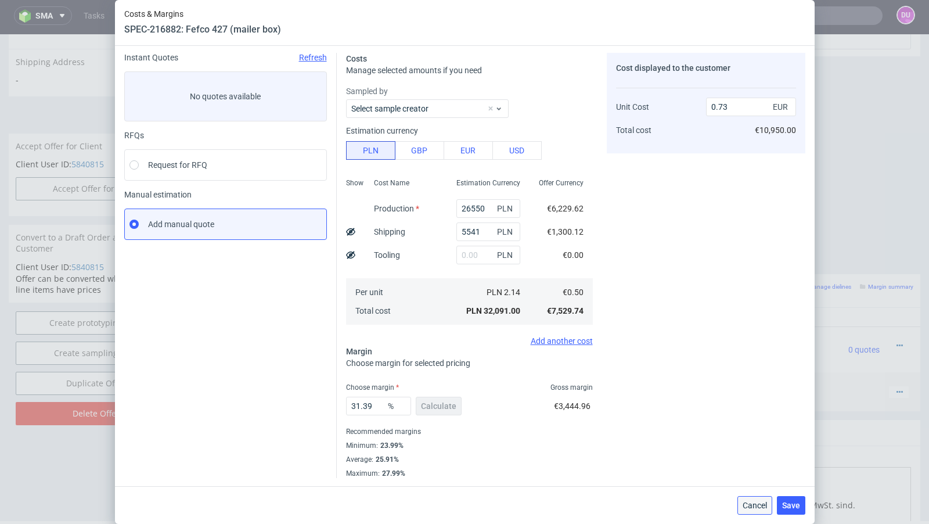
click at [748, 507] on span "Cancel" at bounding box center [755, 505] width 24 height 8
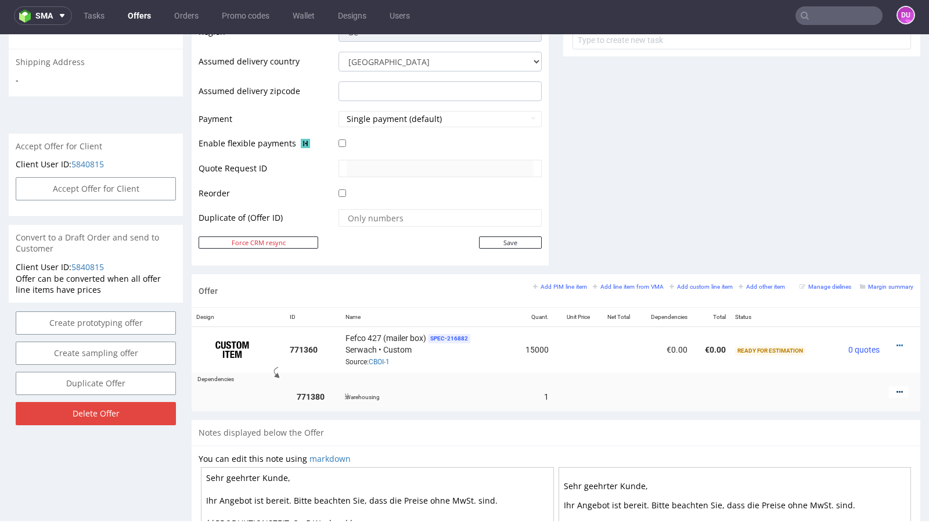
click at [896, 388] on icon at bounding box center [899, 392] width 6 height 8
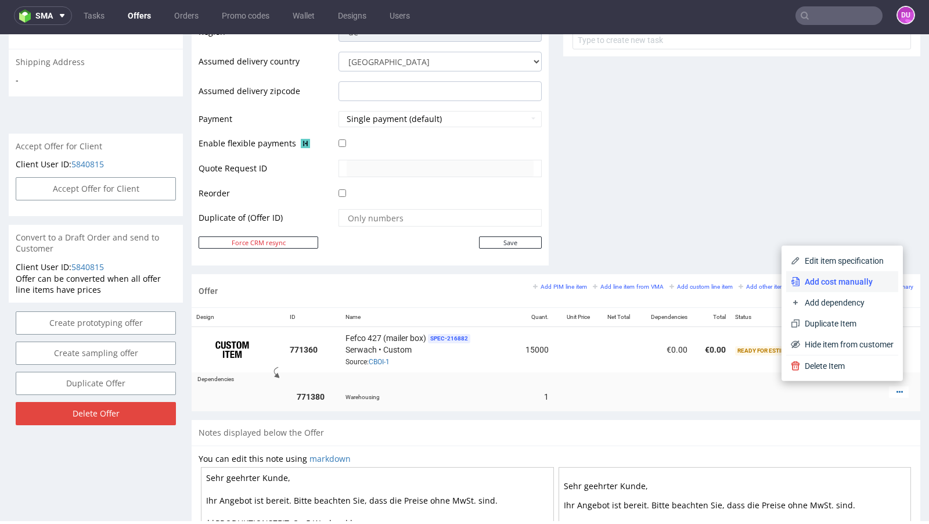
click at [835, 283] on span "Add cost manually" at bounding box center [846, 282] width 93 height 12
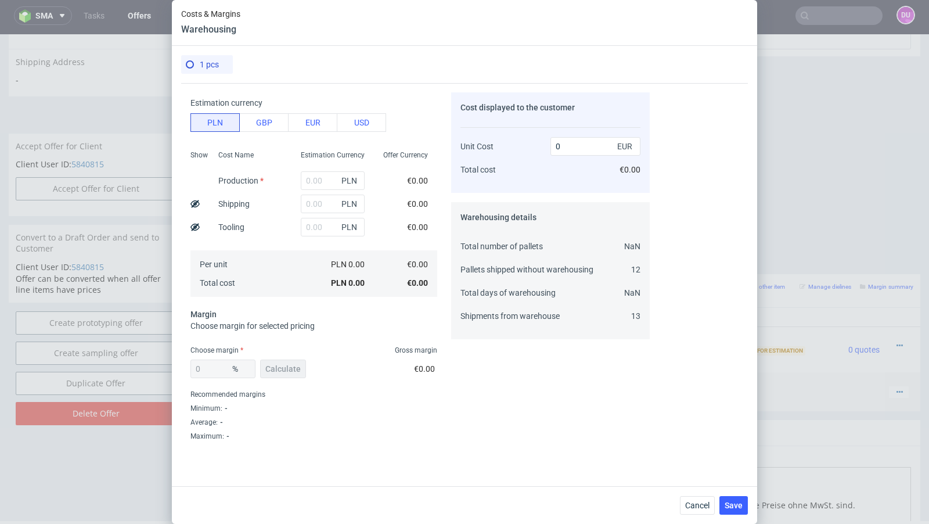
scroll to position [0, 0]
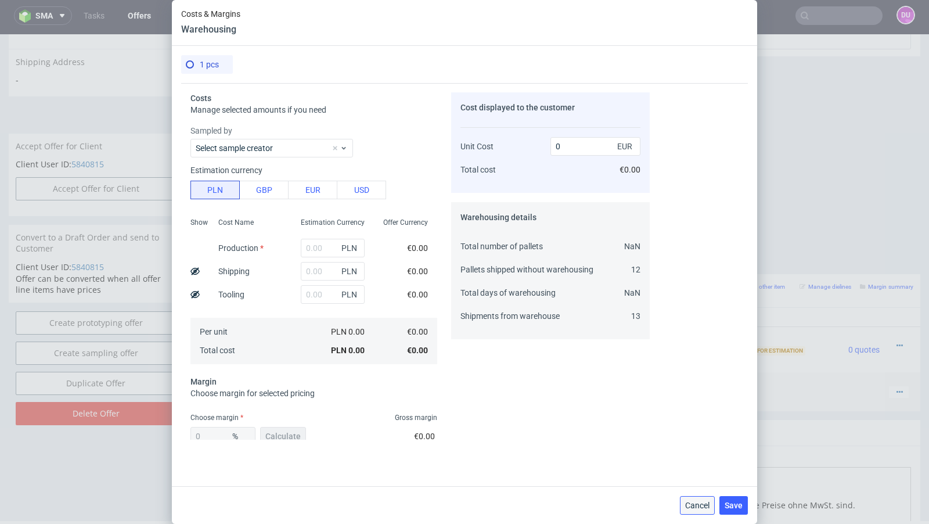
click at [690, 501] on span "Cancel" at bounding box center [697, 505] width 24 height 8
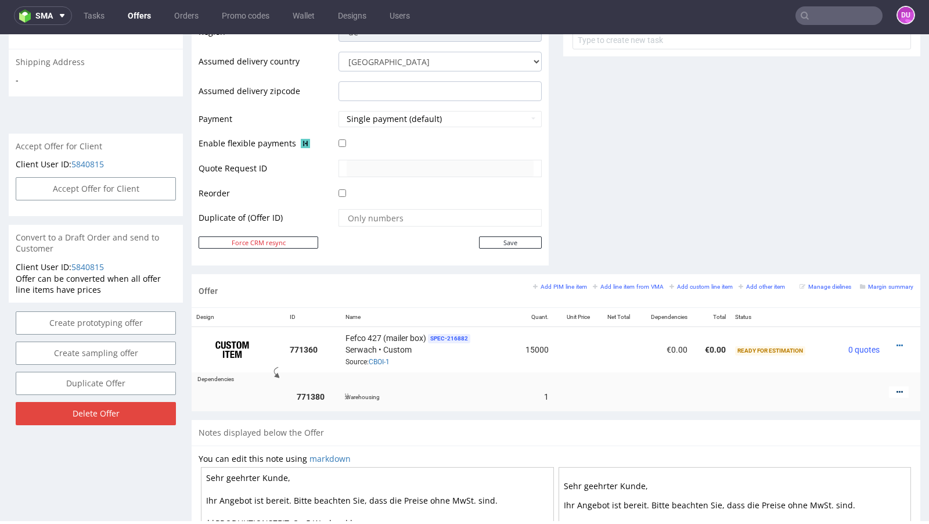
click at [896, 389] on icon at bounding box center [899, 392] width 6 height 8
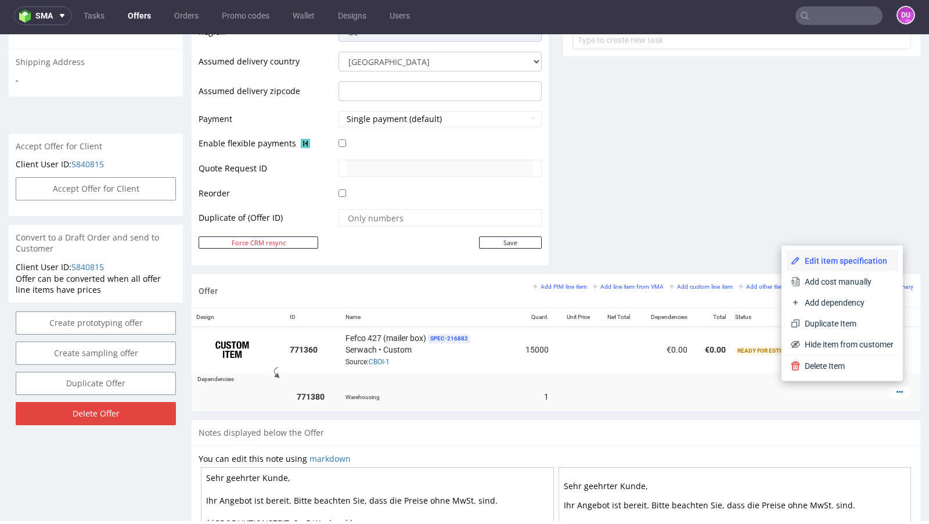
click at [851, 269] on li "Edit item specification" at bounding box center [842, 260] width 112 height 21
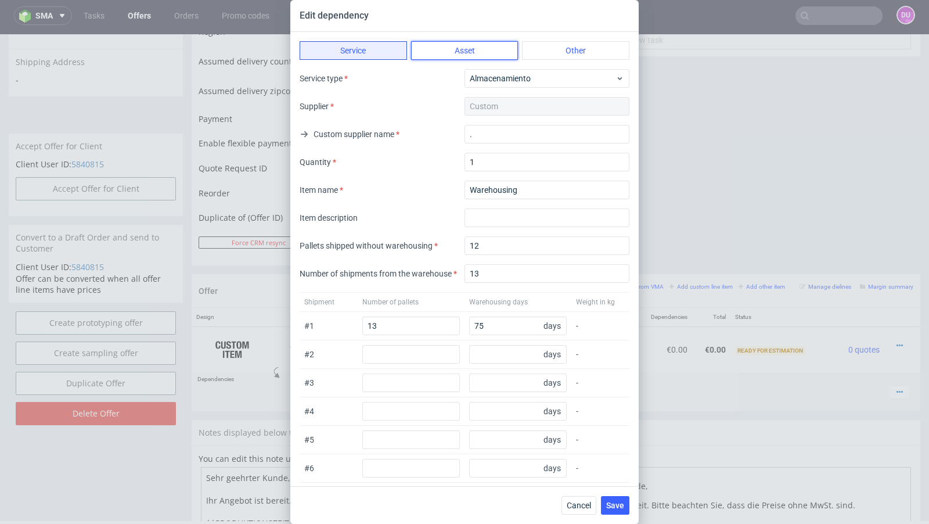
click at [473, 42] on button "Asset" at bounding box center [464, 50] width 107 height 19
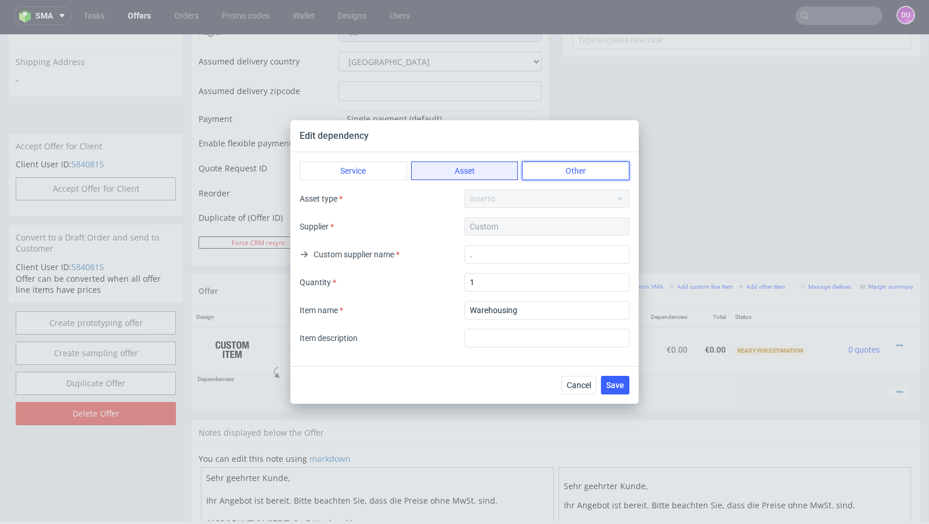
click at [559, 169] on button "Other" at bounding box center [575, 170] width 107 height 19
click at [496, 230] on div "Custom" at bounding box center [546, 226] width 165 height 19
click at [487, 208] on div "Type Otro Supplier Custom Custom supplier name . Quantity 1 Item name Item desc…" at bounding box center [465, 268] width 330 height 158
click at [464, 175] on button "Asset" at bounding box center [464, 170] width 107 height 19
click at [494, 199] on div "Asset type Inserto" at bounding box center [465, 198] width 330 height 19
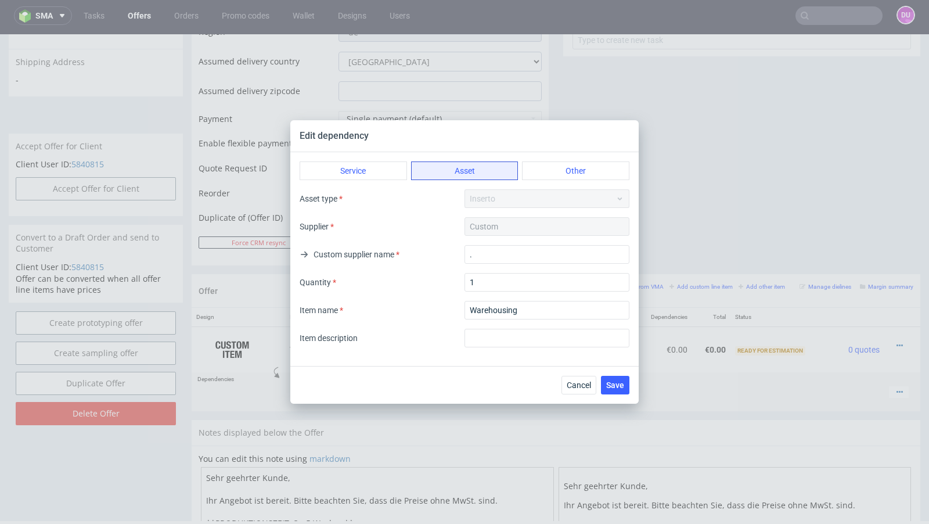
click at [495, 219] on div "Custom" at bounding box center [546, 226] width 165 height 19
click at [373, 165] on button "Service" at bounding box center [353, 170] width 107 height 19
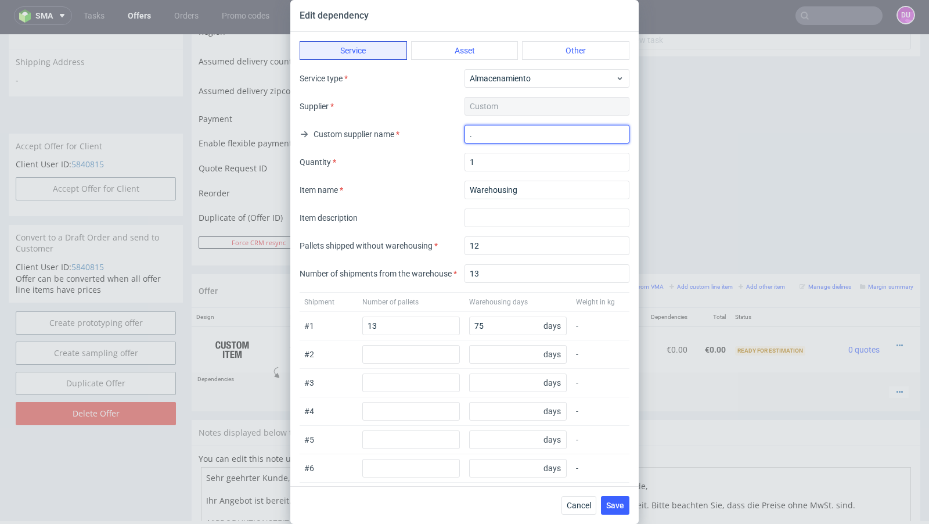
click at [496, 134] on input "." at bounding box center [546, 134] width 165 height 19
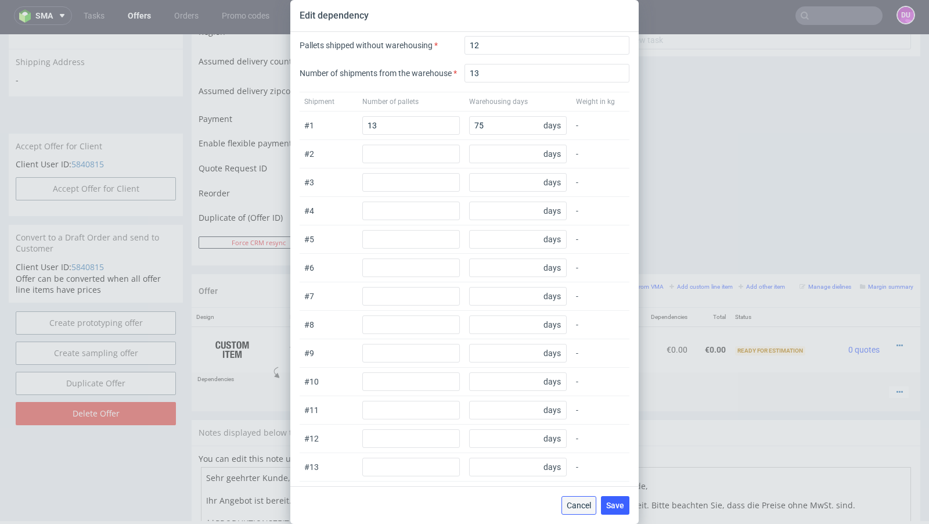
click at [574, 503] on span "Cancel" at bounding box center [579, 505] width 24 height 8
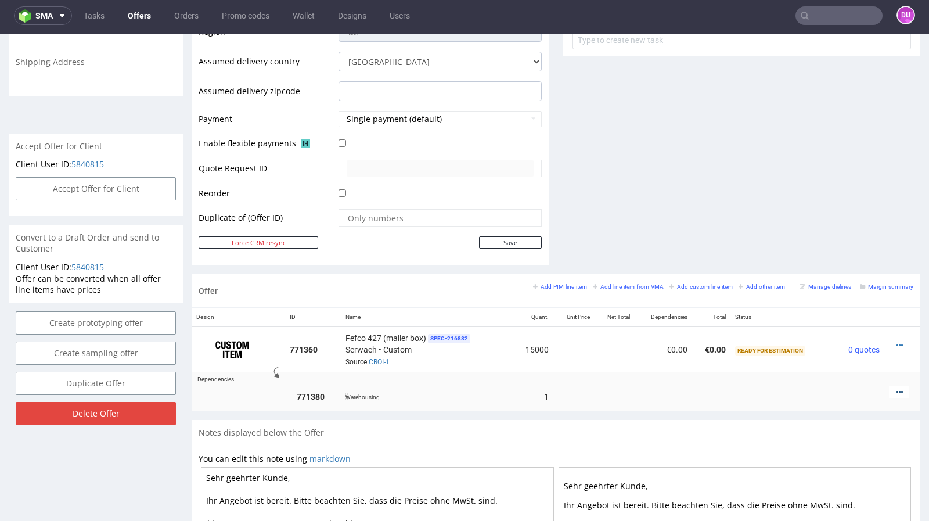
click at [896, 388] on icon at bounding box center [899, 392] width 6 height 8
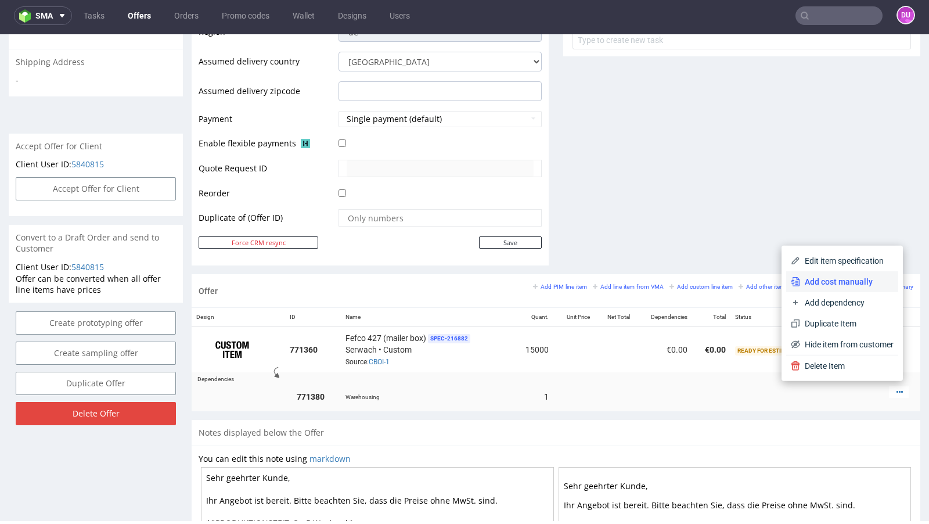
click at [847, 289] on li "Add cost manually" at bounding box center [842, 281] width 112 height 21
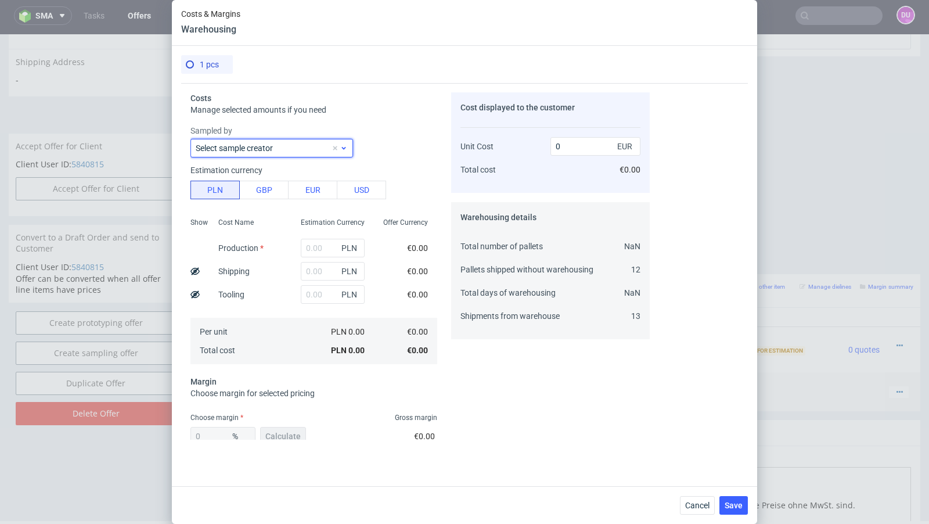
click at [300, 153] on span "Select sample creator" at bounding box center [263, 148] width 135 height 12
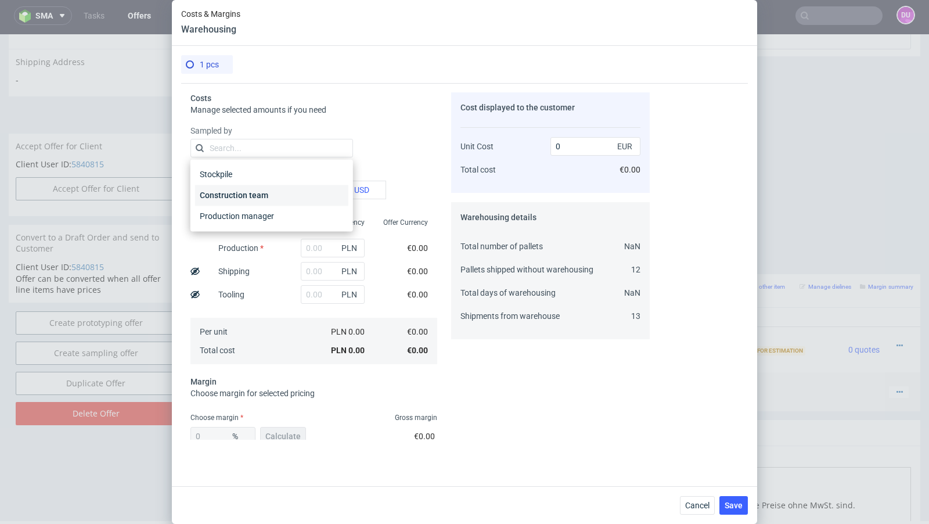
click at [296, 193] on div "Construction team" at bounding box center [271, 195] width 153 height 21
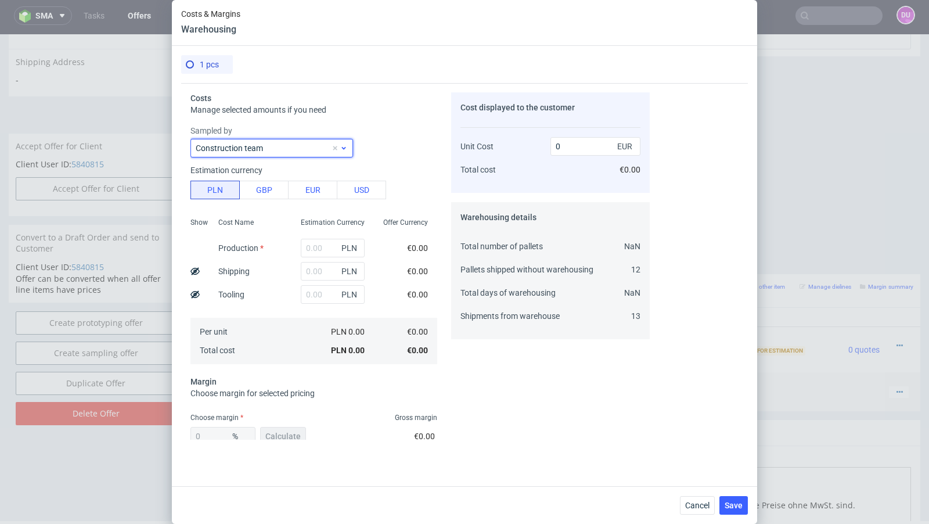
click at [285, 145] on span "Construction team" at bounding box center [263, 148] width 135 height 12
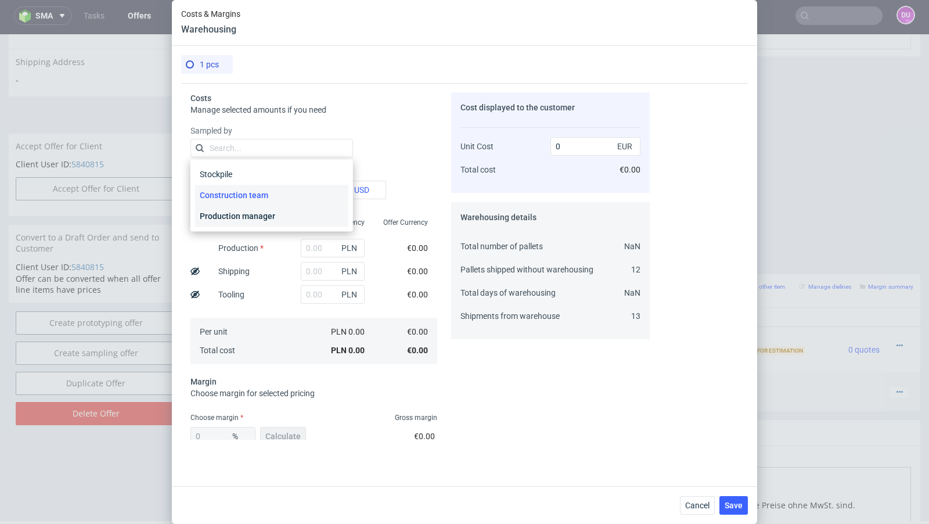
click at [284, 208] on div "Production manager" at bounding box center [271, 216] width 153 height 21
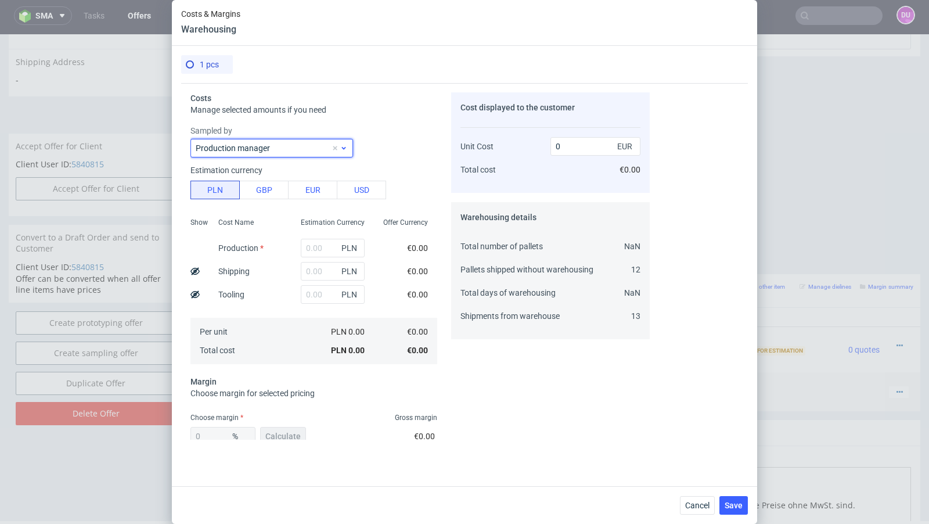
click at [268, 147] on span "Production manager" at bounding box center [263, 148] width 135 height 12
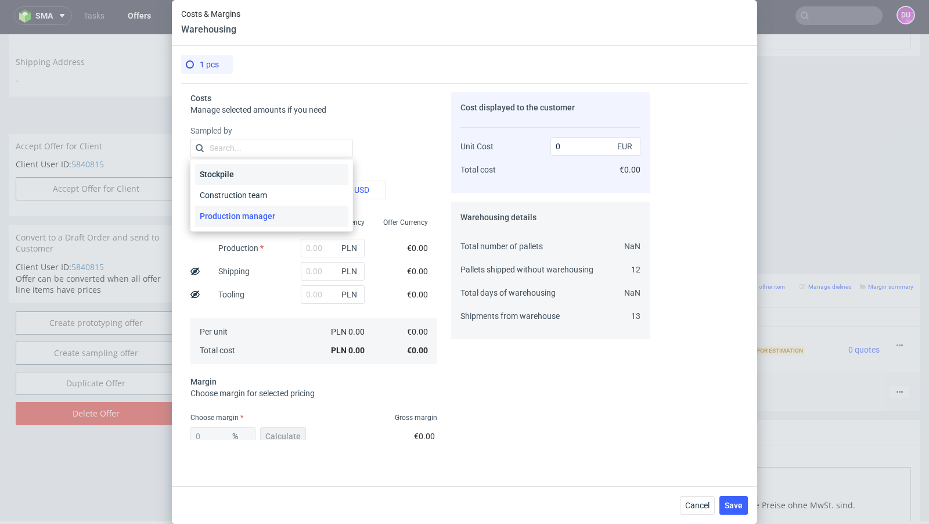
click at [267, 172] on div "Stockpile" at bounding box center [271, 174] width 153 height 21
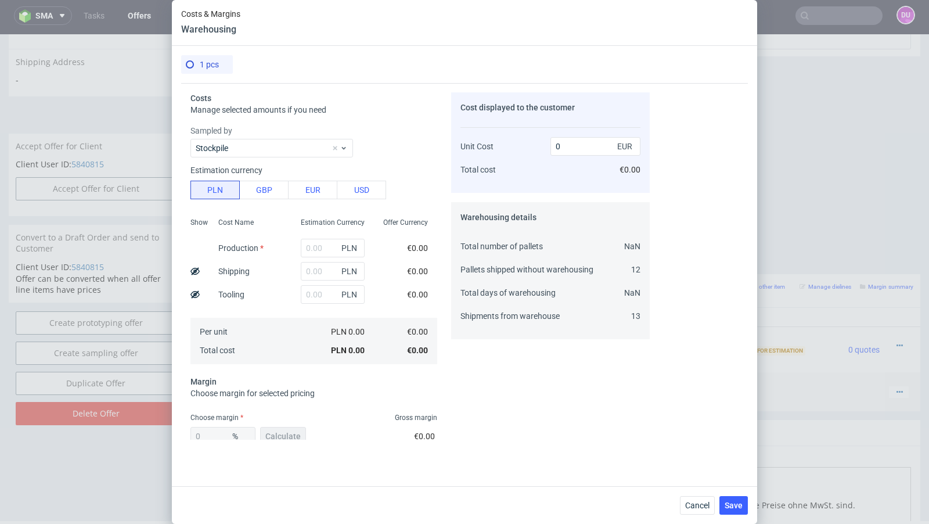
click at [391, 127] on label "Sampled by" at bounding box center [313, 131] width 247 height 12
click at [191, 60] on span at bounding box center [190, 64] width 8 height 8
click at [194, 64] on div "1 pcs" at bounding box center [202, 64] width 33 height 19
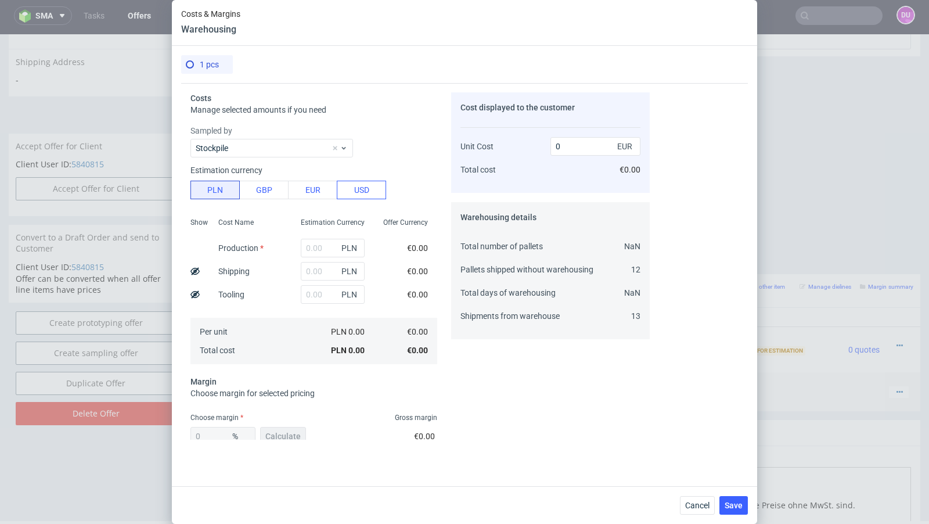
scroll to position [67, 0]
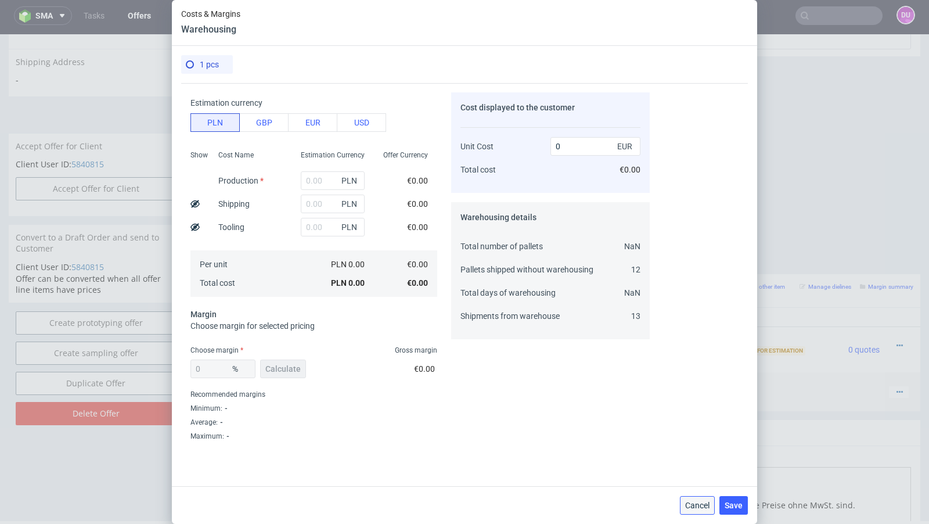
click at [697, 507] on span "Cancel" at bounding box center [697, 505] width 24 height 8
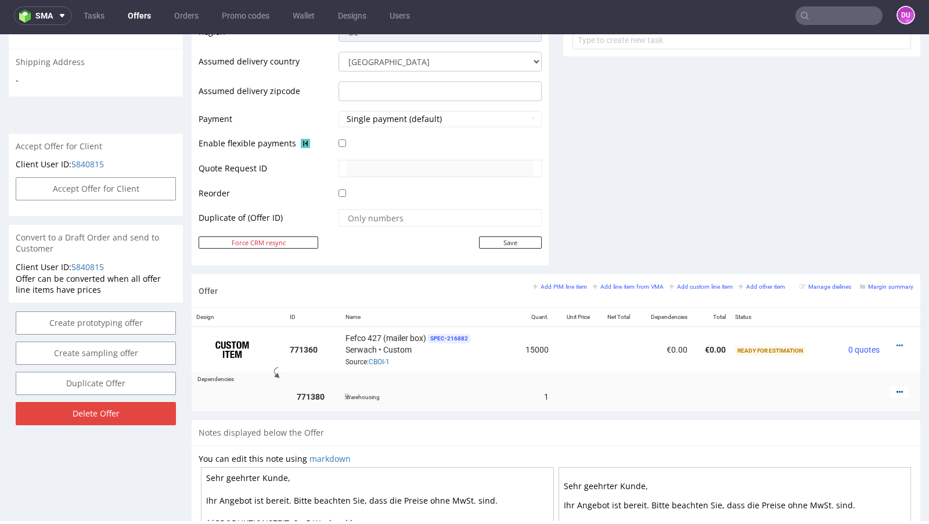
click at [896, 388] on icon at bounding box center [899, 392] width 6 height 8
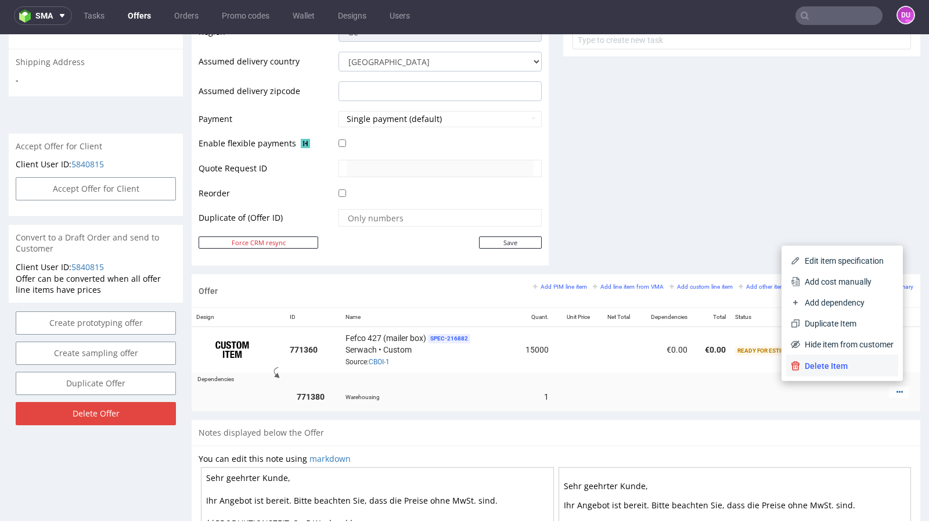
click at [827, 370] on span "Delete Item" at bounding box center [846, 366] width 93 height 12
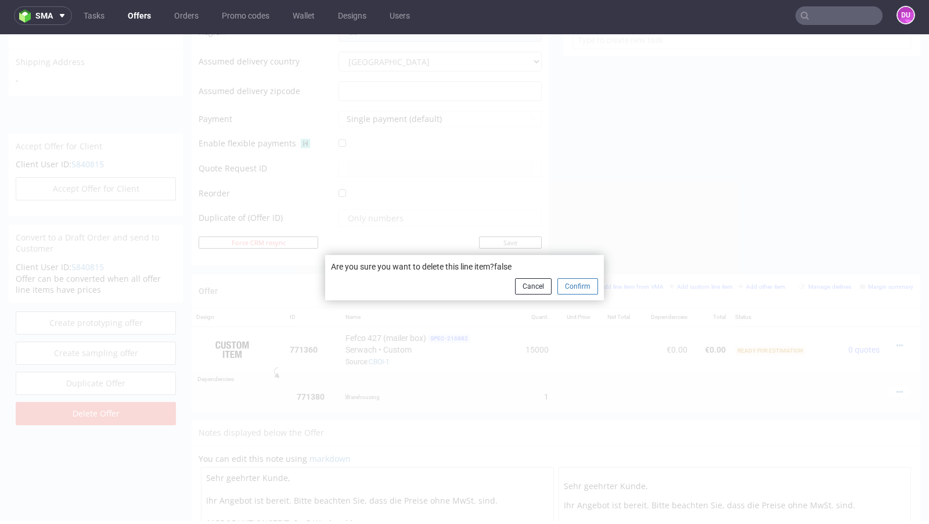
click at [562, 291] on button "Confirm" at bounding box center [577, 286] width 41 height 16
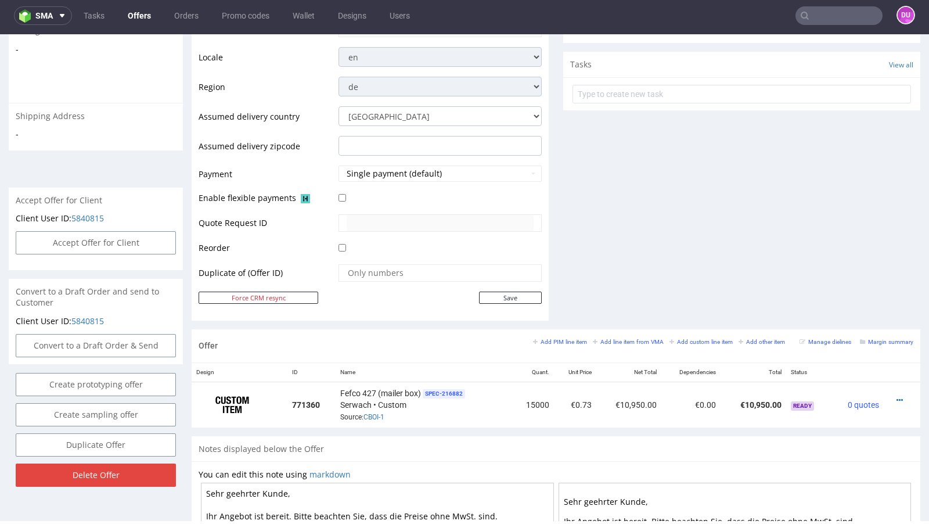
scroll to position [394, 0]
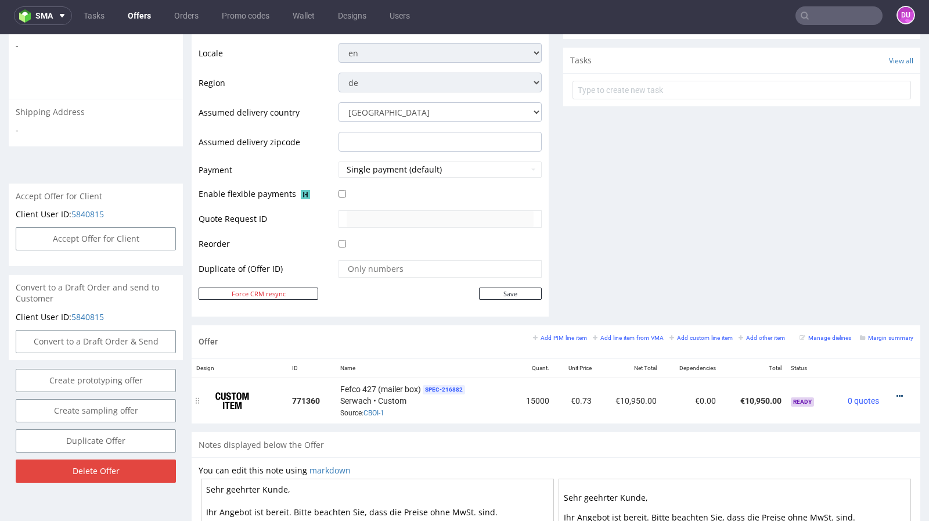
click at [896, 392] on icon at bounding box center [899, 396] width 6 height 8
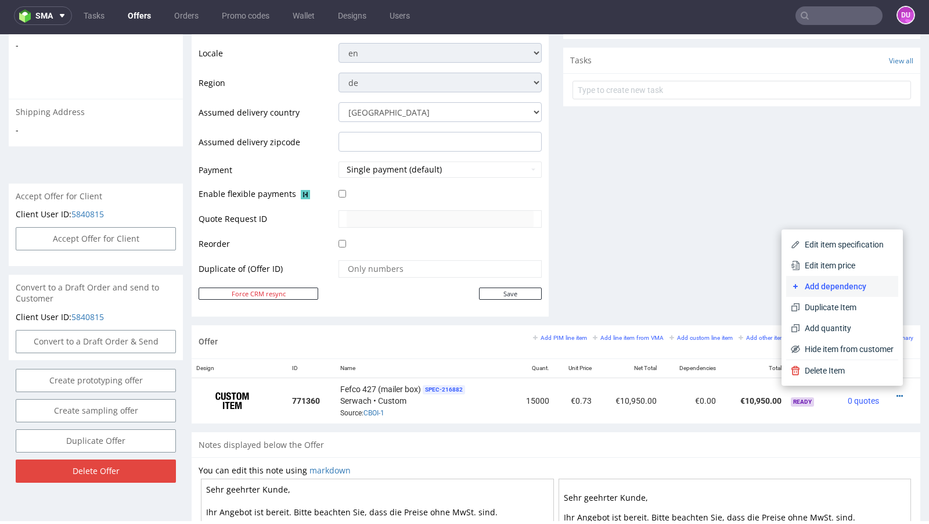
click at [837, 287] on span "Add dependency" at bounding box center [846, 286] width 93 height 12
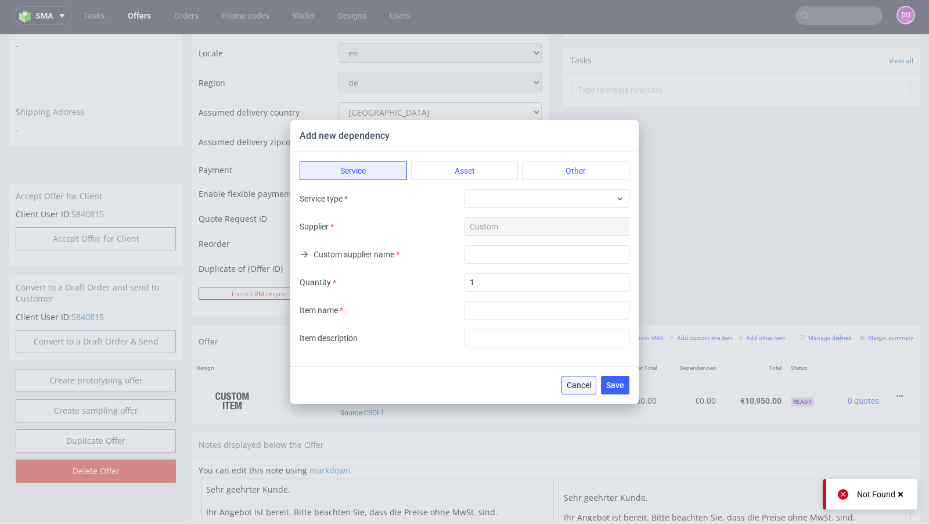
click at [567, 388] on button "Cancel" at bounding box center [578, 385] width 35 height 19
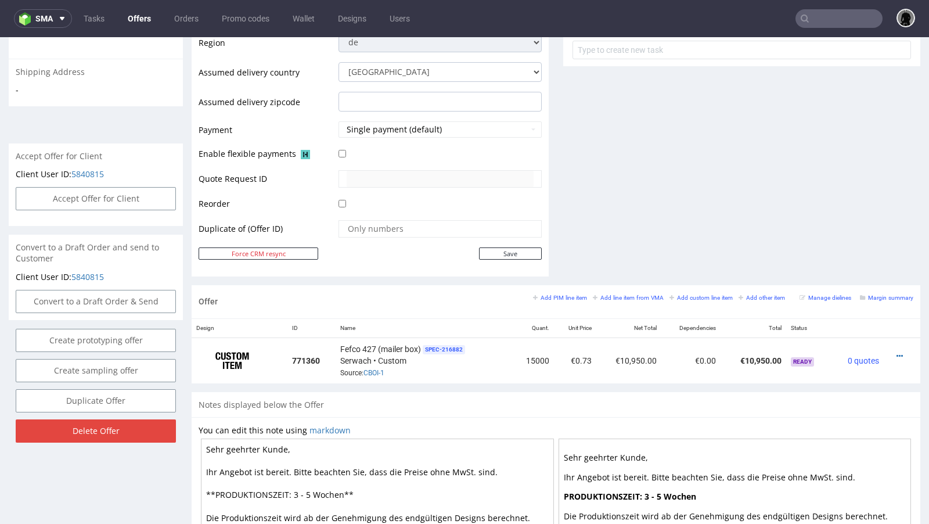
scroll to position [454, 0]
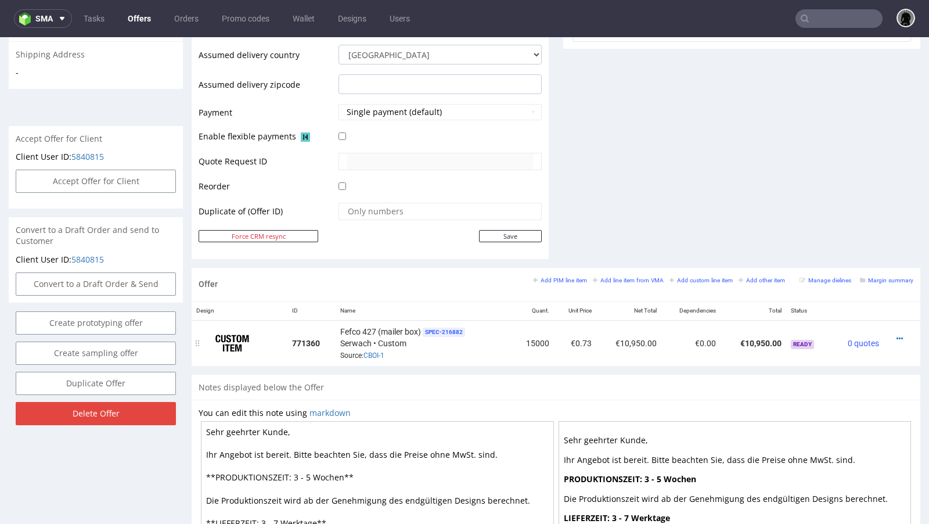
click at [888, 340] on div at bounding box center [898, 339] width 20 height 12
click at [896, 334] on icon at bounding box center [899, 338] width 6 height 8
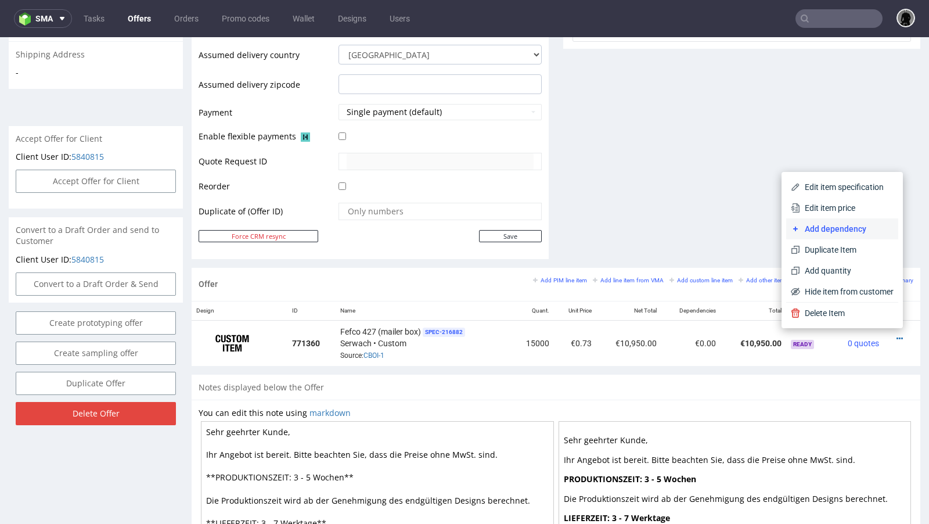
click at [836, 226] on span "Add dependency" at bounding box center [846, 229] width 93 height 12
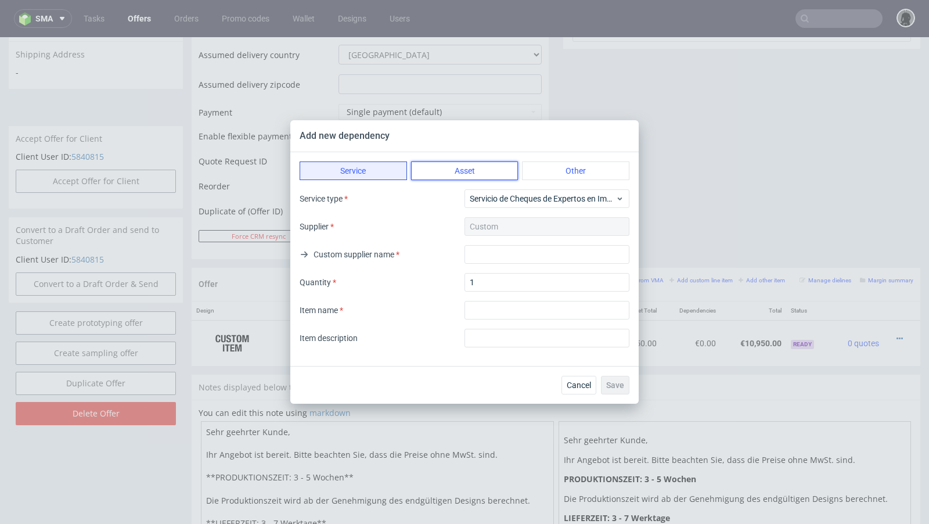
click at [463, 172] on button "Asset" at bounding box center [464, 170] width 107 height 19
click at [369, 169] on button "Service" at bounding box center [353, 170] width 107 height 19
click at [501, 195] on span "Servicio de Cheques de Expertos en Impresión" at bounding box center [543, 199] width 146 height 12
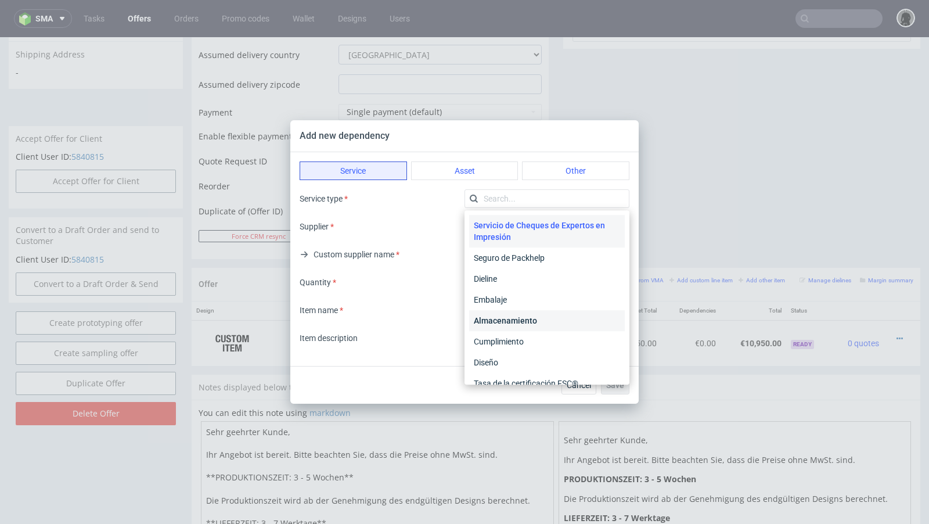
scroll to position [35, 0]
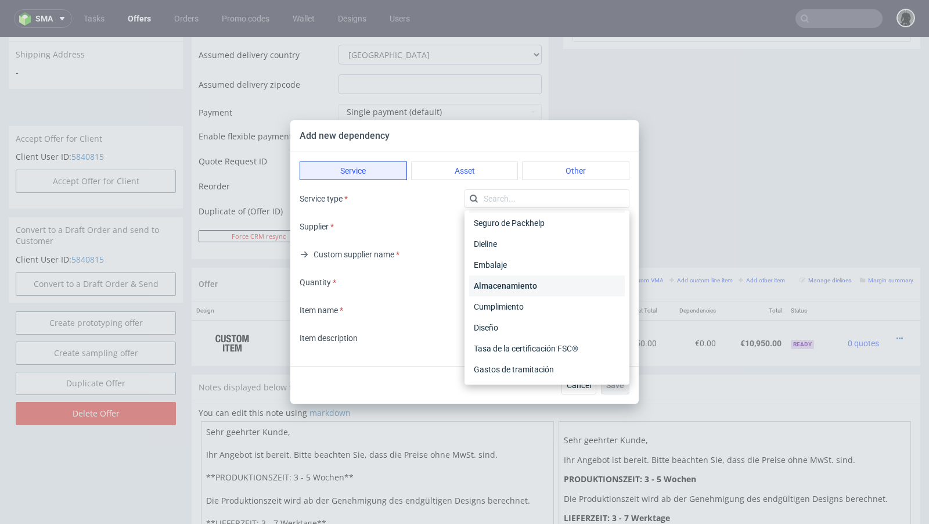
click at [520, 289] on div "Almacenamiento" at bounding box center [547, 285] width 156 height 21
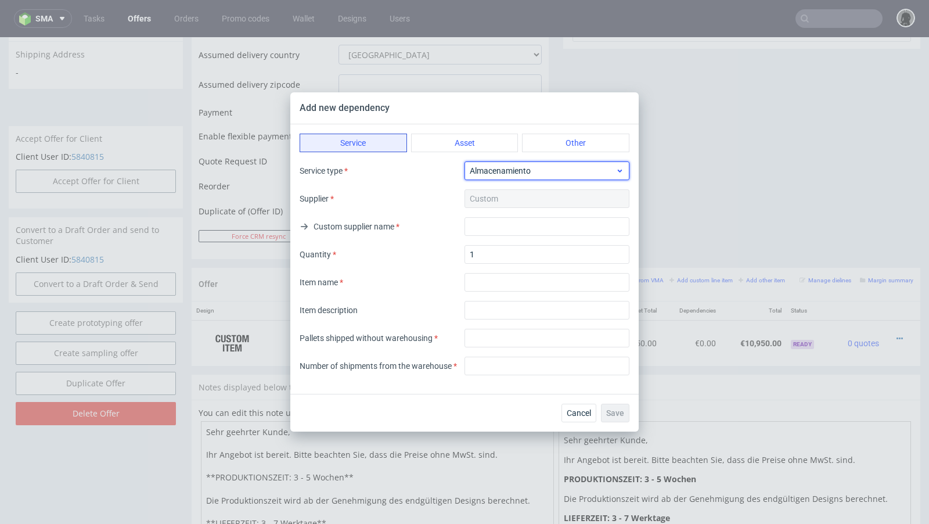
click at [512, 172] on span "Almacenamiento" at bounding box center [543, 171] width 146 height 12
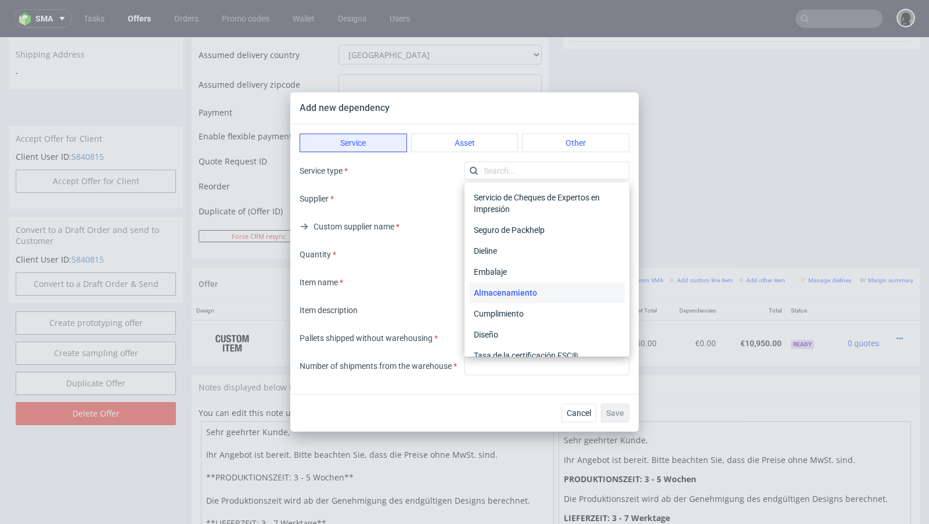
click at [512, 172] on input "text" at bounding box center [546, 170] width 165 height 19
click at [514, 293] on div "Almacenamiento" at bounding box center [547, 292] width 156 height 21
click at [514, 293] on div "Service type Supplier Custom Custom supplier name Quantity 1 Item name Item des…" at bounding box center [465, 240] width 330 height 158
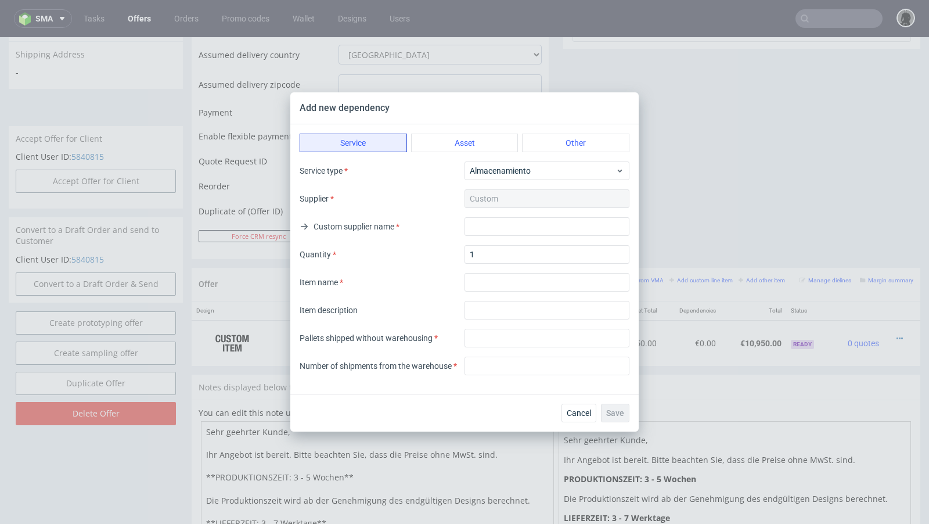
click at [514, 293] on div "Service type Almacenamiento Supplier Custom Custom supplier name Quantity 1 Ite…" at bounding box center [465, 240] width 330 height 158
click at [499, 174] on span "Almacenamiento" at bounding box center [543, 171] width 146 height 12
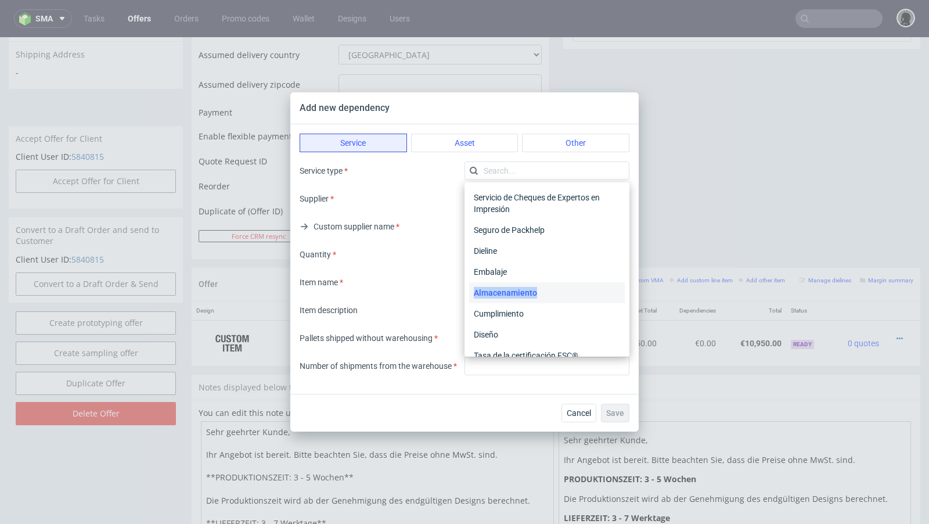
drag, startPoint x: 541, startPoint y: 293, endPoint x: 465, endPoint y: 292, distance: 75.5
click at [465, 292] on div "Servicio de Cheques de Expertos en Impresión Seguro de Packhelp Dieline Embalaj…" at bounding box center [546, 269] width 165 height 174
copy div "Almacenamiento"
click at [485, 291] on div "Almacenamiento" at bounding box center [547, 292] width 156 height 21
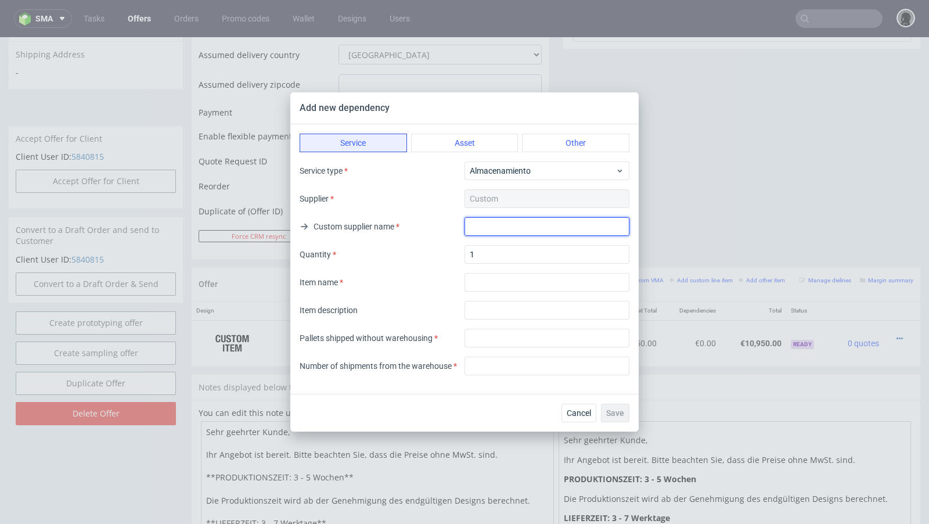
click at [487, 222] on input "text" at bounding box center [546, 226] width 165 height 19
type input "."
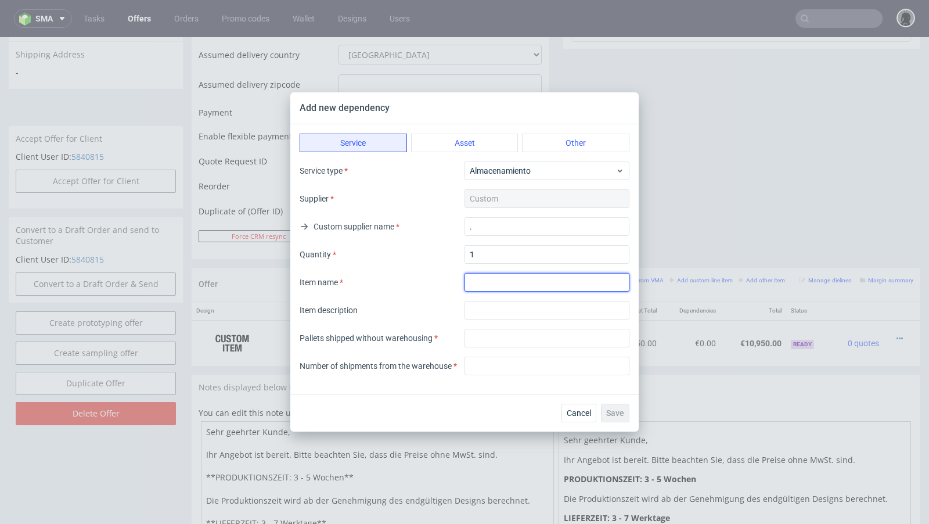
click at [488, 283] on input "textarea" at bounding box center [546, 282] width 165 height 19
type input "Warehousing"
click at [494, 350] on div "Pallets shipped without warehousing Number of shipments from the warehouse" at bounding box center [465, 352] width 330 height 46
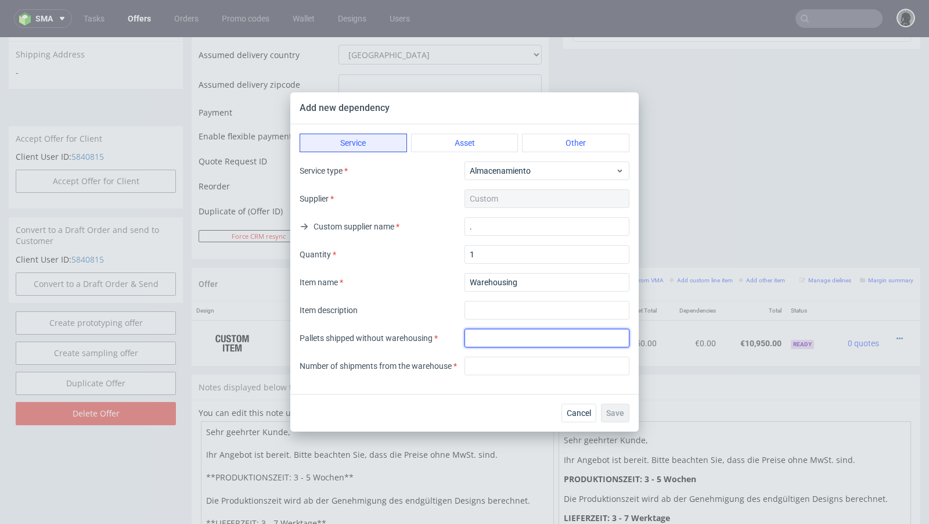
click at [482, 338] on input "number" at bounding box center [546, 338] width 165 height 19
click at [496, 337] on input "number" at bounding box center [546, 338] width 165 height 19
type input "11"
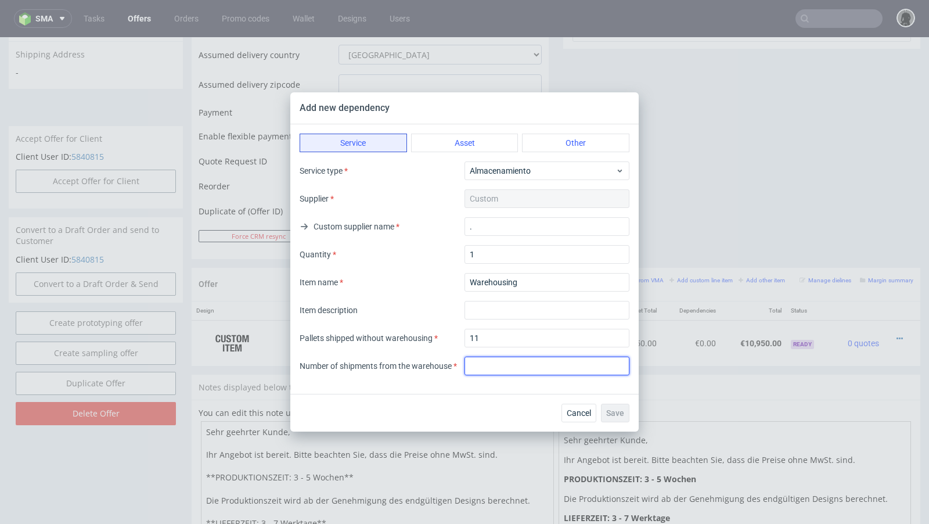
click at [500, 360] on input "number" at bounding box center [546, 365] width 165 height 19
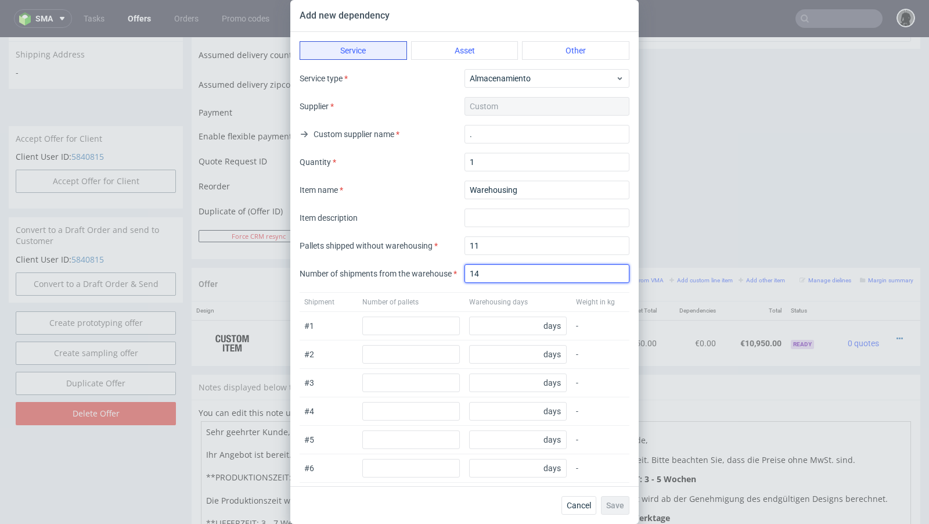
type input "14"
click at [411, 215] on div "Item description" at bounding box center [465, 217] width 330 height 19
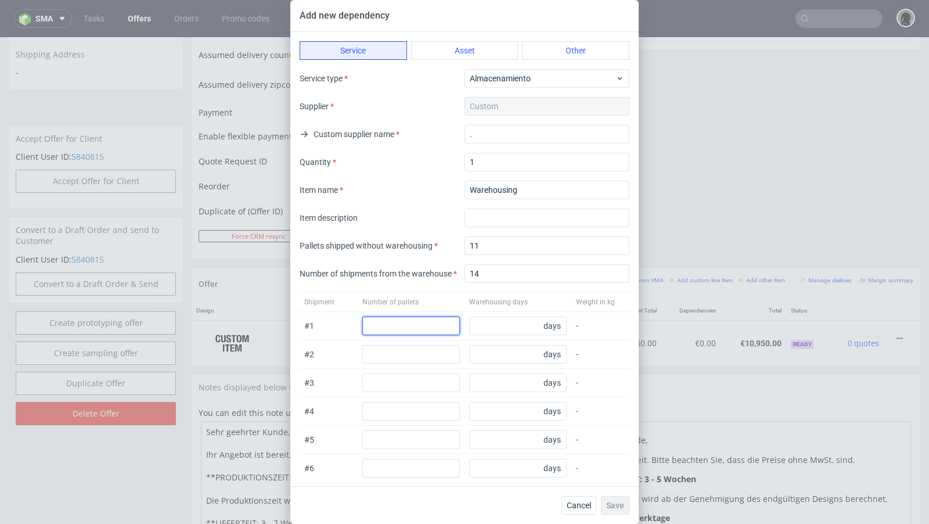
click at [413, 324] on input "number" at bounding box center [411, 325] width 98 height 19
type input "14"
click at [519, 325] on input "number" at bounding box center [518, 325] width 98 height 19
type input "75"
click at [466, 300] on div "Shipment Number of pallets Warehousing days Weight in kg" at bounding box center [465, 302] width 330 height 20
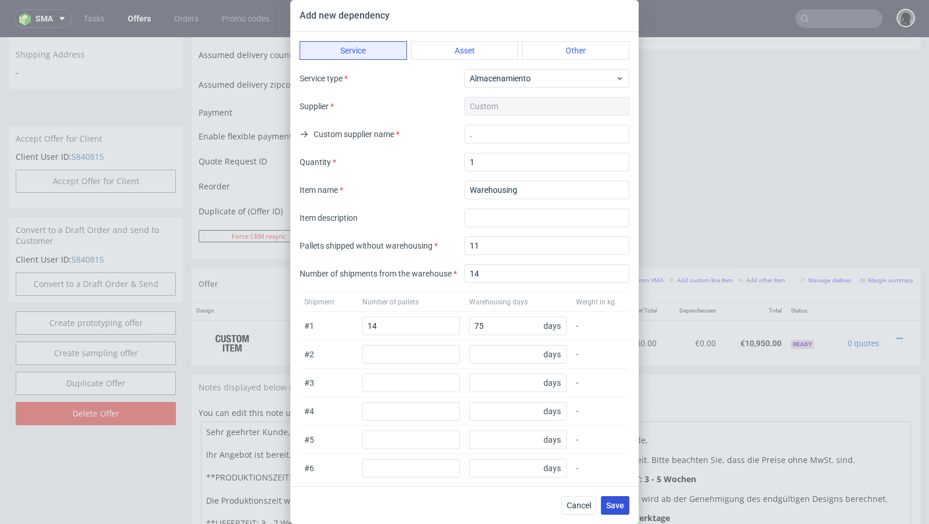
click at [619, 510] on button "Save" at bounding box center [615, 505] width 28 height 19
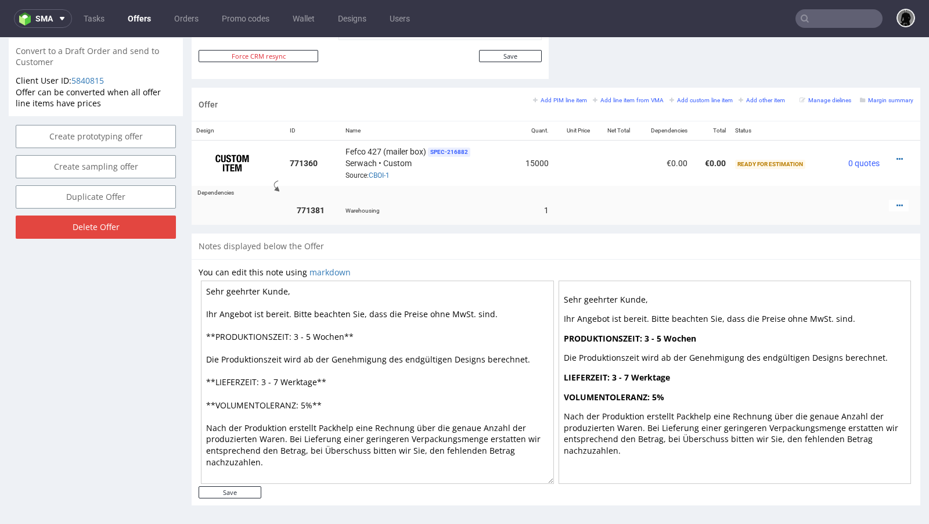
scroll to position [3, 0]
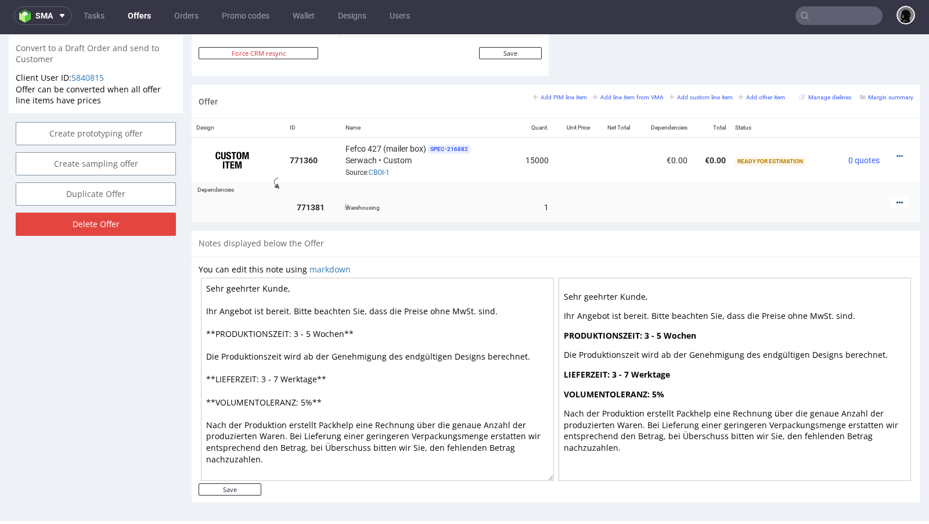
click at [896, 201] on icon at bounding box center [899, 203] width 6 height 8
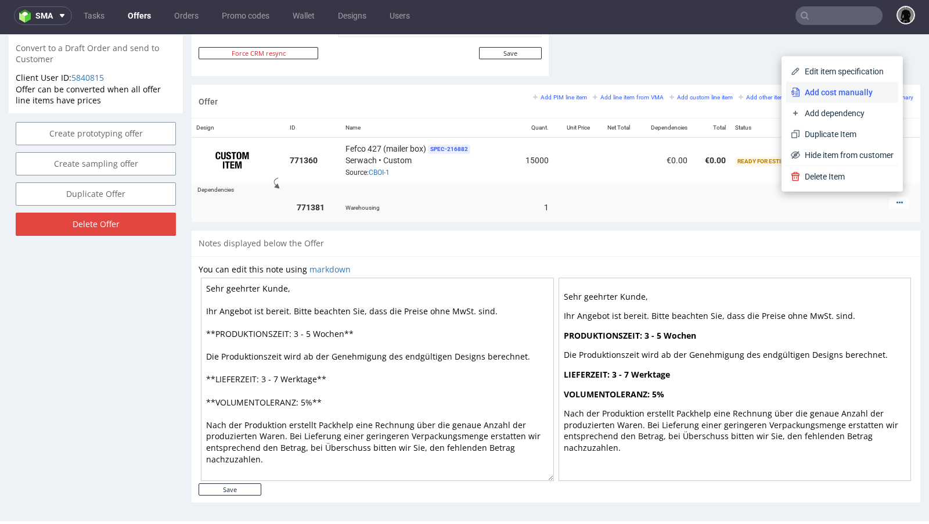
click at [834, 99] on li "Add cost manually" at bounding box center [842, 92] width 112 height 21
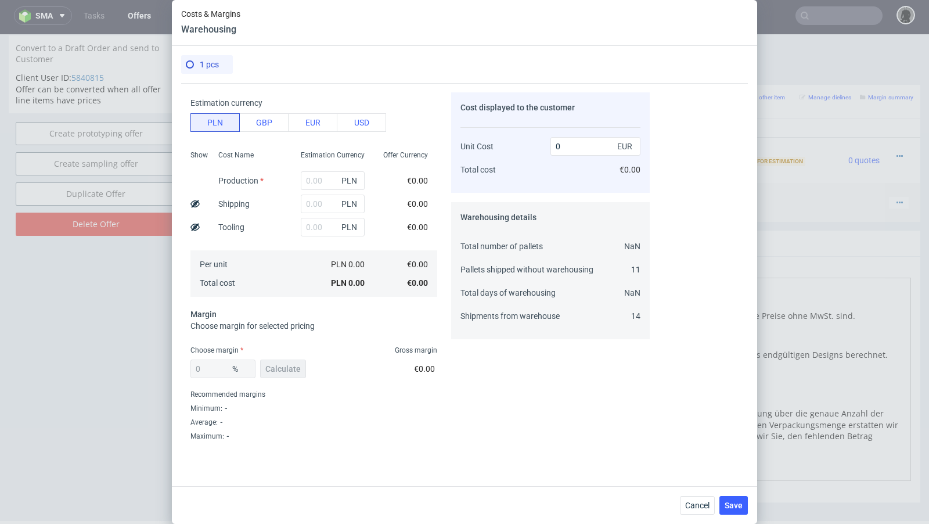
scroll to position [0, 0]
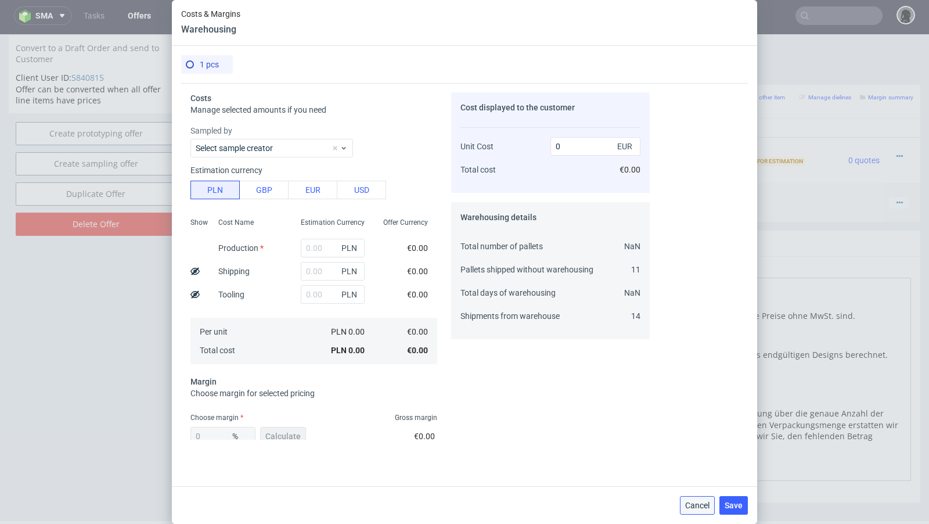
click at [692, 509] on span "Cancel" at bounding box center [697, 505] width 24 height 8
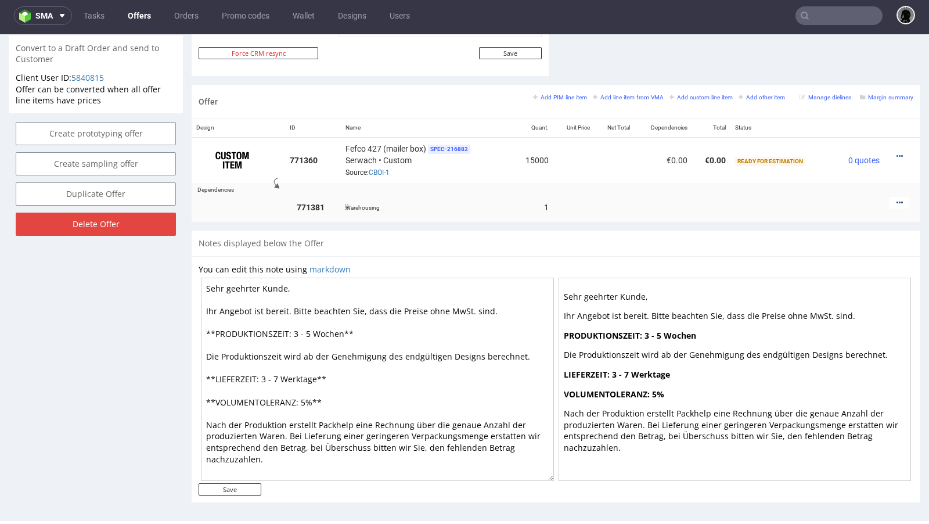
click at [896, 199] on icon at bounding box center [899, 203] width 6 height 8
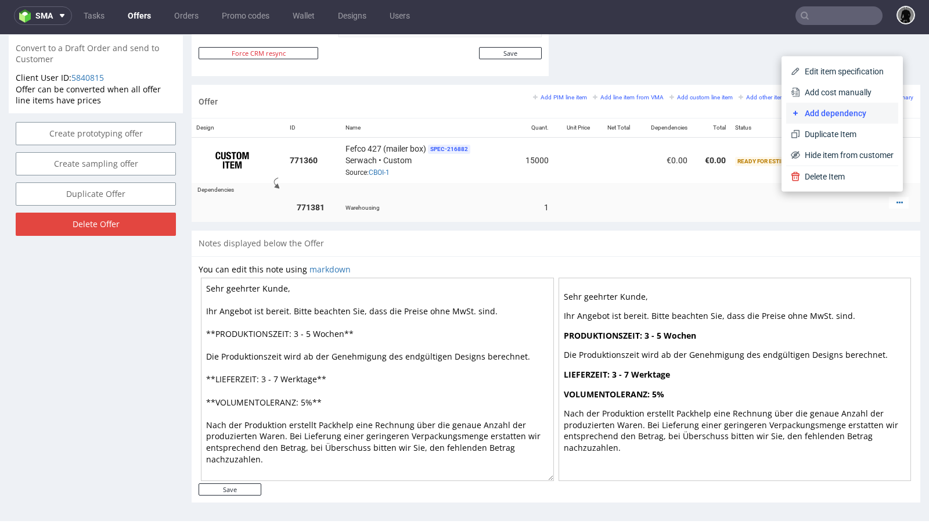
click at [840, 113] on span "Add dependency" at bounding box center [846, 113] width 93 height 12
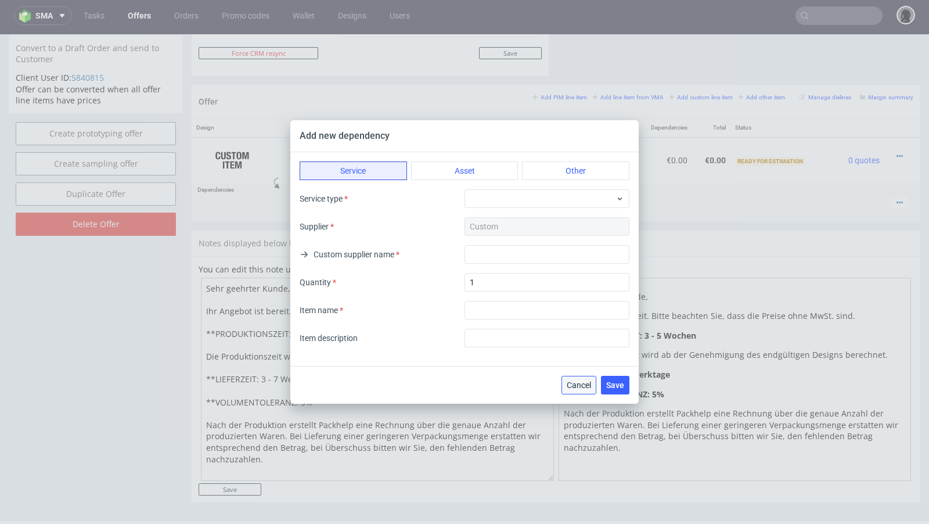
drag, startPoint x: 575, startPoint y: 383, endPoint x: 899, endPoint y: 166, distance: 390.2
click at [575, 383] on span "Cancel" at bounding box center [579, 385] width 24 height 8
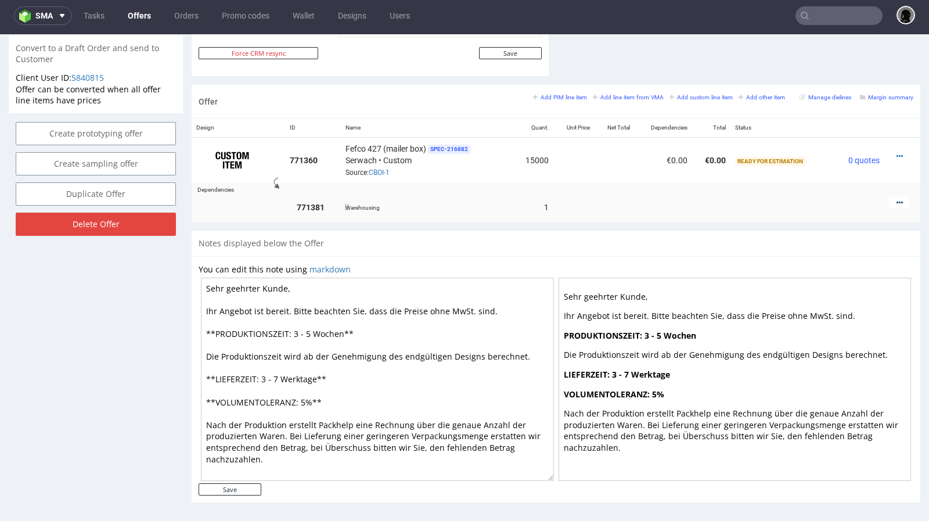
click at [896, 200] on icon at bounding box center [899, 203] width 6 height 8
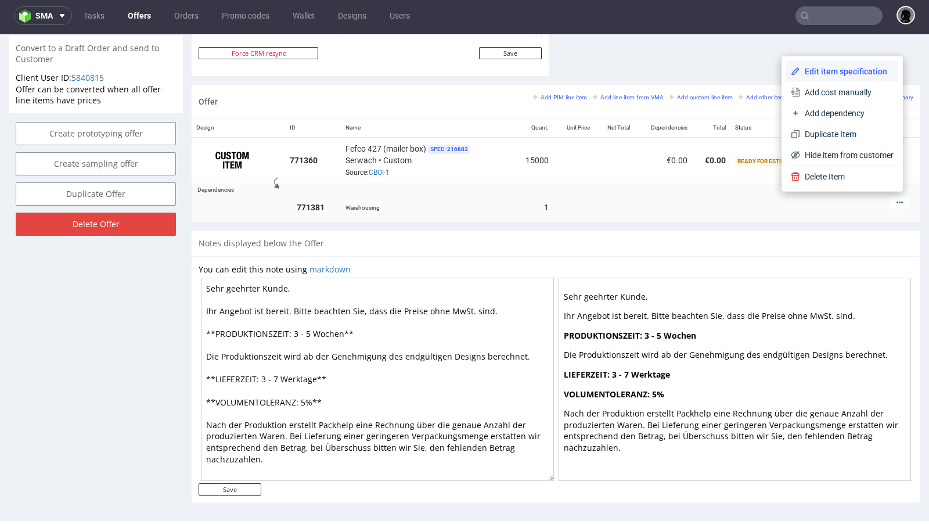
click at [842, 69] on span "Edit item specification" at bounding box center [846, 72] width 93 height 12
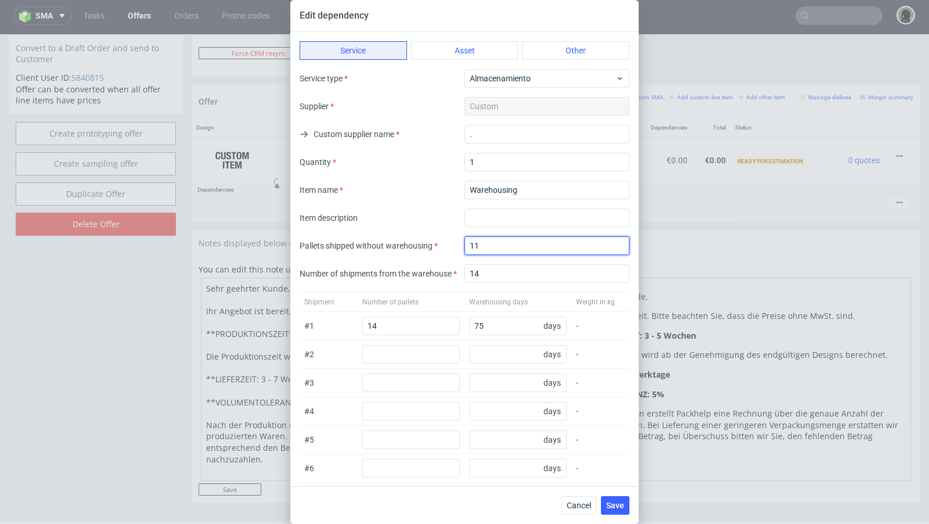
click at [487, 247] on input "11" at bounding box center [546, 245] width 165 height 19
type input "12"
click at [492, 273] on input "14" at bounding box center [546, 273] width 165 height 19
type input "13"
click at [409, 316] on input "14" at bounding box center [411, 325] width 98 height 19
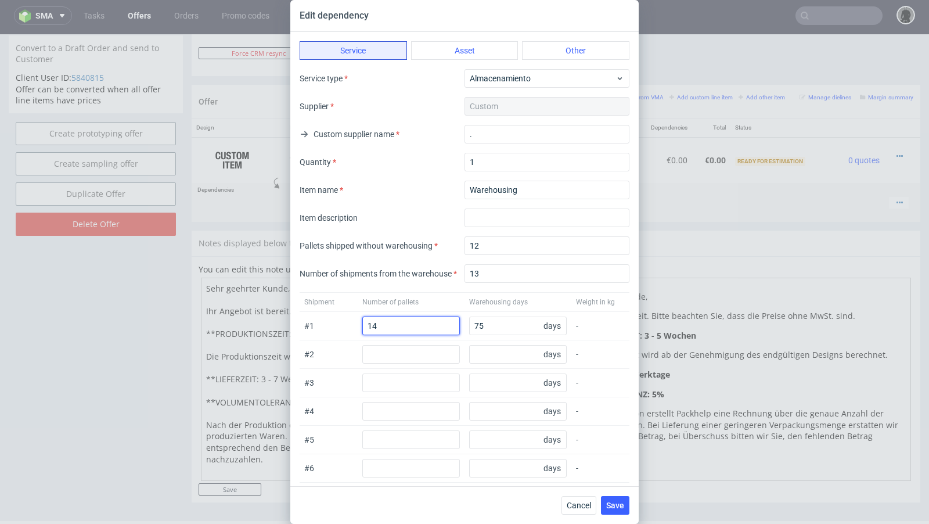
click at [399, 329] on input "14" at bounding box center [411, 325] width 98 height 19
type input "13"
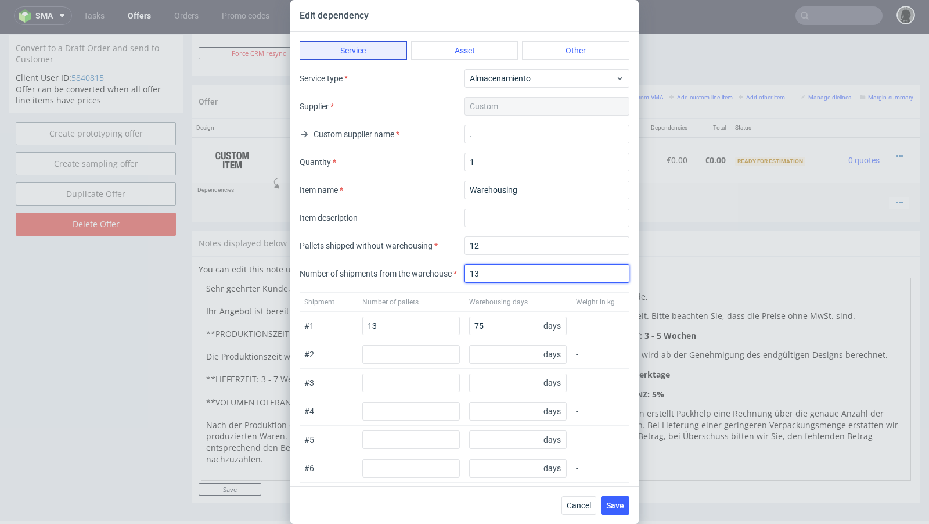
drag, startPoint x: 488, startPoint y: 277, endPoint x: 438, endPoint y: 272, distance: 50.7
click at [438, 272] on div "Number of shipments from the warehouse 13" at bounding box center [465, 273] width 330 height 19
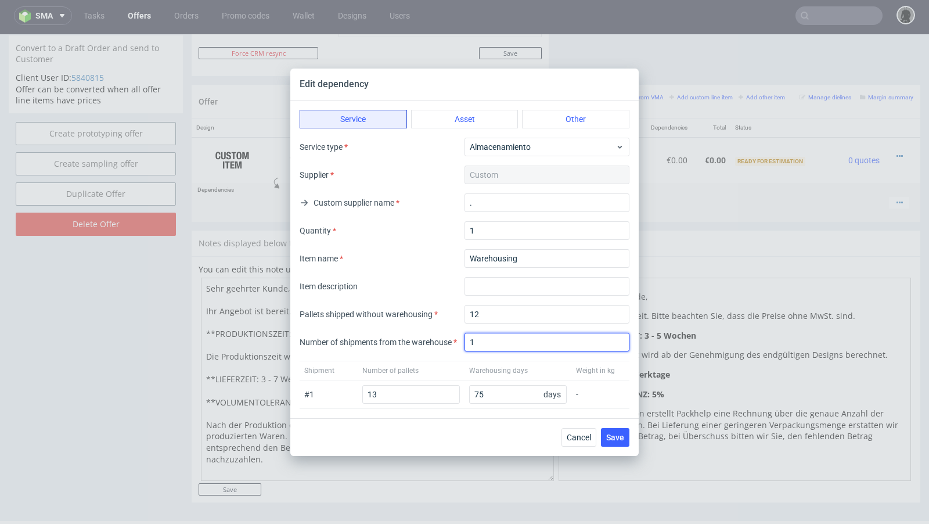
type input "1"
click at [427, 332] on div "Pallets shipped without warehousing 12 Number of shipments from the warehouse 1" at bounding box center [465, 328] width 330 height 46
click at [614, 438] on span "Save" at bounding box center [615, 437] width 18 height 8
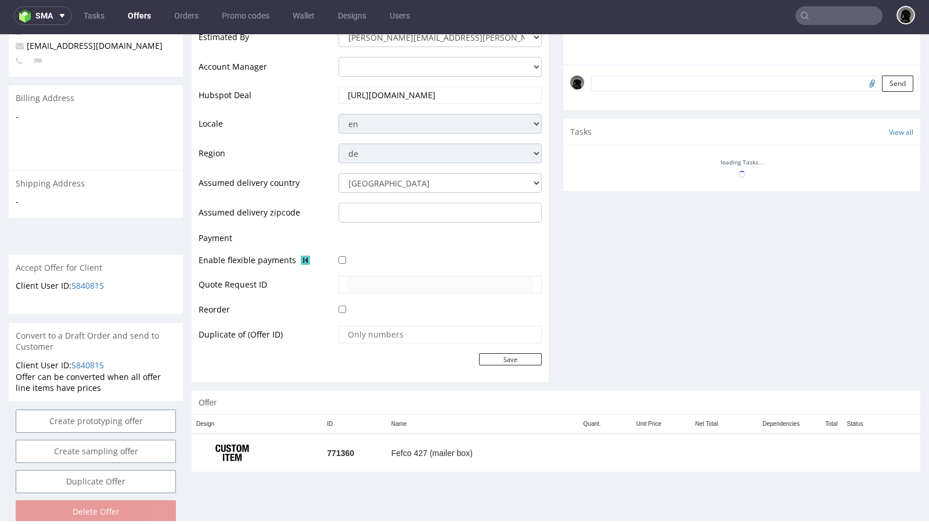
scroll to position [465, 0]
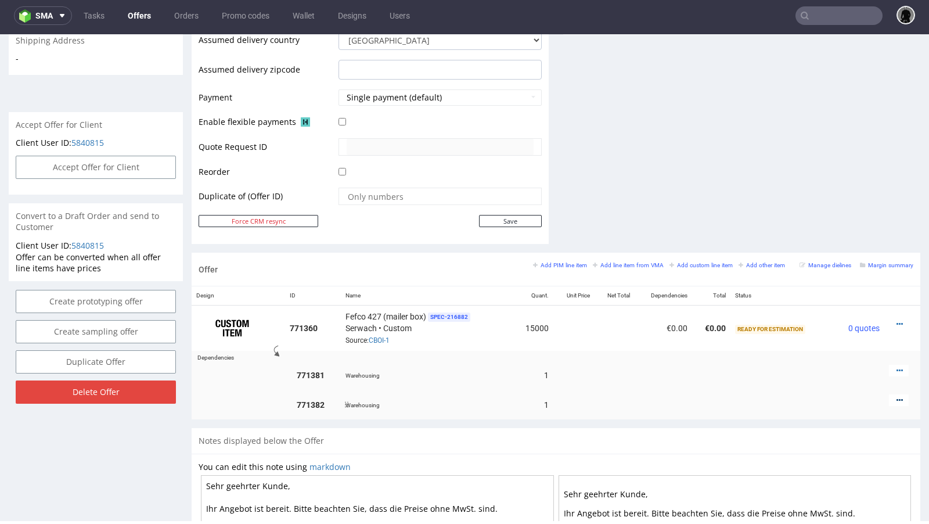
click at [896, 396] on icon at bounding box center [899, 400] width 6 height 8
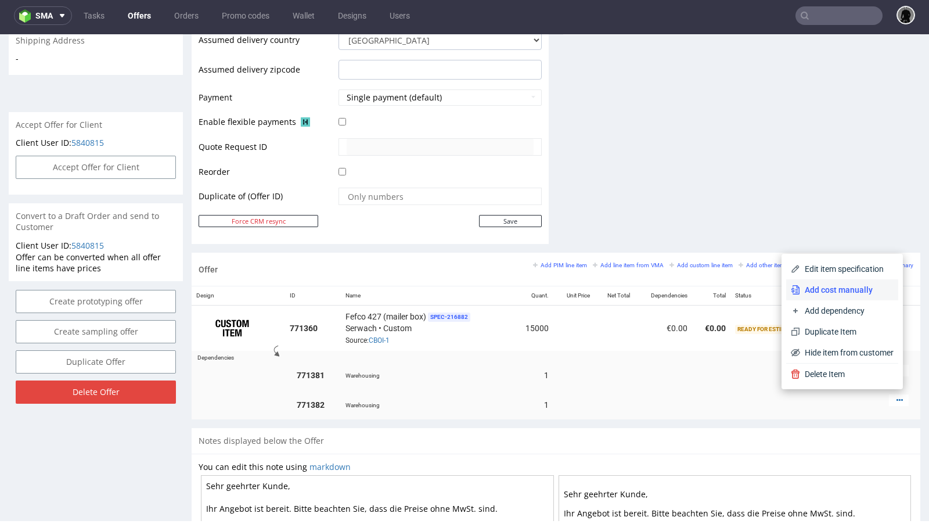
click at [845, 286] on span "Add cost manually" at bounding box center [846, 290] width 93 height 12
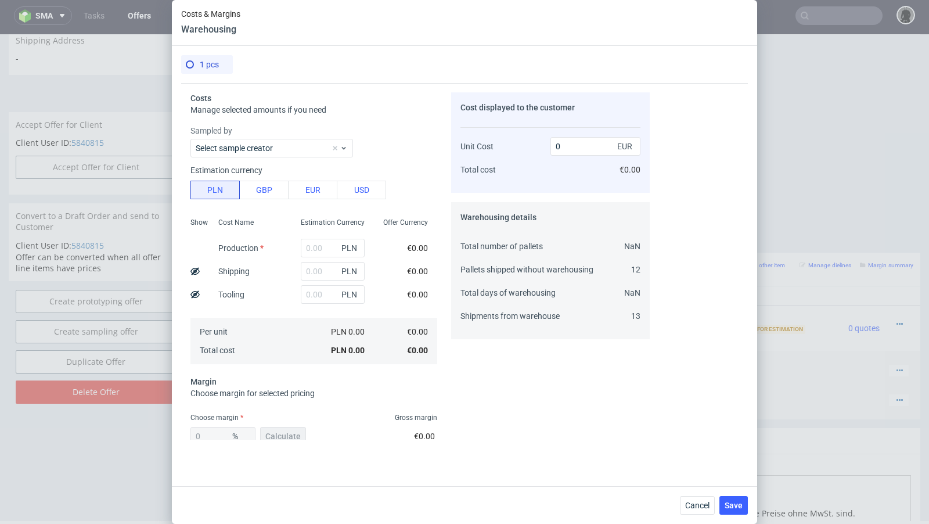
scroll to position [67, 0]
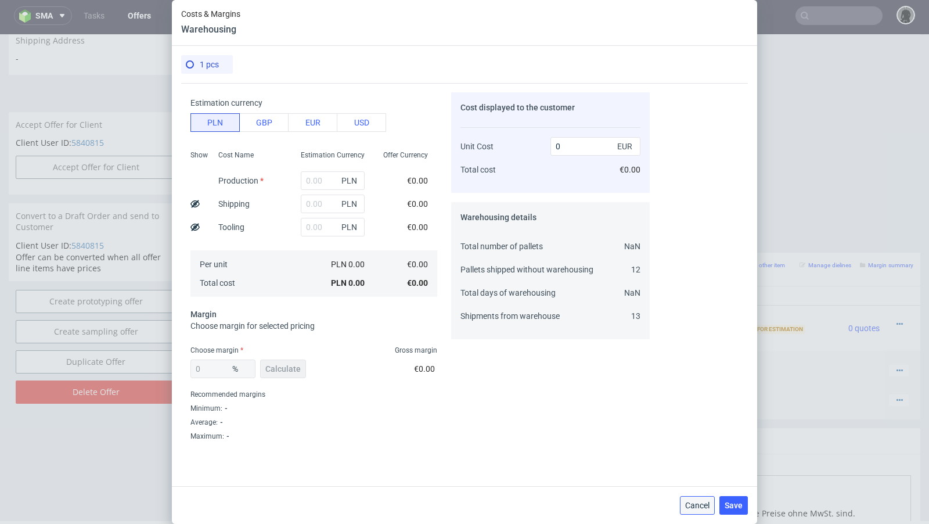
click at [687, 505] on span "Cancel" at bounding box center [697, 505] width 24 height 8
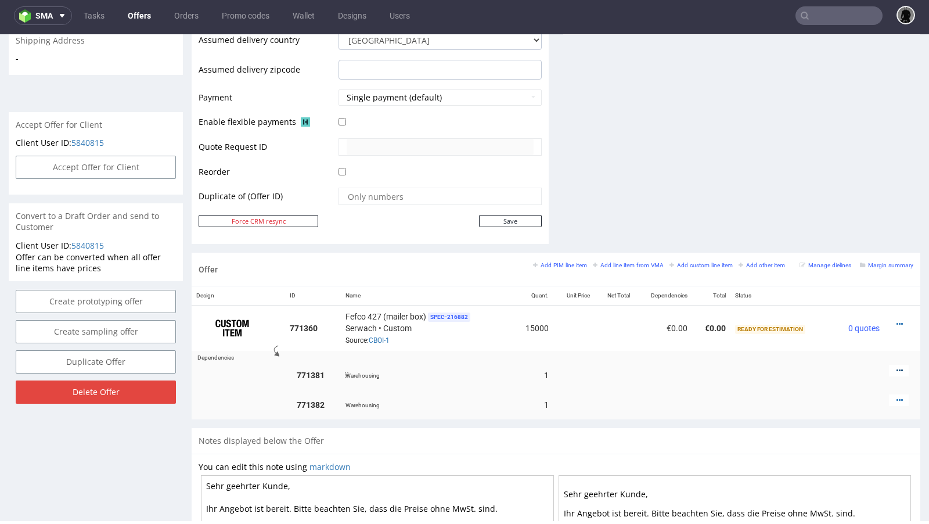
click at [896, 366] on icon at bounding box center [899, 370] width 6 height 8
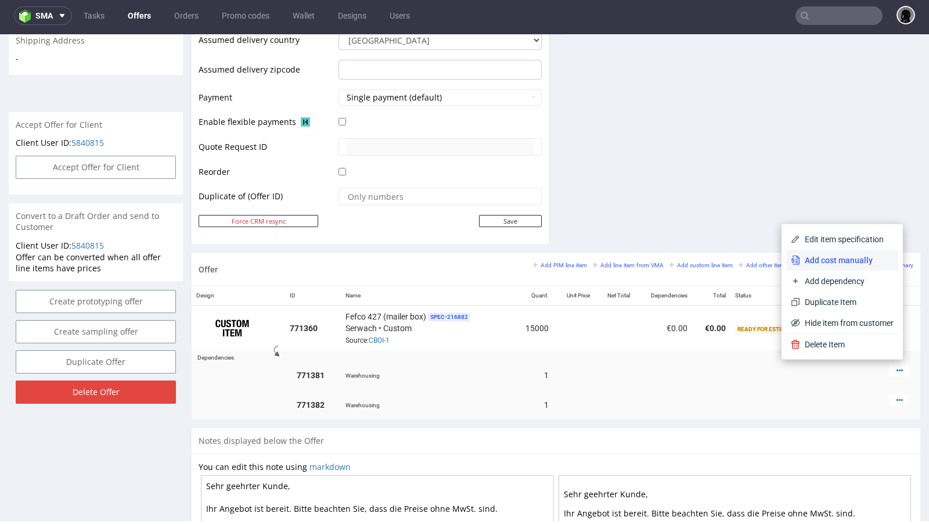
click at [855, 267] on li "Add cost manually" at bounding box center [842, 260] width 112 height 21
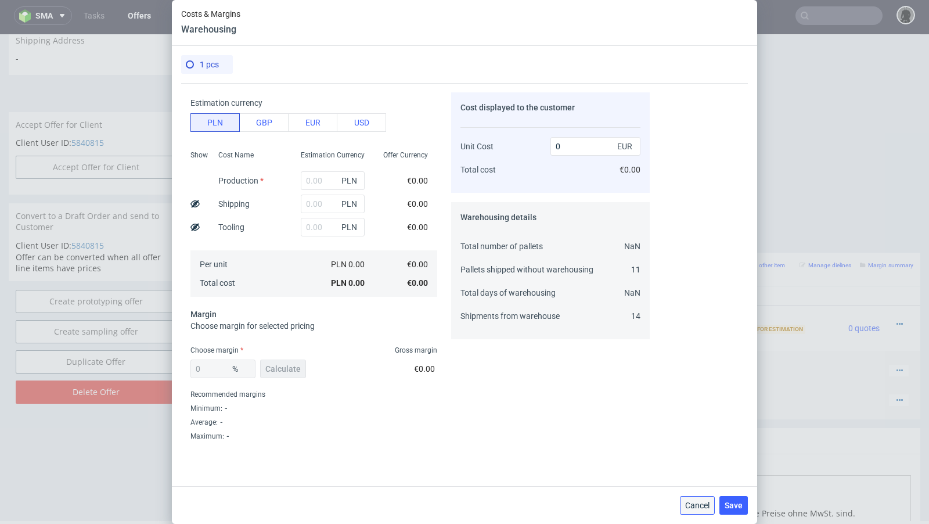
click at [694, 509] on span "Cancel" at bounding box center [697, 505] width 24 height 8
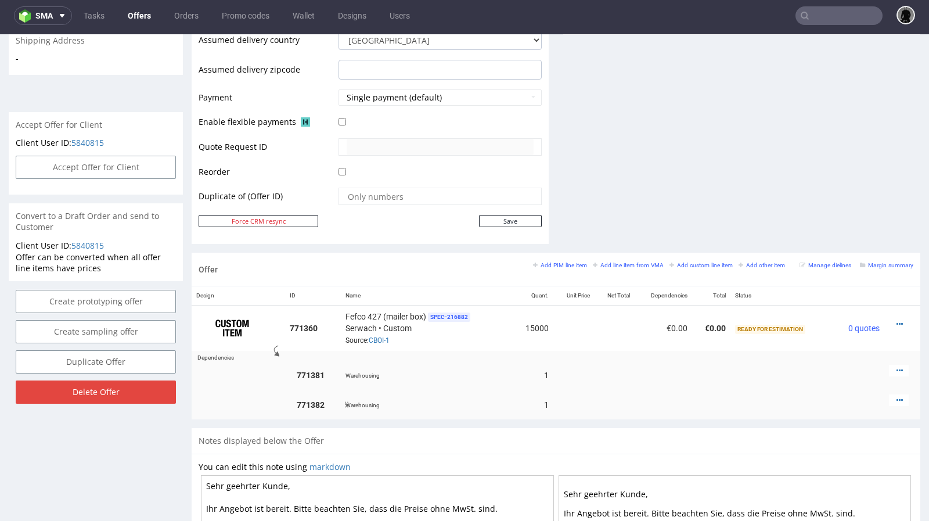
click at [894, 394] on div at bounding box center [899, 400] width 20 height 12
click at [896, 397] on icon at bounding box center [899, 400] width 6 height 8
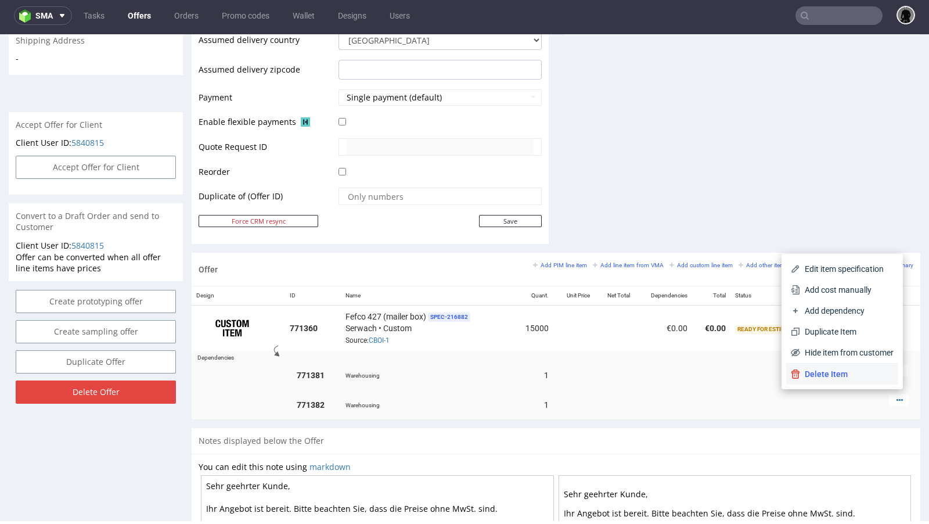
click at [841, 377] on span "Delete Item" at bounding box center [846, 374] width 93 height 12
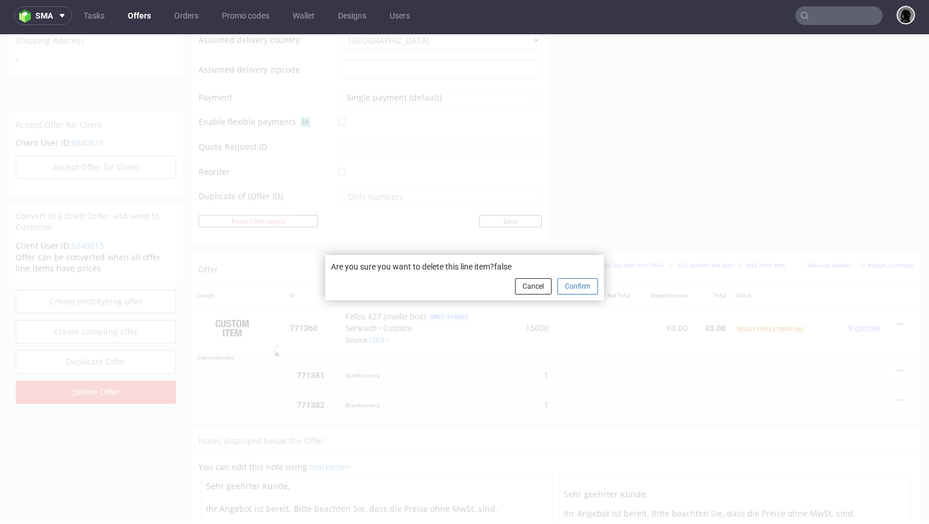
click at [566, 291] on button "Confirm" at bounding box center [577, 286] width 41 height 16
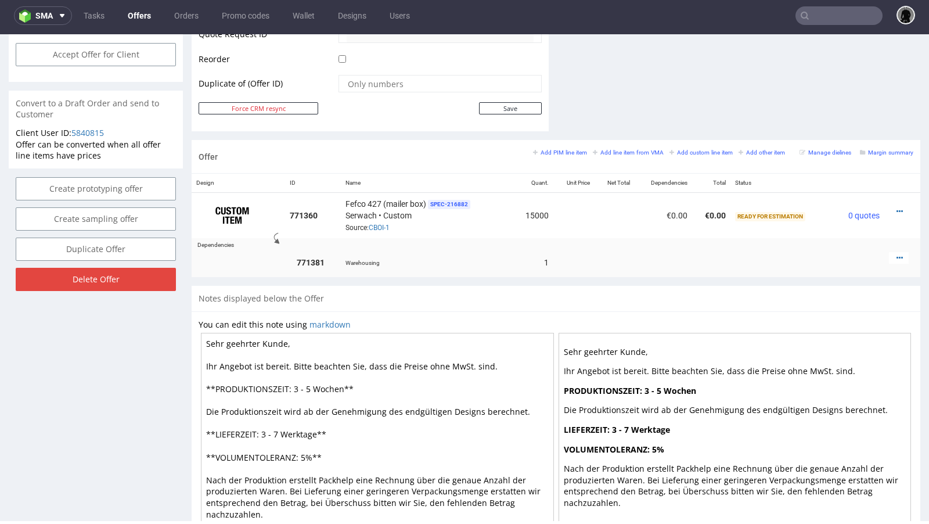
scroll to position [633, 0]
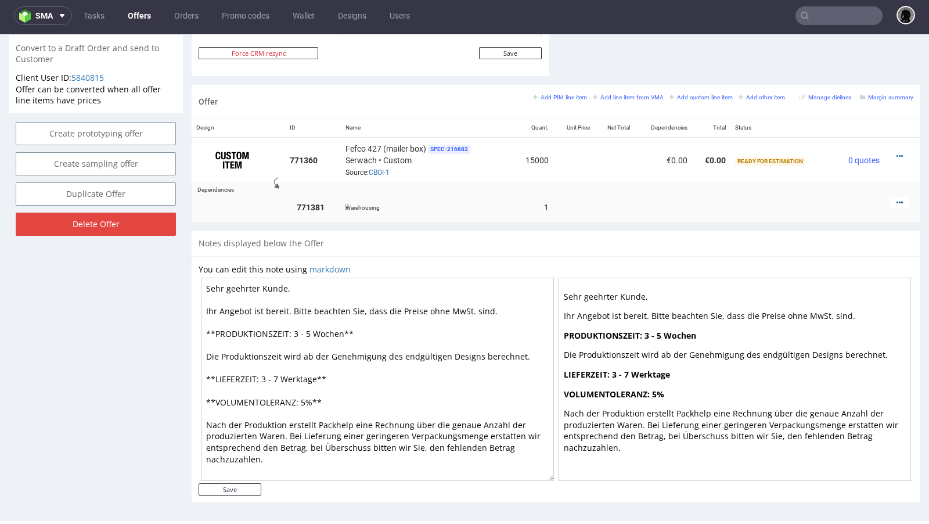
click at [896, 200] on icon at bounding box center [899, 203] width 6 height 8
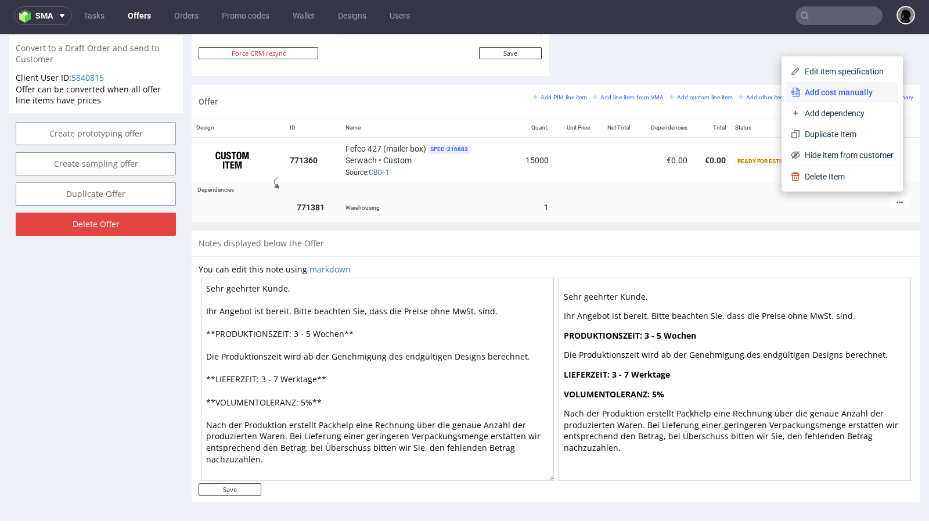
click at [824, 96] on span "Add cost manually" at bounding box center [846, 93] width 93 height 12
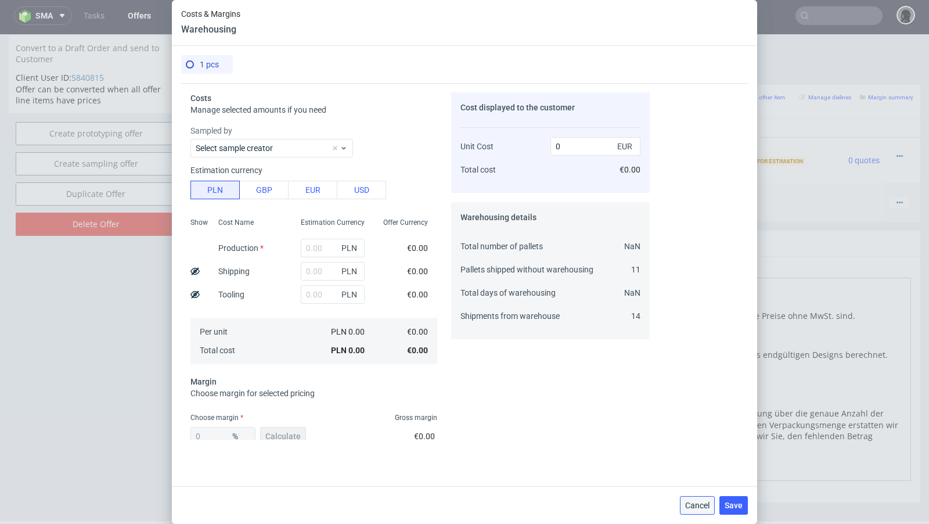
click at [697, 504] on span "Cancel" at bounding box center [697, 505] width 24 height 8
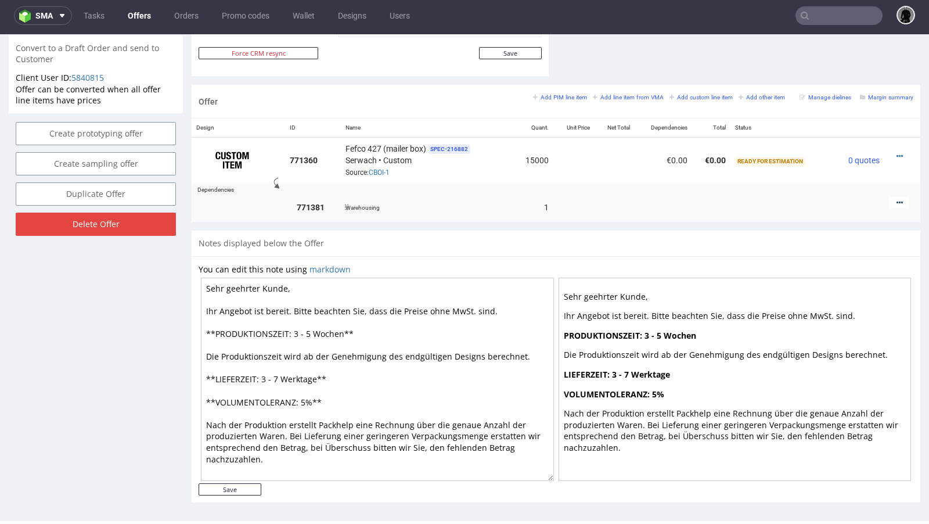
click at [896, 201] on icon at bounding box center [899, 203] width 6 height 8
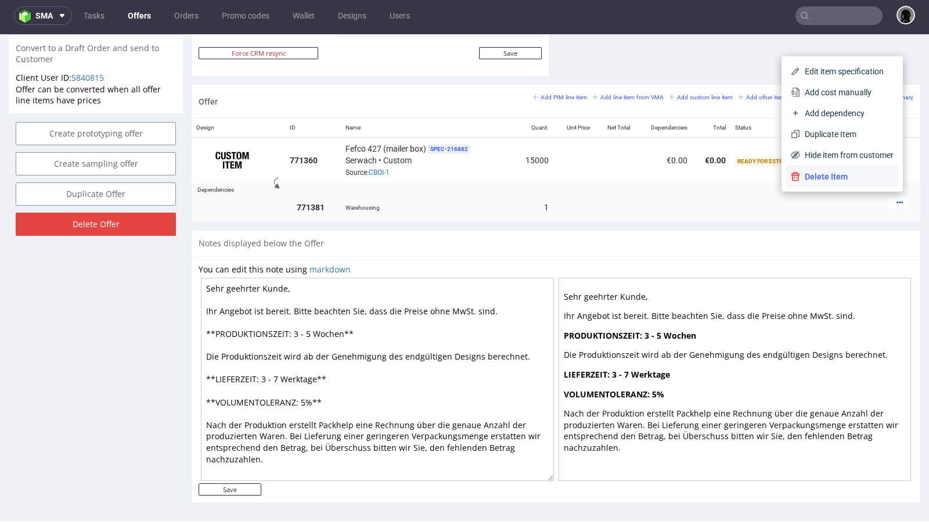
click at [822, 179] on span "Delete Item" at bounding box center [846, 177] width 93 height 12
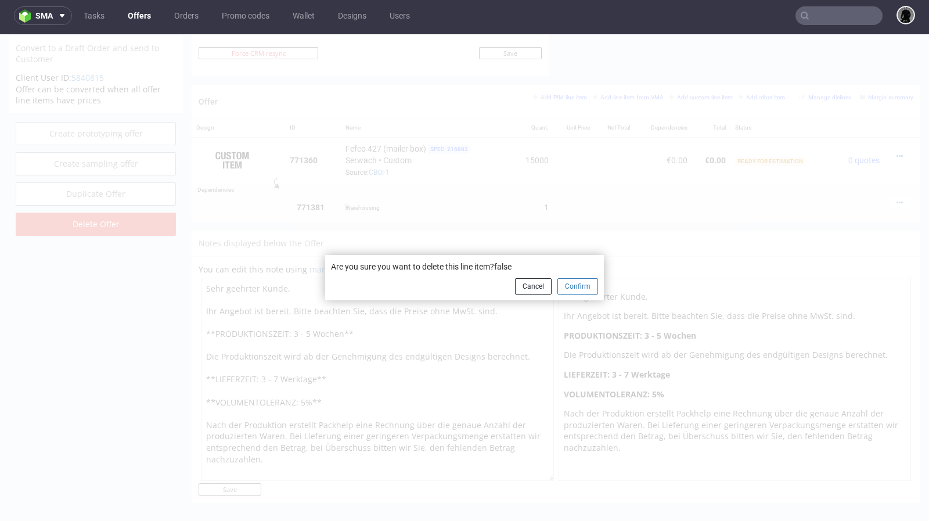
click at [568, 291] on button "Confirm" at bounding box center [577, 286] width 41 height 16
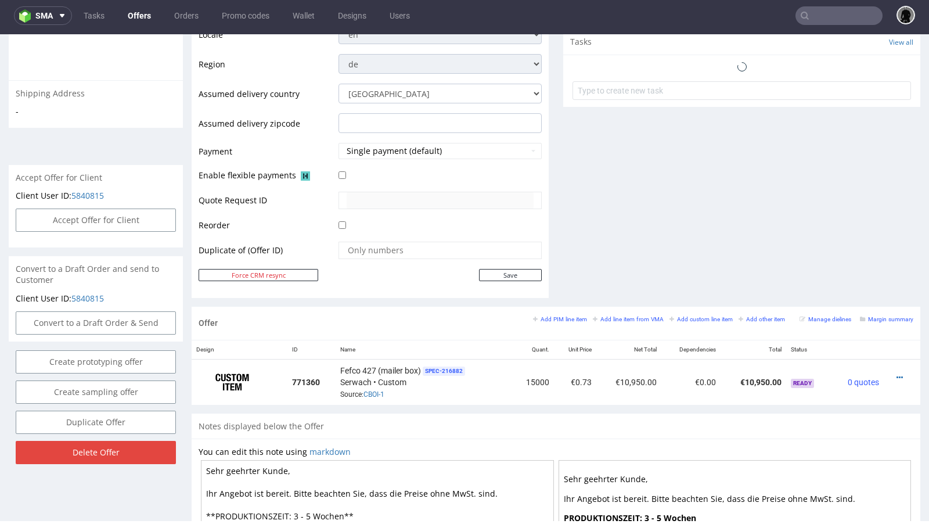
scroll to position [595, 0]
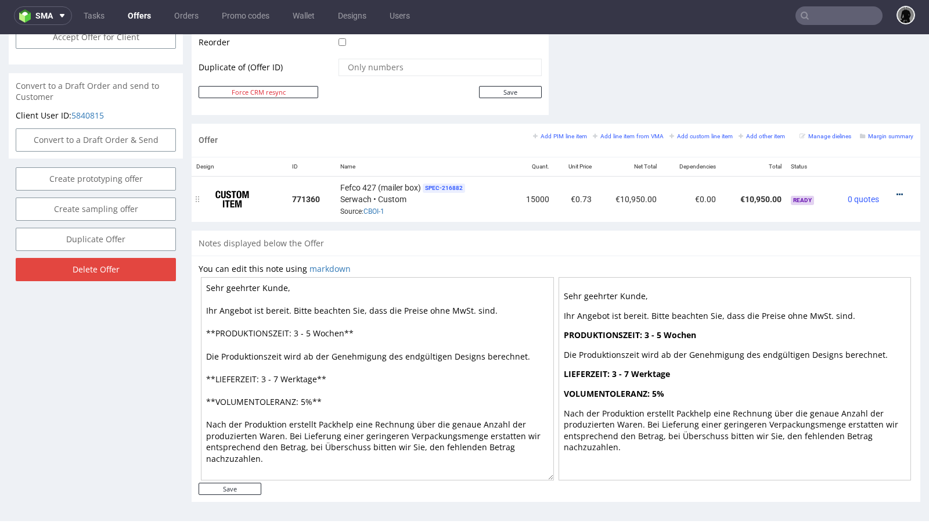
click at [896, 190] on icon at bounding box center [899, 194] width 6 height 8
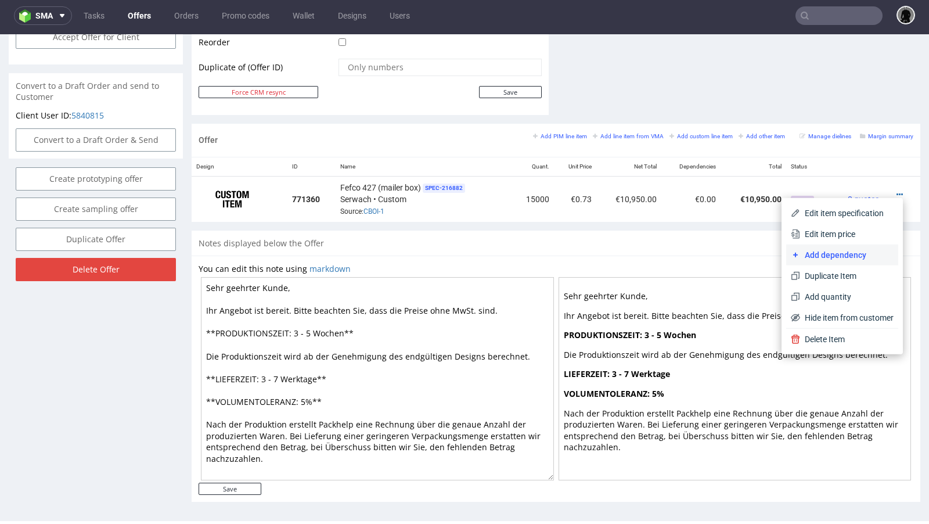
click at [828, 250] on span "Add dependency" at bounding box center [846, 255] width 93 height 12
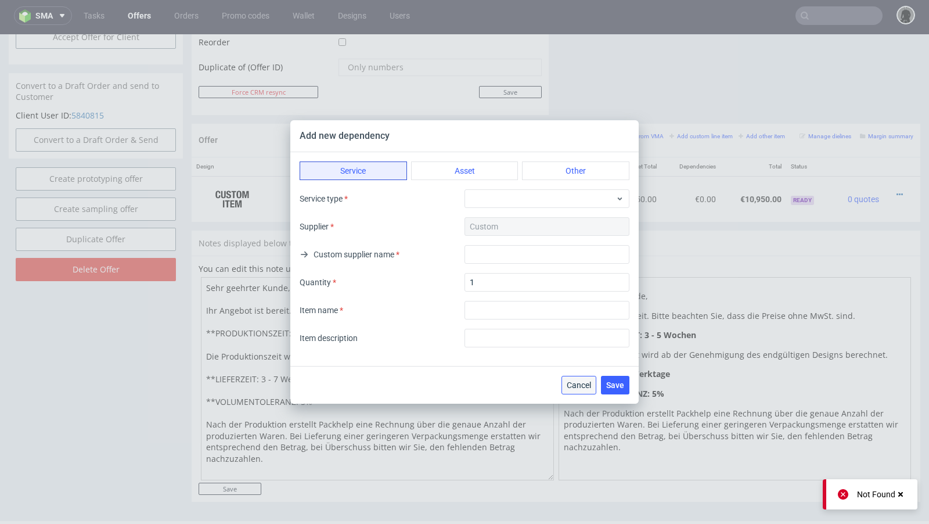
click at [567, 389] on button "Cancel" at bounding box center [578, 385] width 35 height 19
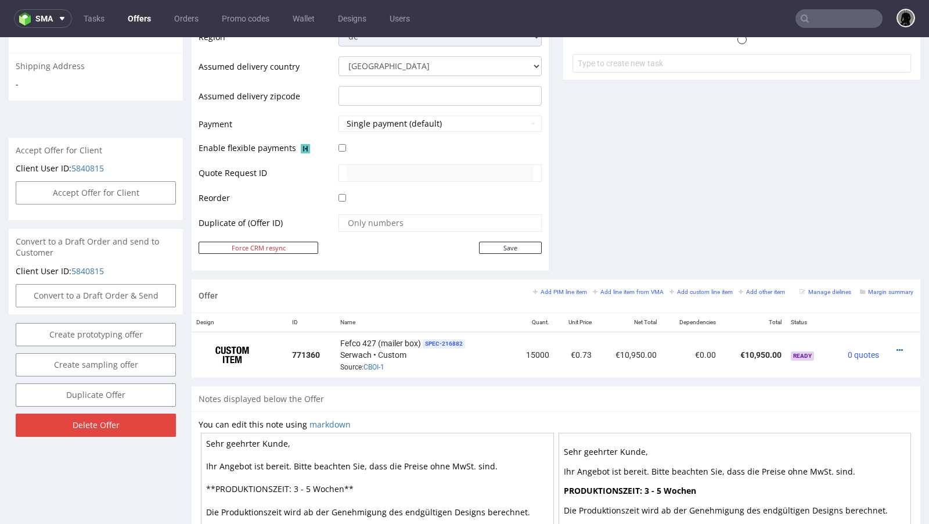
scroll to position [451, 0]
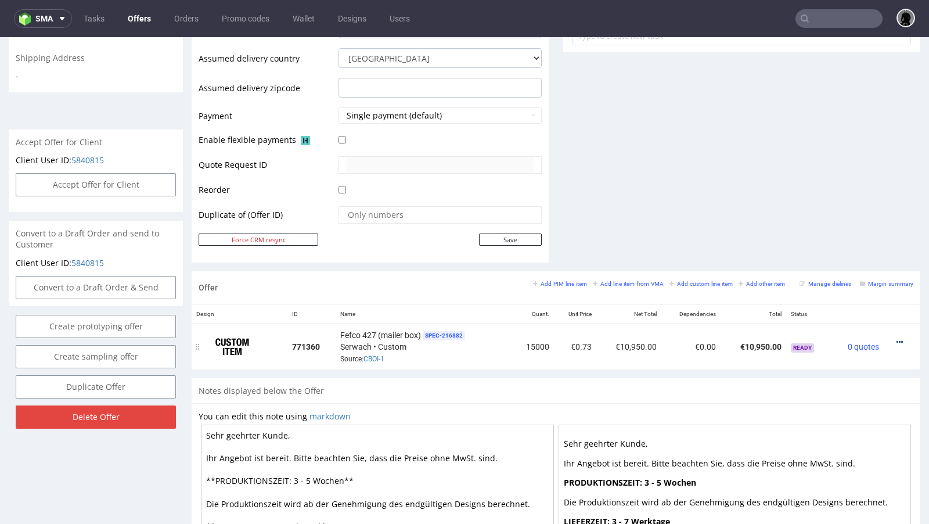
click at [896, 338] on icon at bounding box center [899, 342] width 6 height 8
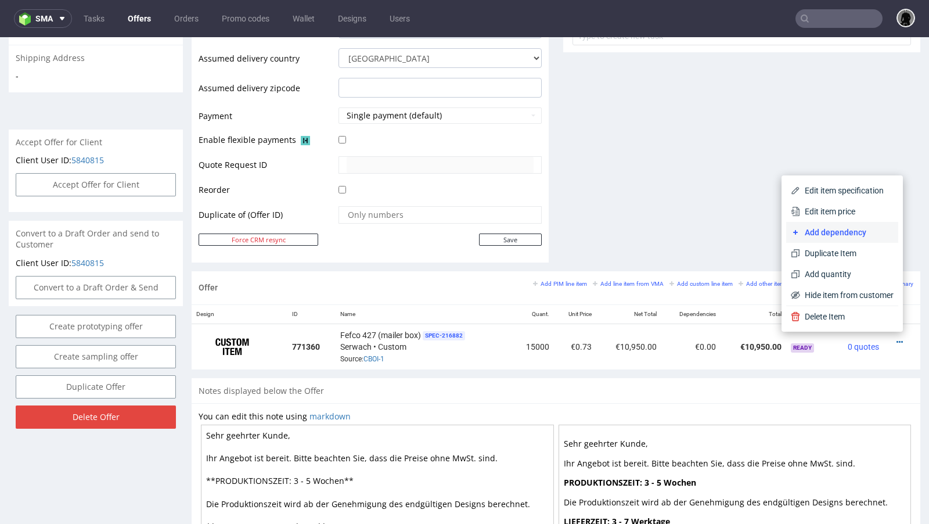
click at [833, 235] on span "Add dependency" at bounding box center [846, 232] width 93 height 12
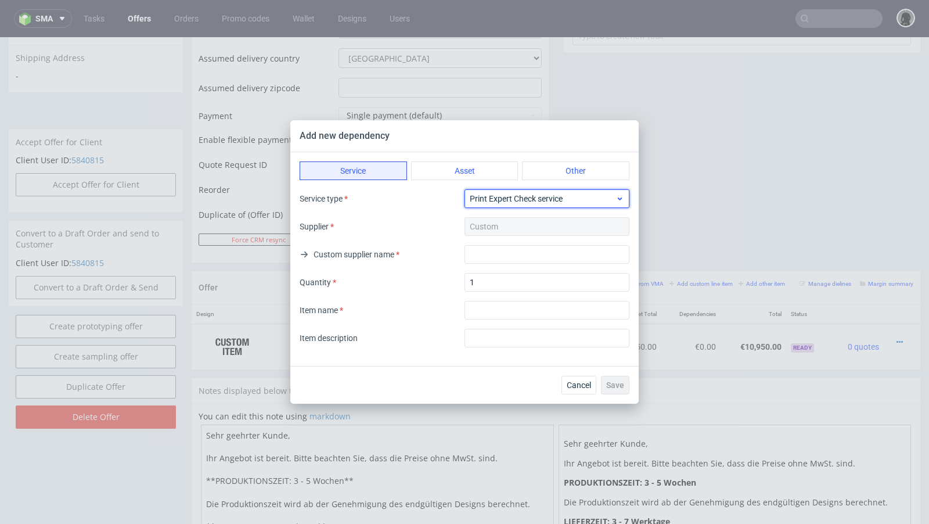
click at [482, 197] on span "Print Expert Check service" at bounding box center [543, 199] width 146 height 12
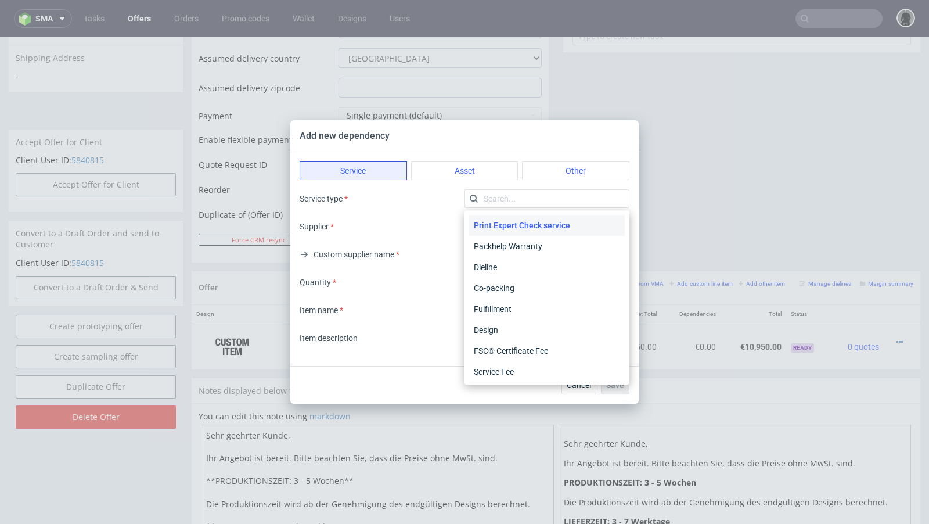
click at [424, 255] on div "Custom supplier name" at bounding box center [465, 254] width 330 height 19
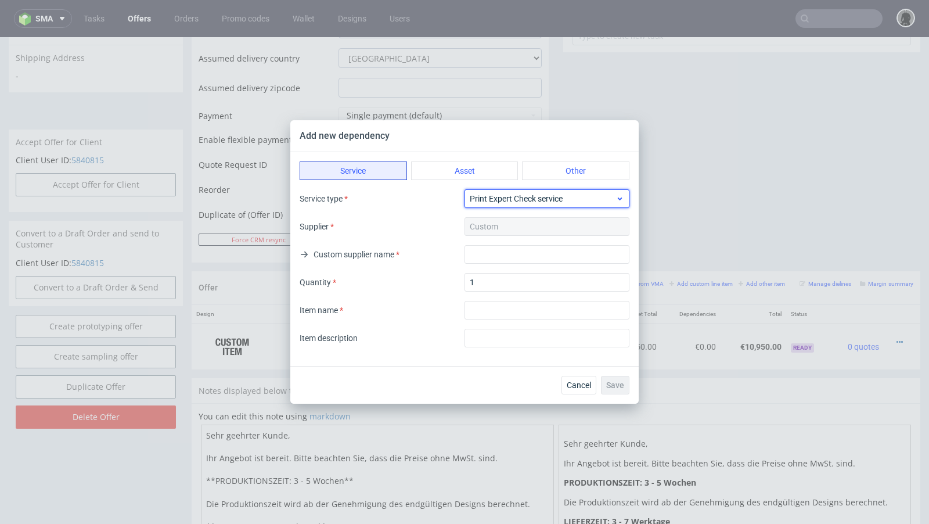
click at [494, 200] on span "Print Expert Check service" at bounding box center [543, 199] width 146 height 12
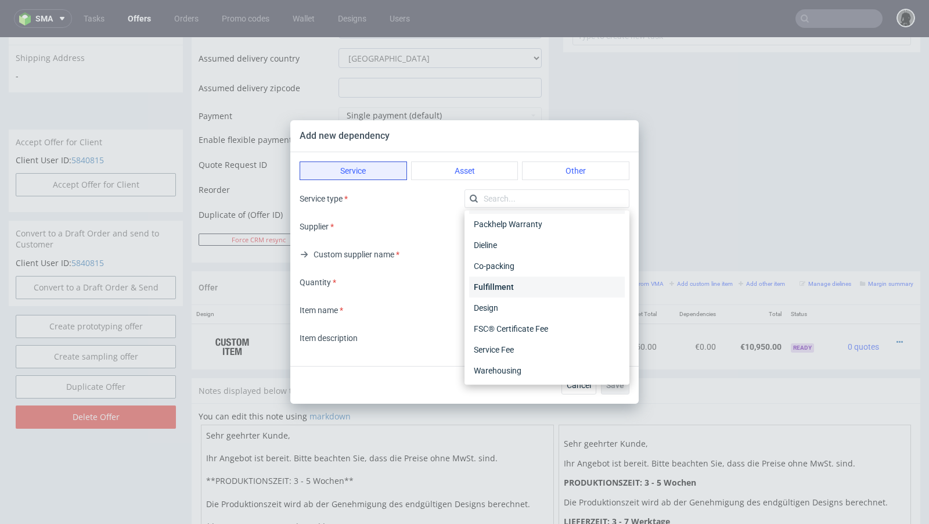
scroll to position [23, 0]
click at [511, 376] on div "Warehousing" at bounding box center [547, 369] width 156 height 21
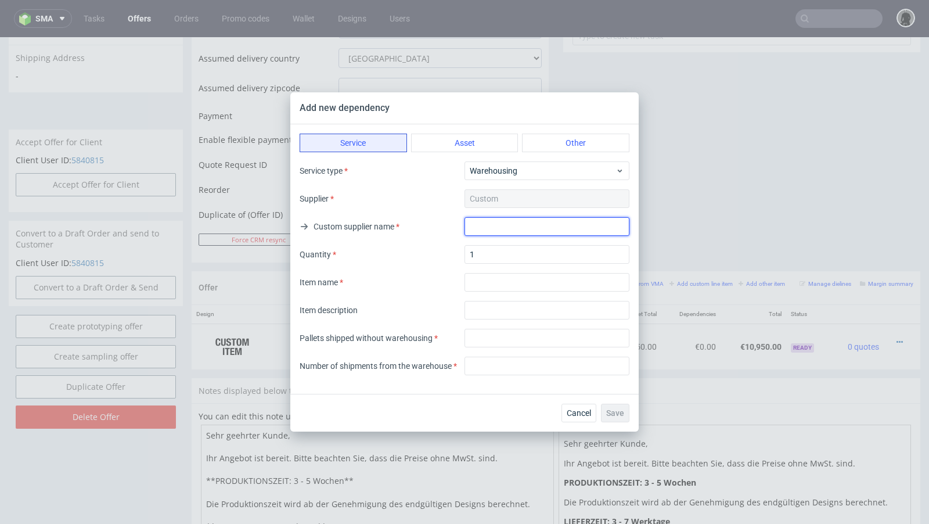
click at [488, 227] on input "text" at bounding box center [546, 226] width 165 height 19
type input "."
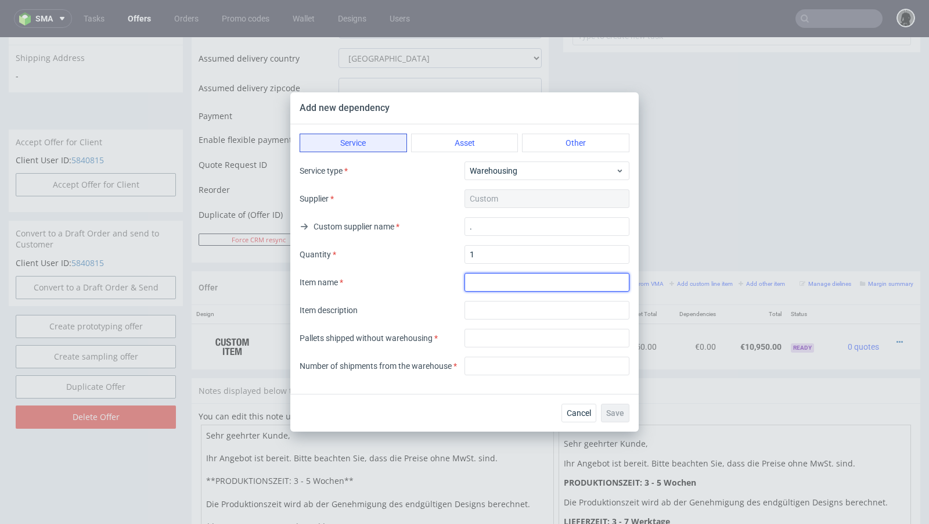
click at [495, 287] on input "textarea" at bounding box center [546, 282] width 165 height 19
type input "Warehousing"
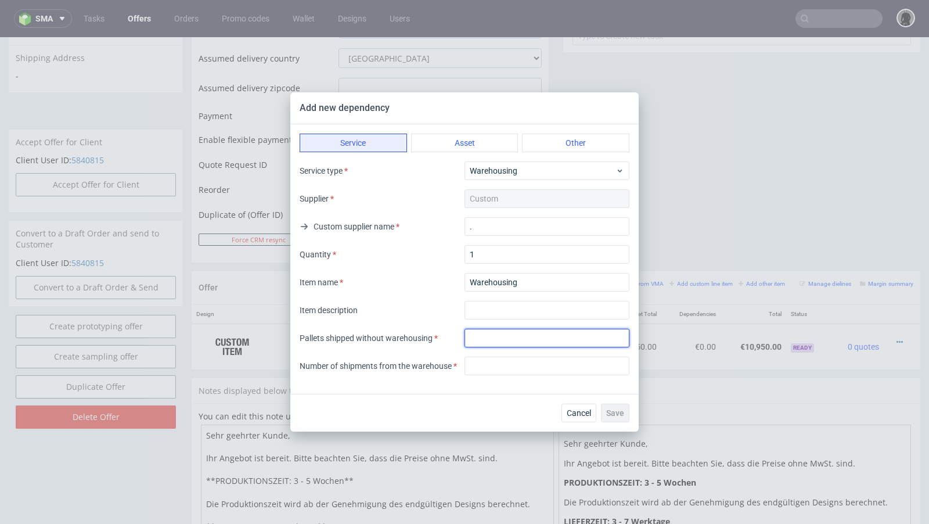
click at [507, 340] on input "number" at bounding box center [546, 338] width 165 height 19
click at [509, 341] on input "number" at bounding box center [546, 338] width 165 height 19
type input "12"
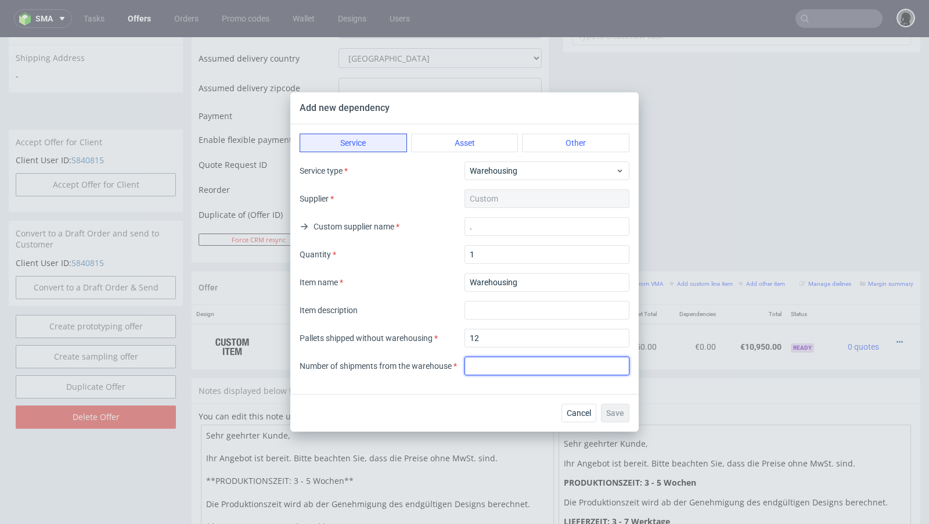
click at [505, 362] on input "number" at bounding box center [546, 365] width 165 height 19
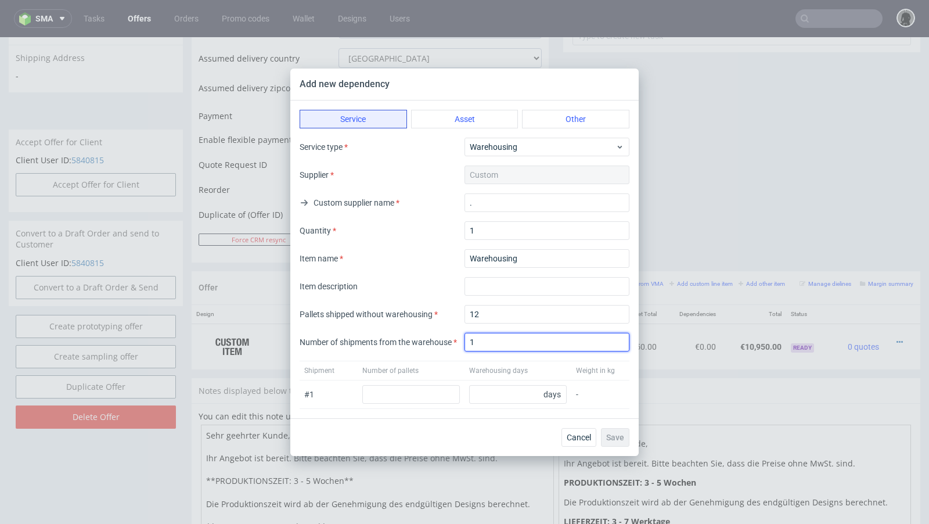
type input "1"
click at [416, 346] on label "Number of shipments from the warehouse" at bounding box center [378, 342] width 157 height 12
click at [414, 397] on input "number" at bounding box center [411, 394] width 98 height 19
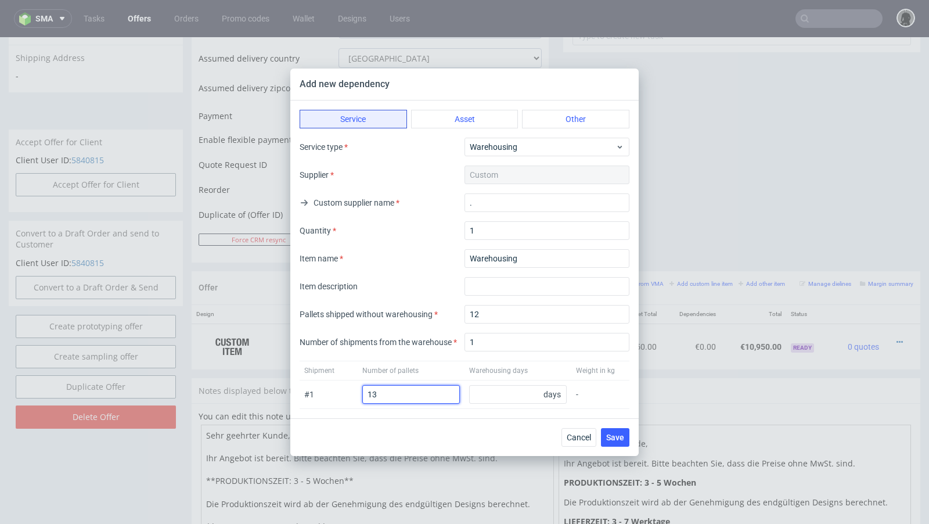
type input "13"
click at [409, 376] on div "Shipment Number of pallets Warehousing days Weight in kg" at bounding box center [465, 371] width 330 height 20
click at [522, 398] on input "number" at bounding box center [518, 394] width 98 height 19
type input "75"
click at [621, 433] on span "Save" at bounding box center [615, 437] width 18 height 8
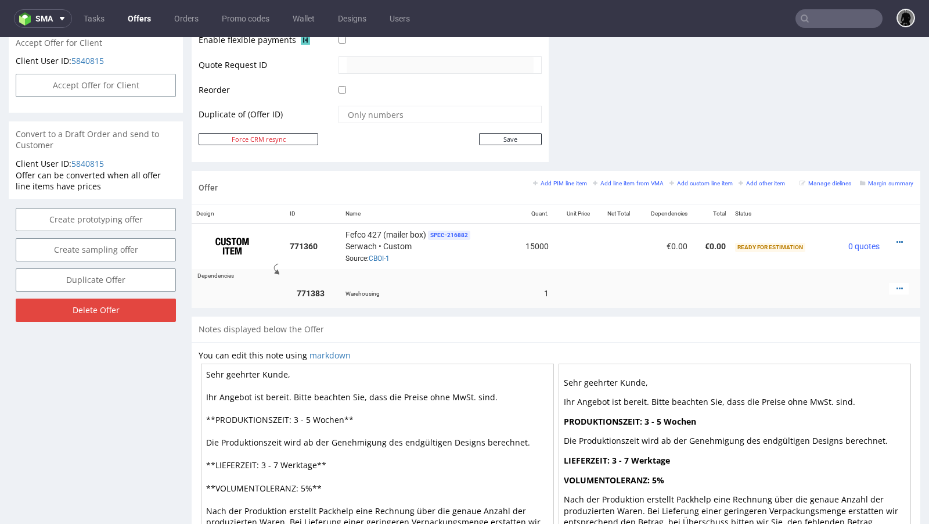
scroll to position [633, 0]
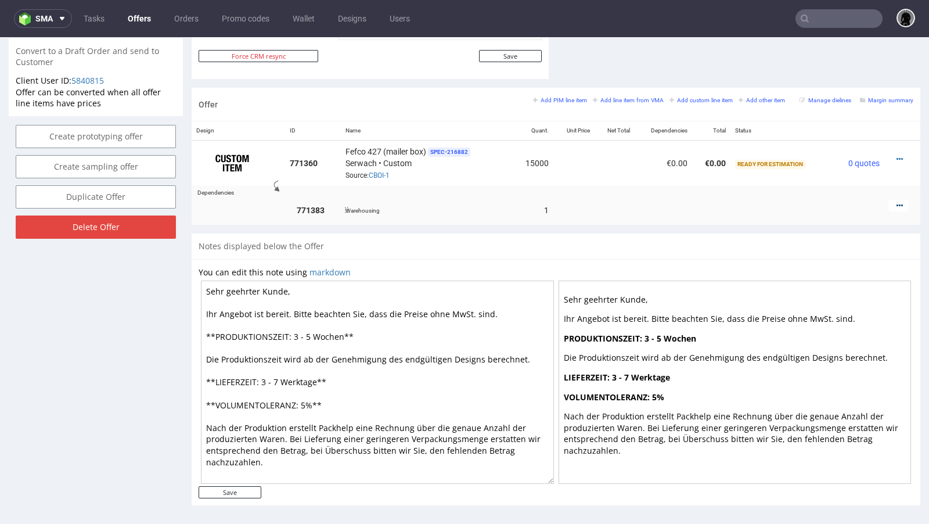
click at [896, 201] on icon at bounding box center [899, 205] width 6 height 8
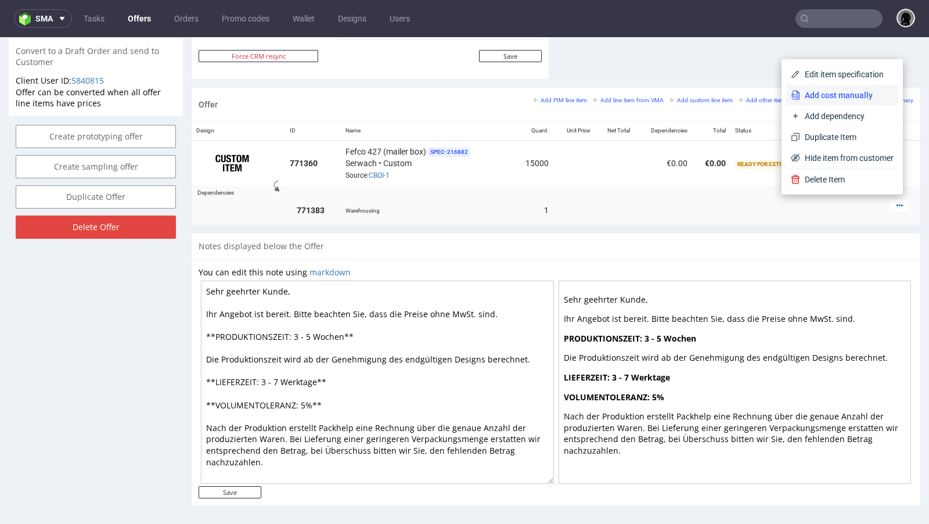
click at [831, 101] on li "Add cost manually" at bounding box center [842, 95] width 112 height 21
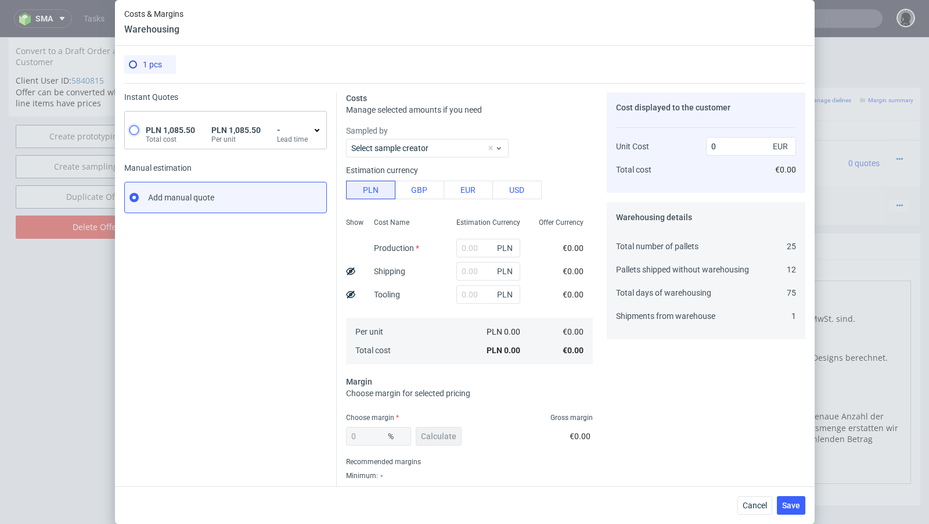
click at [136, 128] on input "radio" at bounding box center [133, 129] width 9 height 9
radio input "true"
radio input "false"
type input "1085.5"
type input "254.7"
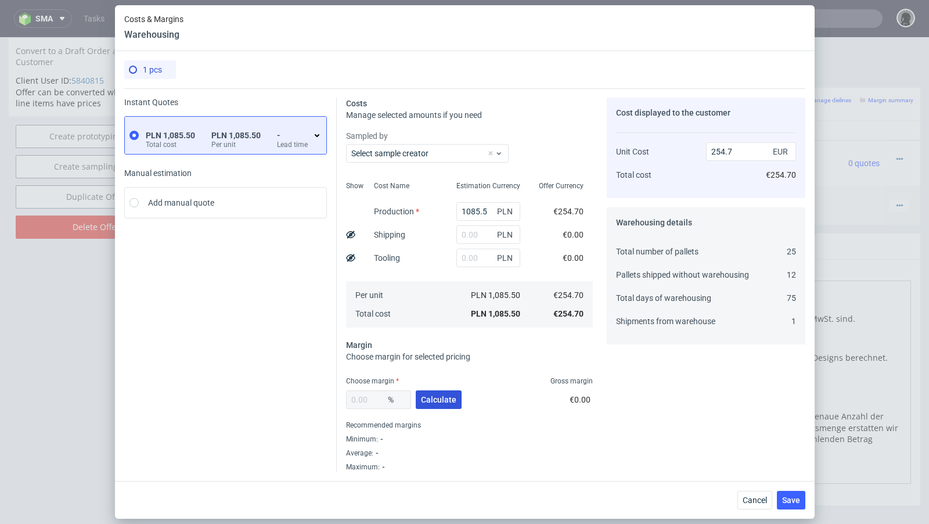
click at [446, 392] on button "Calculate" at bounding box center [439, 399] width 46 height 19
type input "48.46"
type input "494.18"
click at [471, 238] on input "text" at bounding box center [488, 234] width 64 height 19
type input "1"
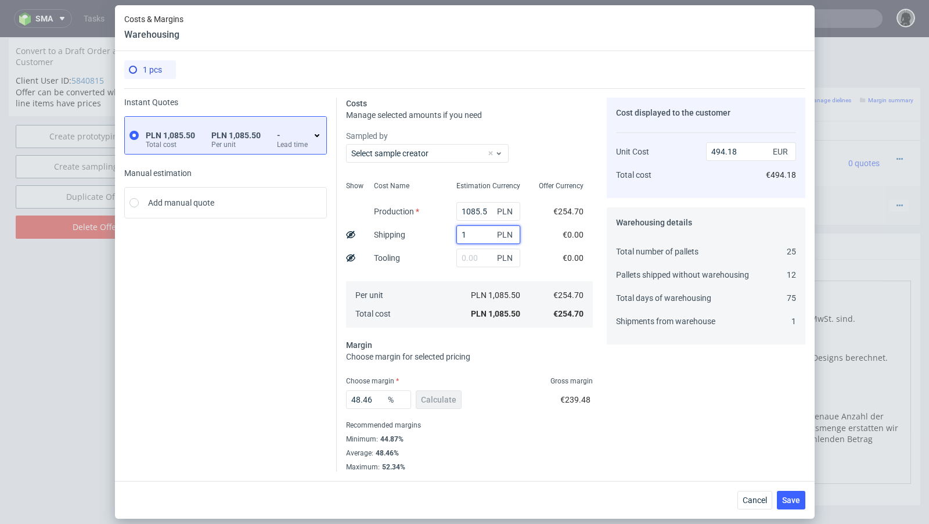
type input "494.63"
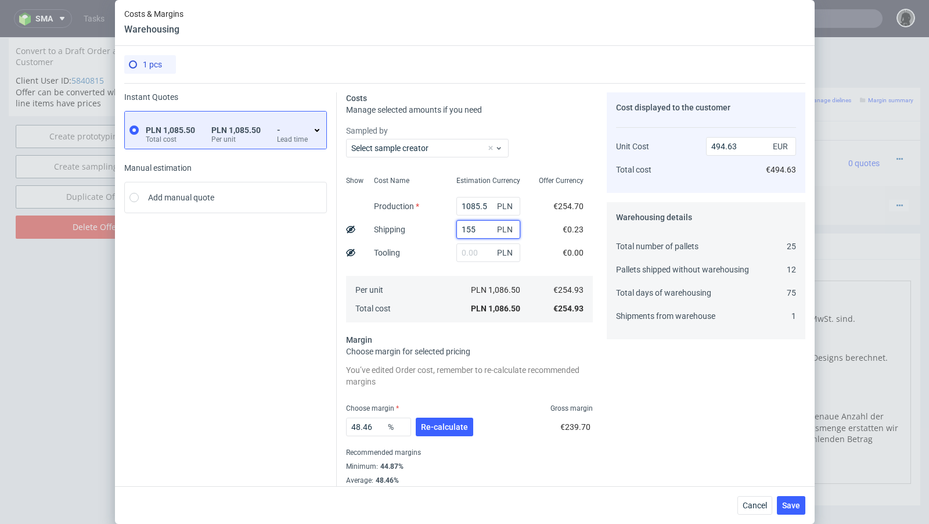
type input "1550"
type input "1199.82"
type input "1550"
click at [444, 423] on span "Re-calculate" at bounding box center [444, 427] width 47 height 8
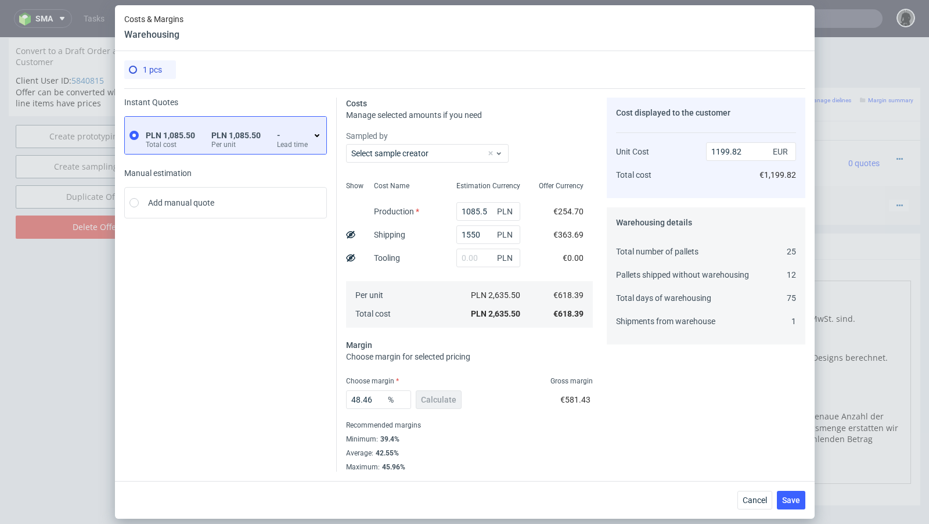
click at [215, 336] on div "Instant Quotes PLN 1,085.50 Total cost PLN 1,085.50 Per unit - Lead time Manual…" at bounding box center [230, 285] width 213 height 374
drag, startPoint x: 383, startPoint y: 401, endPoint x: 284, endPoint y: 389, distance: 99.5
click at [284, 389] on div "Instant Quotes PLN 1,085.50 Total cost PLN 1,085.50 Per unit - Lead time Manual…" at bounding box center [464, 279] width 681 height 383
type input "20"
type input "772.99"
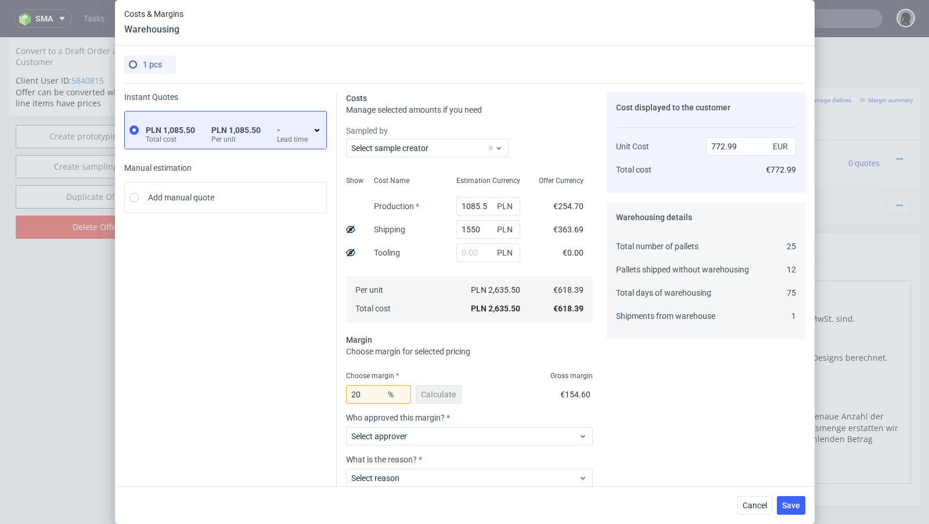
click at [219, 366] on div "Instant Quotes PLN 1,085.50 Total cost PLN 1,085.50 Per unit - Lead time Manual…" at bounding box center [230, 321] width 213 height 458
click at [369, 389] on input "20" at bounding box center [378, 394] width 65 height 19
click at [373, 398] on input "20" at bounding box center [378, 394] width 65 height 19
type input "2"
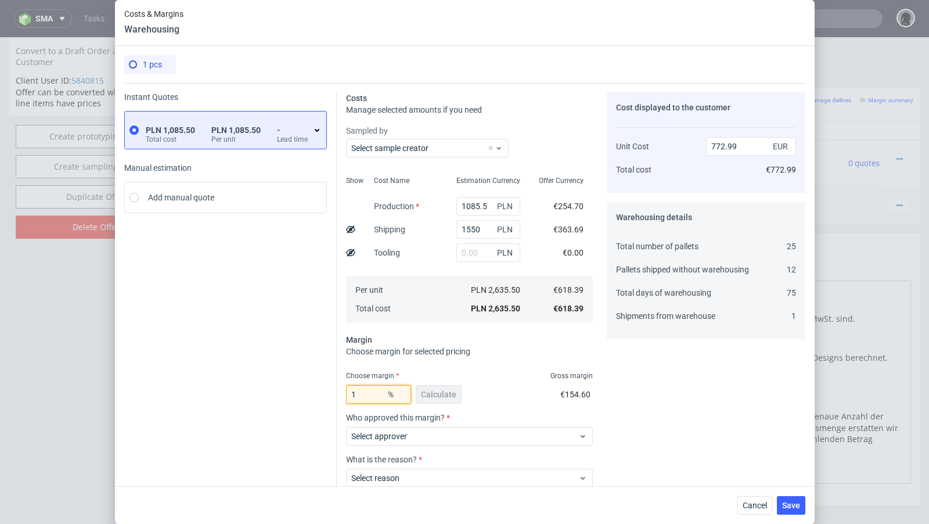
type input "19"
type input "763.44"
type input "19.4"
type input "767.23"
type input "19.6"
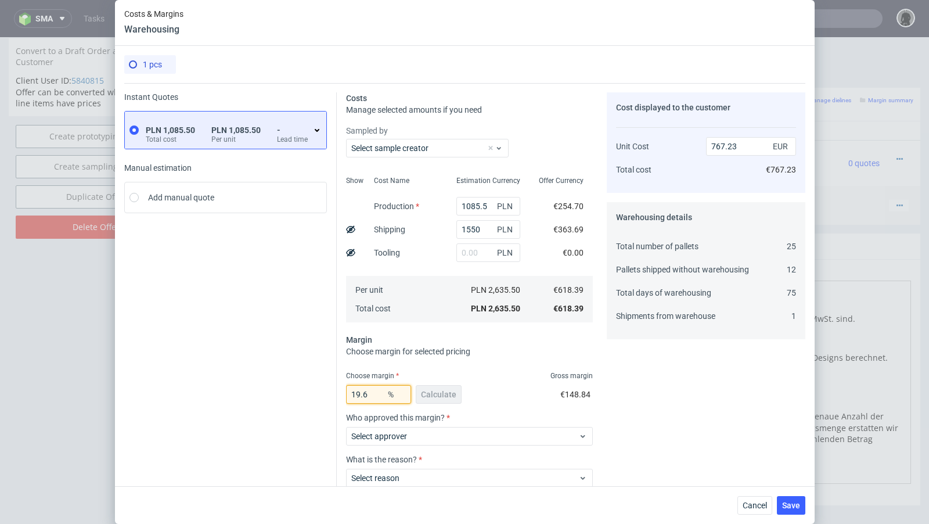
type input "769.14"
type input "19.7"
type input "770.1"
type input "19.6"
type input "769.14"
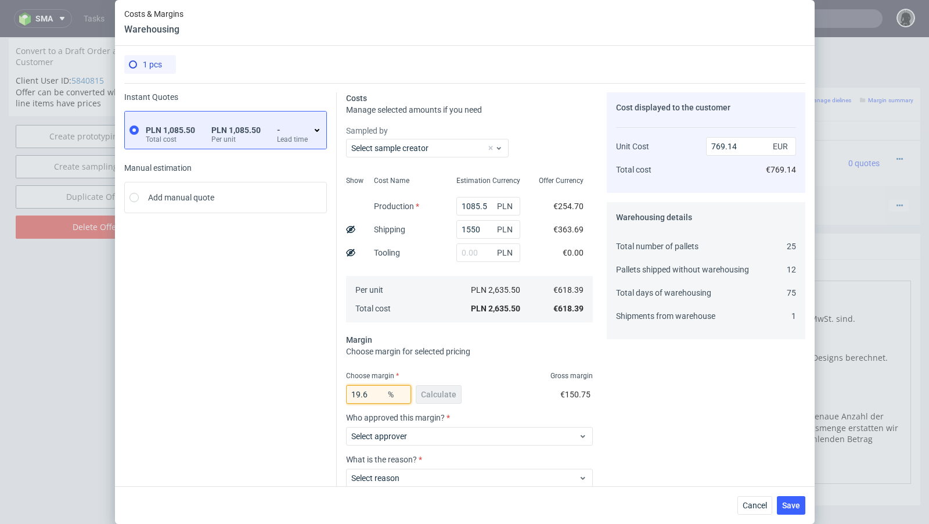
type input "19.67"
type input "769.81"
type input "19.69"
type input "770"
click at [257, 333] on div "Instant Quotes PLN 1,085.50 Total cost PLN 1,085.50 Per unit - Lead time Manual…" at bounding box center [230, 321] width 213 height 458
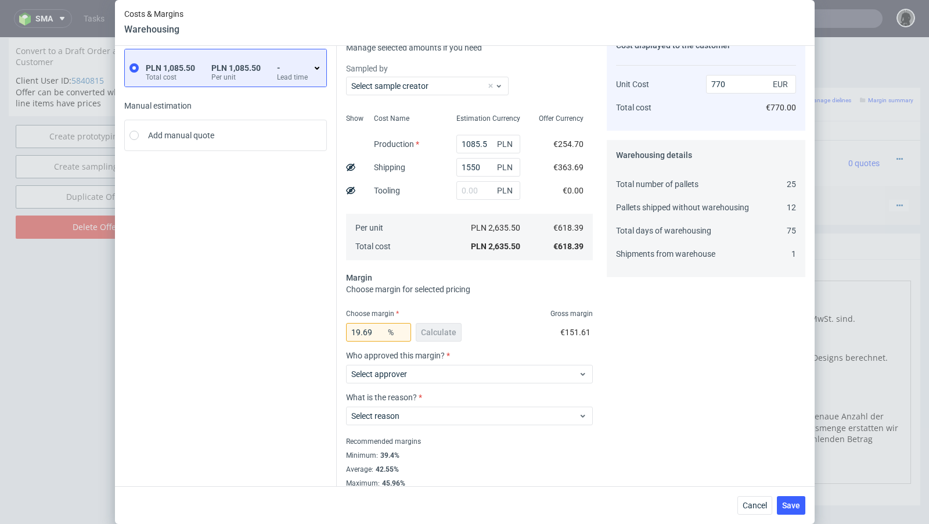
scroll to position [72, 0]
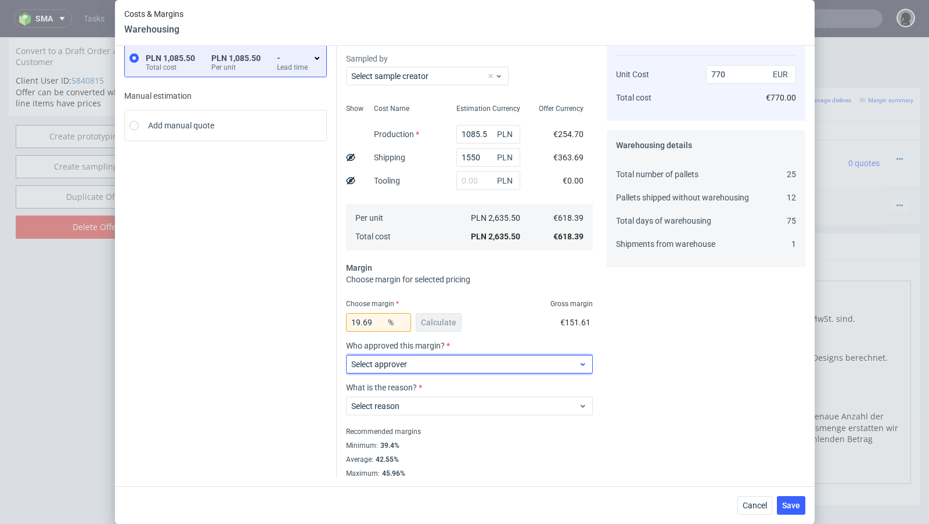
click at [415, 363] on span "Select approver" at bounding box center [465, 364] width 228 height 12
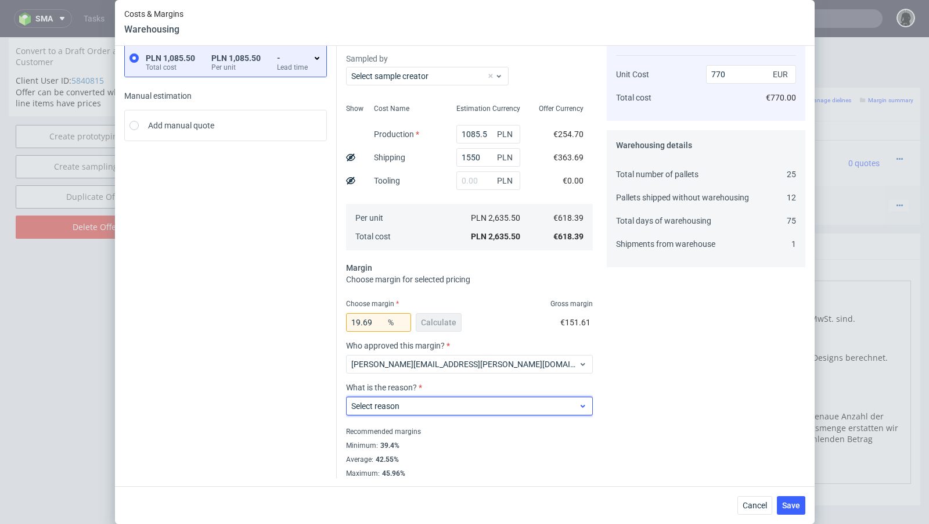
click at [397, 405] on label "Select reason" at bounding box center [375, 405] width 48 height 9
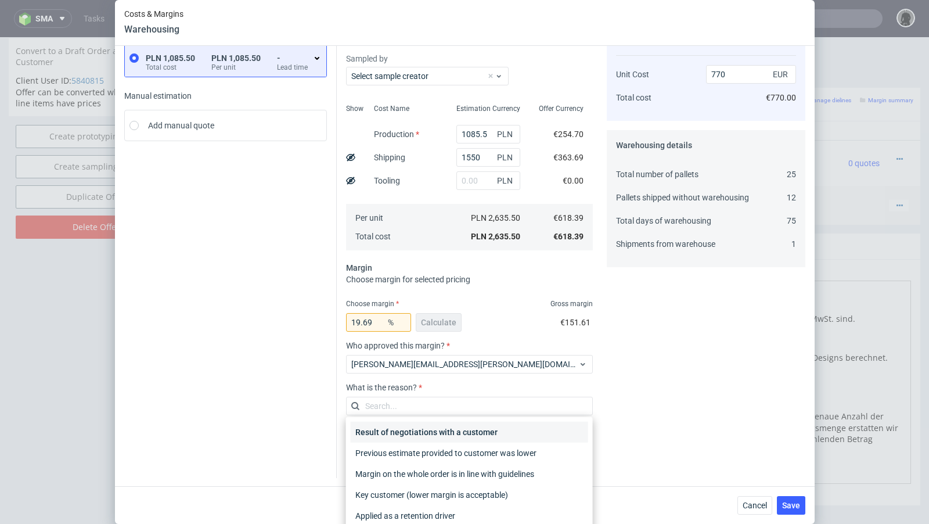
click at [401, 435] on div "Result of negotiations with a customer" at bounding box center [469, 432] width 237 height 21
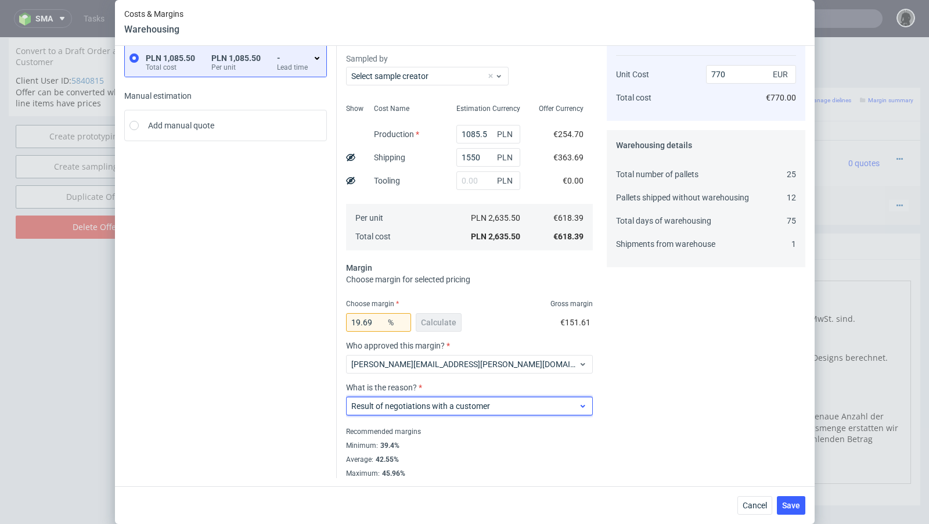
click at [386, 400] on span "Result of negotiations with a customer" at bounding box center [465, 406] width 228 height 12
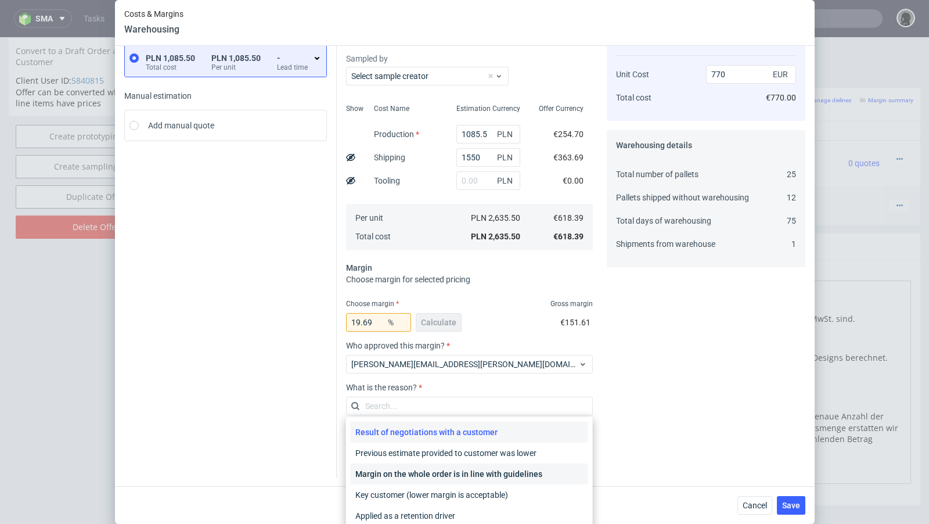
click at [405, 473] on div "Margin on the whole order is in line with guidelines" at bounding box center [469, 473] width 237 height 21
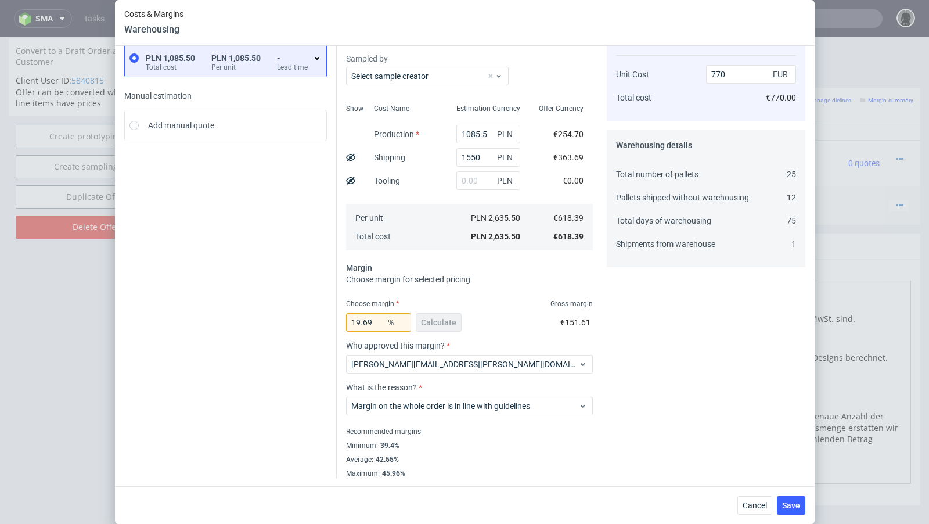
click at [285, 430] on div "Instant Quotes PLN 1,085.50 Total cost PLN 1,085.50 Per unit - Lead time Manual…" at bounding box center [230, 249] width 213 height 458
click at [370, 322] on input "19.69" at bounding box center [378, 322] width 65 height 19
drag, startPoint x: 382, startPoint y: 322, endPoint x: 362, endPoint y: 320, distance: 19.9
click at [362, 320] on input "19.69" at bounding box center [378, 322] width 65 height 19
type input "19.2"
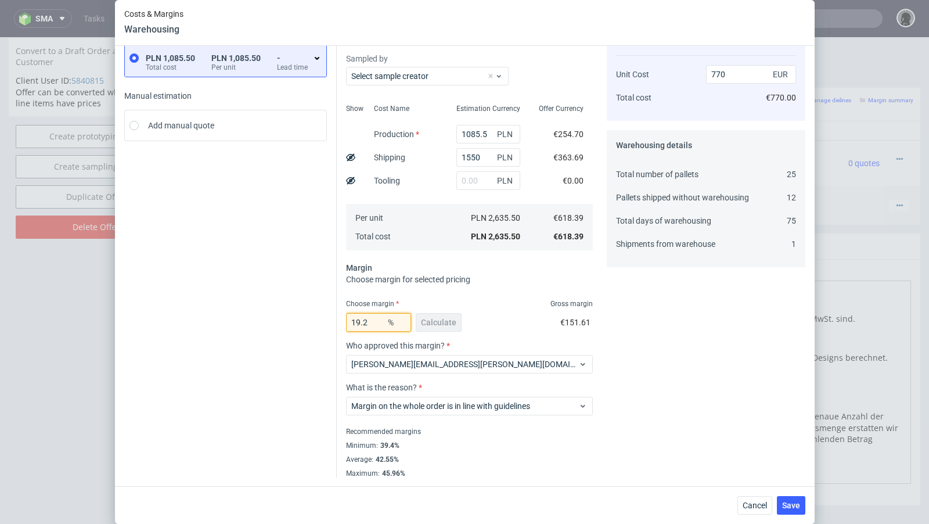
type input "765.33"
type input "19"
type input "763.44"
type input "1"
type input "624.63"
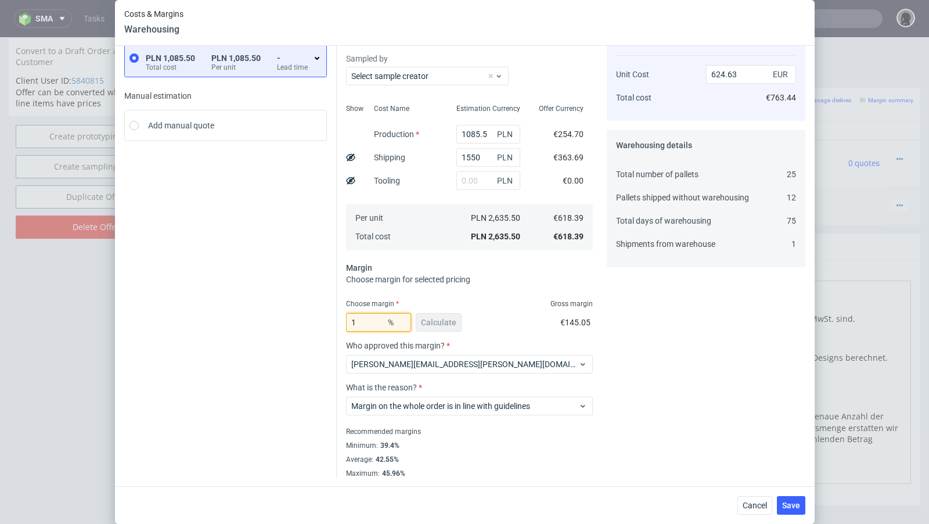
type input "18"
type input "754.13"
type input "17.7"
type input "751.38"
type input "17.5"
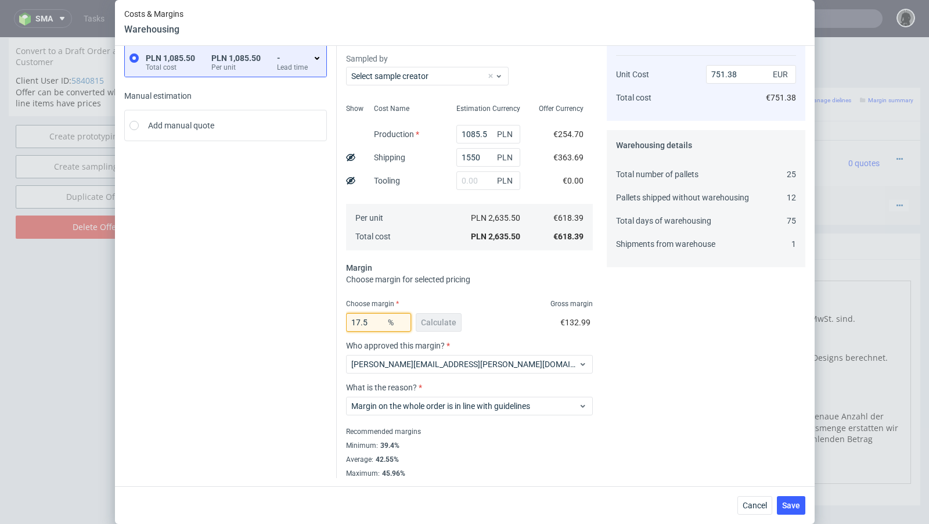
type input "749.56"
type input "17.56"
type input "750.11"
type input "17.555"
type input "750.06"
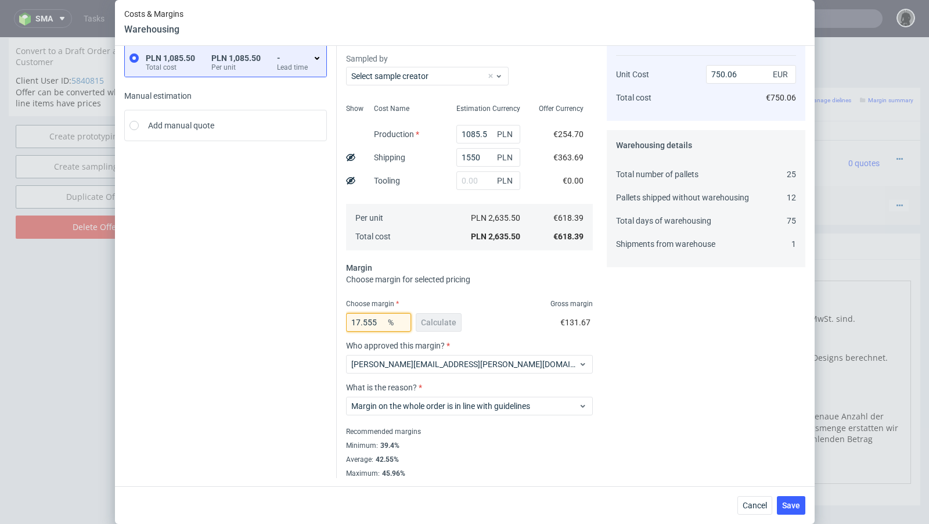
type input "17.55"
type input "750.02"
type input "17.54"
type input "749.93"
type input "17.545"
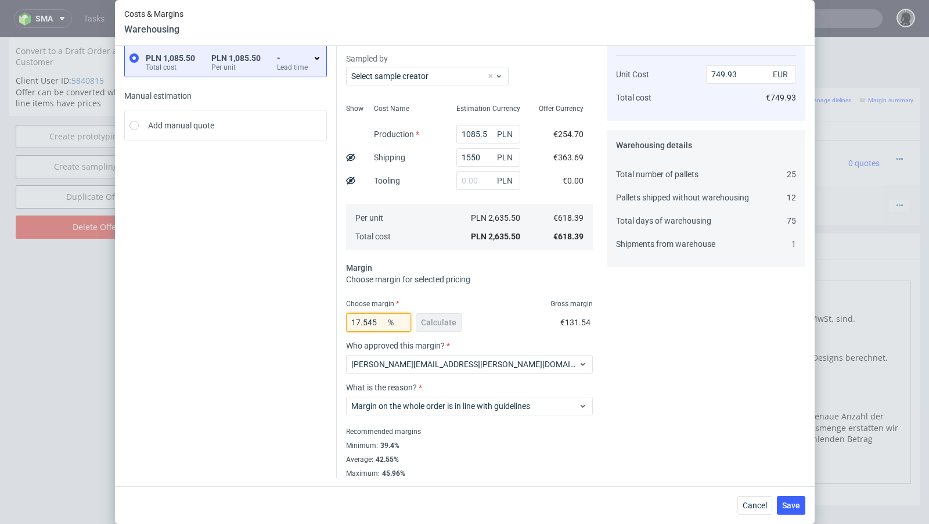
type input "749.97"
type input "17.546"
type input "749.98"
type input "17.547"
type input "749.99"
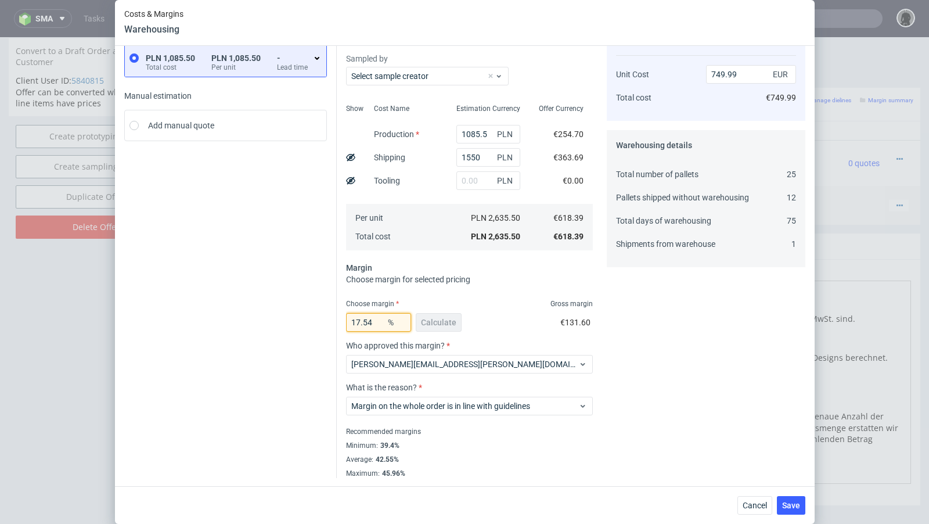
type input "17.548"
type input "750"
click at [283, 287] on div "Instant Quotes PLN 1,085.50 Total cost PLN 1,085.50 Per unit - Lead time Manual…" at bounding box center [230, 249] width 213 height 458
drag, startPoint x: 383, startPoint y: 323, endPoint x: 296, endPoint y: 317, distance: 86.7
click at [296, 317] on div "Instant Quotes PLN 1,085.50 Total cost PLN 1,085.50 Per unit - Lead time Manual…" at bounding box center [464, 244] width 681 height 467
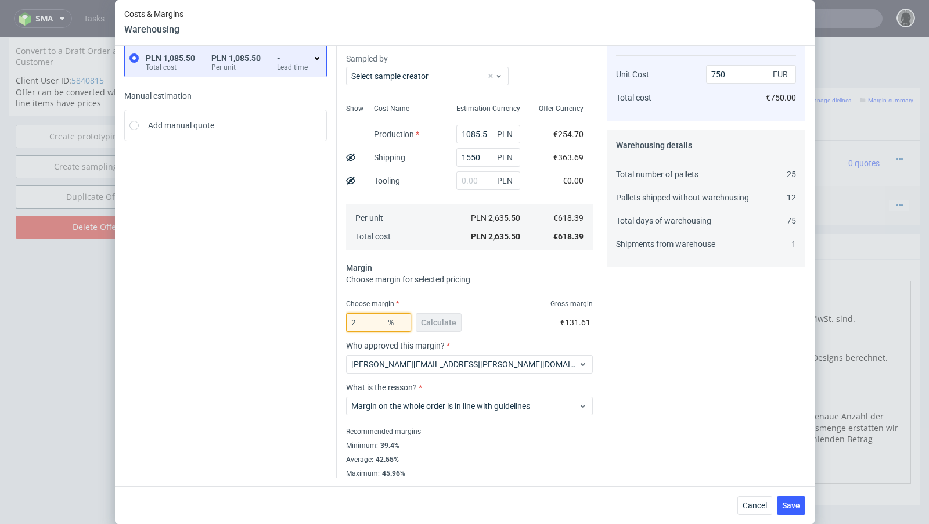
type input "20"
type input "772.99"
type input "2"
type input "19"
type input "763.44"
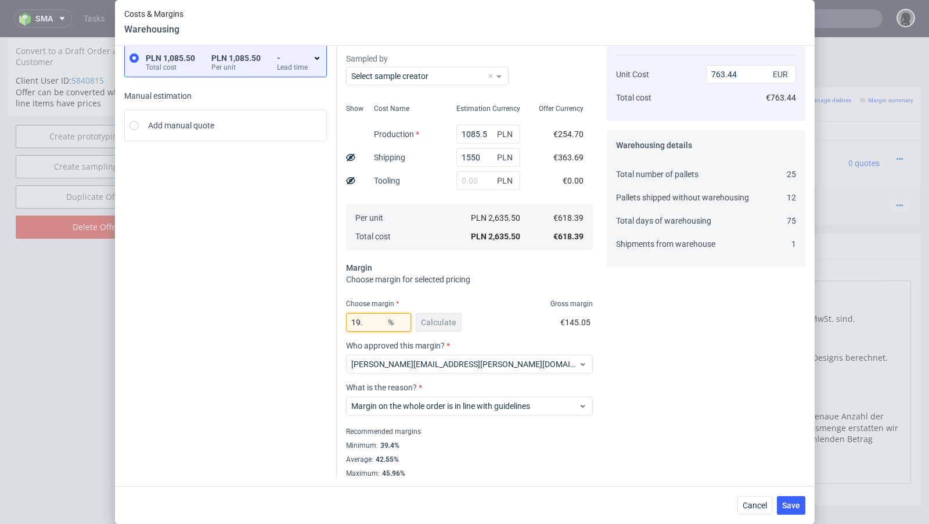
type input "19.7"
type input "770.1"
type input "19.6"
type input "769.14"
type input "19.66"
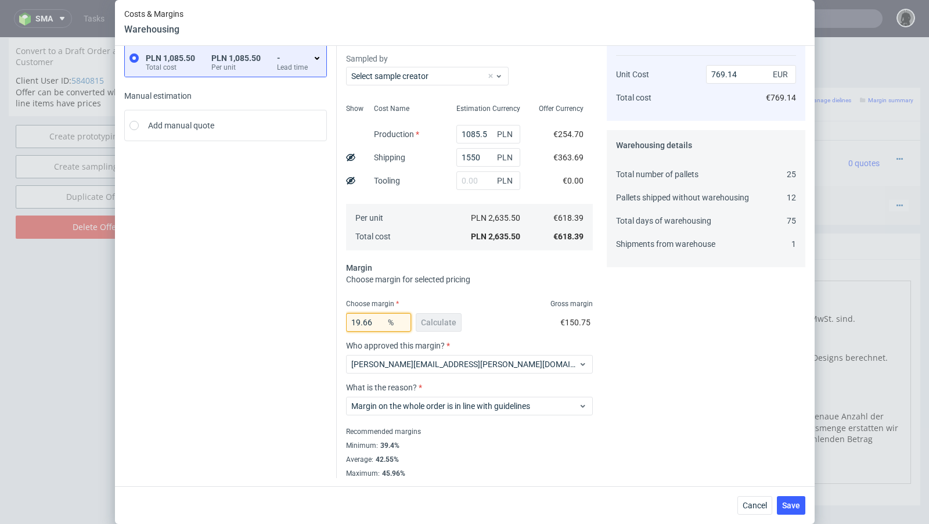
type input "769.71"
type input "19.67"
type input "769.81"
type input "19.68"
type input "769.91"
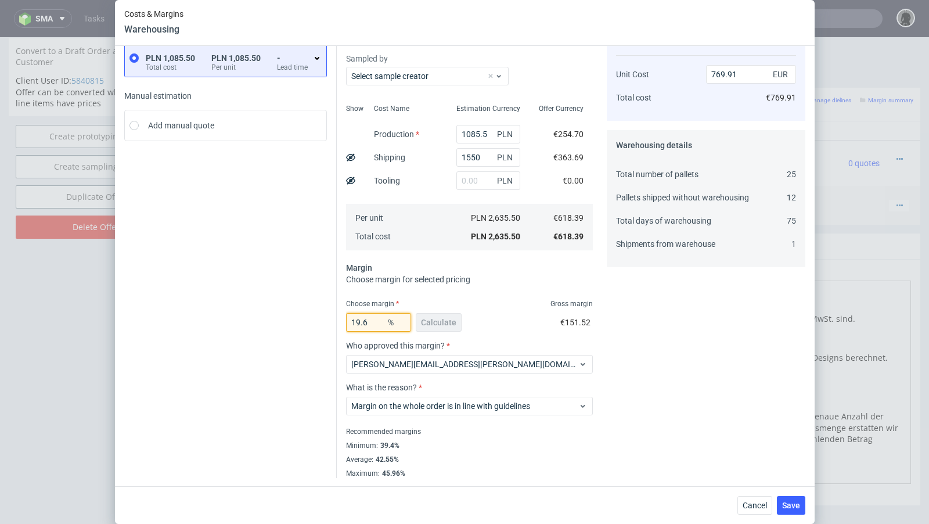
type input "19.69"
type input "770"
type input "19.69"
click at [252, 285] on div "Instant Quotes PLN 1,085.50 Total cost PLN 1,085.50 Per unit - Lead time Manual…" at bounding box center [230, 249] width 213 height 458
click at [787, 506] on span "Save" at bounding box center [791, 505] width 18 height 8
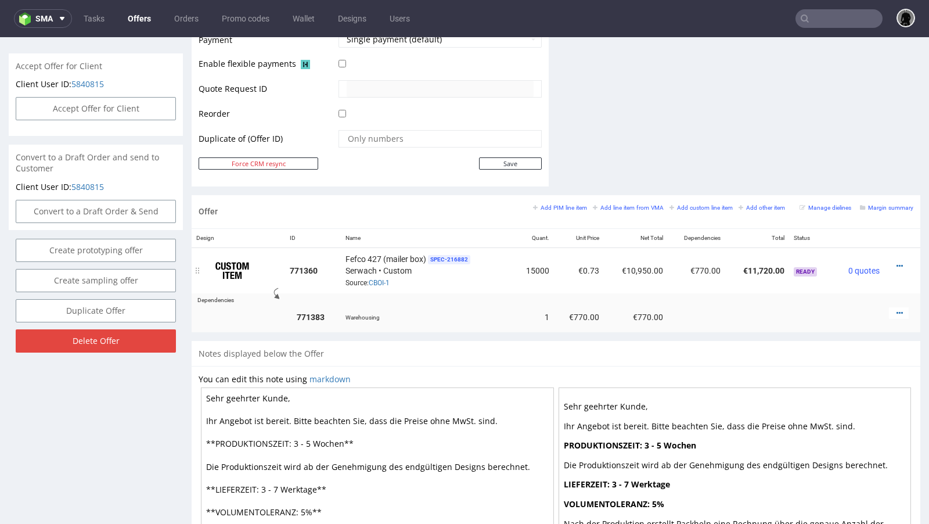
scroll to position [0, 0]
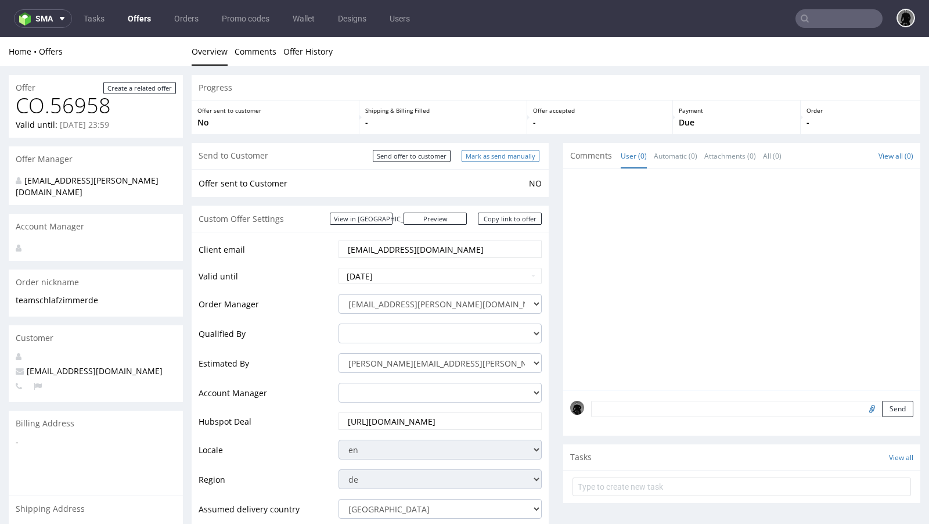
click at [482, 160] on input "Mark as send manually" at bounding box center [501, 156] width 78 height 12
type input "In progress..."
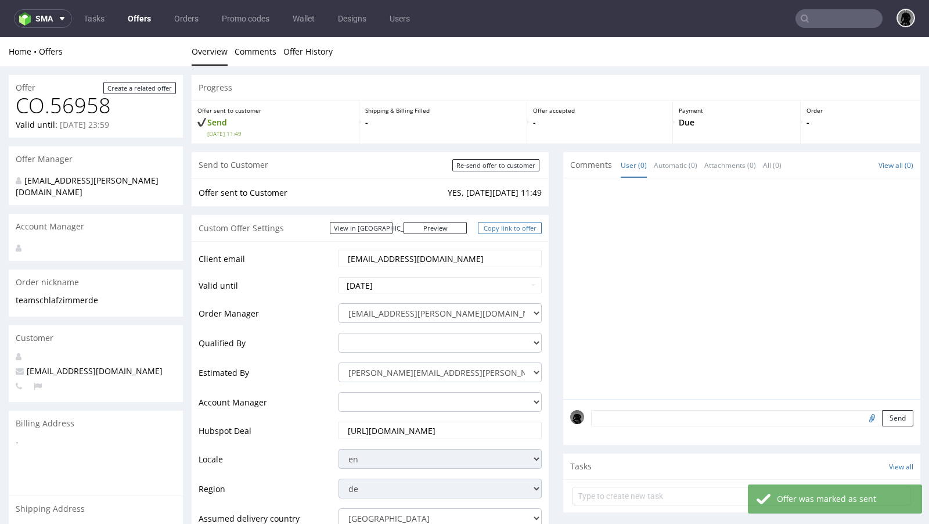
click at [494, 230] on link "Copy link to offer" at bounding box center [510, 228] width 64 height 12
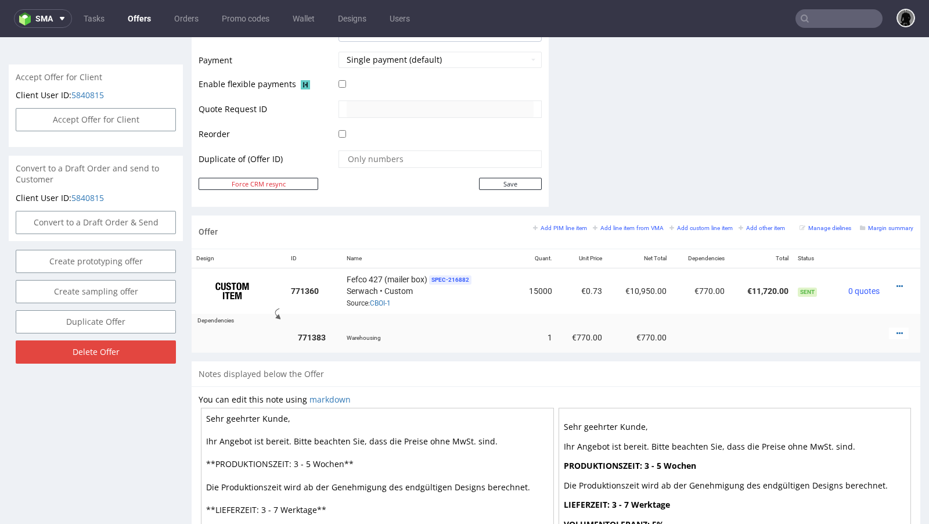
scroll to position [532, 0]
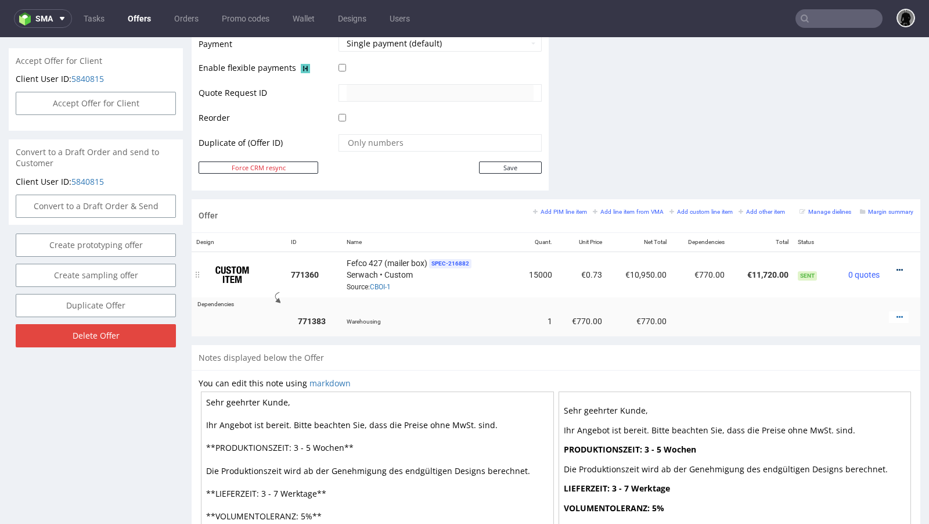
click at [896, 266] on icon at bounding box center [899, 270] width 6 height 8
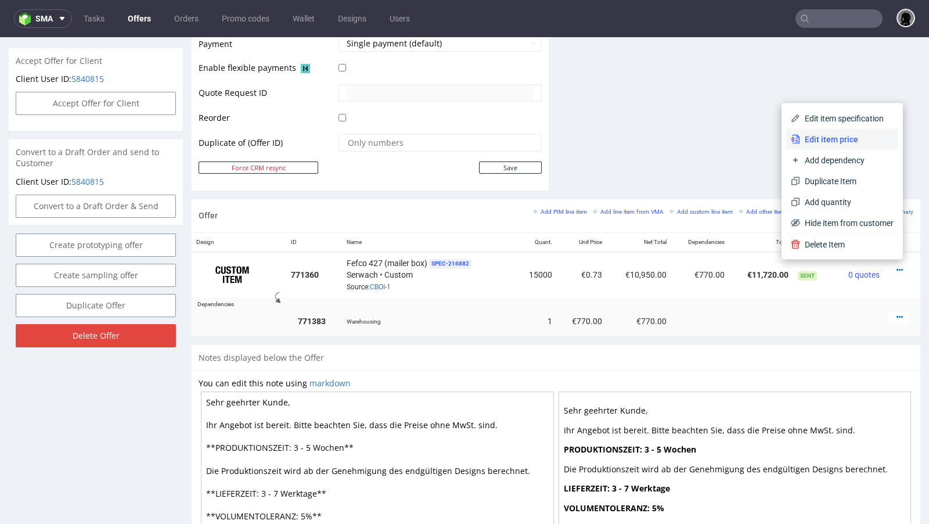
click at [841, 148] on li "Edit item price" at bounding box center [842, 139] width 112 height 21
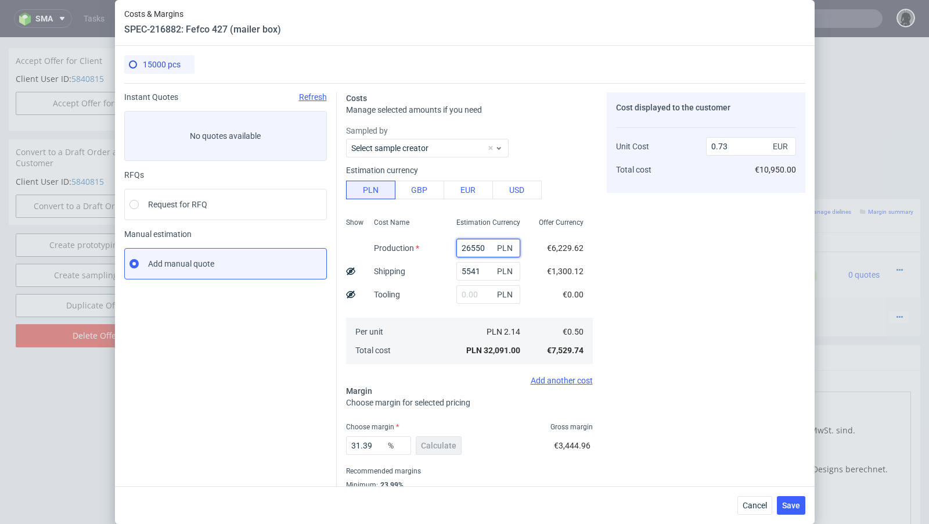
click at [469, 247] on input "26550" at bounding box center [488, 248] width 64 height 19
paste input "4900.0"
type input "24900"
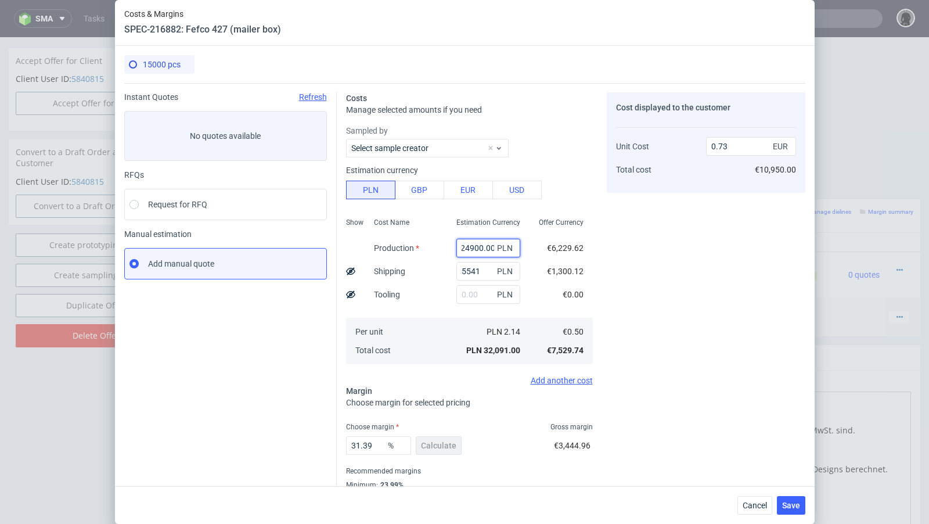
type input "0.7"
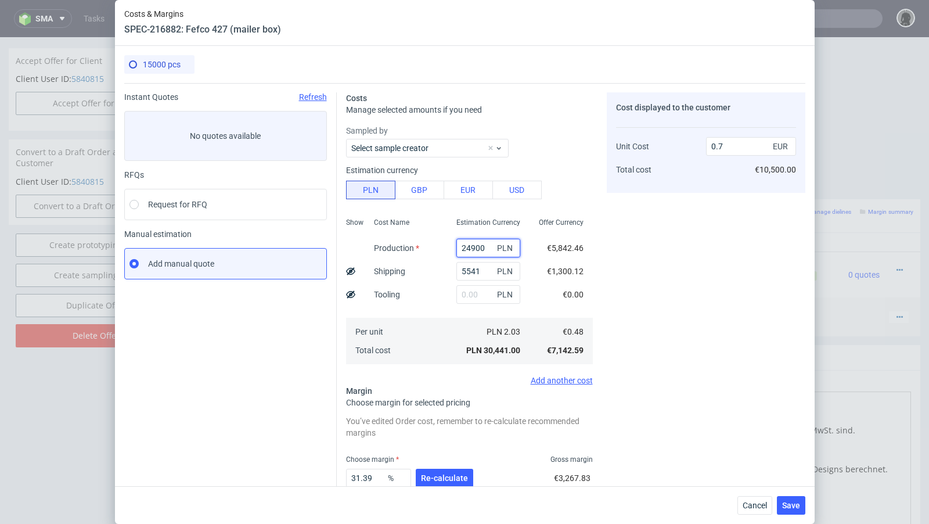
scroll to position [72, 0]
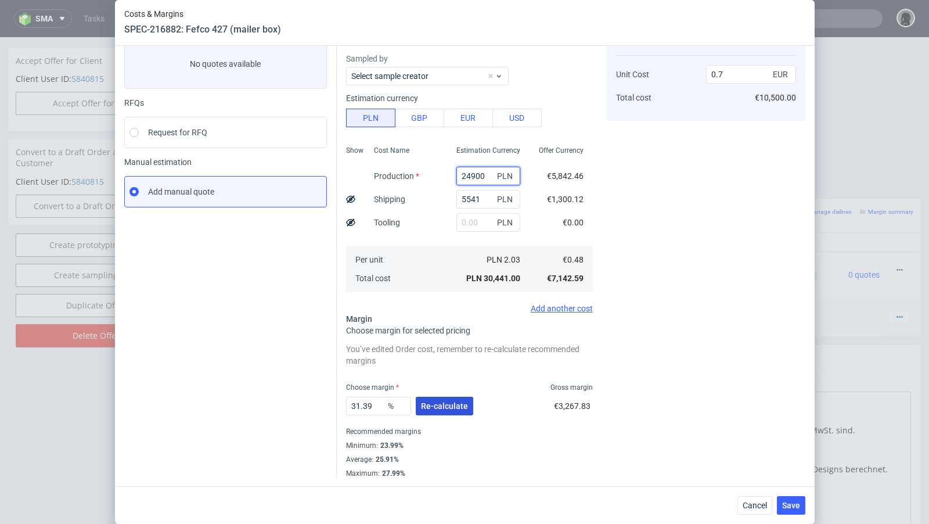
type input "24900"
click at [445, 408] on span "Re-calculate" at bounding box center [444, 406] width 47 height 8
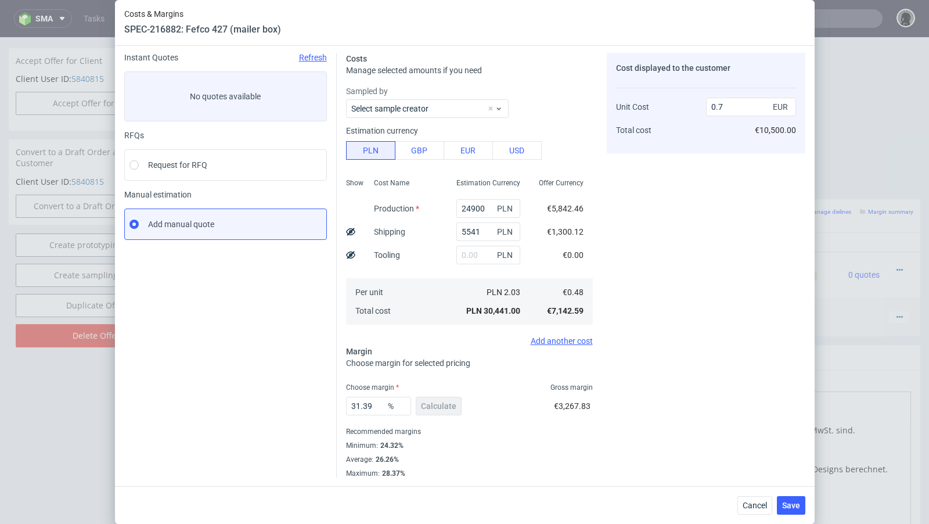
scroll to position [39, 0]
click at [750, 500] on button "Cancel" at bounding box center [754, 505] width 35 height 19
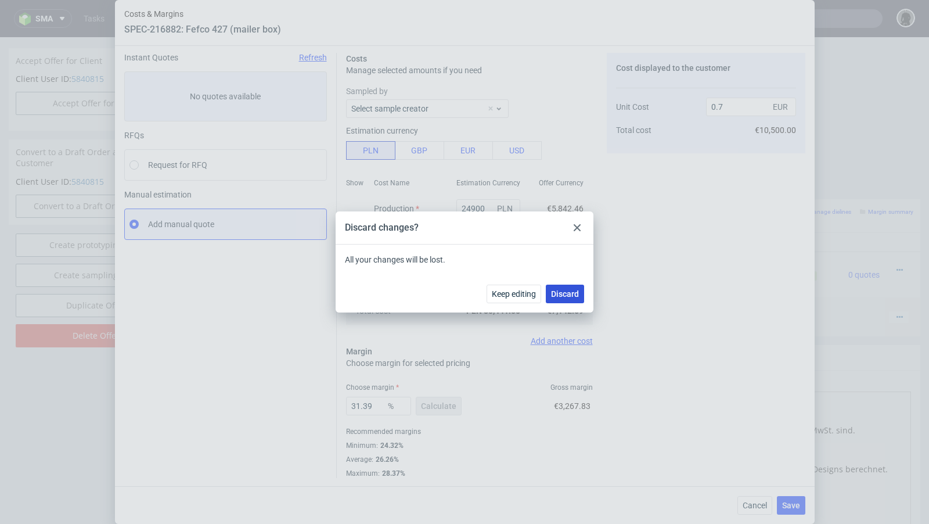
click at [567, 291] on span "Discard" at bounding box center [565, 294] width 28 height 8
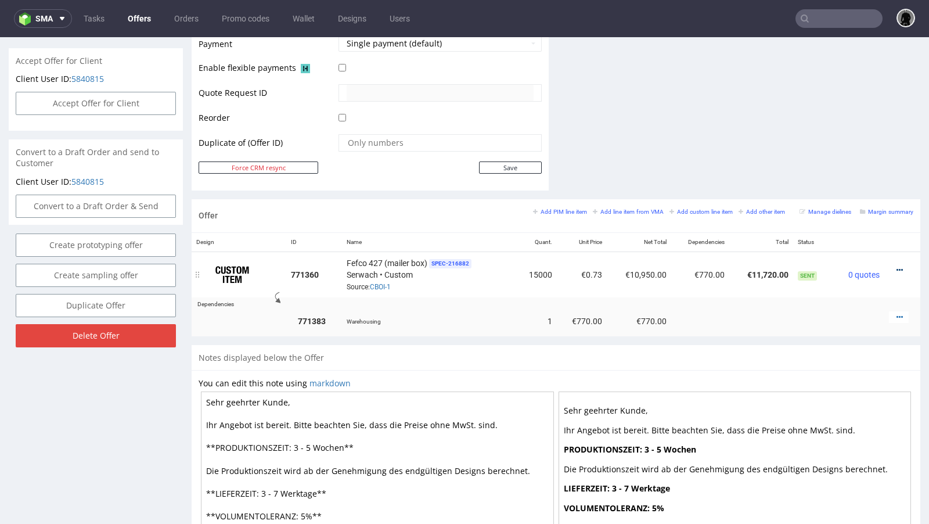
click at [896, 266] on icon at bounding box center [899, 270] width 6 height 8
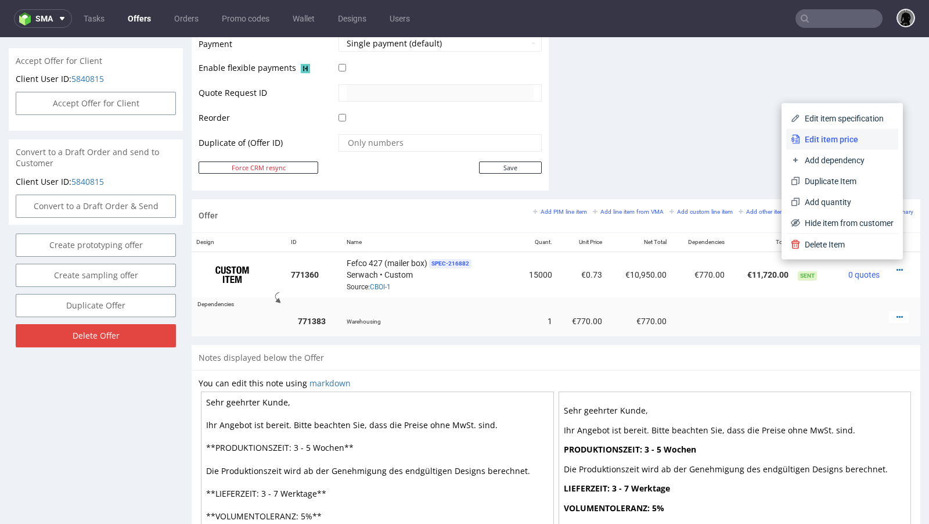
click at [835, 143] on span "Edit item price" at bounding box center [846, 140] width 93 height 12
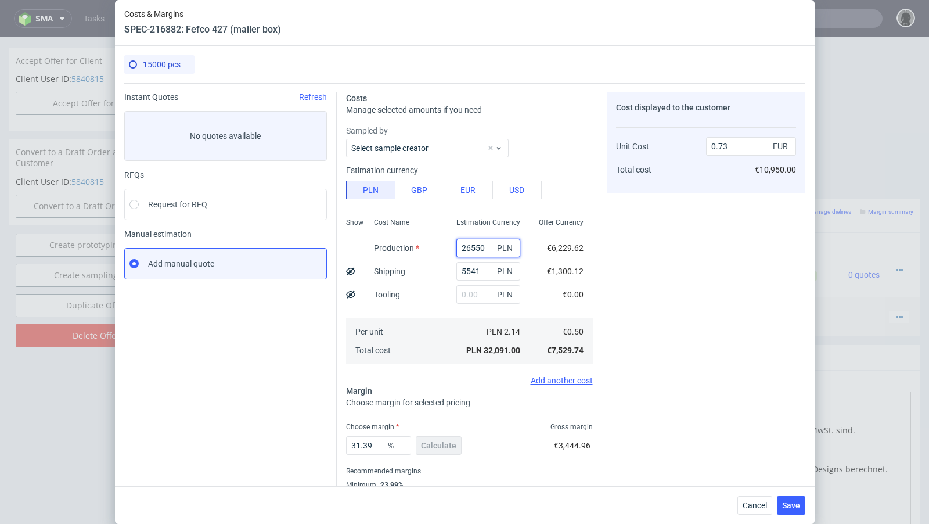
click at [473, 245] on input "26550" at bounding box center [488, 248] width 64 height 19
paste input "4900.0"
type input "24900"
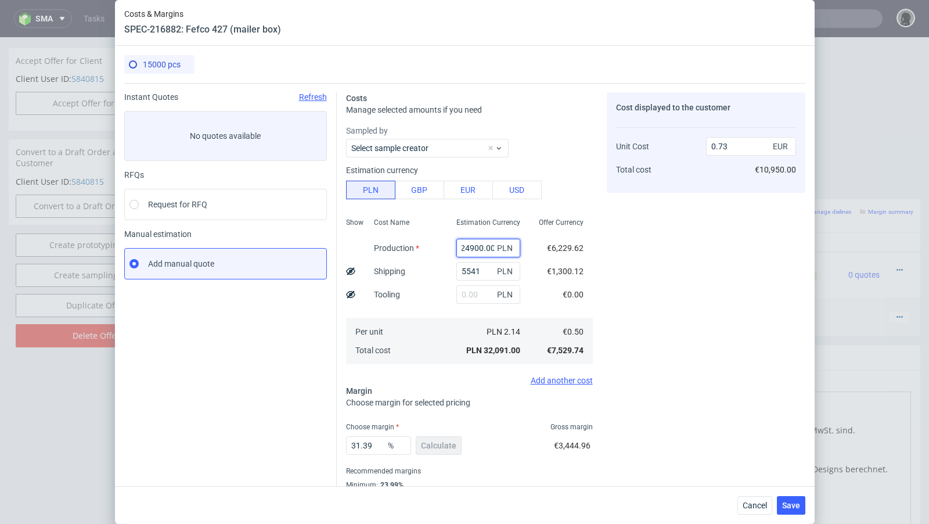
type input "0.7"
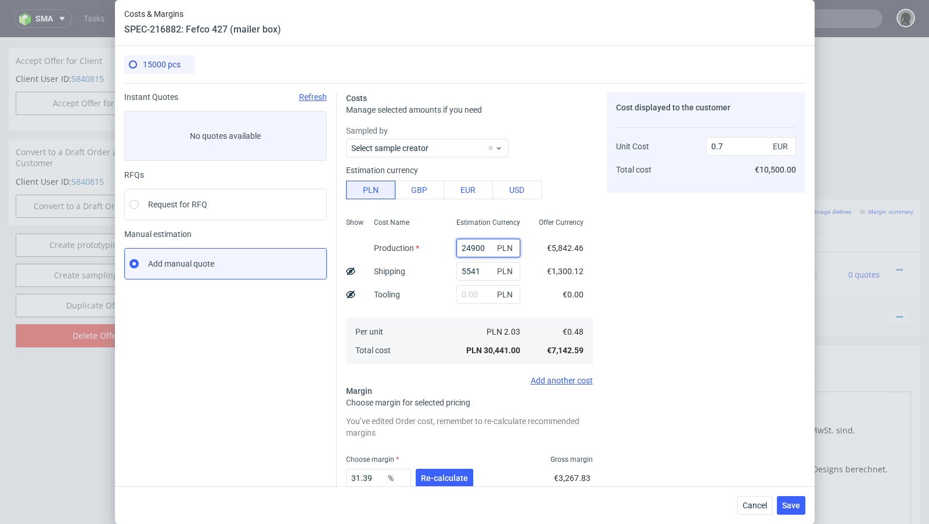
scroll to position [0, 0]
type input "24900"
click at [272, 348] on div "Instant Quotes Refresh No quotes available RFQs Request for RFQ Manual estimati…" at bounding box center [230, 321] width 213 height 458
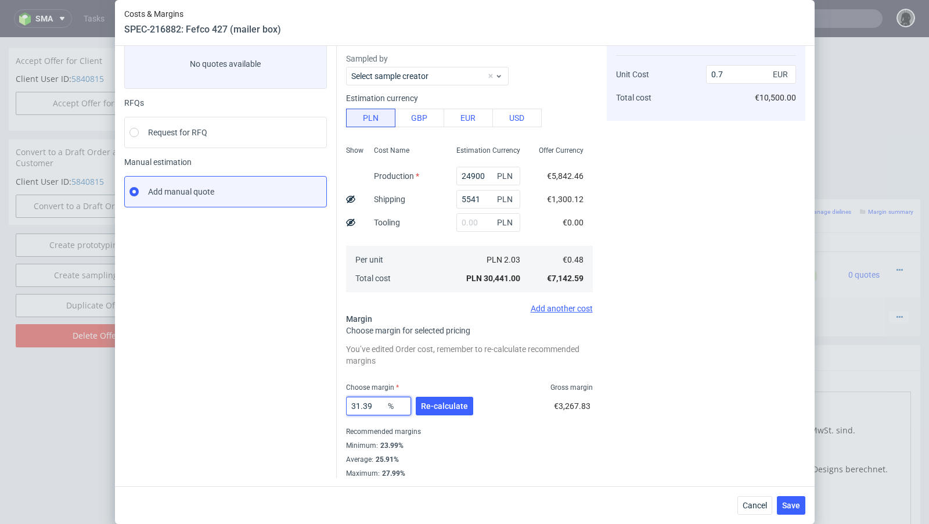
drag, startPoint x: 380, startPoint y: 408, endPoint x: 298, endPoint y: 403, distance: 82.6
click at [298, 403] on div "Instant Quotes Refresh No quotes available RFQs Request for RFQ Manual estimati…" at bounding box center [464, 244] width 681 height 467
type input "34"
type input "0.72"
type input "35"
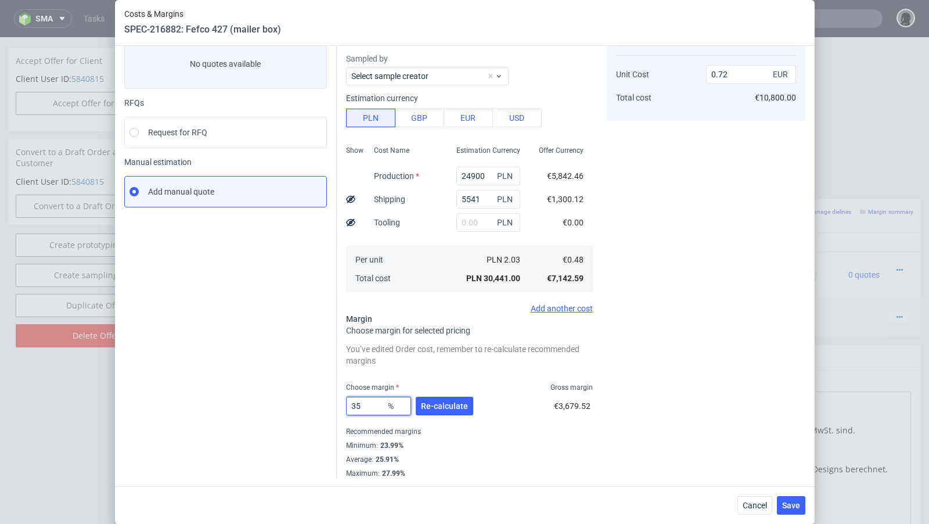
type input "0.74"
type input "34"
type input "0.72"
type input "34.5"
type input "0.73"
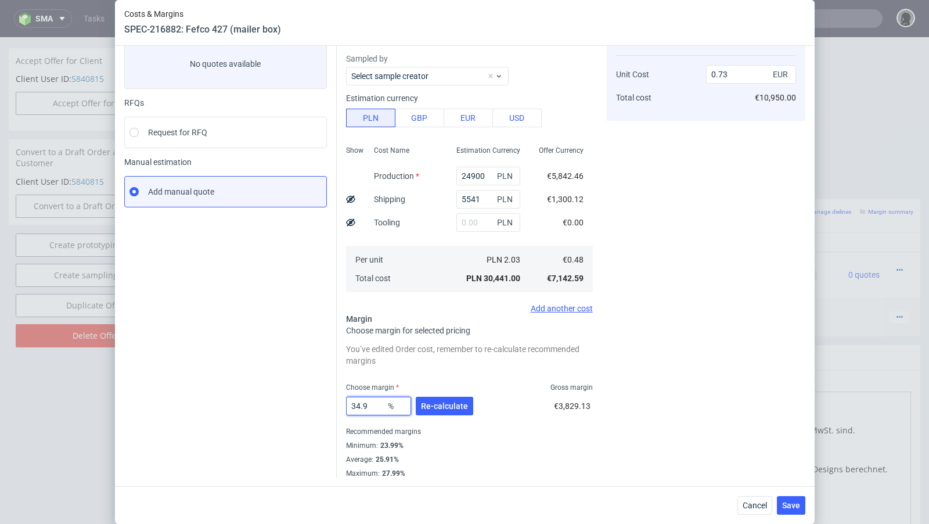
type input "34.99"
type input "0.74"
type input "34.92"
type input "0.73"
type input "34.92"
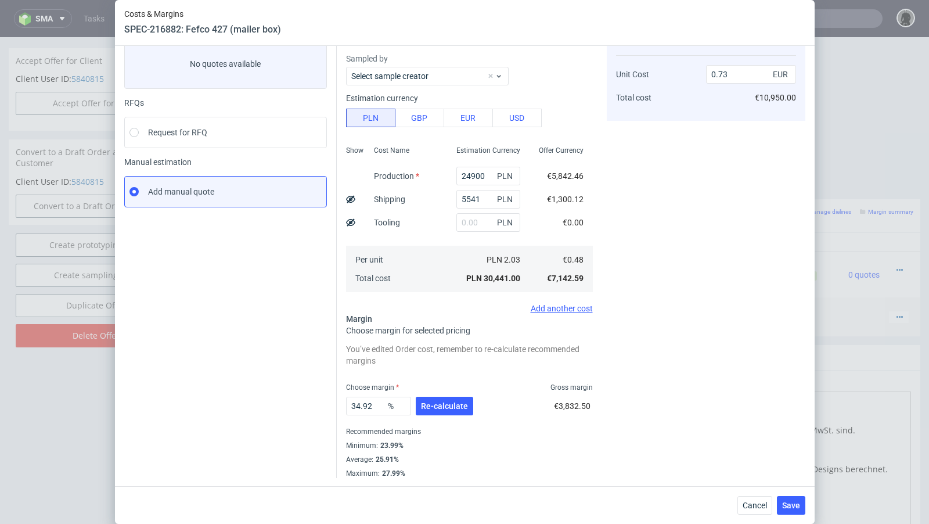
click at [424, 393] on div "34.92 % Re-calculate" at bounding box center [410, 408] width 129 height 33
click at [431, 402] on span "Re-calculate" at bounding box center [444, 406] width 47 height 8
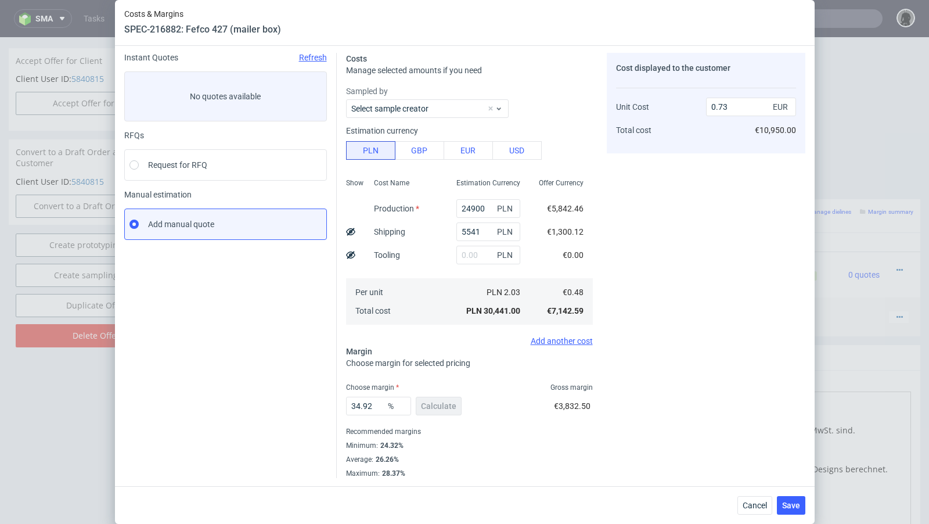
click at [269, 376] on div "Instant Quotes Refresh No quotes available RFQs Request for RFQ Manual estimati…" at bounding box center [230, 265] width 213 height 425
click at [792, 512] on button "Save" at bounding box center [791, 505] width 28 height 19
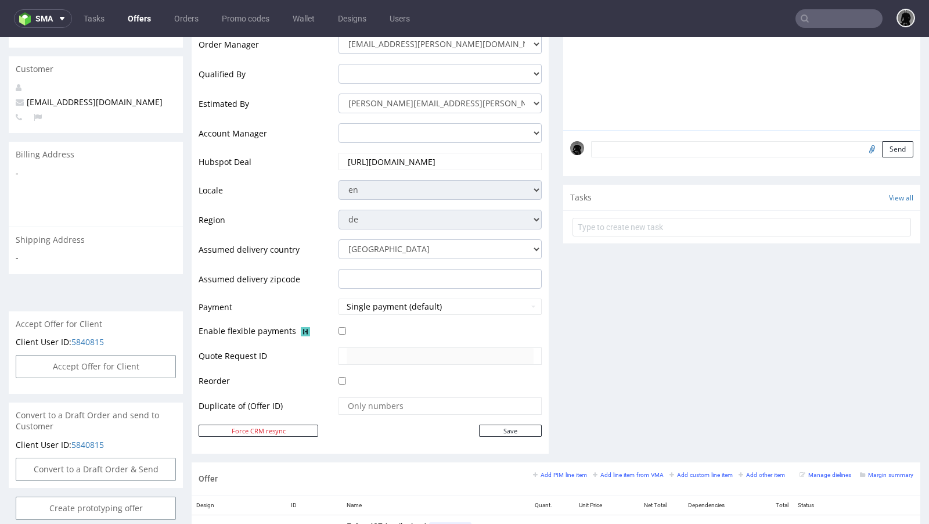
scroll to position [273, 0]
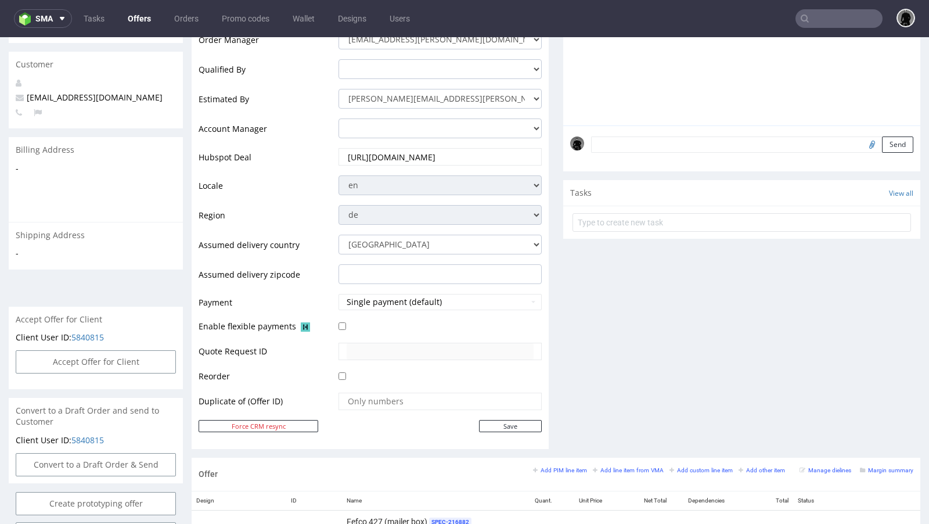
click at [138, 16] on link "Offers" at bounding box center [139, 18] width 37 height 19
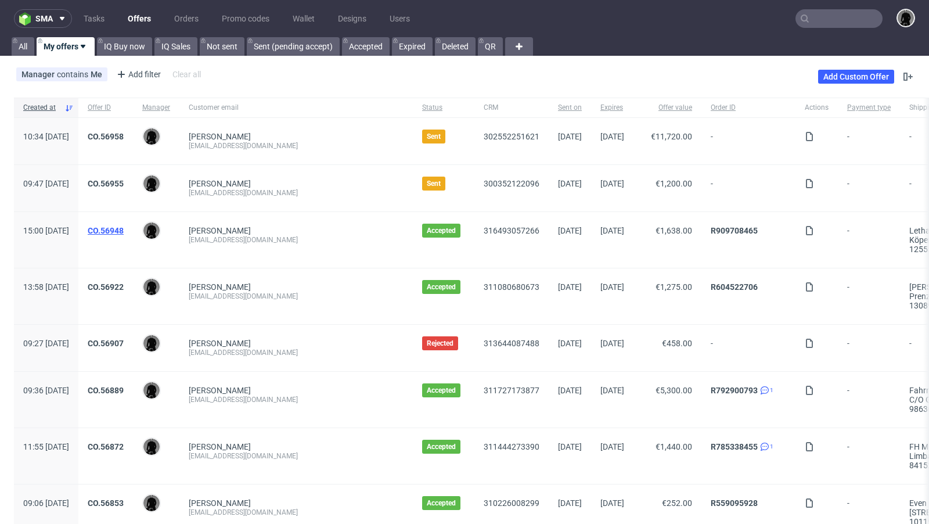
click at [124, 226] on link "CO.56948" at bounding box center [106, 230] width 36 height 9
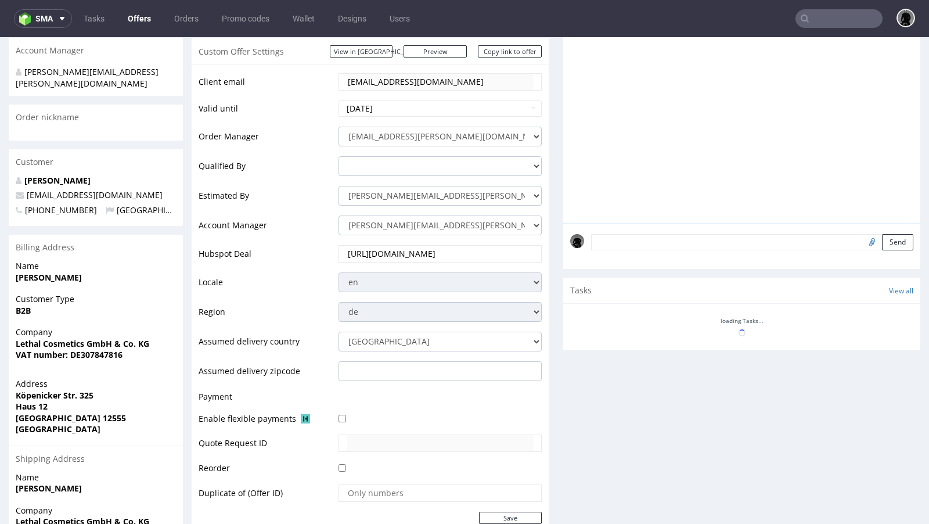
scroll to position [550, 0]
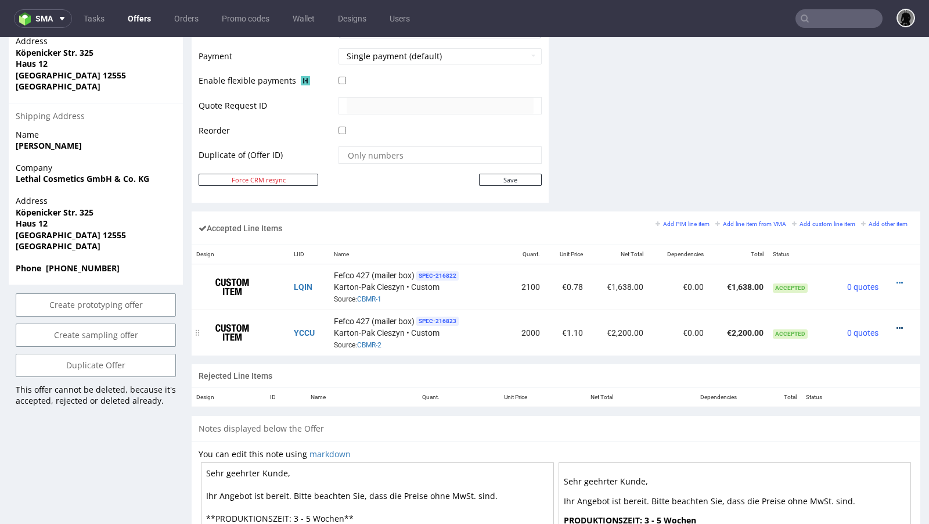
click at [896, 324] on icon at bounding box center [899, 328] width 6 height 8
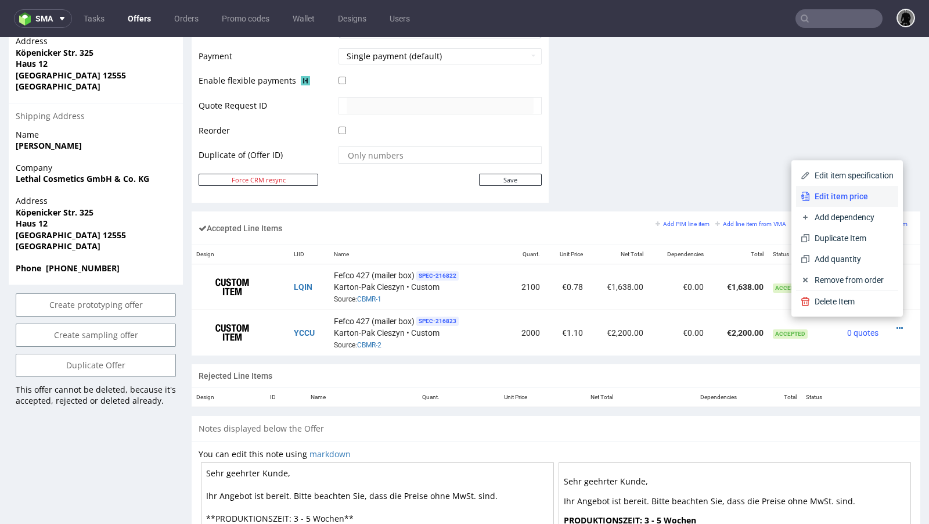
click at [839, 196] on span "Edit item price" at bounding box center [852, 196] width 84 height 12
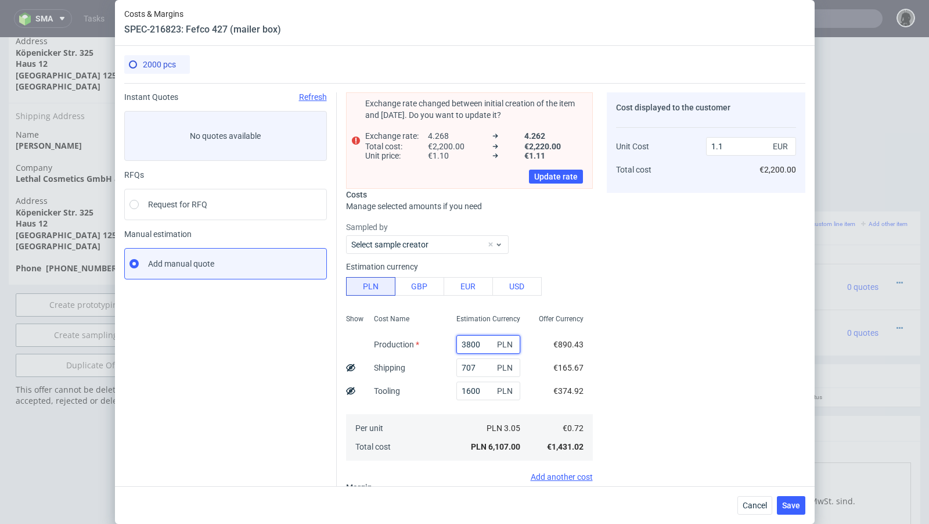
click at [471, 338] on input "3800" at bounding box center [488, 344] width 64 height 19
paste input "64"
type input "3640"
type input "1.08"
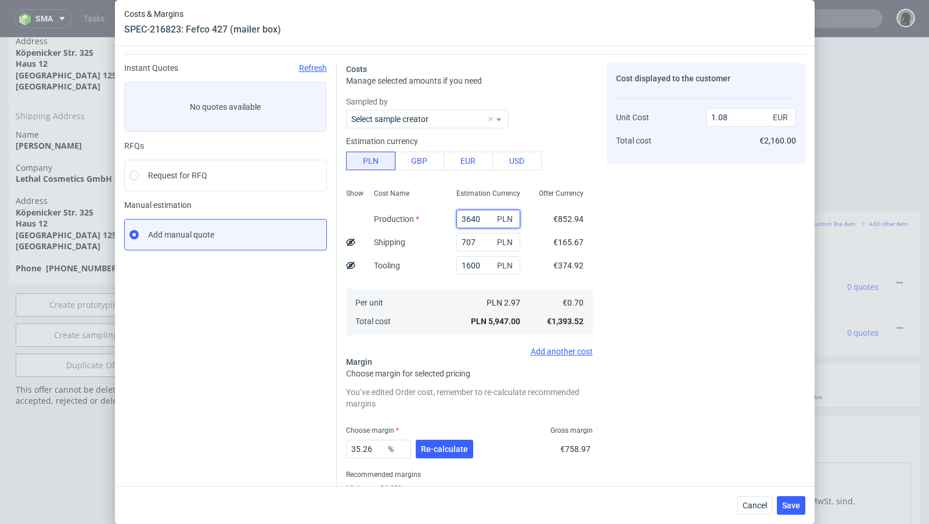
scroll to position [31, 0]
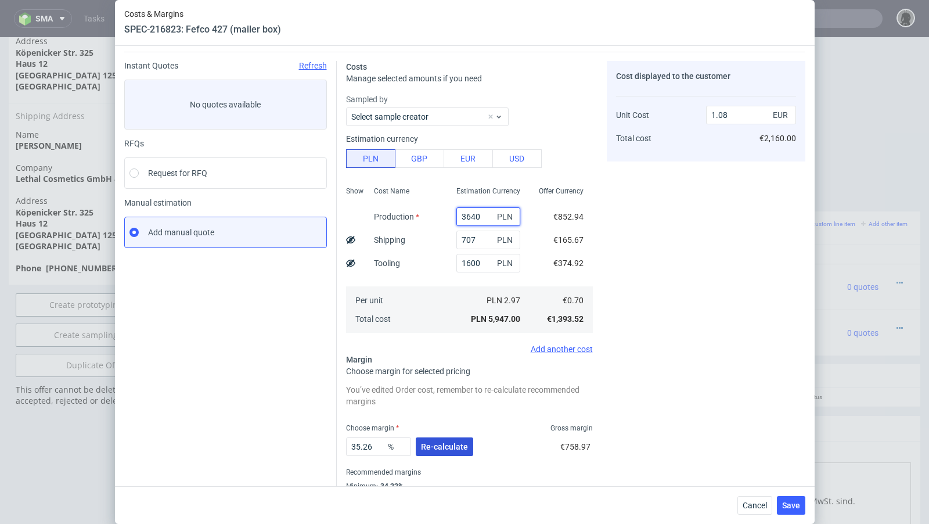
type input "3640"
click at [438, 452] on button "Re-calculate" at bounding box center [444, 446] width 57 height 19
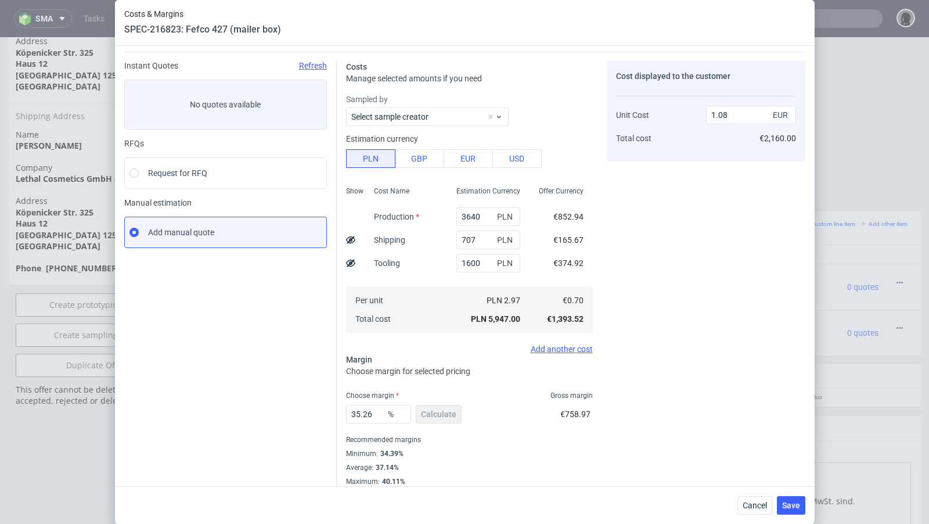
scroll to position [39, 0]
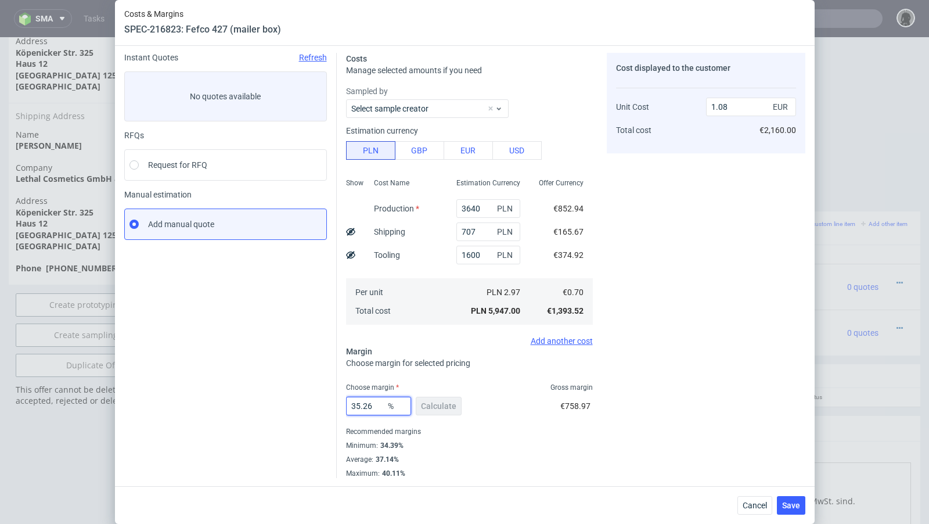
drag, startPoint x: 377, startPoint y: 406, endPoint x: 324, endPoint y: 401, distance: 53.7
click at [324, 401] on div "Instant Quotes Refresh No quotes available RFQs Request for RFQ Manual estimati…" at bounding box center [464, 261] width 681 height 434
type input "36"
type input "1.09"
type input "37"
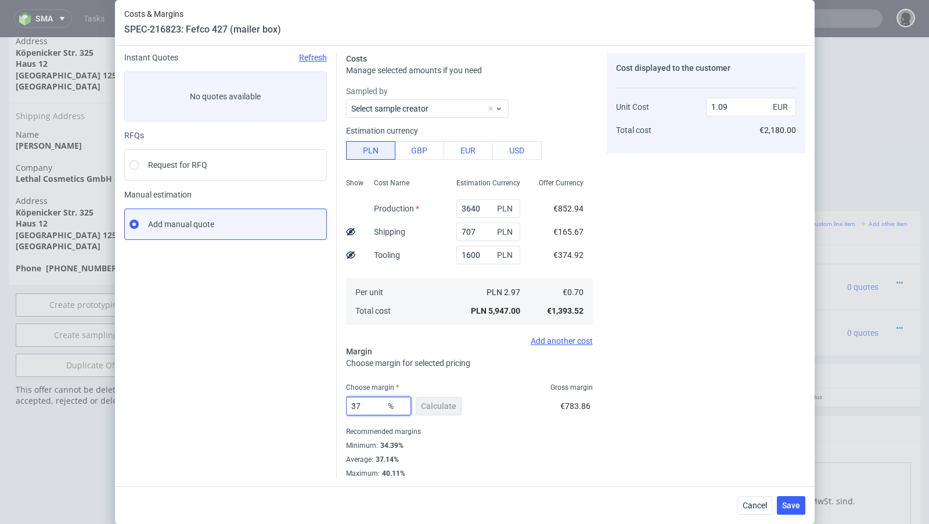
type input "1.11"
type input "36"
type input "1.09"
type input "36.6"
type input "1.1"
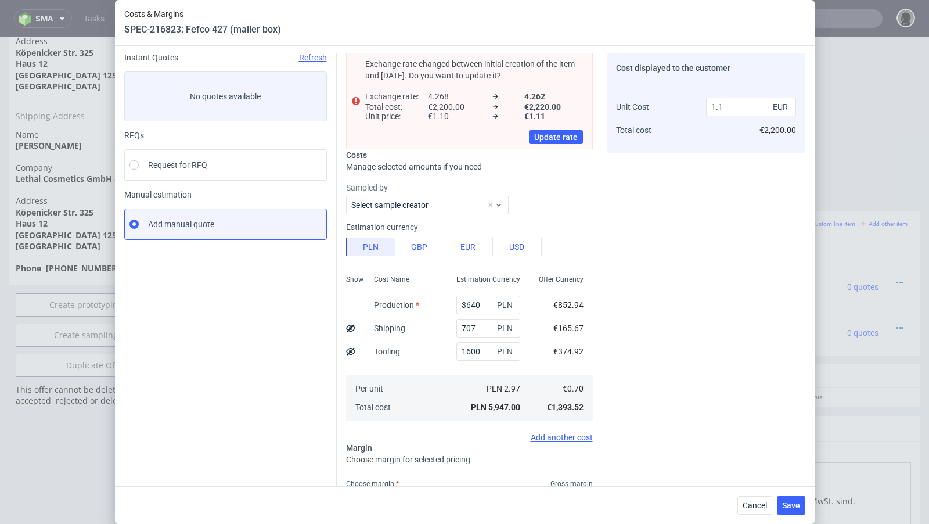
type input "36.99"
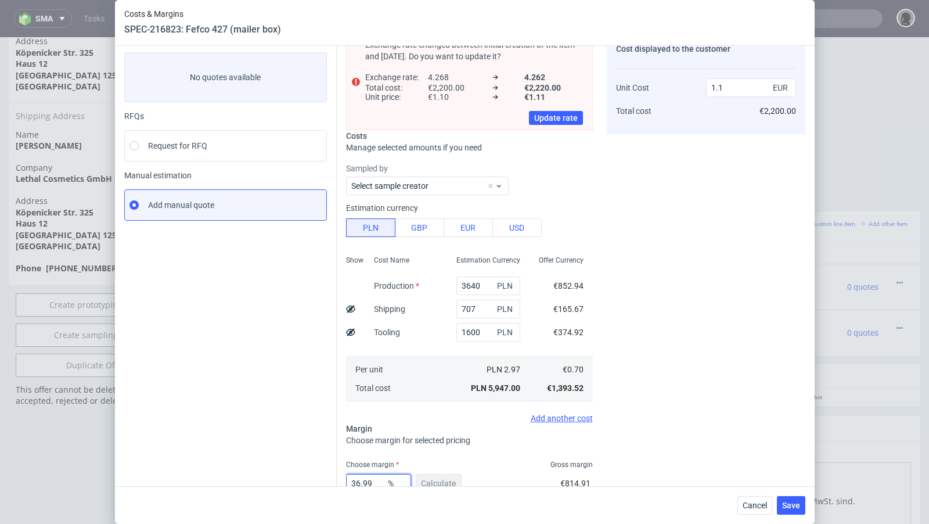
type input "1.11"
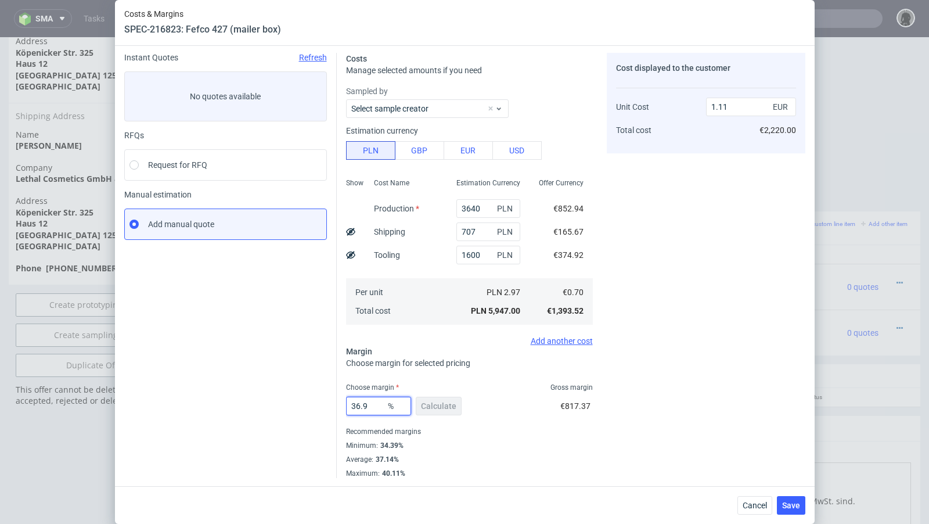
type input "36.96"
type input "1.1"
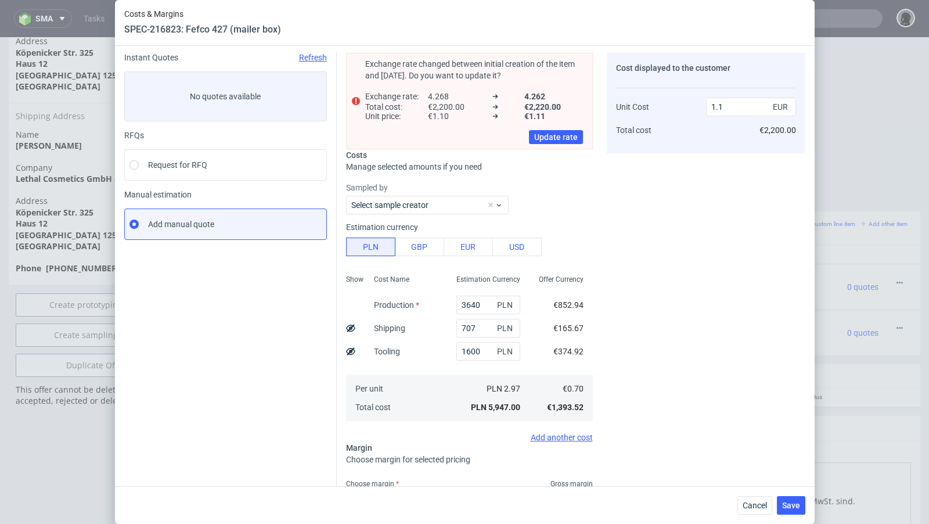
scroll to position [59, 0]
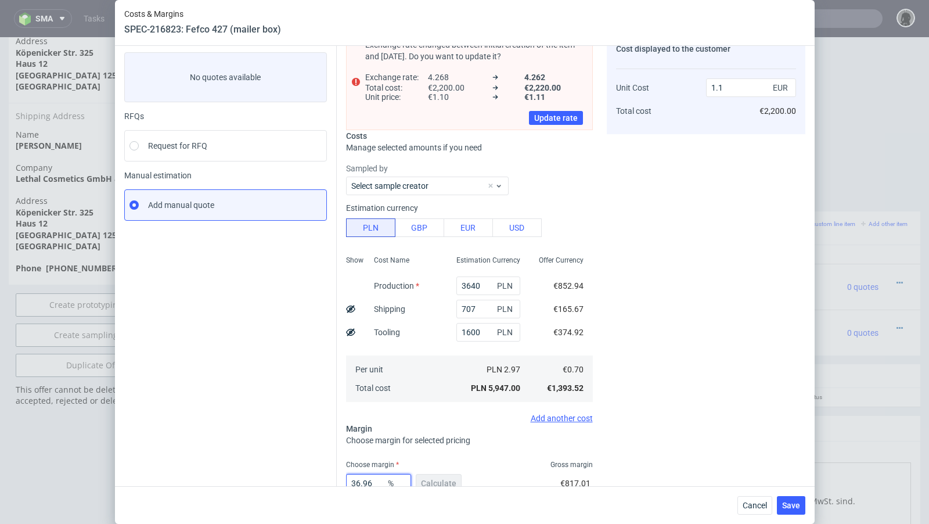
type input "36.96"
click at [247, 344] on div "Instant Quotes Refresh No quotes available RFQs Request for RFQ Manual estimati…" at bounding box center [230, 294] width 213 height 521
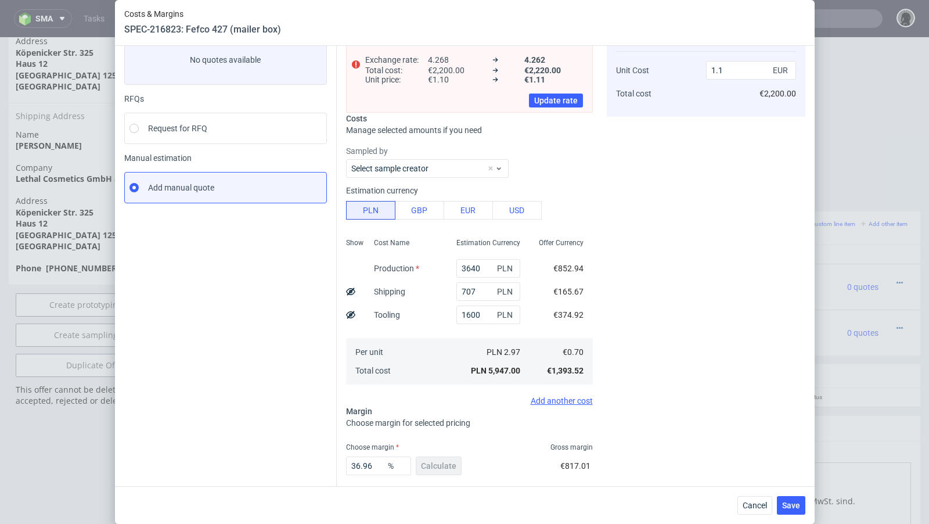
scroll to position [135, 0]
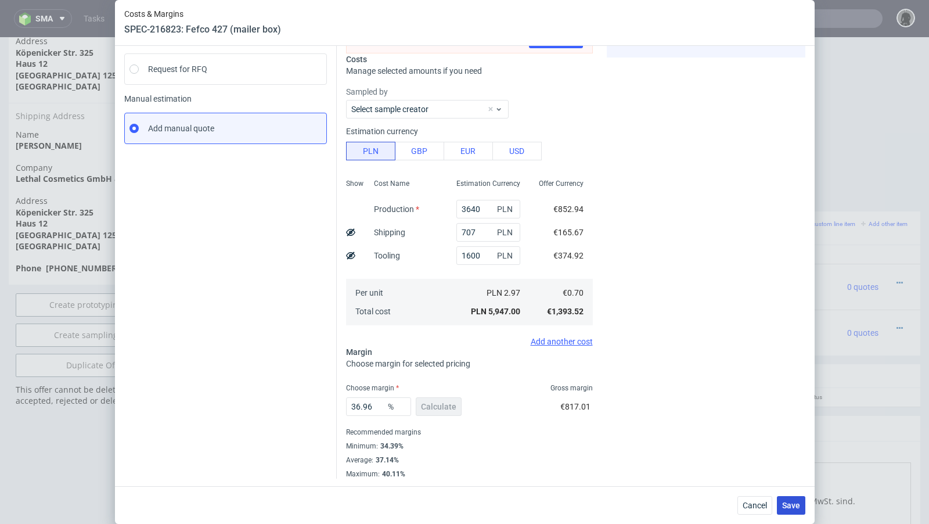
click at [790, 502] on span "Save" at bounding box center [791, 505] width 18 height 8
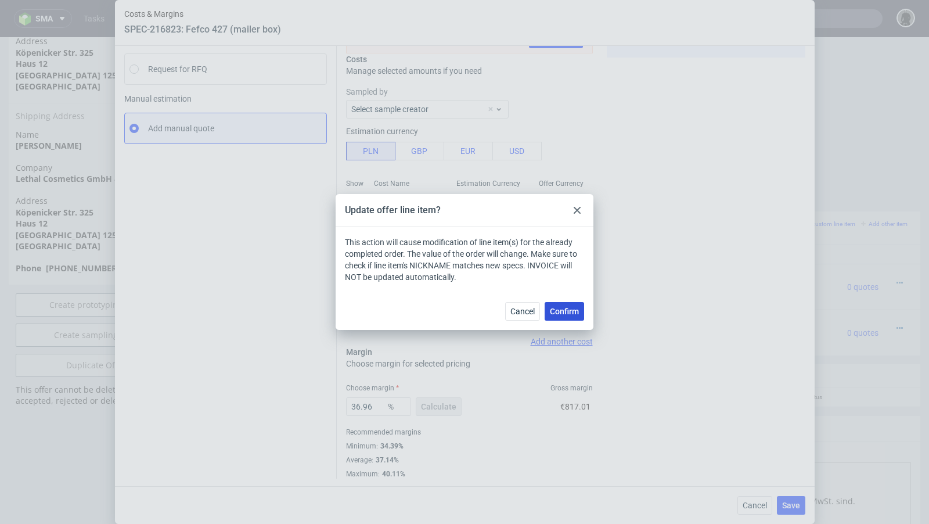
click at [574, 316] on button "Confirm" at bounding box center [564, 311] width 39 height 19
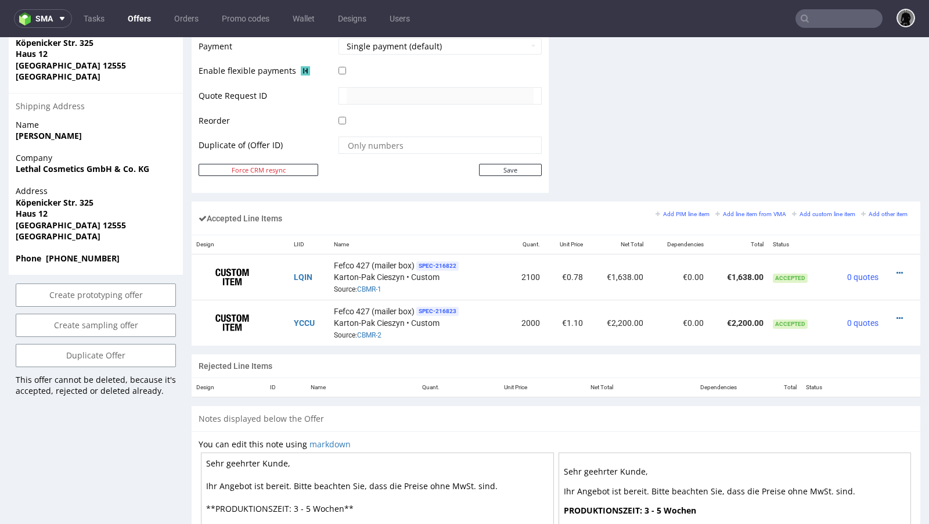
scroll to position [561, 0]
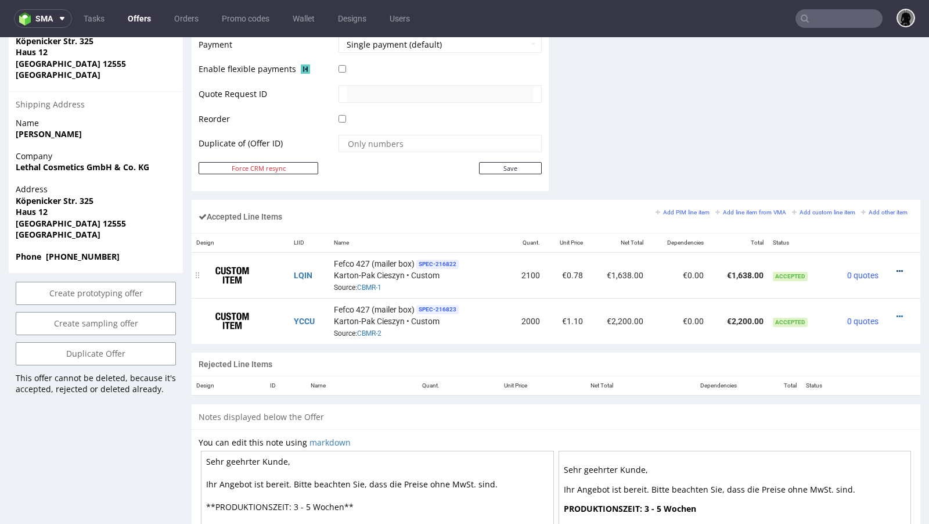
click at [896, 267] on icon at bounding box center [899, 271] width 6 height 8
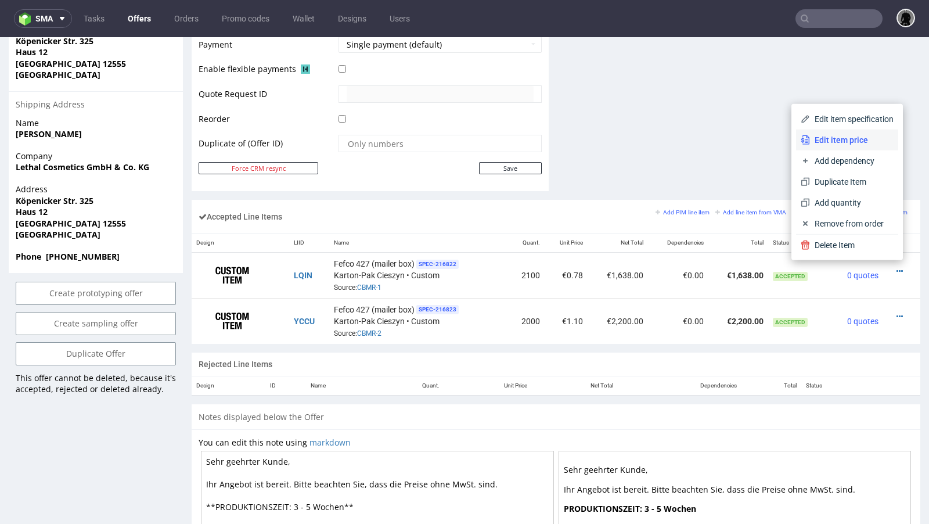
click at [826, 138] on span "Edit item price" at bounding box center [852, 140] width 84 height 12
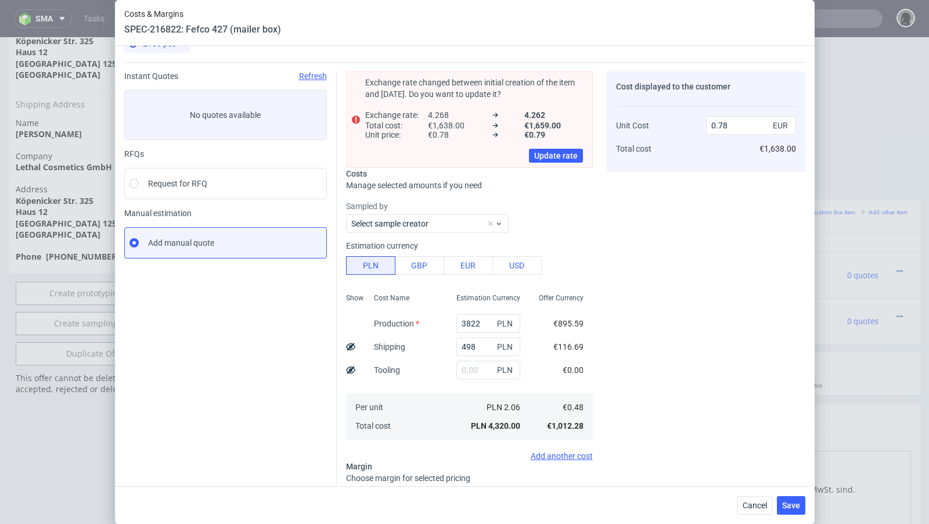
scroll to position [9, 0]
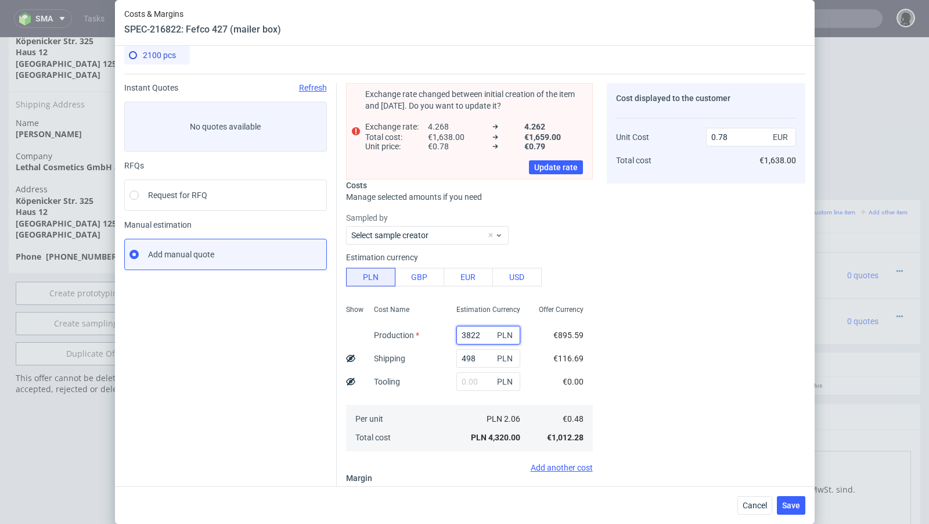
click at [472, 335] on input "3822" at bounding box center [488, 335] width 64 height 19
paste input "654"
type input "3654"
type input "0.75"
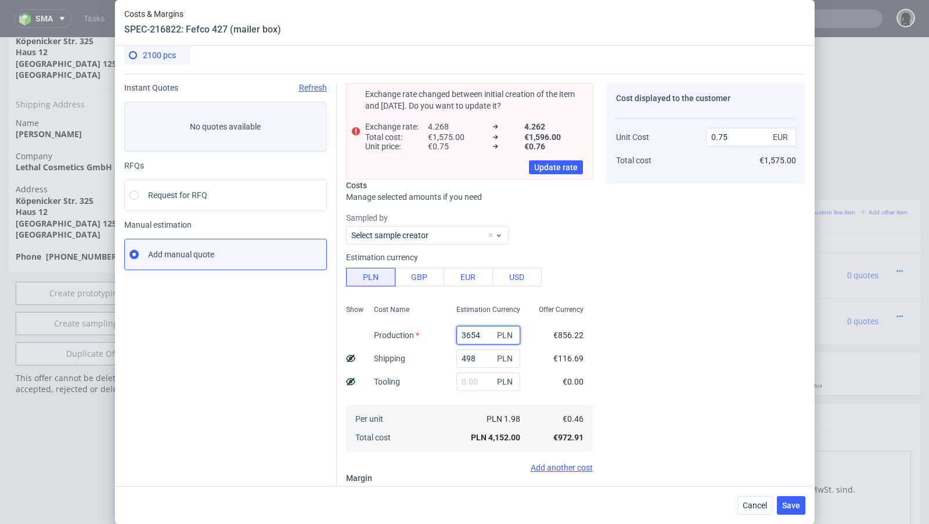
type input "3654"
click at [310, 382] on div "Instant Quotes Refresh No quotes available RFQs Request for RFQ Manual estimati…" at bounding box center [230, 360] width 213 height 554
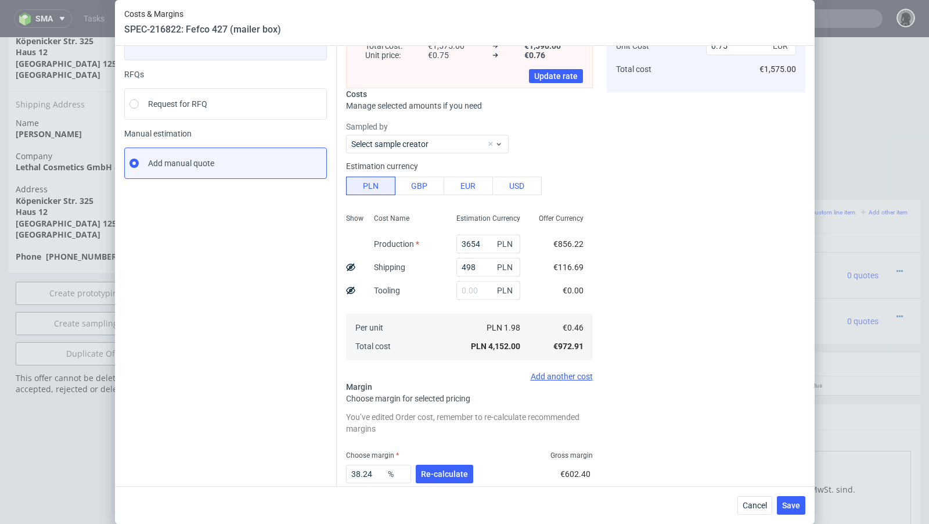
scroll to position [127, 0]
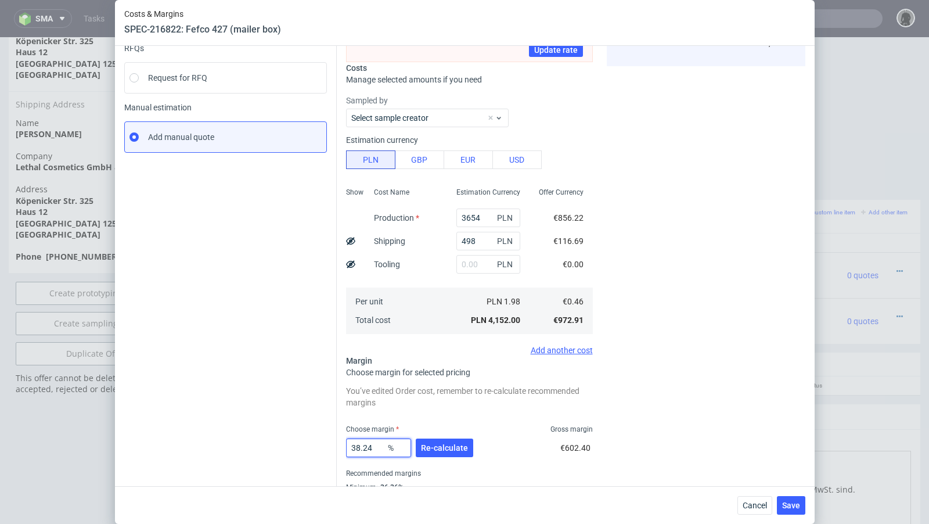
drag, startPoint x: 376, startPoint y: 442, endPoint x: 329, endPoint y: 441, distance: 47.0
click at [329, 441] on div "Instant Quotes Refresh No quotes available RFQs Request for RFQ Manual estimati…" at bounding box center [464, 237] width 681 height 563
click at [387, 443] on span "%" at bounding box center [397, 448] width 23 height 16
drag, startPoint x: 380, startPoint y: 444, endPoint x: 295, endPoint y: 445, distance: 84.8
click at [295, 445] on div "Instant Quotes Refresh No quotes available RFQs Request for RFQ Manual estimati…" at bounding box center [464, 237] width 681 height 563
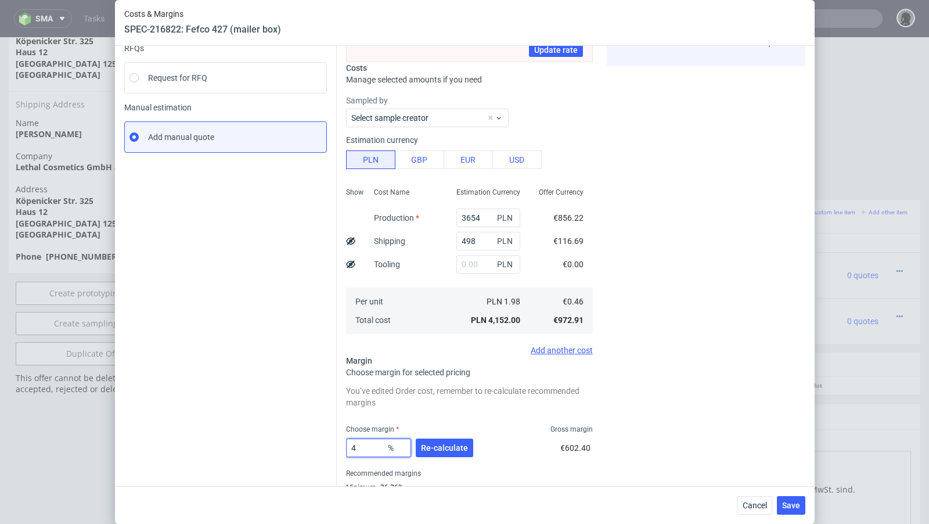
type input "40"
type input "0.78"
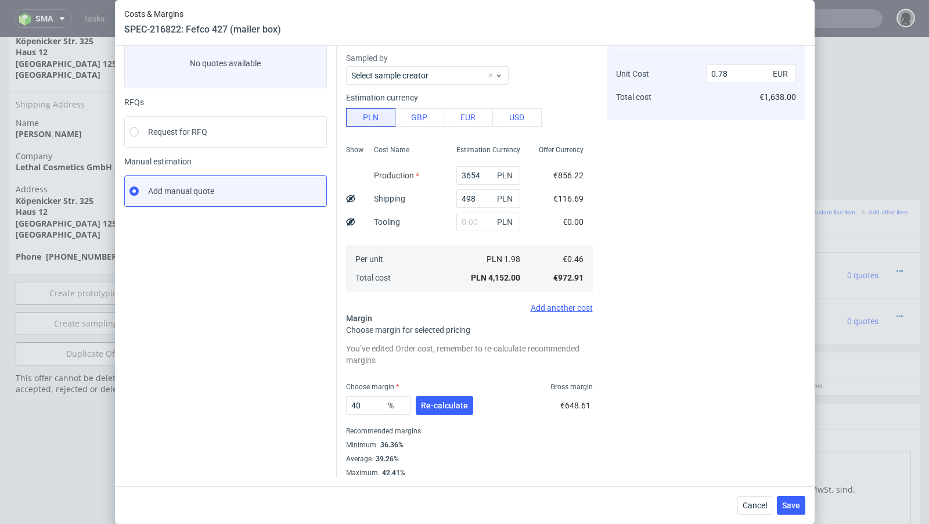
click at [277, 412] on div "Instant Quotes Refresh No quotes available RFQs Request for RFQ Manual estimati…" at bounding box center [230, 249] width 213 height 458
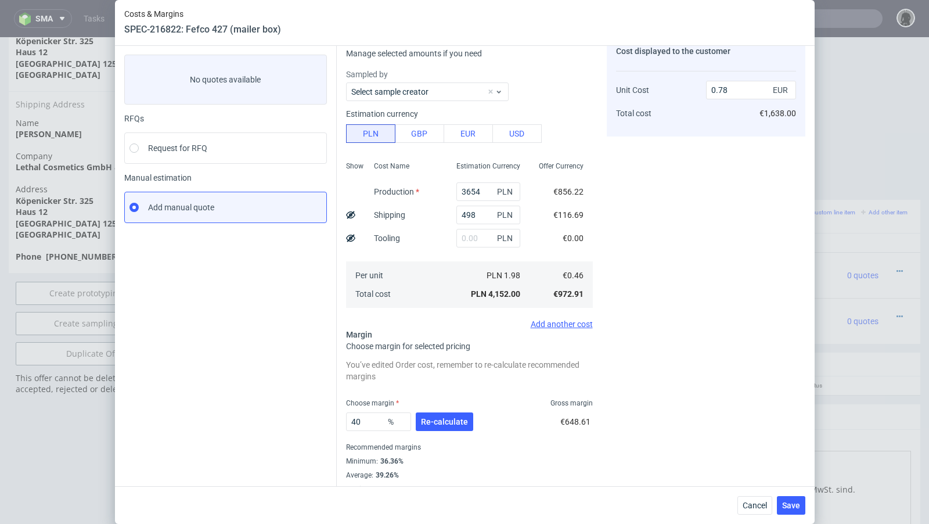
scroll to position [56, 0]
click at [367, 420] on input "40" at bounding box center [378, 422] width 65 height 19
click at [452, 430] on button "Re-calculate" at bounding box center [444, 422] width 57 height 19
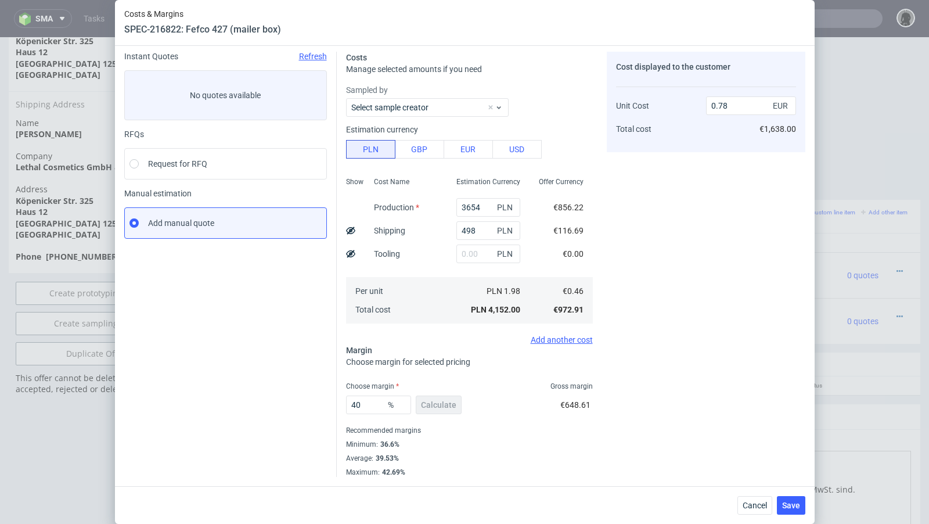
scroll to position [39, 0]
click at [366, 406] on input "40" at bounding box center [378, 406] width 65 height 19
type input "40.9"
type input "0.79"
type input "40.6"
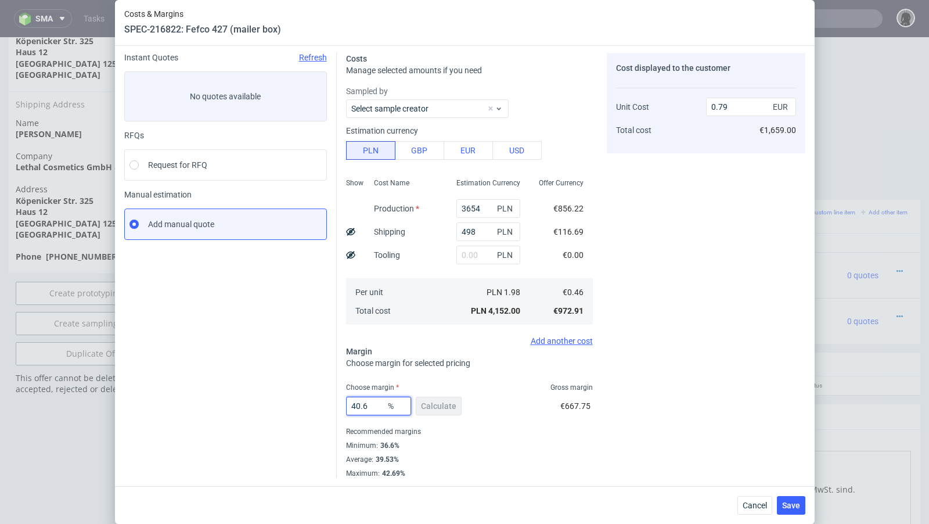
type input "0.78"
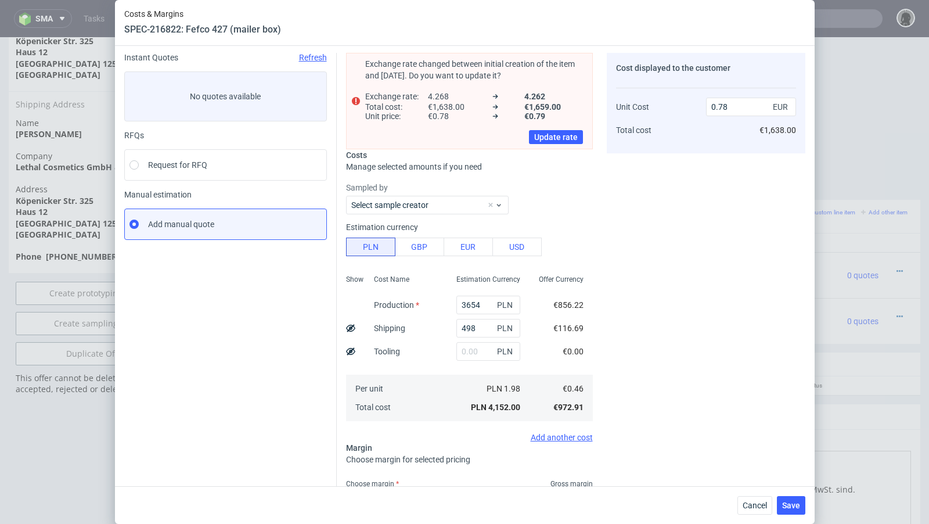
type input "40.66"
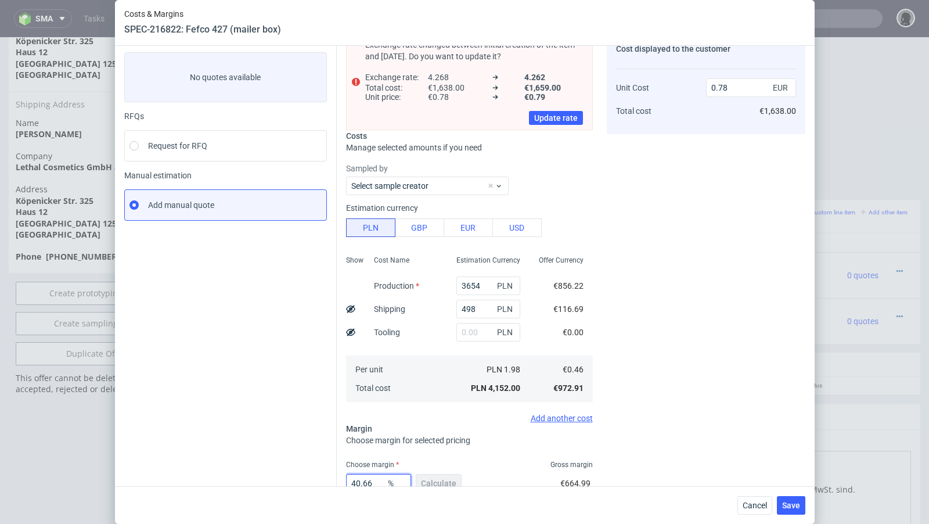
type input "0.79"
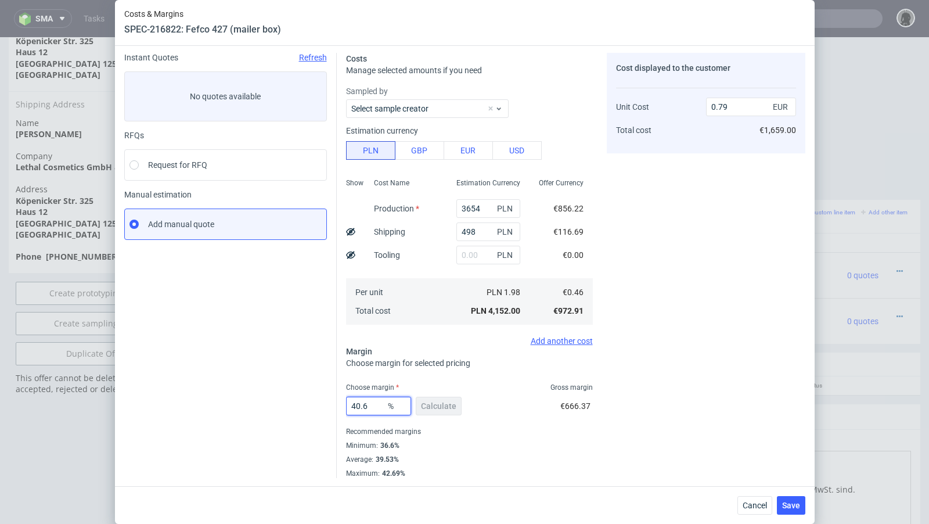
type input "40.64"
type input "0.78"
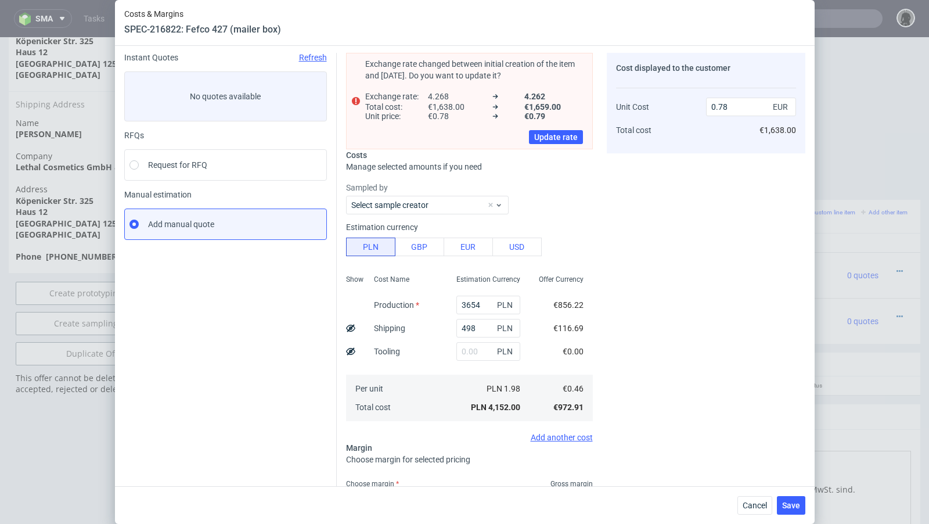
scroll to position [59, 0]
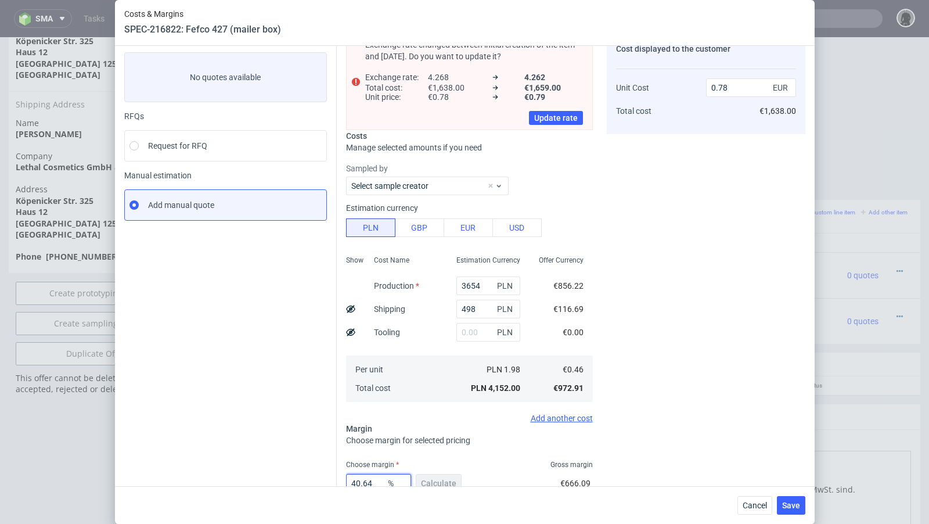
type input "40.64"
click at [261, 337] on div "Instant Quotes Refresh No quotes available RFQs Request for RFQ Manual estimati…" at bounding box center [230, 294] width 213 height 521
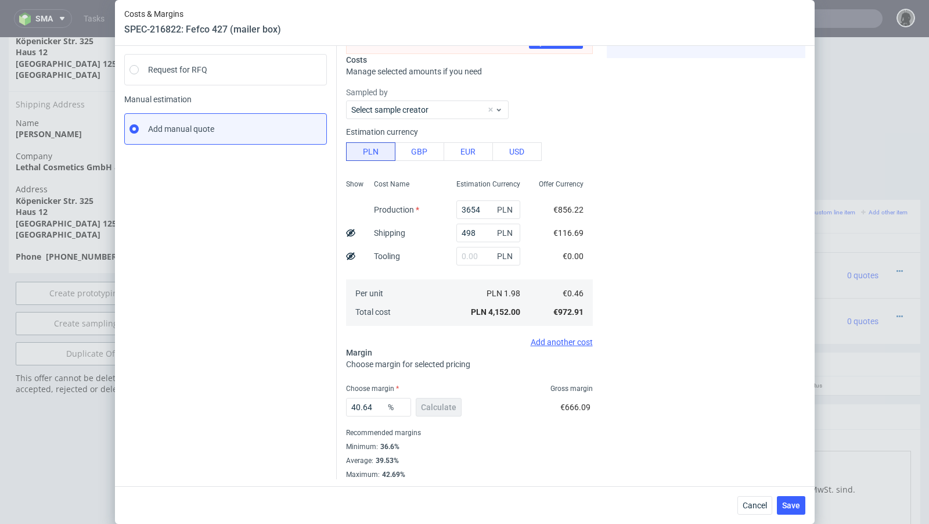
scroll to position [135, 0]
click at [793, 505] on span "Save" at bounding box center [791, 505] width 18 height 8
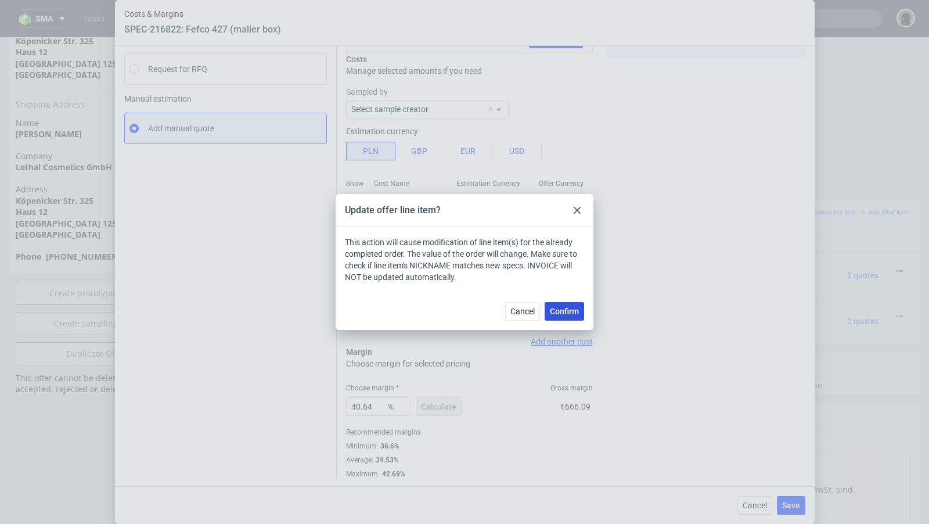
click at [563, 309] on span "Confirm" at bounding box center [564, 311] width 29 height 8
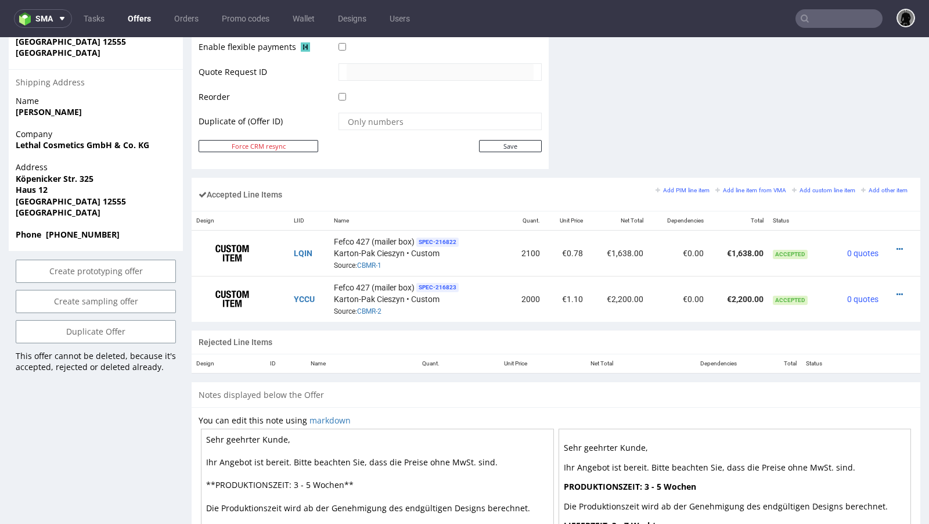
scroll to position [610, 0]
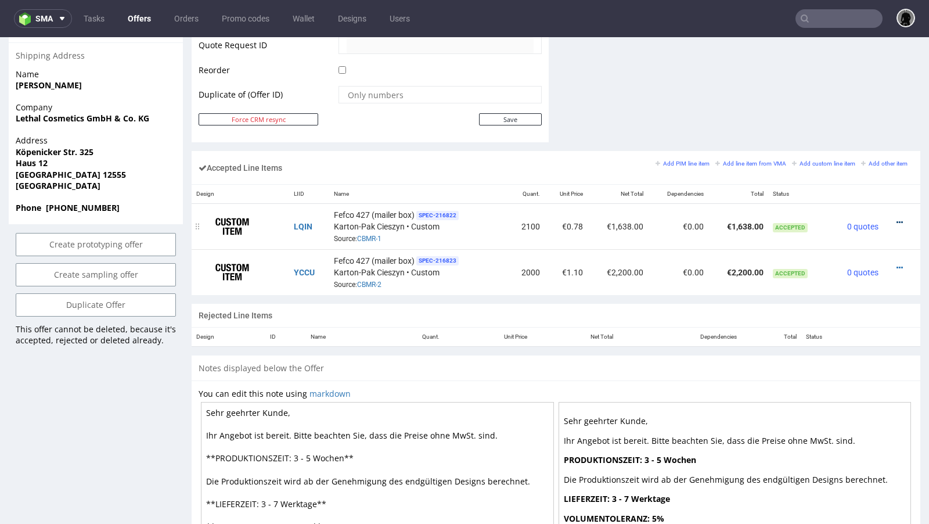
click at [896, 218] on icon at bounding box center [899, 222] width 6 height 8
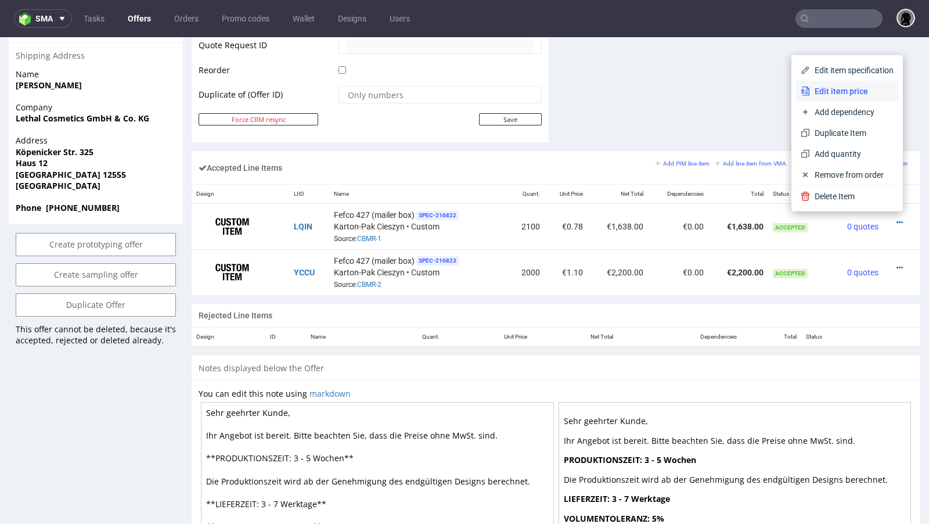
click at [826, 85] on li "Edit item price" at bounding box center [847, 91] width 102 height 21
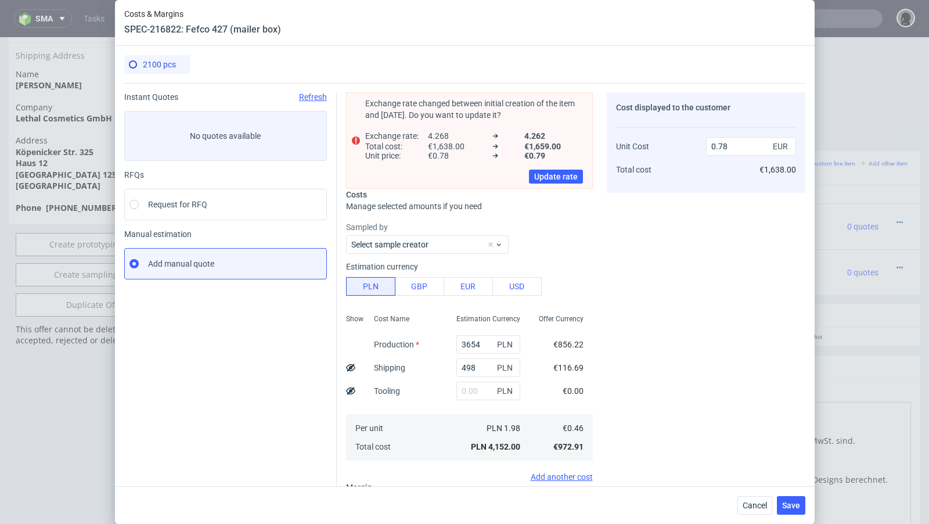
scroll to position [168, 0]
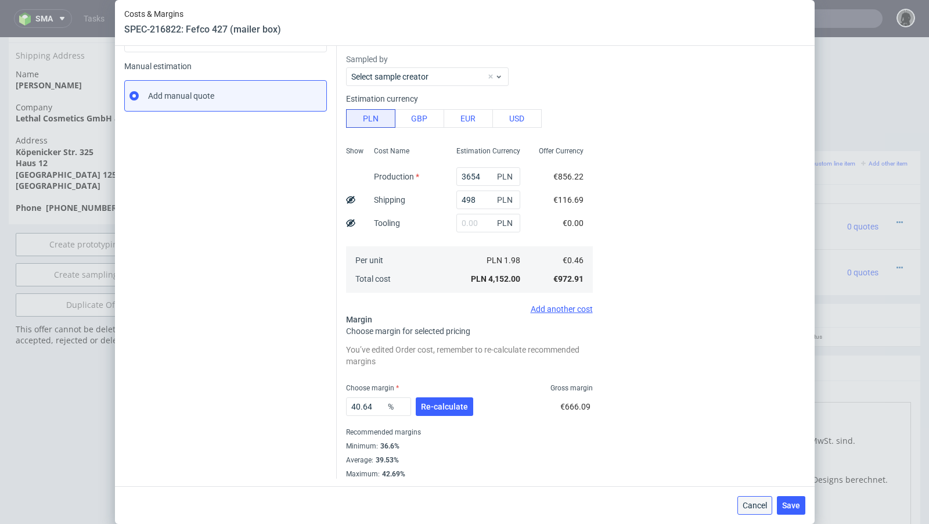
click at [767, 510] on button "Cancel" at bounding box center [754, 505] width 35 height 19
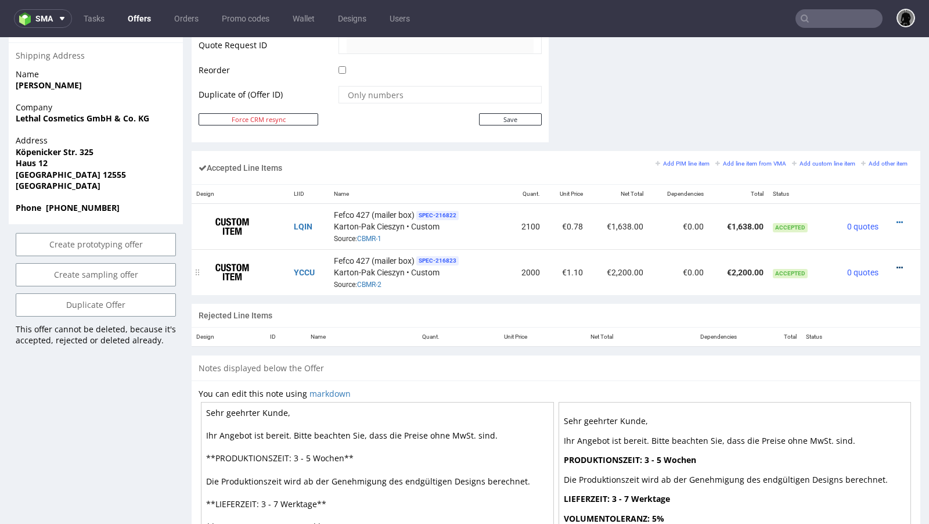
click at [896, 264] on icon at bounding box center [899, 268] width 6 height 8
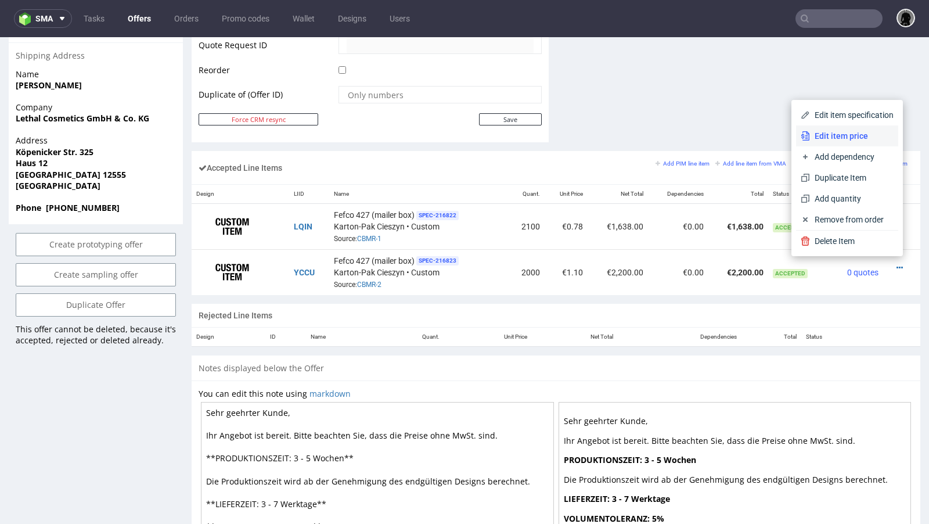
click at [836, 138] on span "Edit item price" at bounding box center [852, 136] width 84 height 12
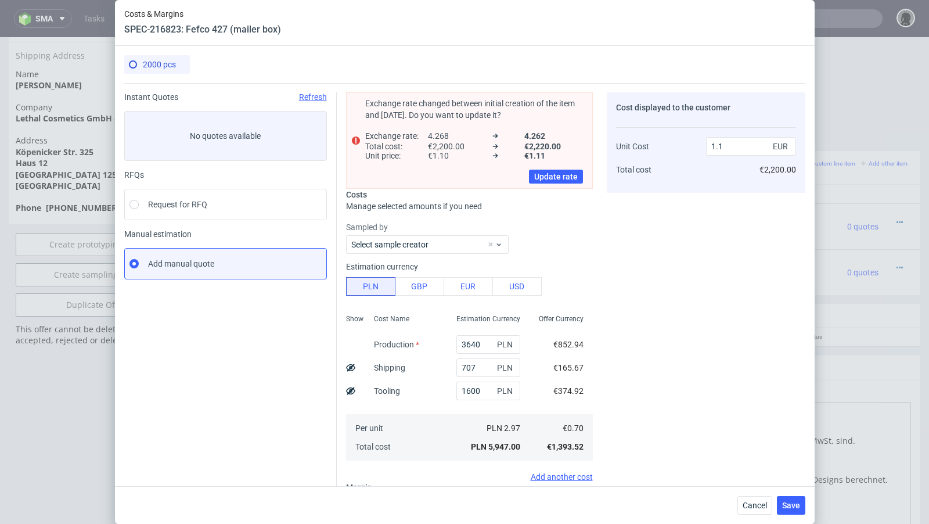
scroll to position [135, 0]
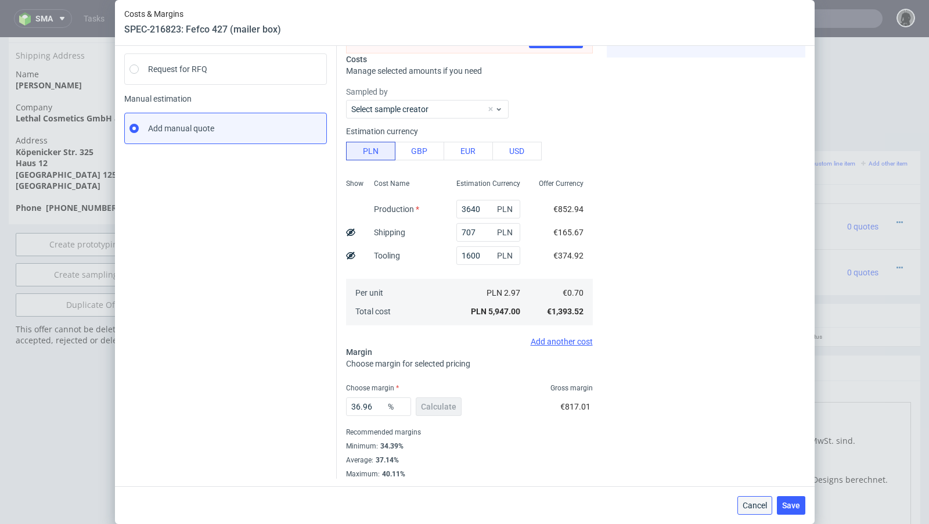
click at [753, 506] on span "Cancel" at bounding box center [755, 505] width 24 height 8
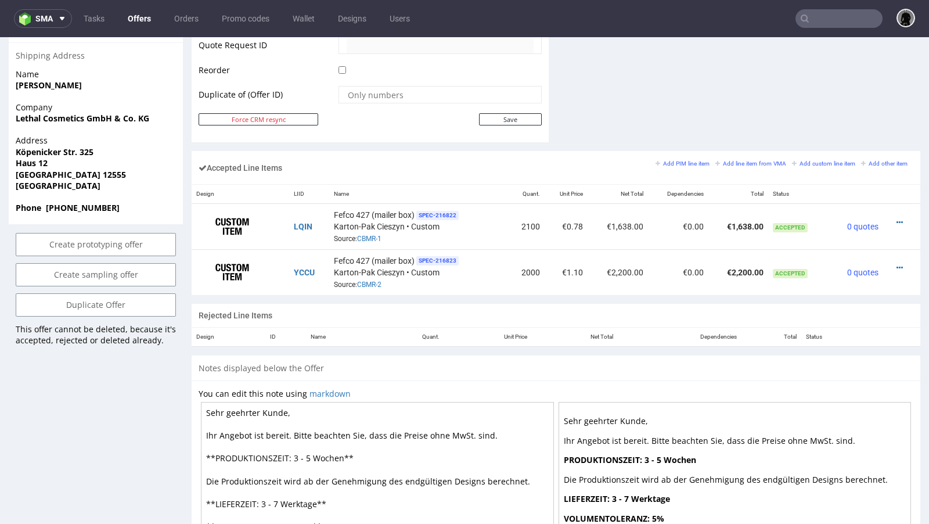
click at [138, 19] on link "Offers" at bounding box center [139, 18] width 37 height 19
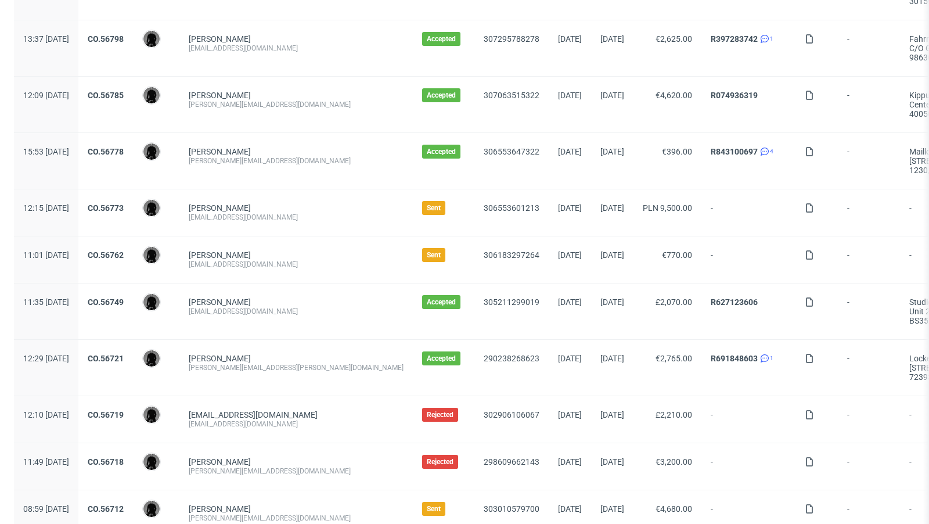
scroll to position [664, 0]
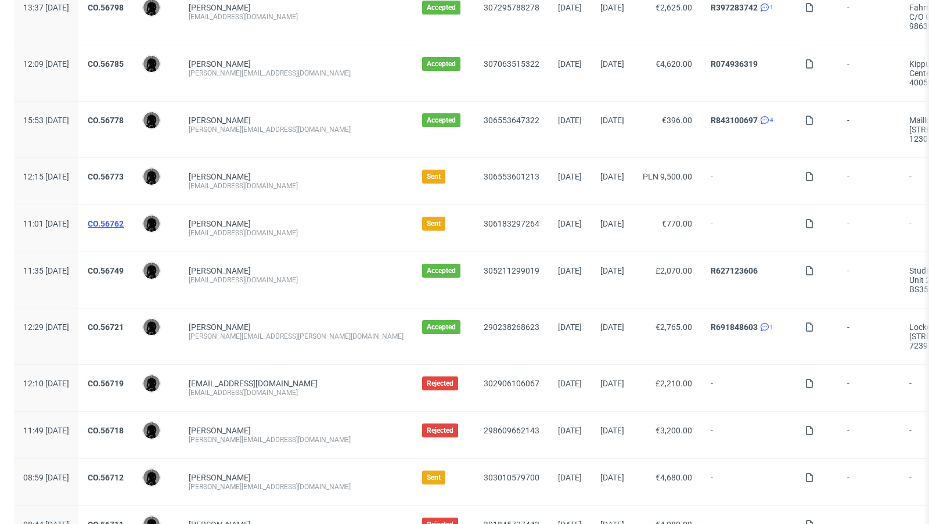
click at [124, 219] on link "CO.56762" at bounding box center [106, 223] width 36 height 9
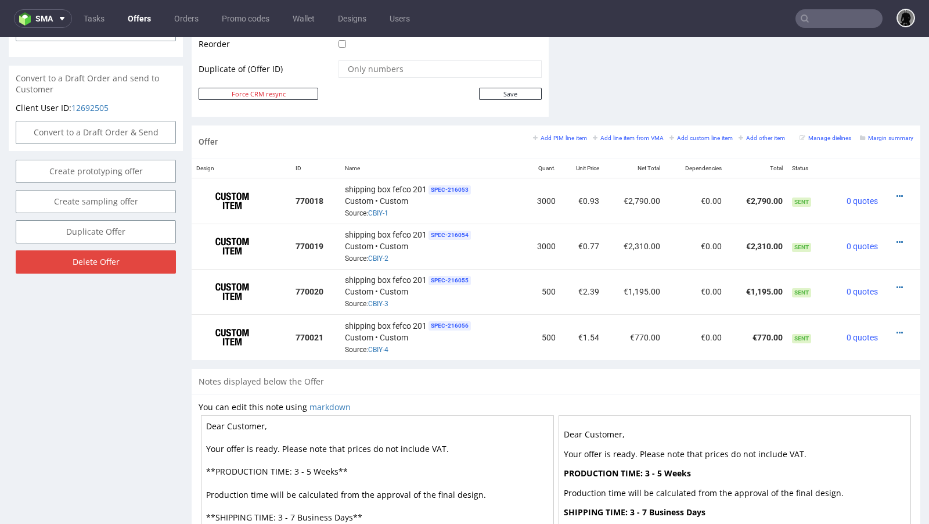
scroll to position [614, 0]
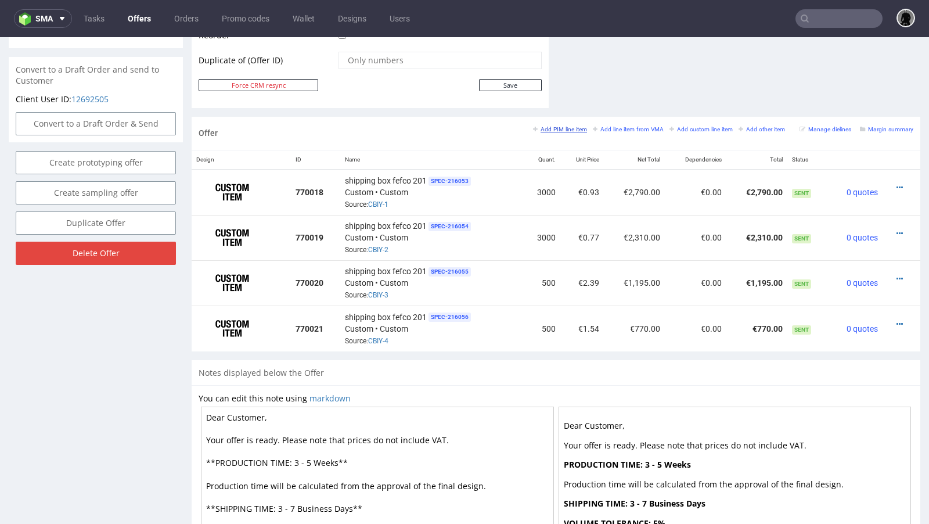
click at [547, 126] on small "Add PIM line item" at bounding box center [560, 129] width 54 height 6
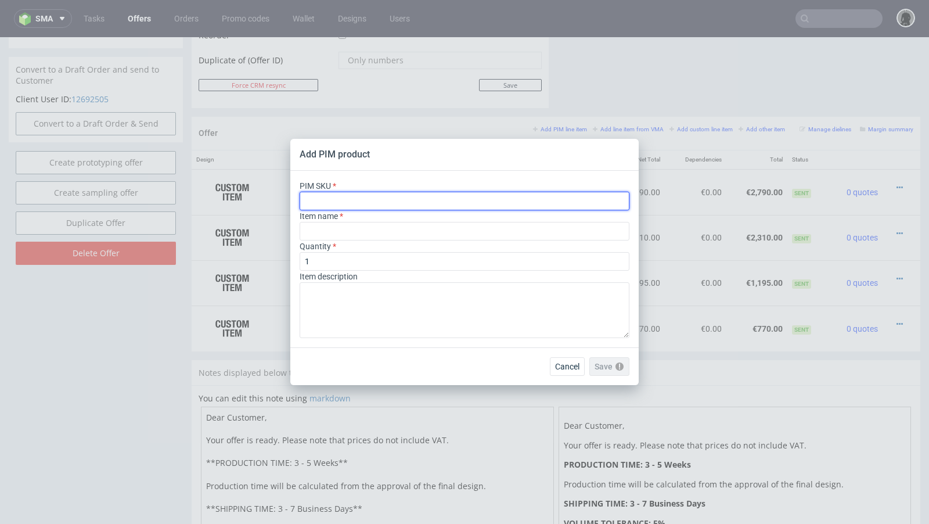
click at [339, 196] on input "text" at bounding box center [465, 201] width 330 height 19
paste input "ph-wood-wool-5-kg"
type input "ph-wood-wool-5-kg"
type input "Wood Wool"
type input "ph-wood-wool-5-kg"
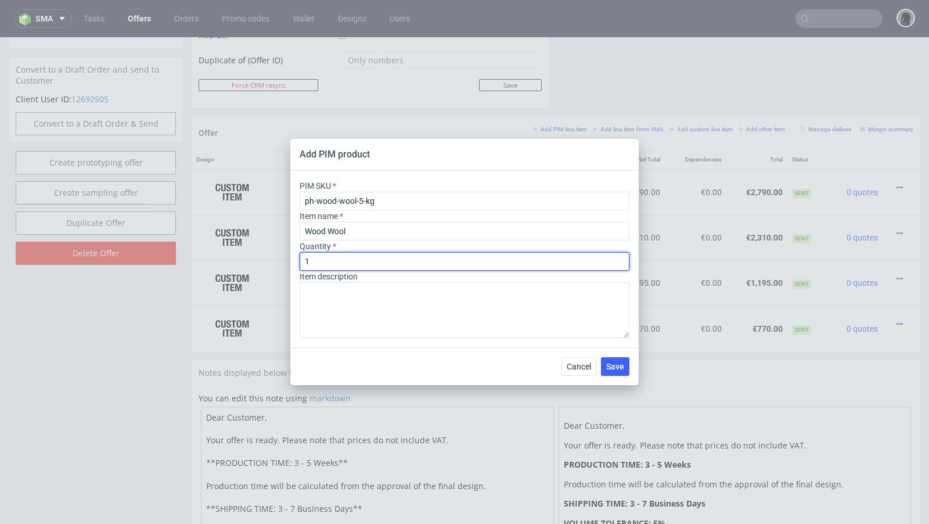
drag, startPoint x: 325, startPoint y: 265, endPoint x: 293, endPoint y: 259, distance: 31.9
click at [293, 259] on div "PIM SKU ph-wood-wool-5-kg Item name Wood Wool Quantity 1 Item description" at bounding box center [464, 259] width 348 height 177
type input "25"
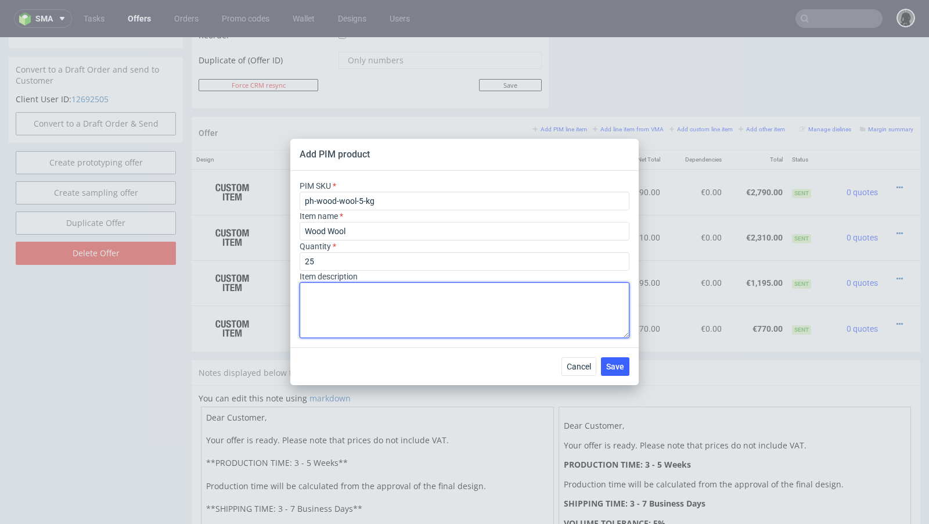
click at [361, 334] on textarea at bounding box center [465, 310] width 330 height 56
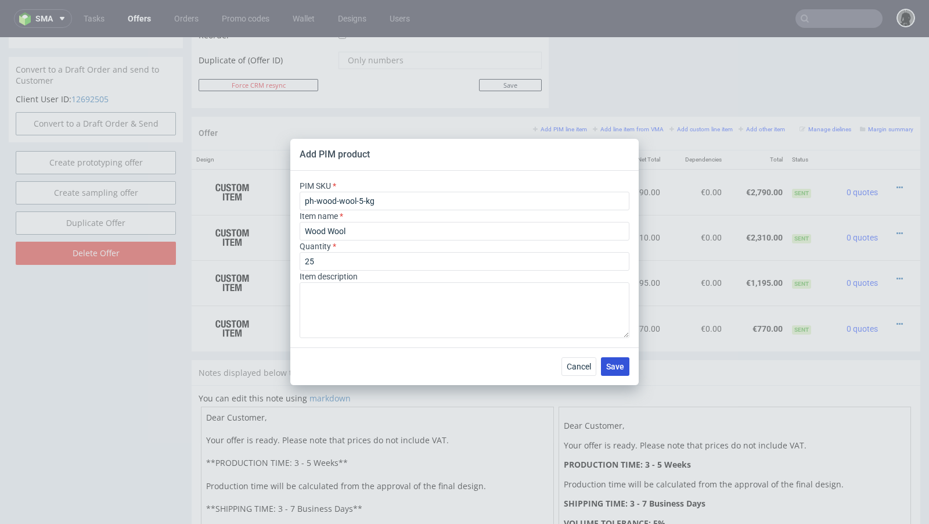
click at [625, 370] on button "Save" at bounding box center [615, 366] width 28 height 19
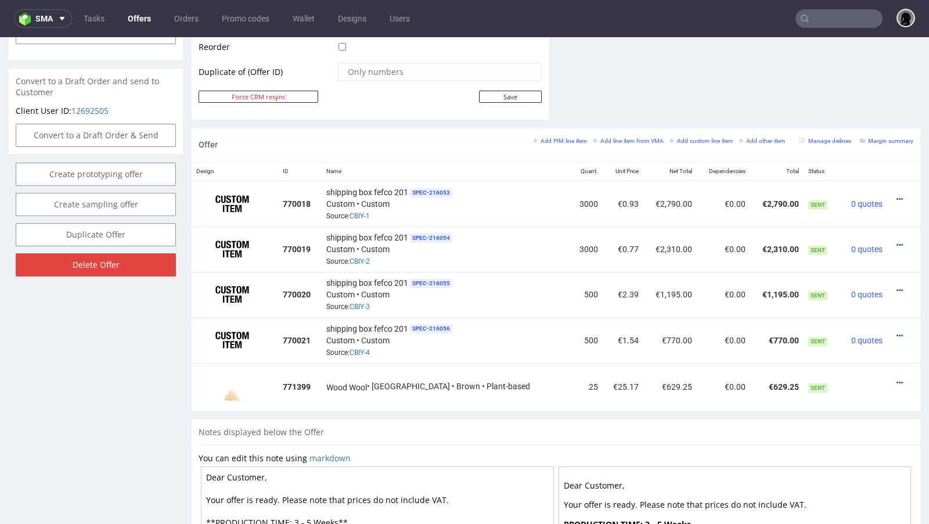
scroll to position [607, 0]
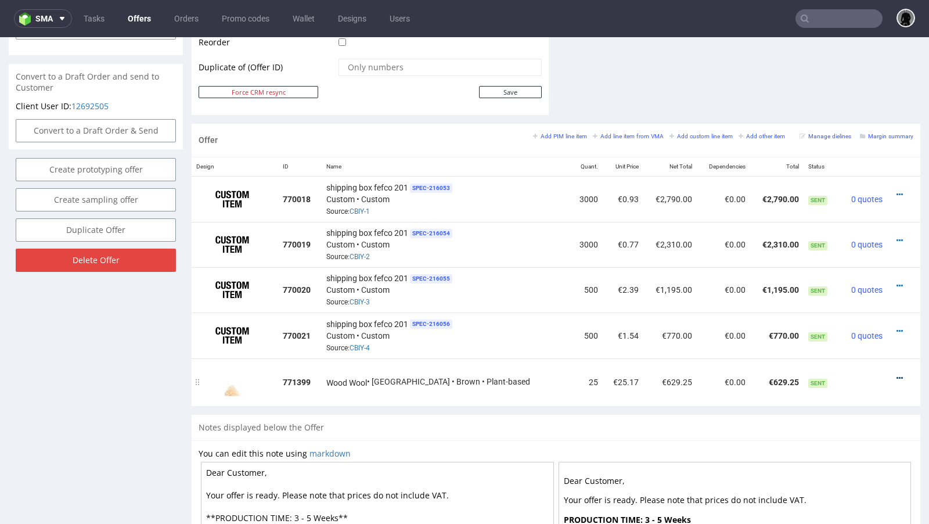
click at [896, 374] on icon at bounding box center [899, 378] width 6 height 8
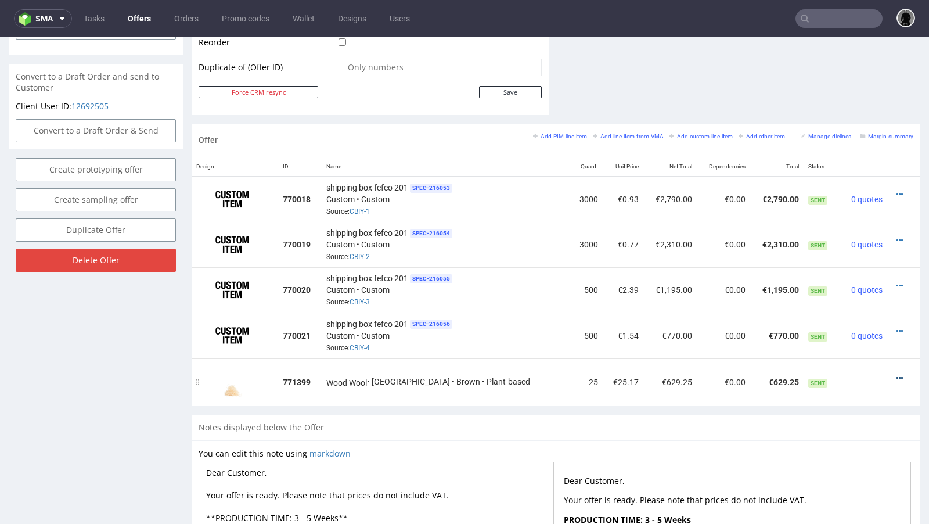
click at [896, 374] on icon at bounding box center [899, 378] width 6 height 8
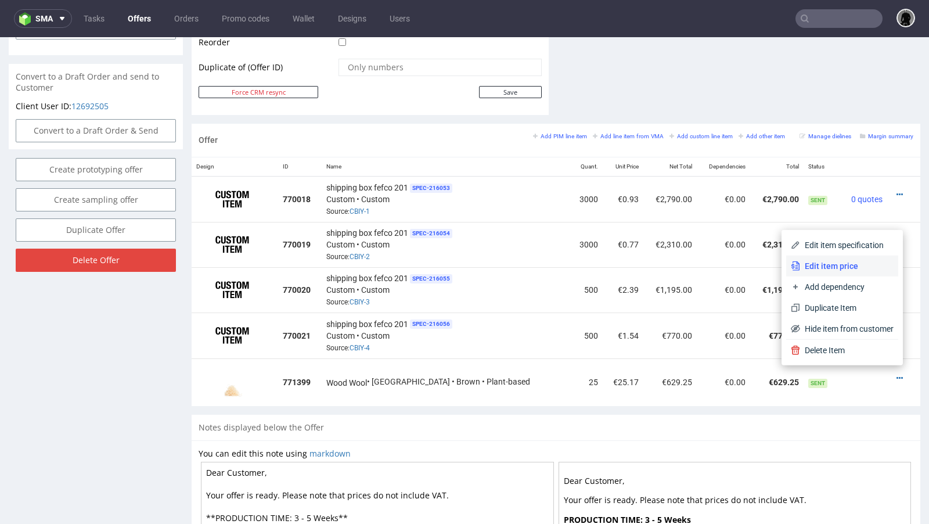
click at [837, 272] on li "Edit item price" at bounding box center [842, 265] width 112 height 21
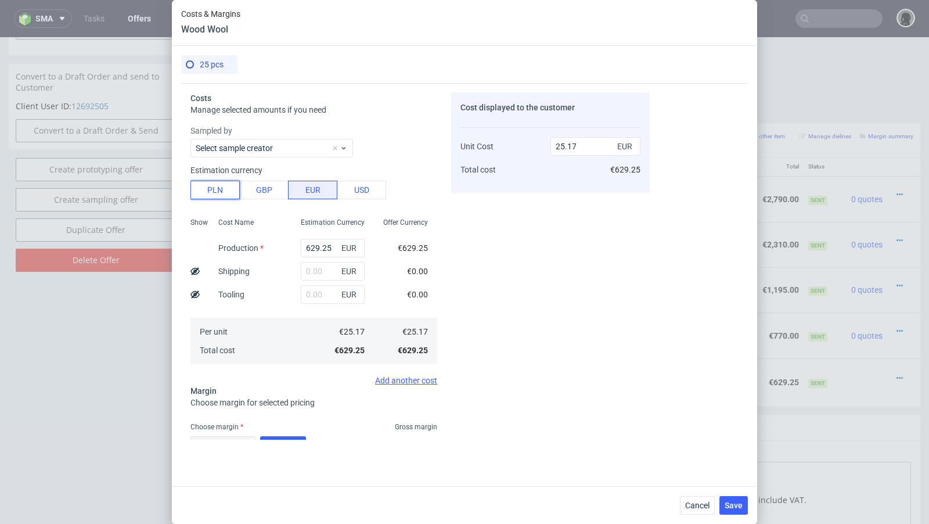
click at [226, 191] on button "PLN" at bounding box center [214, 190] width 49 height 19
type input "5.91"
click at [693, 512] on button "Cancel" at bounding box center [697, 505] width 35 height 19
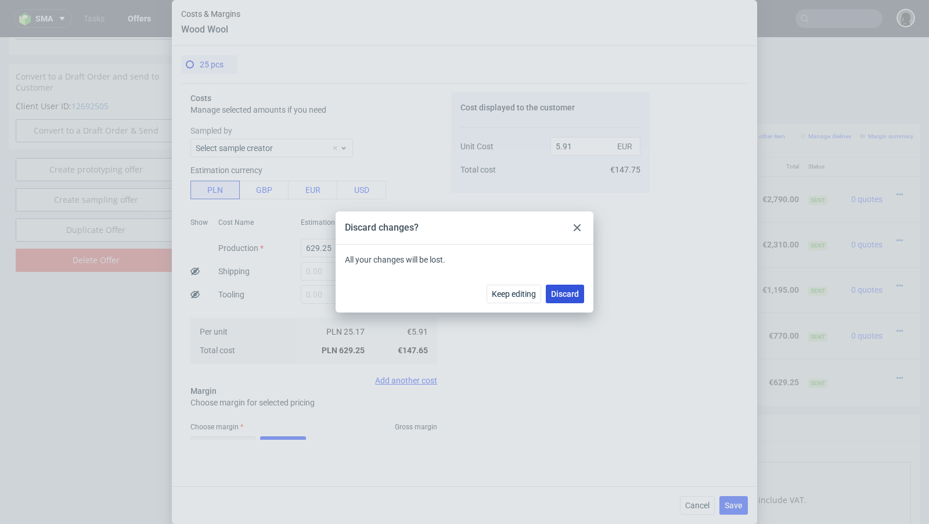
click at [559, 299] on button "Discard" at bounding box center [565, 294] width 38 height 19
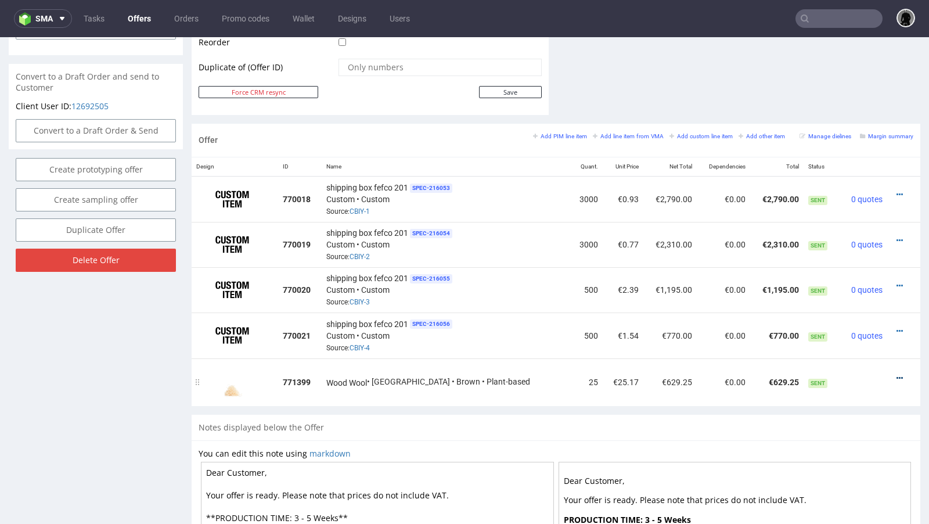
click at [896, 374] on icon at bounding box center [899, 378] width 6 height 8
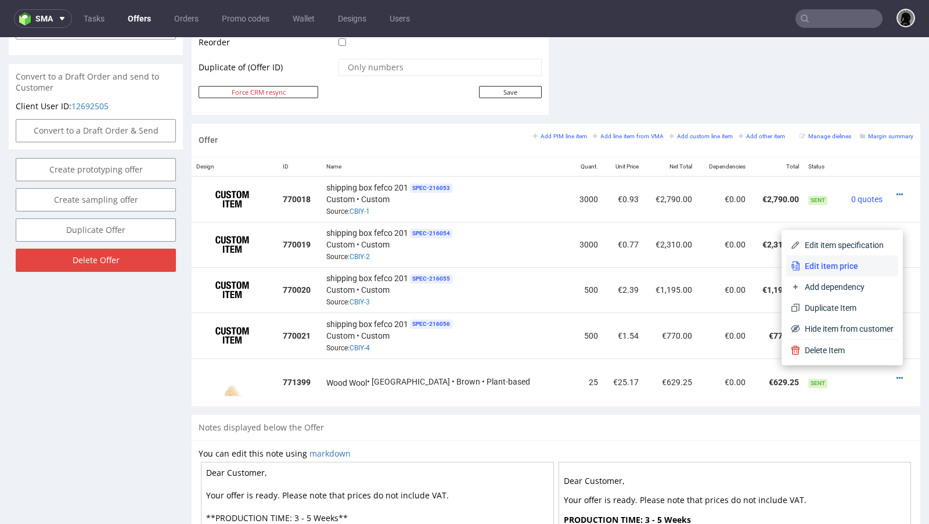
click at [833, 260] on span "Edit item price" at bounding box center [846, 266] width 93 height 12
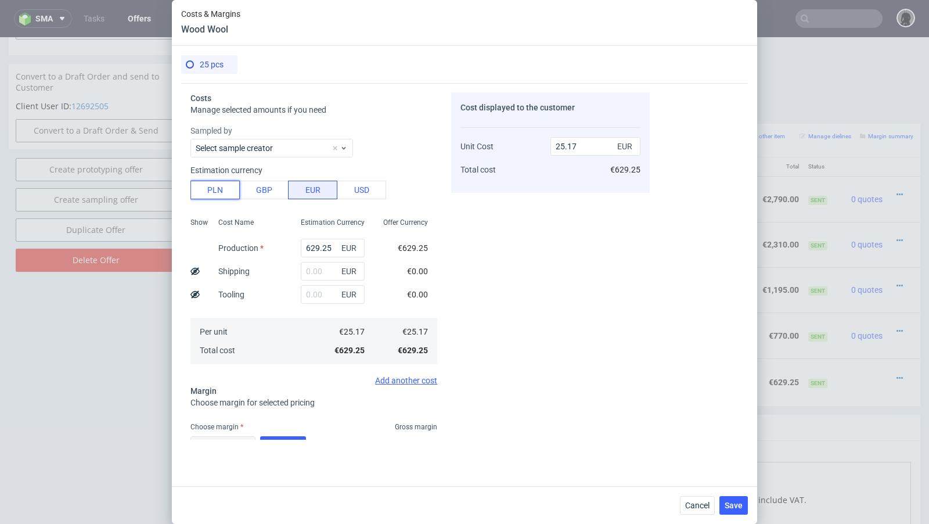
click at [224, 185] on button "PLN" at bounding box center [214, 190] width 49 height 19
type input "5.91"
click at [315, 243] on input "629.25" at bounding box center [333, 248] width 64 height 19
paste input "1047."
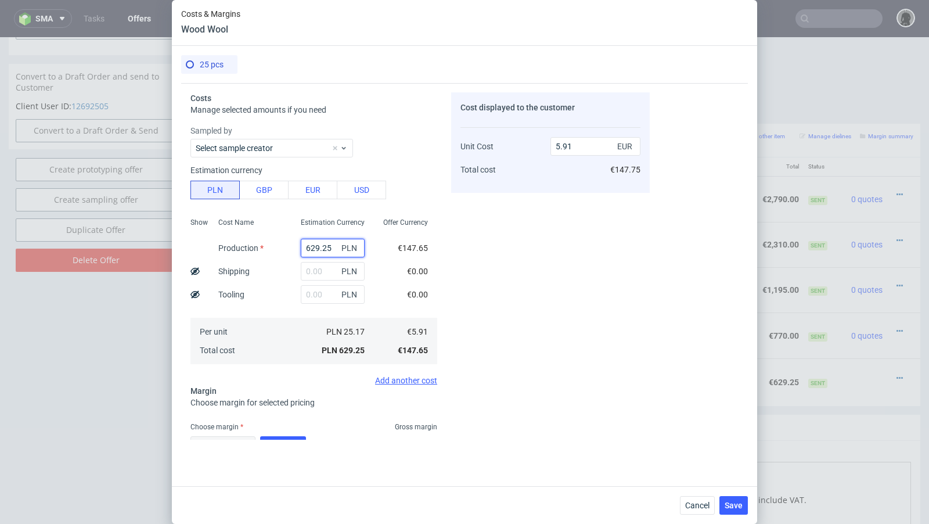
type input "1047.5"
type input "9.83"
type input "1047.5"
click at [509, 266] on div "Cost displayed to the customer Unit Cost Total cost 9.83 EUR €245.75" at bounding box center [550, 265] width 199 height 347
click at [310, 272] on input "text" at bounding box center [333, 271] width 64 height 19
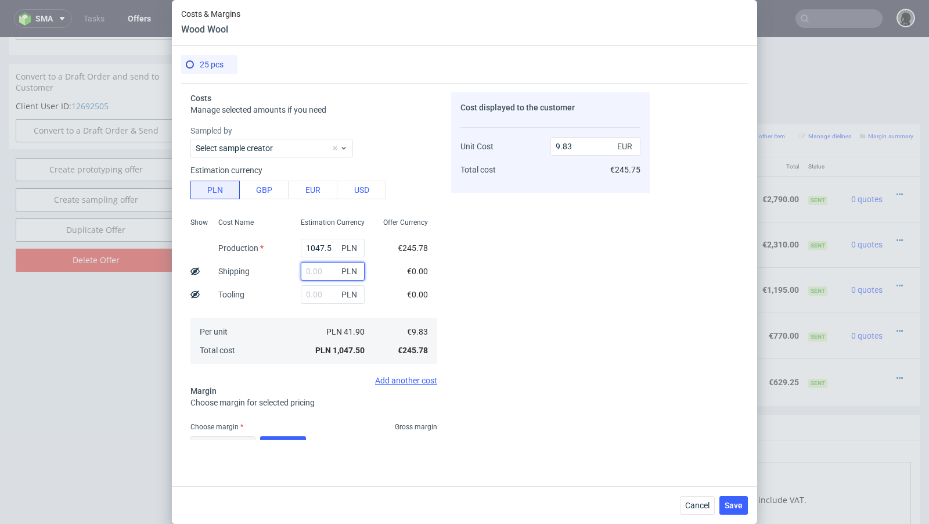
paste input "448.25"
type input "448.25"
type input "14.04"
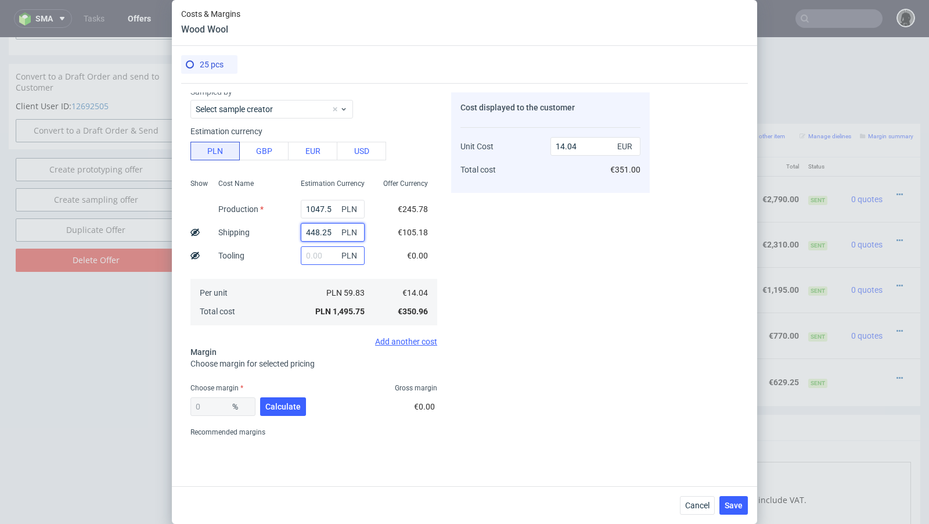
scroll to position [62, 0]
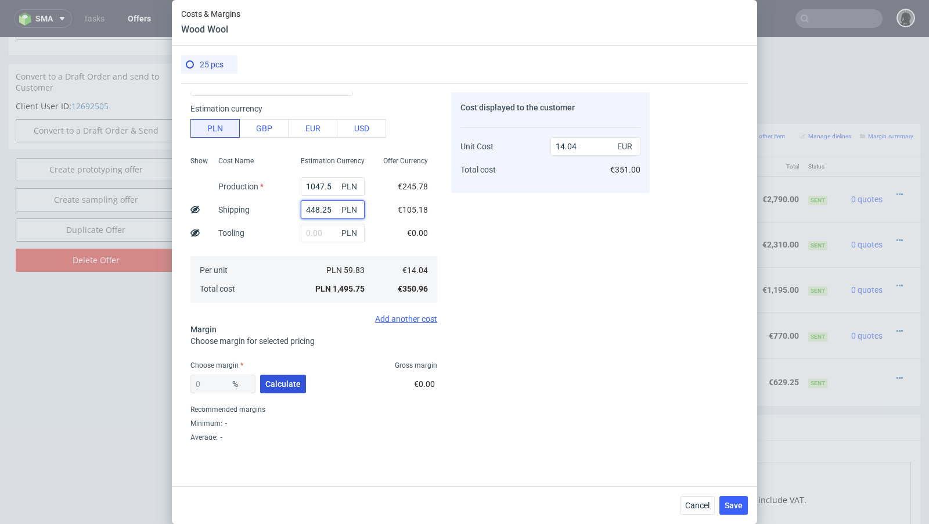
type input "448.25"
click at [272, 388] on button "Calculate" at bounding box center [283, 383] width 46 height 19
type input "46.33"
type input "26.16"
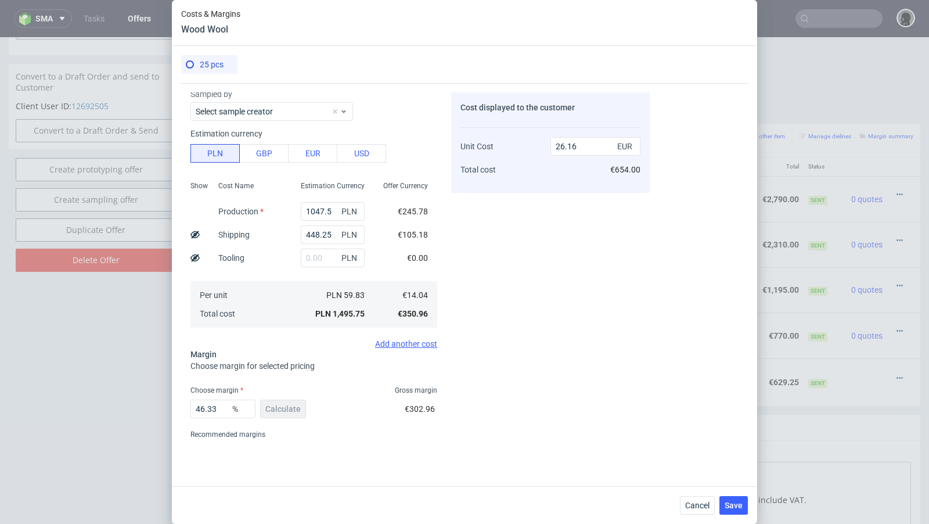
scroll to position [77, 0]
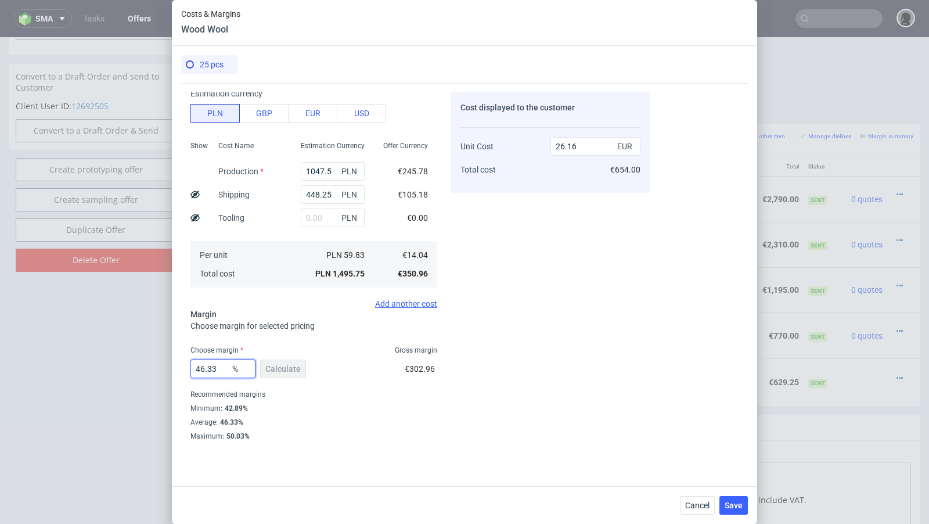
drag, startPoint x: 219, startPoint y: 365, endPoint x: 171, endPoint y: 367, distance: 48.8
click at [171, 367] on div "Costs & Margins Wood Wool 25 pcs Costs Manage selected amounts if you need Samp…" at bounding box center [464, 262] width 929 height 524
type input "43"
type input "24.63"
type input "44"
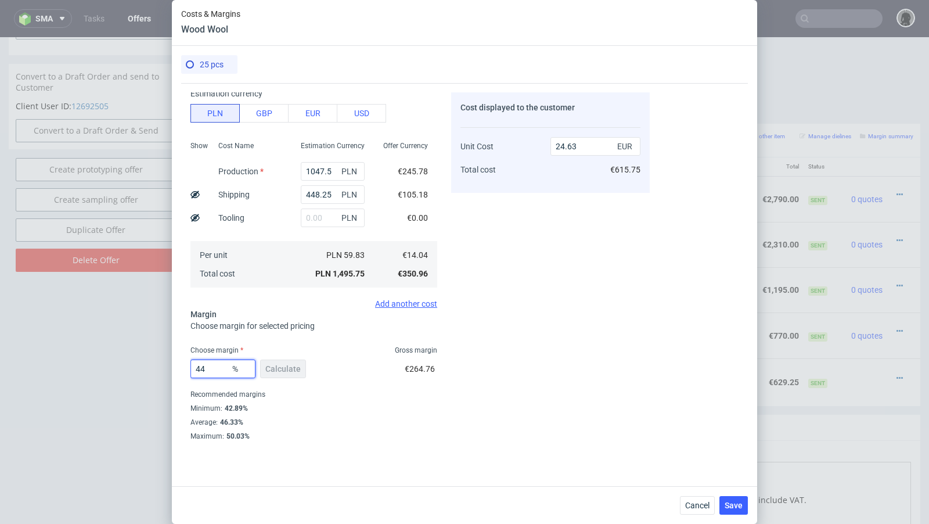
type input "25.07"
type input "44.4"
type input "25.25"
type input "44.33"
type input "25.22"
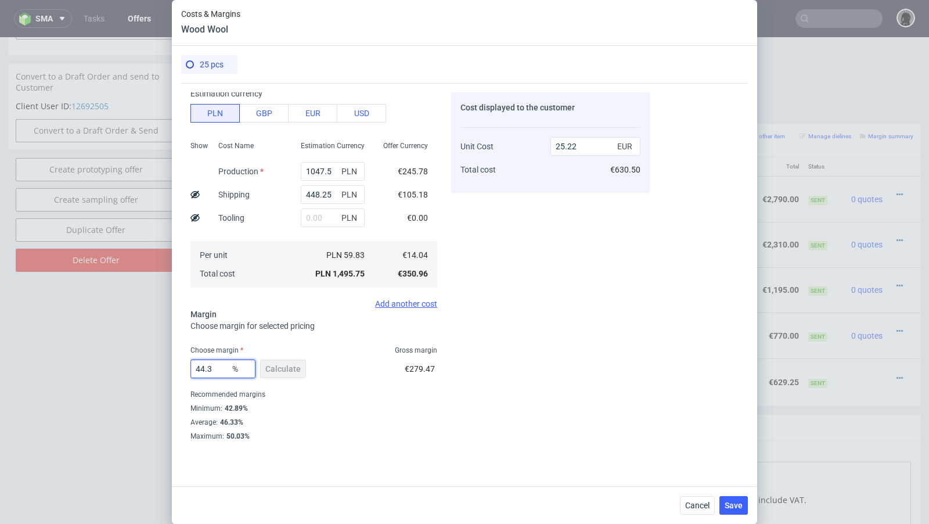
type input "44.31"
type input "25.21"
type input "44.2"
type input "25.16"
type input "44.22"
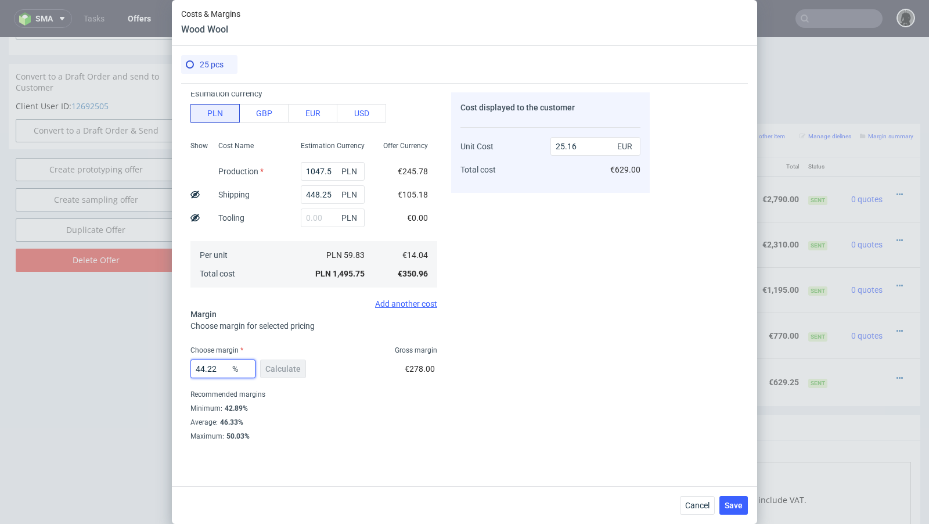
type input "25.17"
type input "44.24"
type input "25.18"
type input "44.26"
type input "25.19"
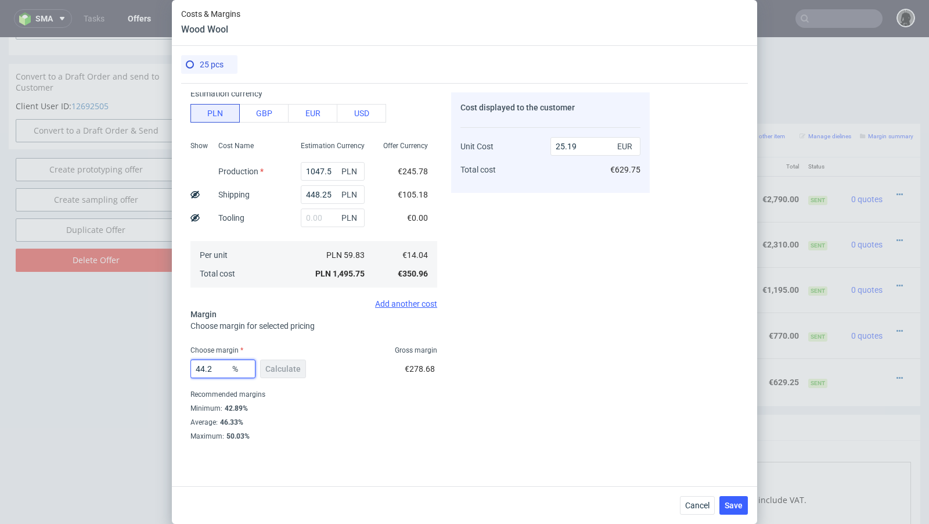
type input "44.28"
type input "25.2"
type input "44.28"
click at [582, 335] on div "Cost displayed to the customer Unit Cost Total cost 25.2 EUR €630.00" at bounding box center [550, 265] width 199 height 347
click at [734, 506] on span "Save" at bounding box center [734, 505] width 18 height 8
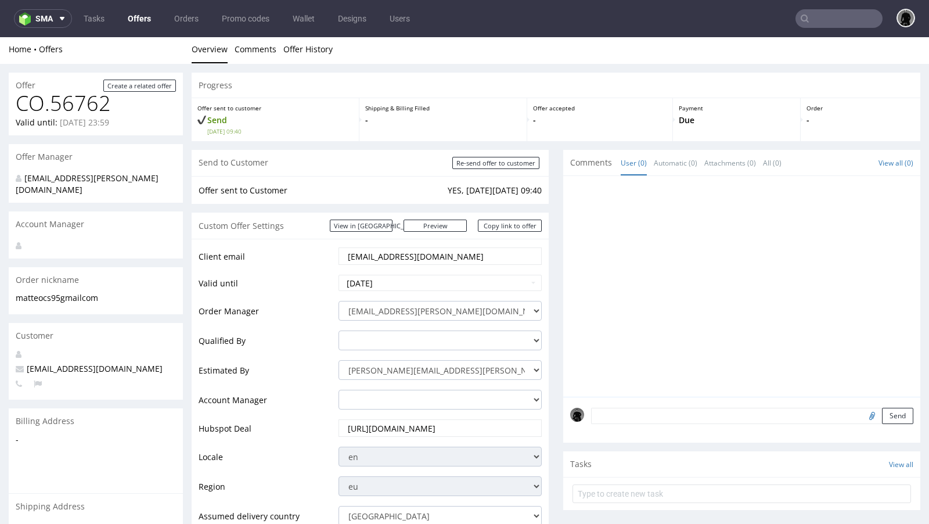
scroll to position [0, 0]
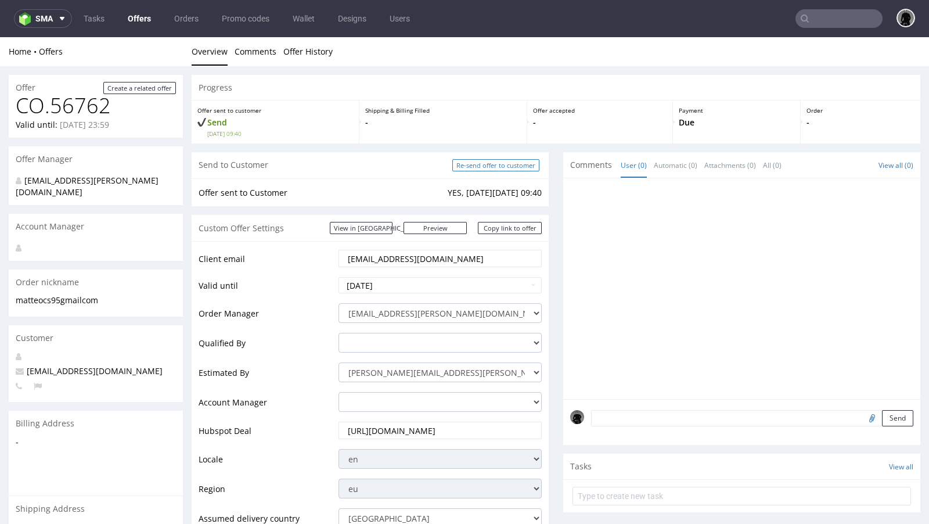
click at [488, 165] on input "Re-send offer to customer" at bounding box center [495, 165] width 87 height 12
type input "In progress..."
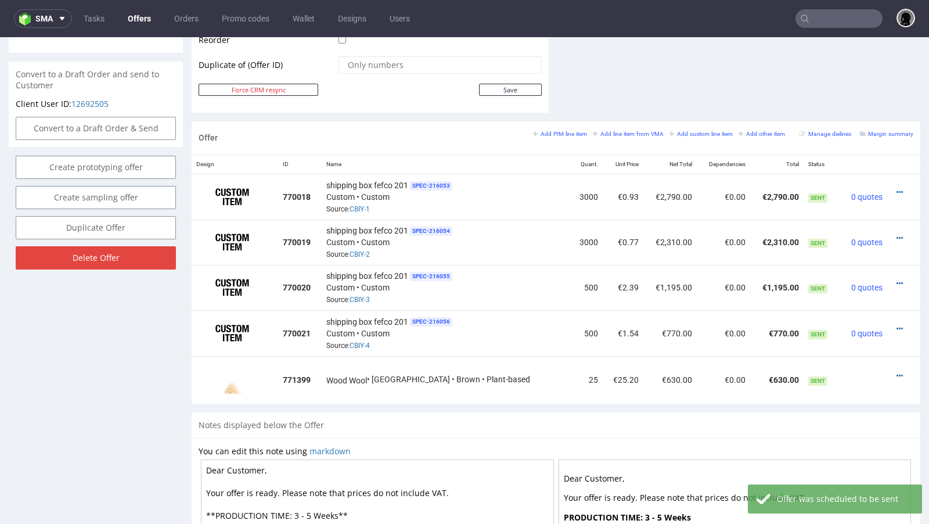
scroll to position [606, 0]
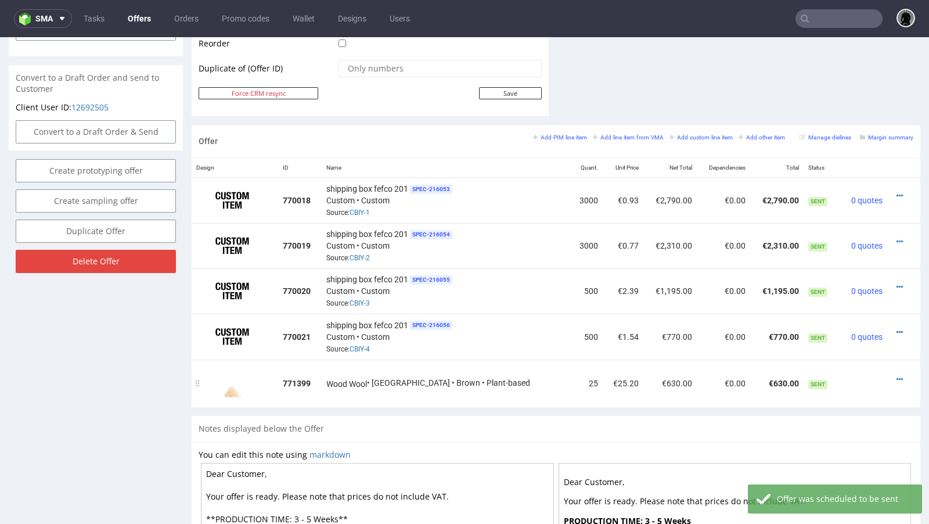
click at [892, 374] on div at bounding box center [900, 379] width 17 height 12
click at [896, 375] on icon at bounding box center [899, 379] width 6 height 8
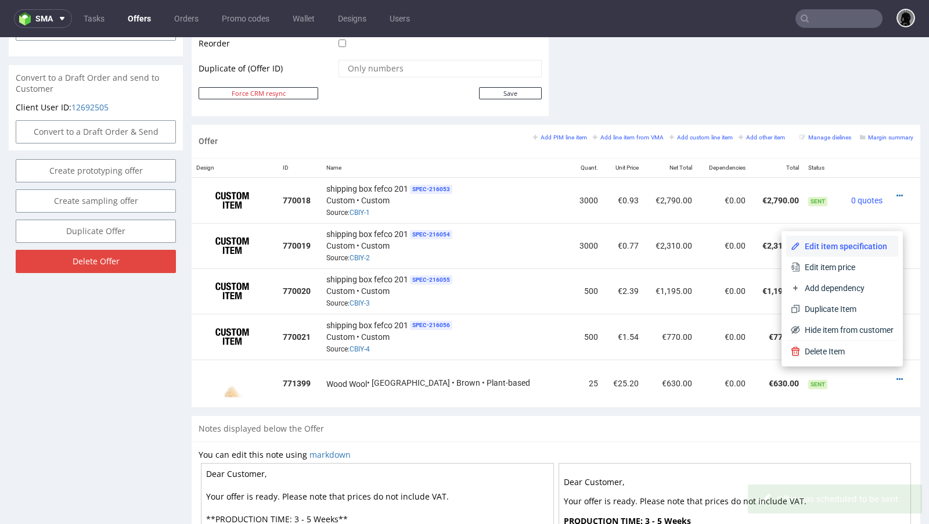
click at [831, 251] on span "Edit item specification" at bounding box center [846, 246] width 93 height 12
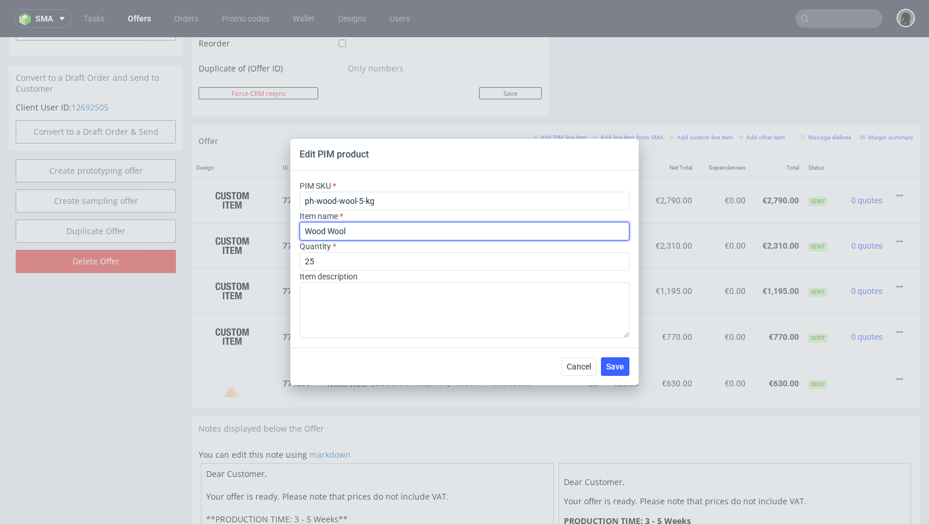
click at [416, 227] on input "Wood Wool" at bounding box center [465, 231] width 330 height 19
type input "Wood Wool 5kg"
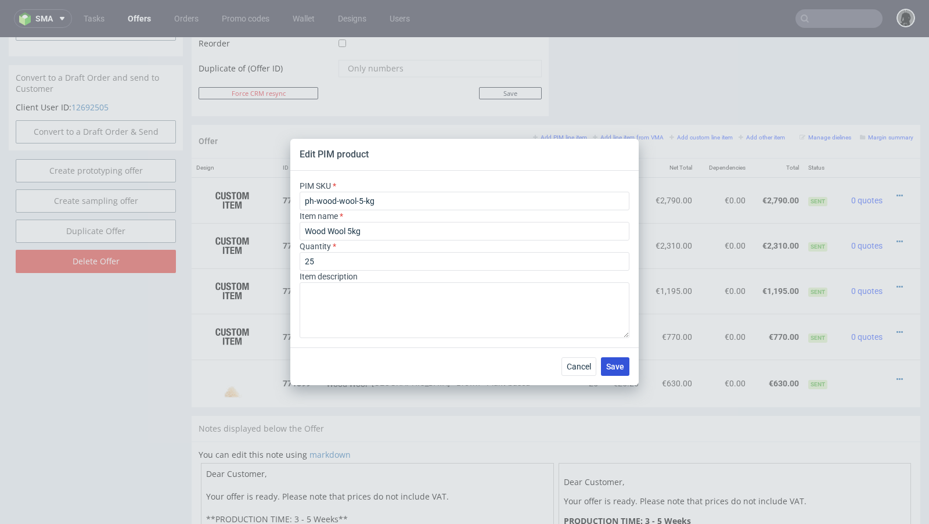
click at [622, 359] on button "Save" at bounding box center [615, 366] width 28 height 19
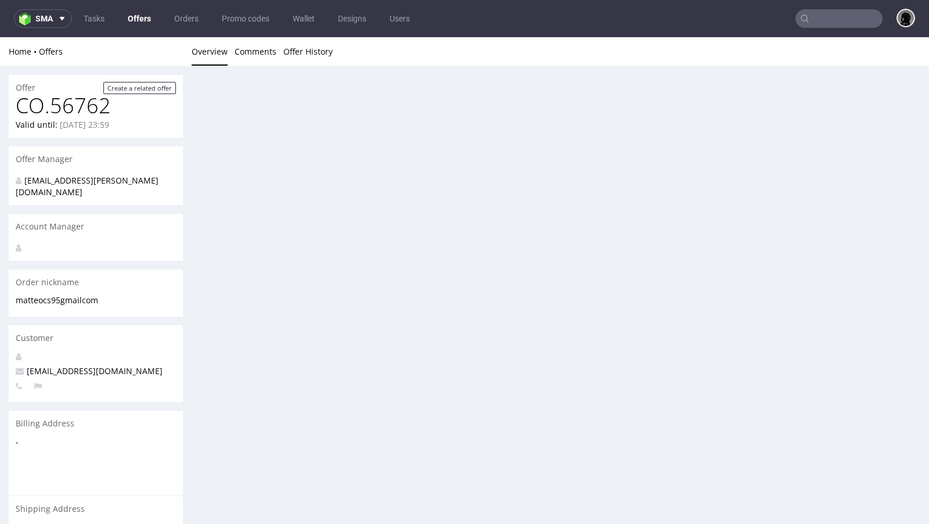
scroll to position [0, 0]
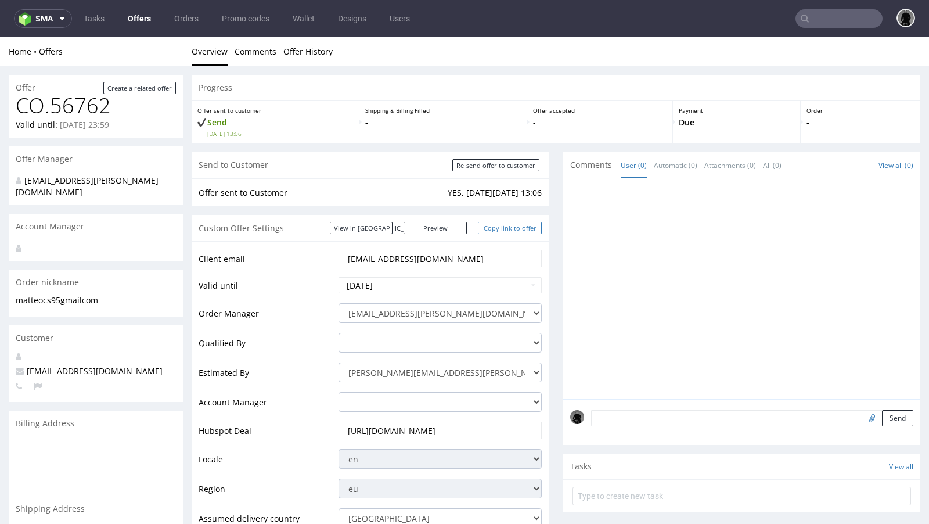
click at [503, 226] on link "Copy link to offer" at bounding box center [510, 228] width 64 height 12
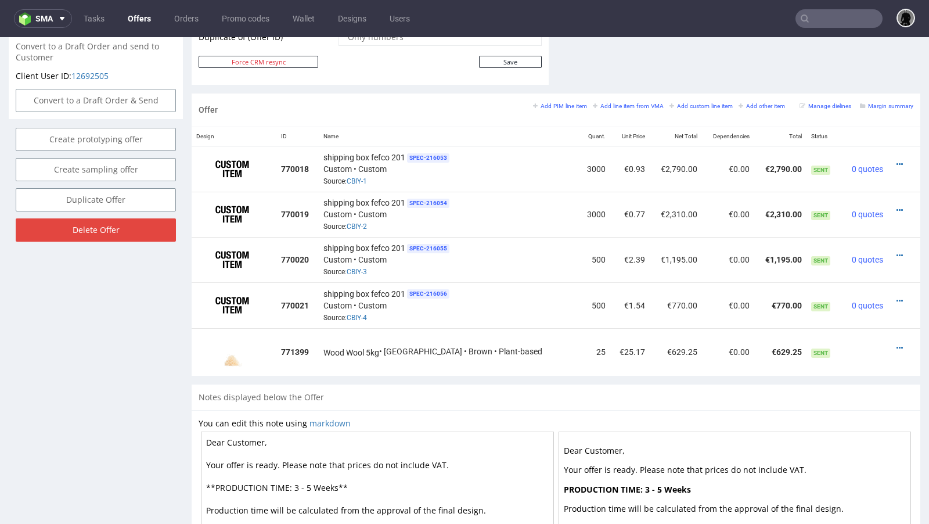
scroll to position [640, 0]
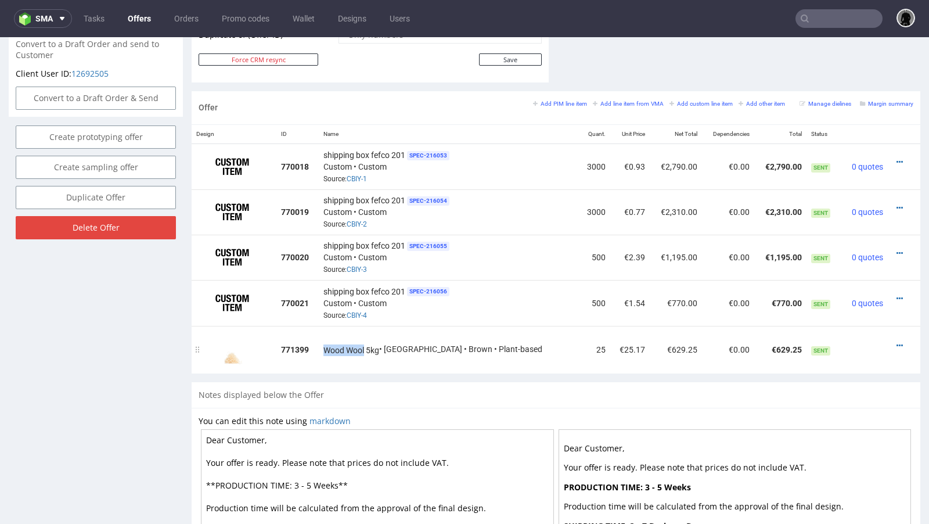
drag, startPoint x: 370, startPoint y: 344, endPoint x: 324, endPoint y: 344, distance: 45.9
click at [324, 344] on tr "771399 Wood Wool 5kg • Warehouse • Brown • Plant-based 25 €25.17 €629.25 €0.00 …" at bounding box center [556, 350] width 729 height 48
copy tr "Wood Wool"
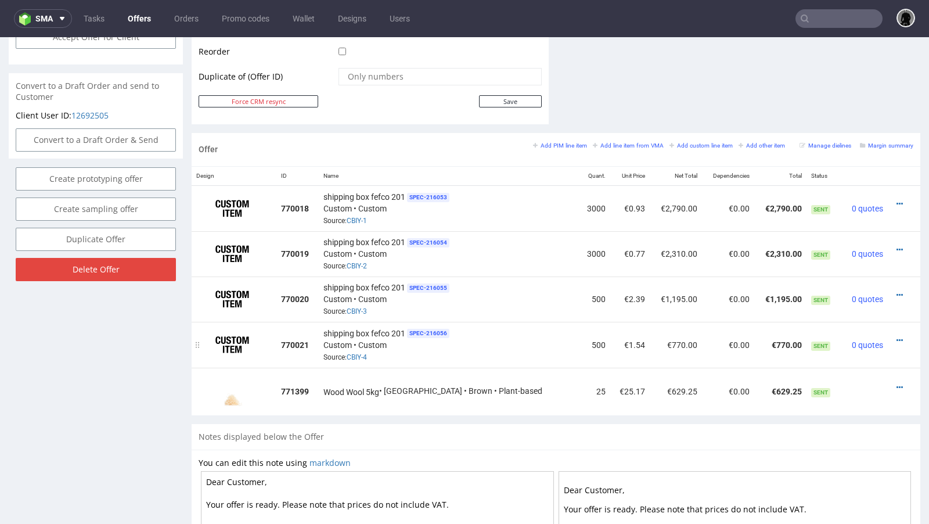
scroll to position [599, 0]
click at [896, 382] on icon at bounding box center [899, 386] width 6 height 8
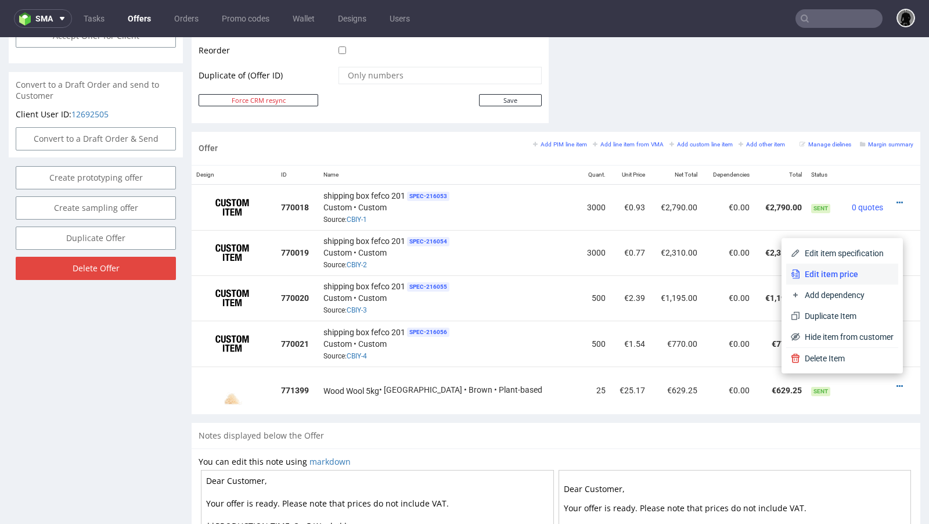
click at [809, 277] on span "Edit item price" at bounding box center [846, 274] width 93 height 12
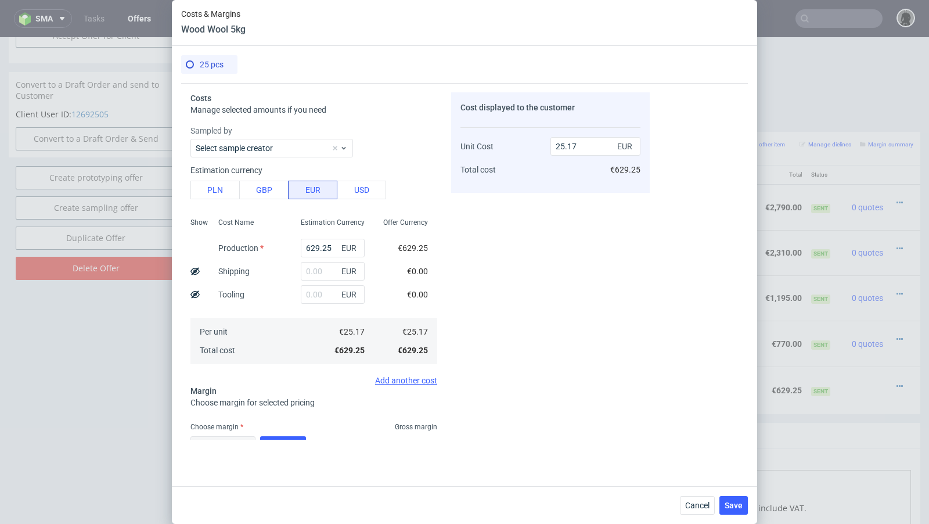
scroll to position [77, 0]
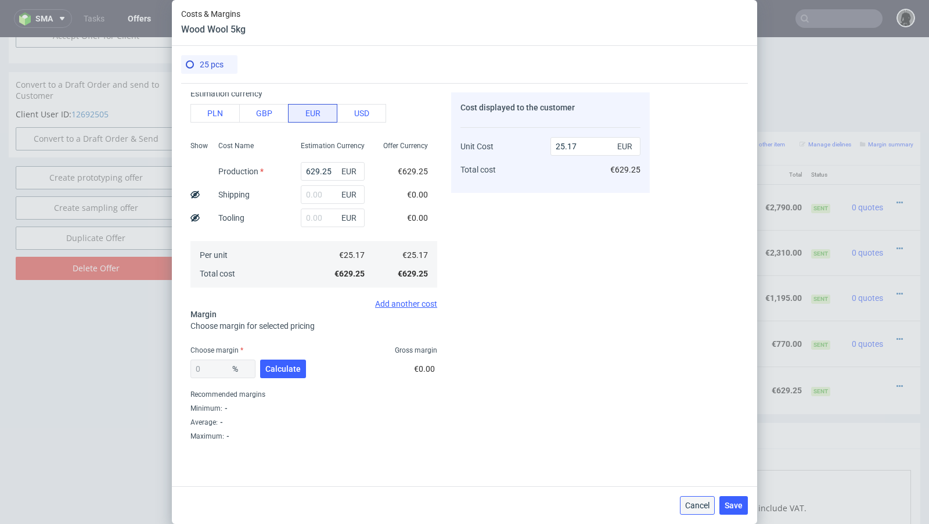
click at [701, 509] on span "Cancel" at bounding box center [697, 505] width 24 height 8
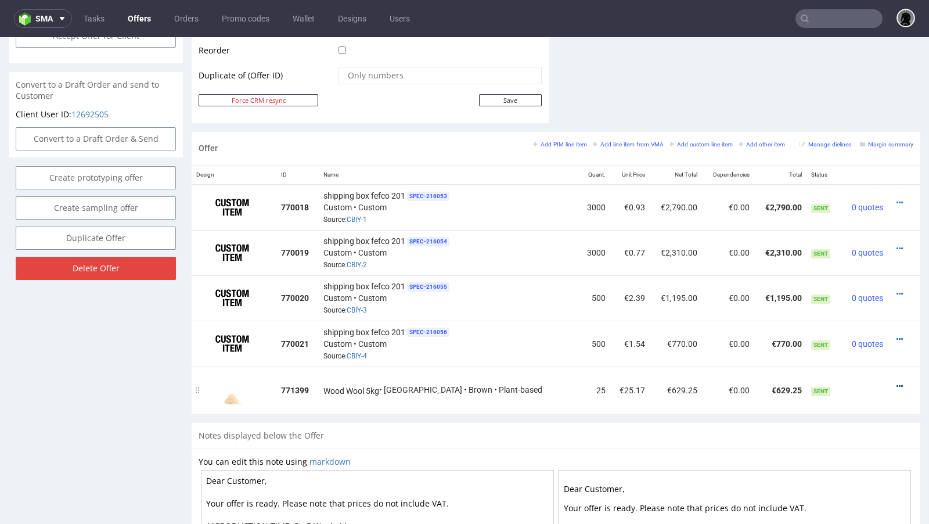
click at [896, 382] on icon at bounding box center [899, 386] width 6 height 8
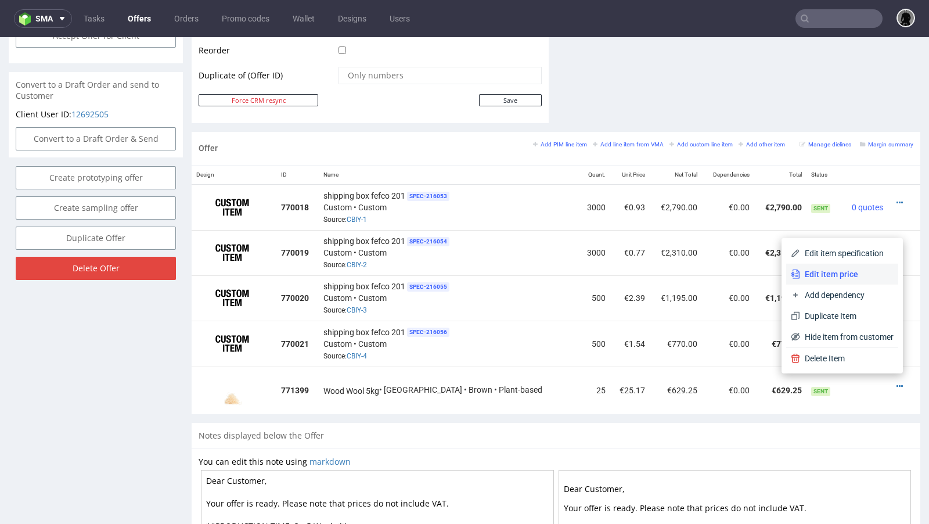
click at [837, 269] on span "Edit item price" at bounding box center [846, 274] width 93 height 12
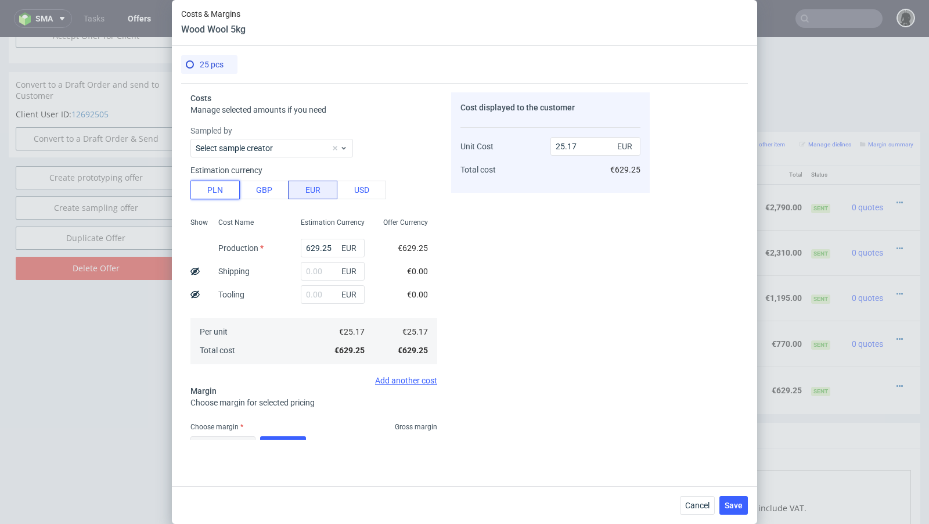
click at [221, 193] on button "PLN" at bounding box center [214, 190] width 49 height 19
type input "5.91"
click at [315, 271] on input "text" at bounding box center [333, 271] width 64 height 19
paste input "448.25"
type input "448.25"
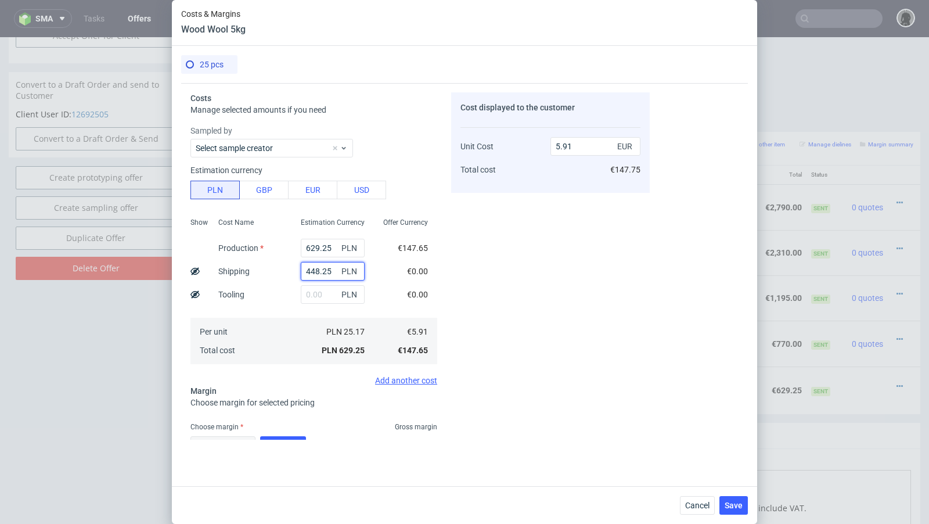
type input "10.12"
type input "448.25"
click at [320, 249] on input "629.25" at bounding box center [333, 248] width 64 height 19
type input "4.21"
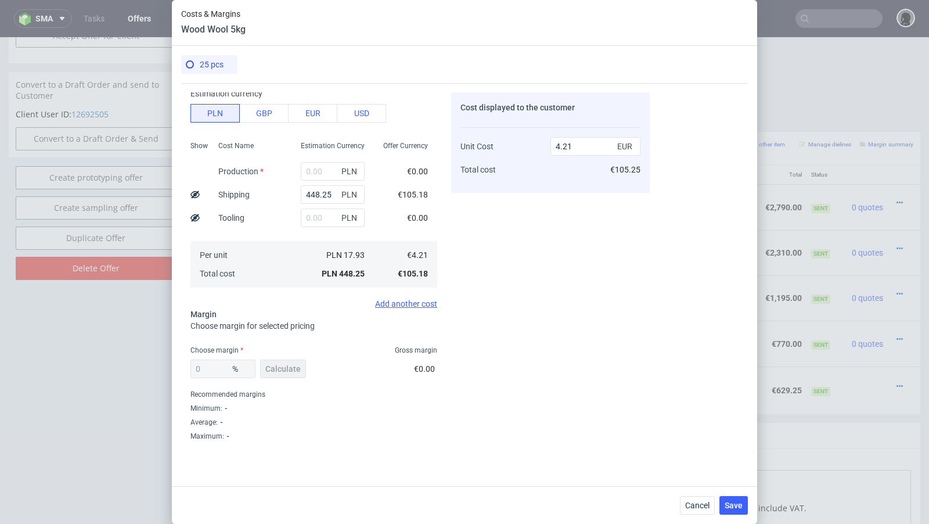
click at [282, 367] on div "0 % Calculate" at bounding box center [249, 371] width 118 height 33
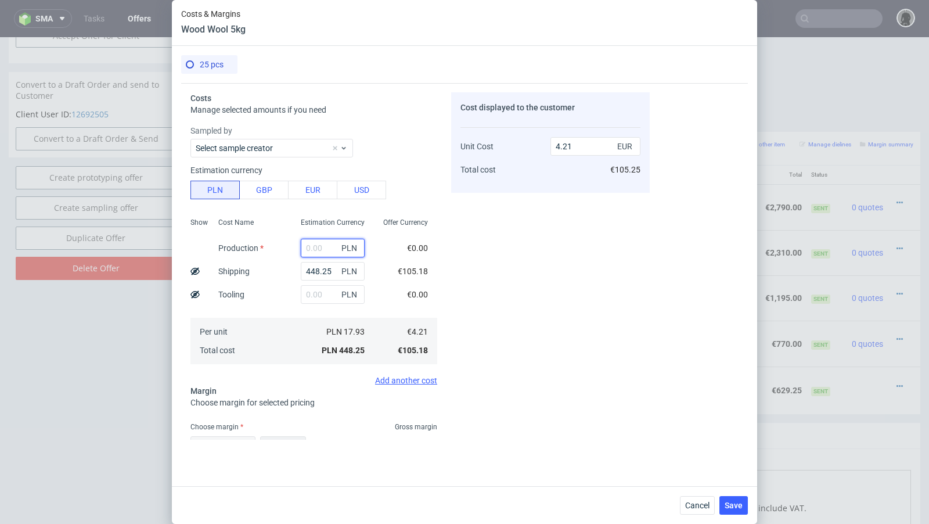
click at [314, 247] on input "text" at bounding box center [333, 248] width 64 height 19
paste input "1047.5"
type input "1047.5"
type input "14.04"
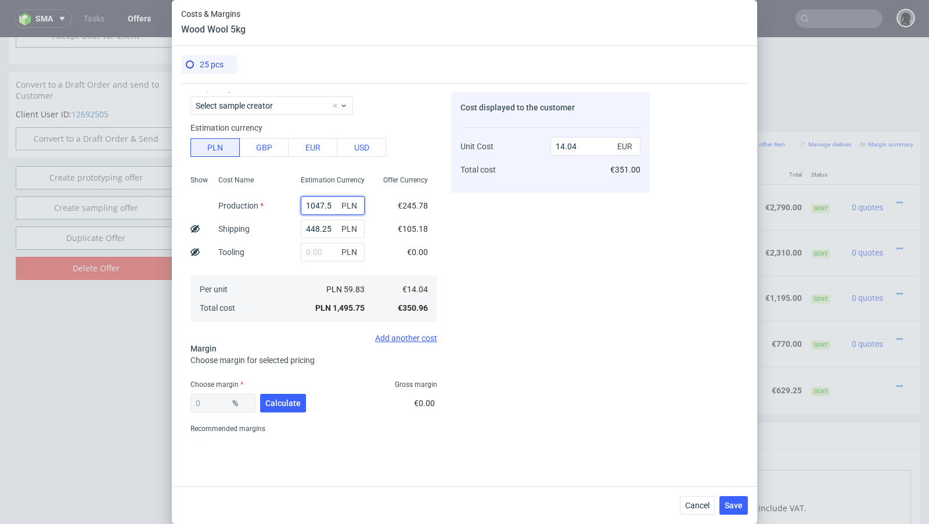
scroll to position [58, 0]
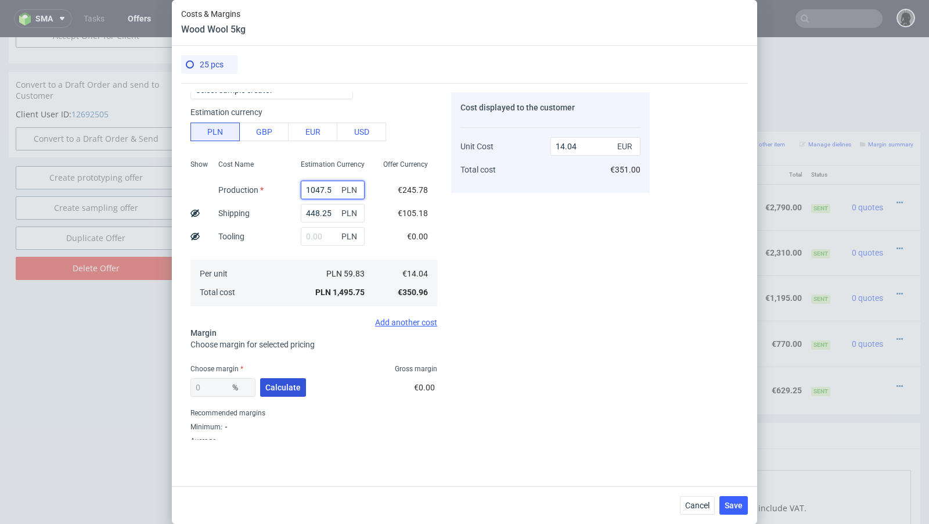
type input "1047.5"
click at [286, 389] on span "Calculate" at bounding box center [282, 387] width 35 height 8
type input "46.33"
type input "26.16"
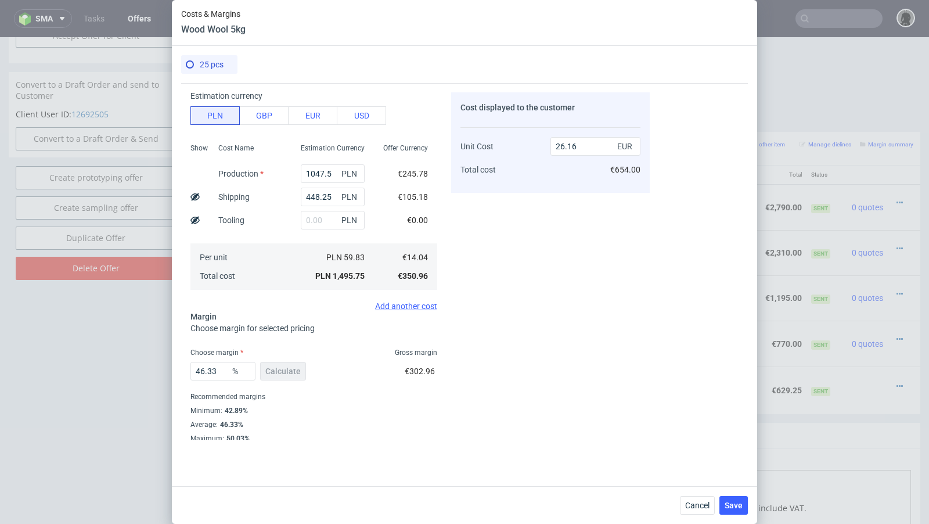
scroll to position [77, 0]
drag, startPoint x: 221, startPoint y: 369, endPoint x: 201, endPoint y: 369, distance: 19.7
click at [201, 369] on input "46.33" at bounding box center [222, 368] width 65 height 19
type input "44"
type input "25.07"
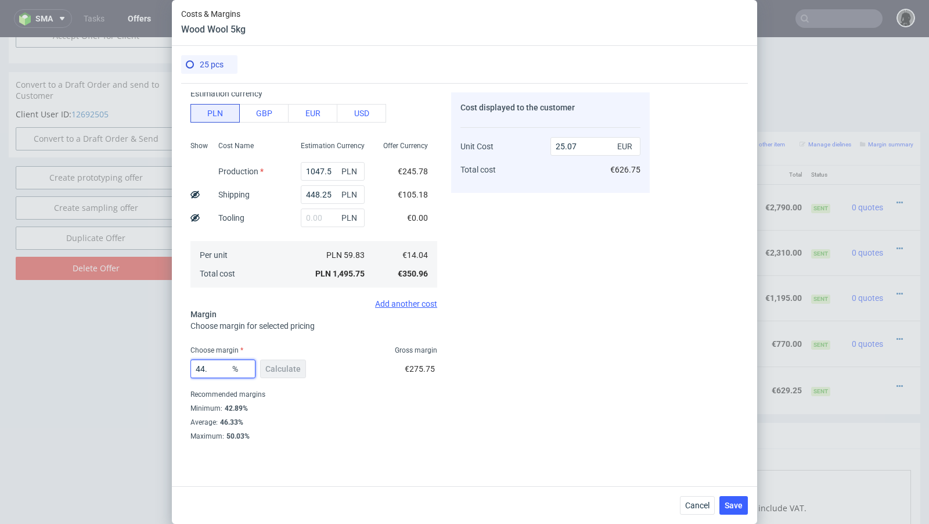
type input "44.5"
type input "25.3"
type input "44.4"
type input "25.25"
type input "44.3"
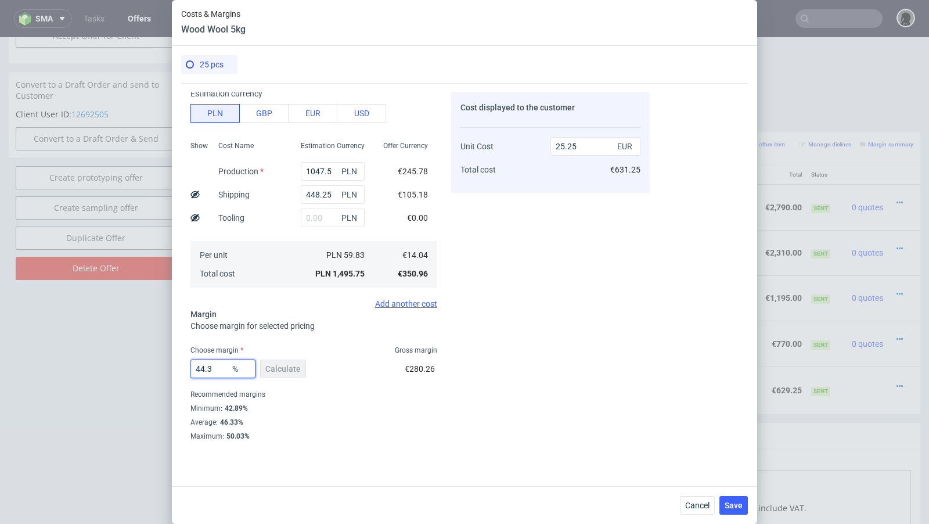
type input "25.21"
type input "44.2"
type input "25.16"
type input "44.23"
type input "25.17"
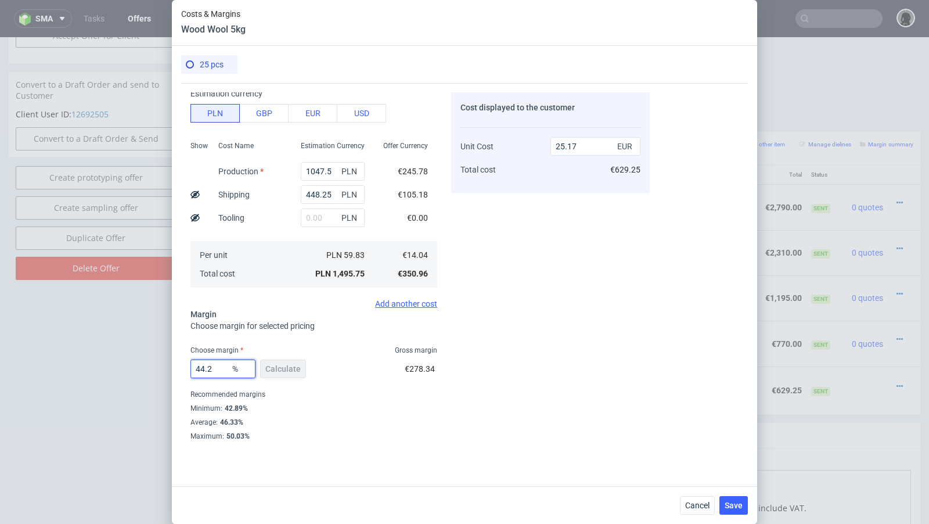
type input "44.26"
type input "25.19"
type input "44.28"
type input "25.2"
type input "44.28"
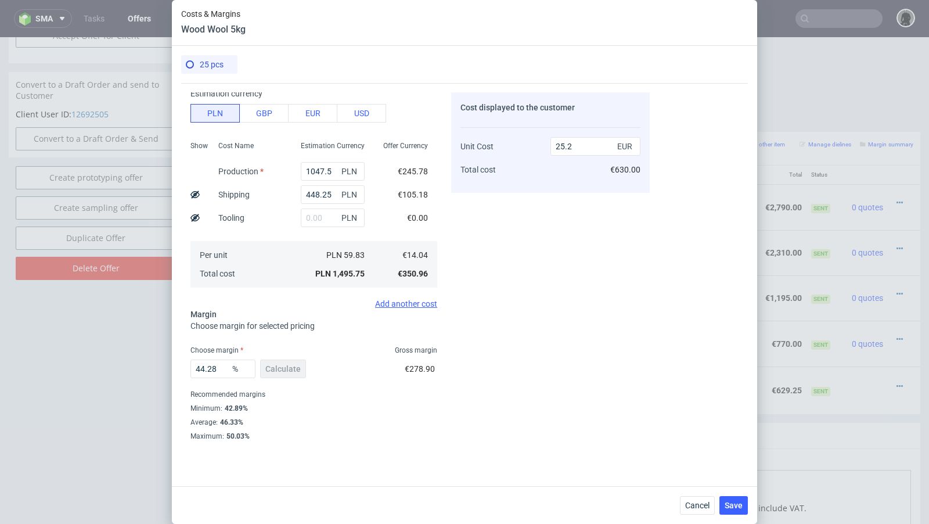
click at [374, 382] on div "44.28 % Calculate €278.90" at bounding box center [313, 371] width 247 height 33
click at [344, 367] on div "44.28 % Calculate €278.90" at bounding box center [313, 371] width 247 height 33
click at [318, 174] on input "1047.5" at bounding box center [333, 171] width 64 height 19
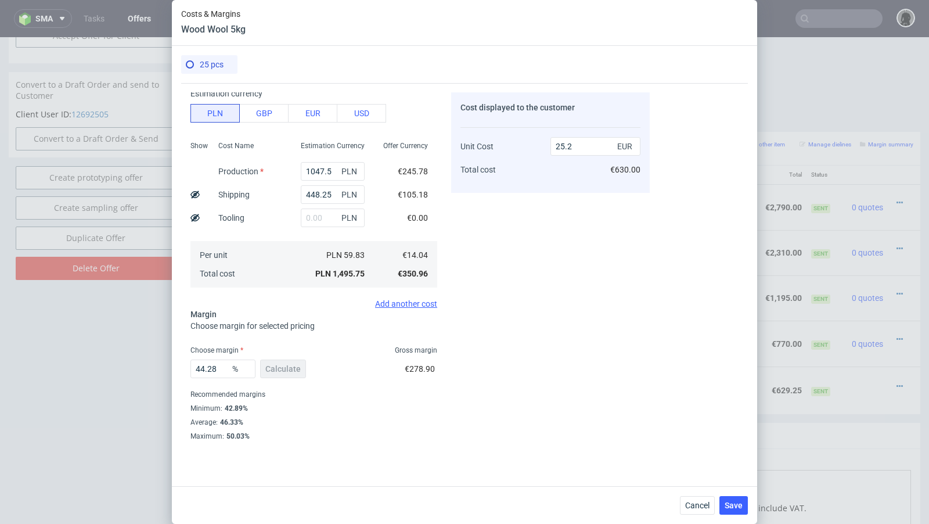
click at [495, 334] on div "Cost displayed to the customer Unit Cost Total cost 25.2 EUR €630.00" at bounding box center [550, 265] width 199 height 347
click at [743, 505] on button "Save" at bounding box center [733, 505] width 28 height 19
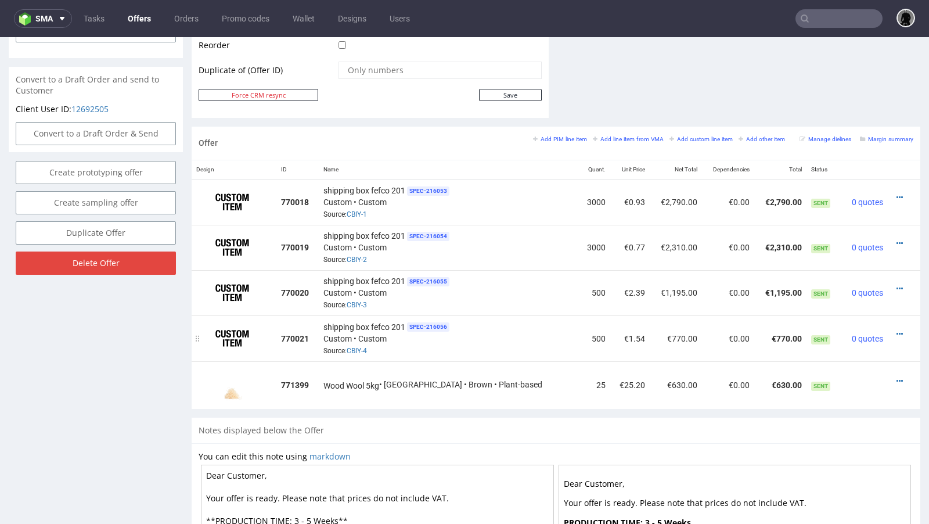
scroll to position [605, 0]
click at [896, 376] on icon at bounding box center [899, 380] width 6 height 8
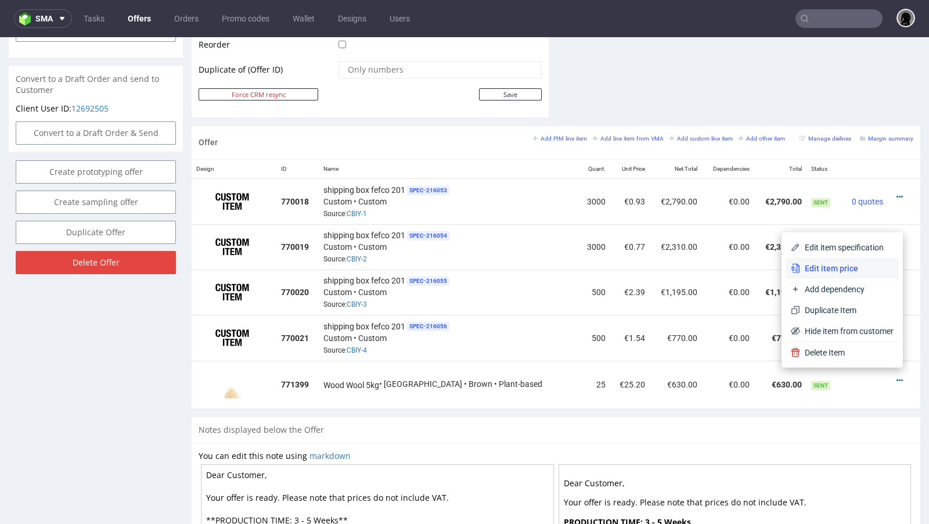
click at [818, 271] on span "Edit item price" at bounding box center [846, 268] width 93 height 12
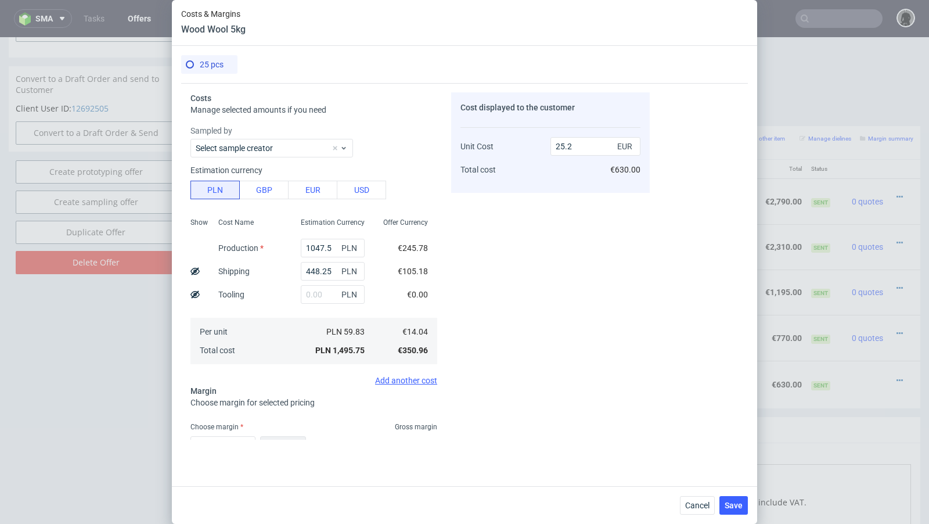
scroll to position [77, 0]
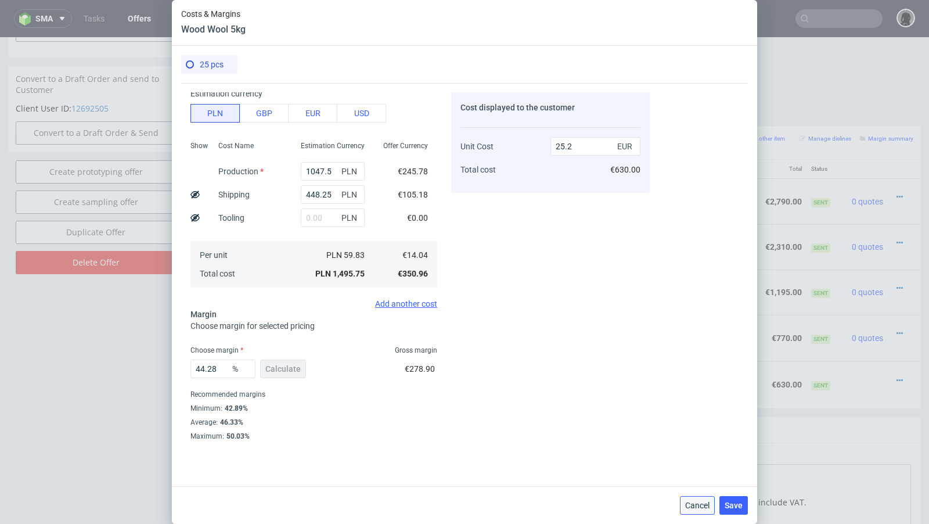
click at [699, 502] on span "Cancel" at bounding box center [697, 505] width 24 height 8
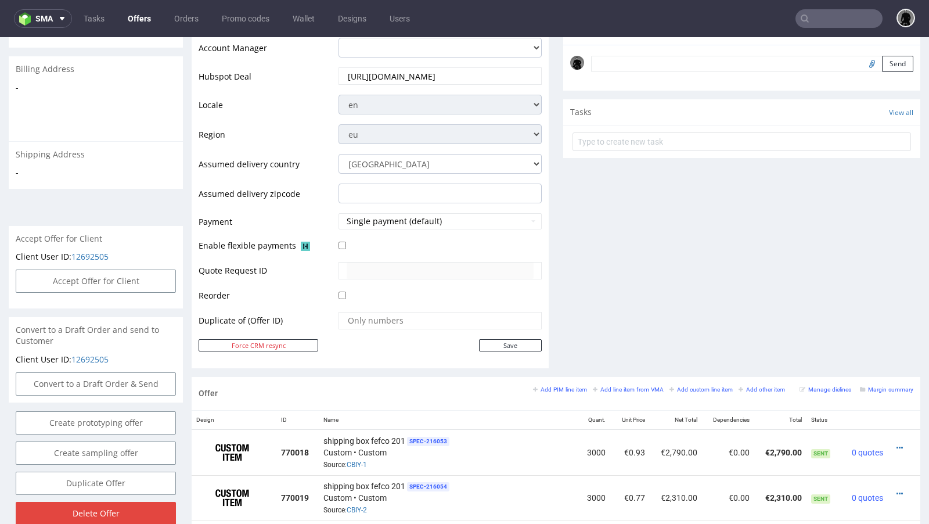
scroll to position [0, 0]
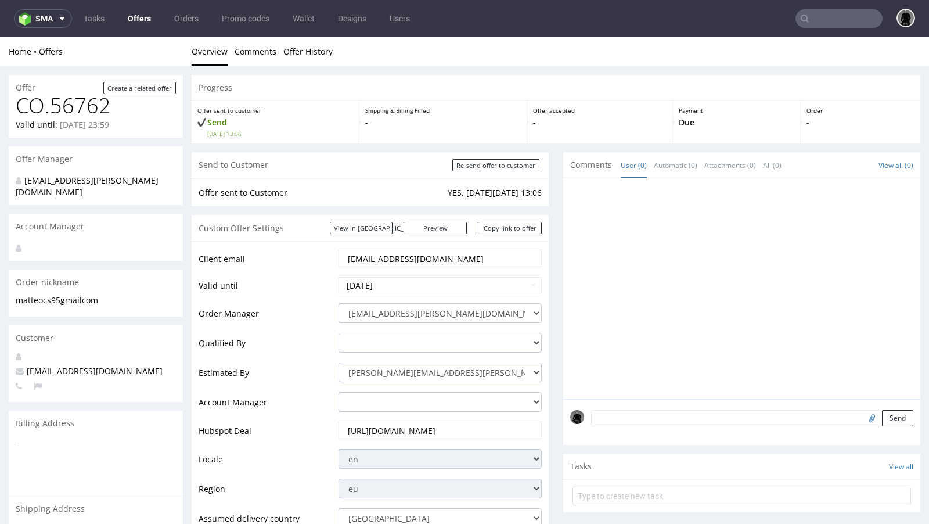
click at [136, 23] on link "Offers" at bounding box center [139, 18] width 37 height 19
